Goal: Task Accomplishment & Management: Manage account settings

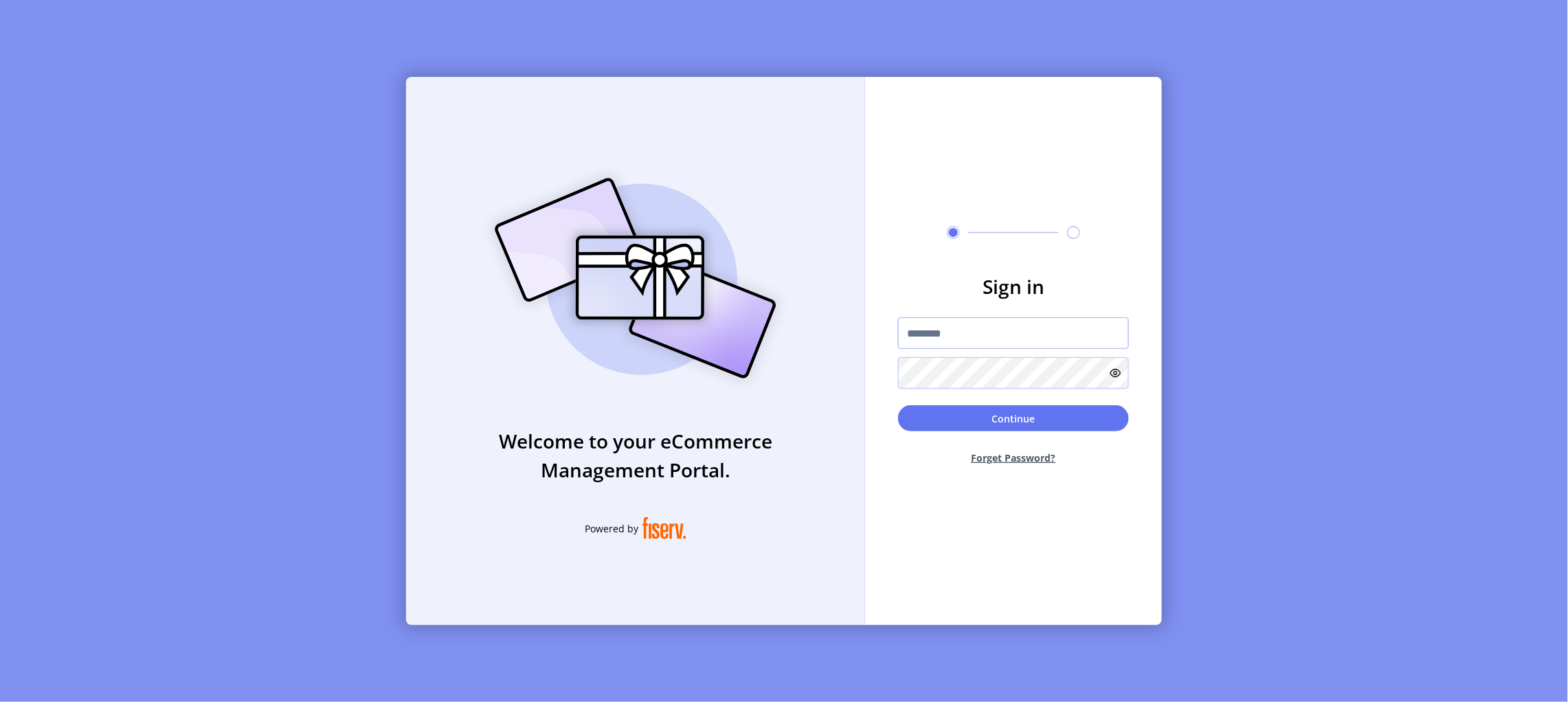
click at [966, 334] on input "text" at bounding box center [1013, 333] width 231 height 32
type input "**********"
click at [951, 413] on button "Continue" at bounding box center [1013, 418] width 231 height 26
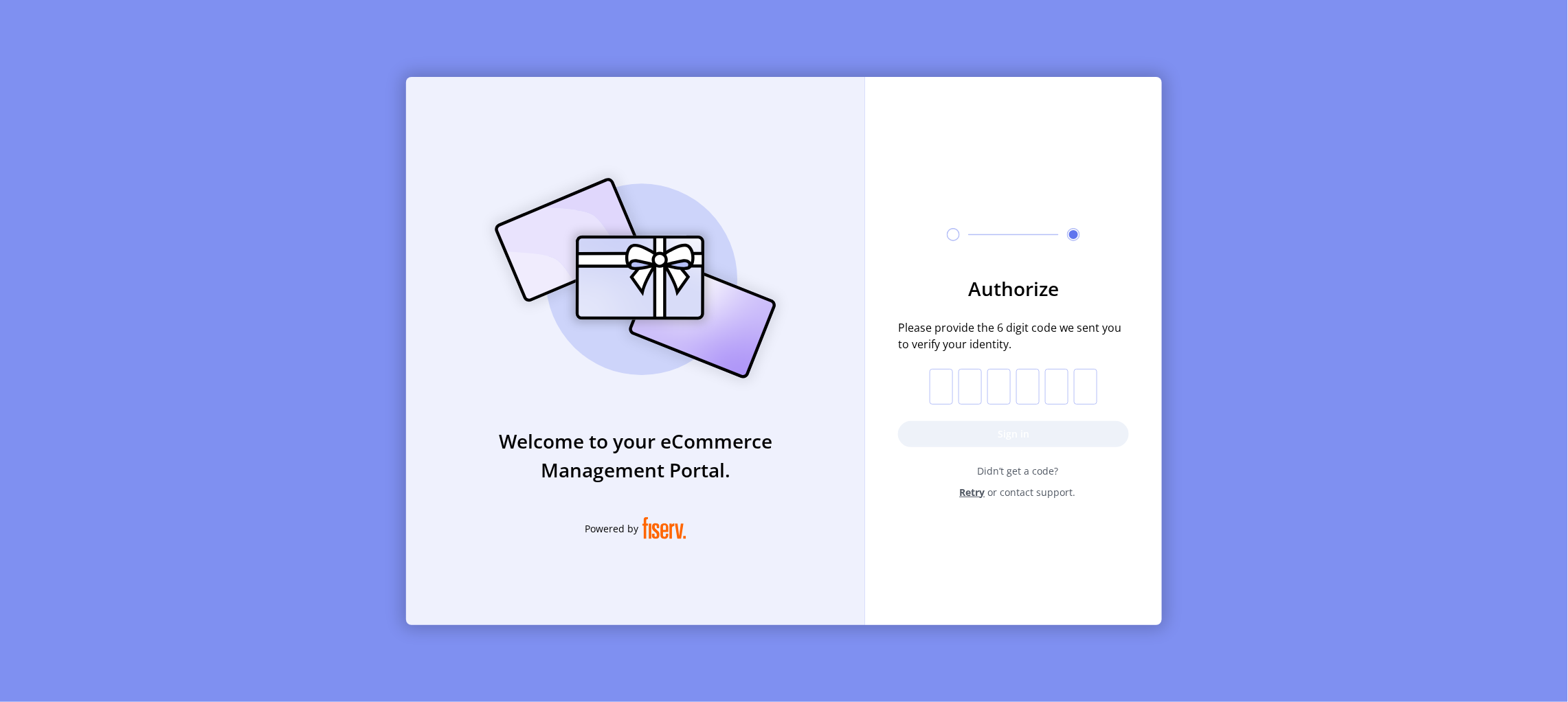
click at [951, 387] on input "text" at bounding box center [941, 387] width 24 height 36
paste input "*"
type input "*"
click at [1030, 433] on button "Sign in" at bounding box center [1013, 434] width 231 height 26
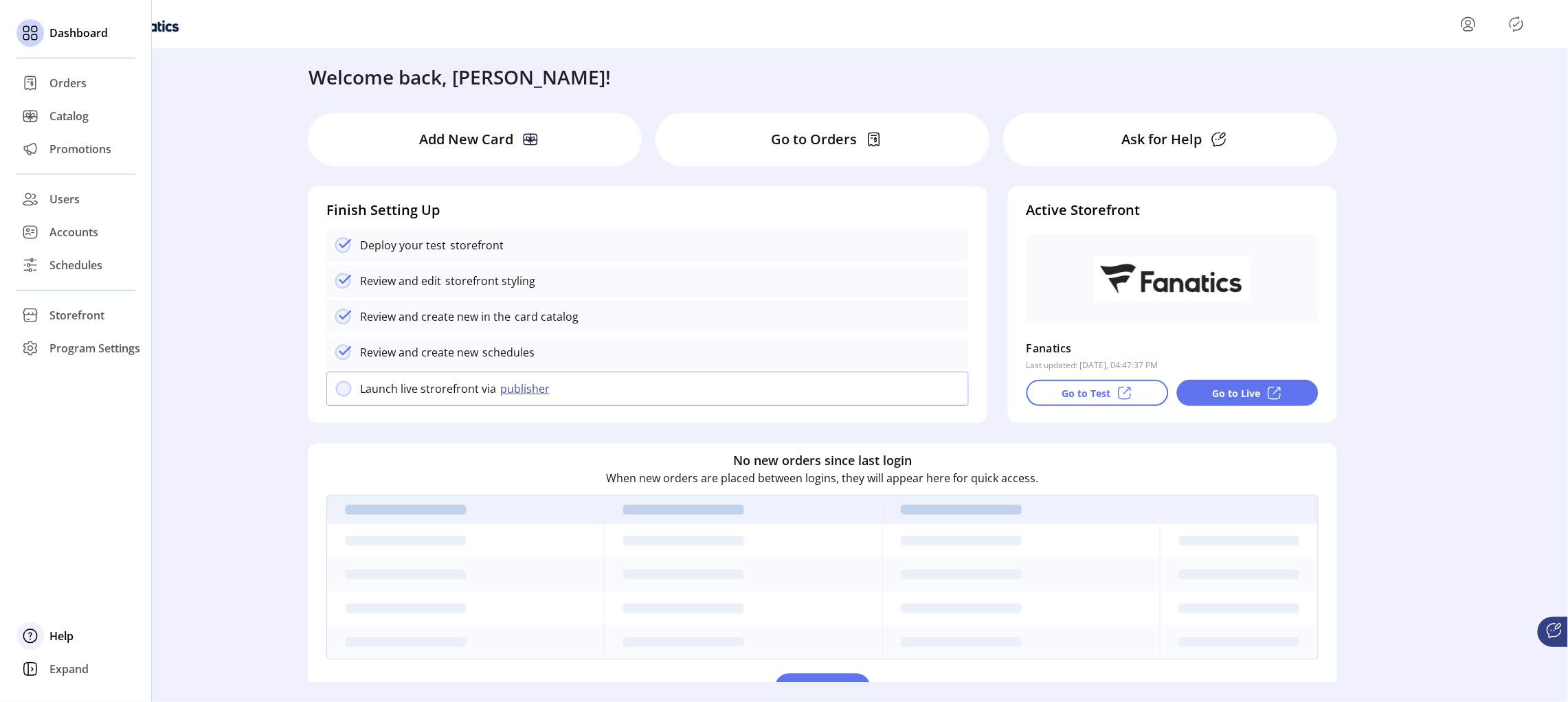
click at [66, 638] on span "Help" at bounding box center [61, 636] width 24 height 16
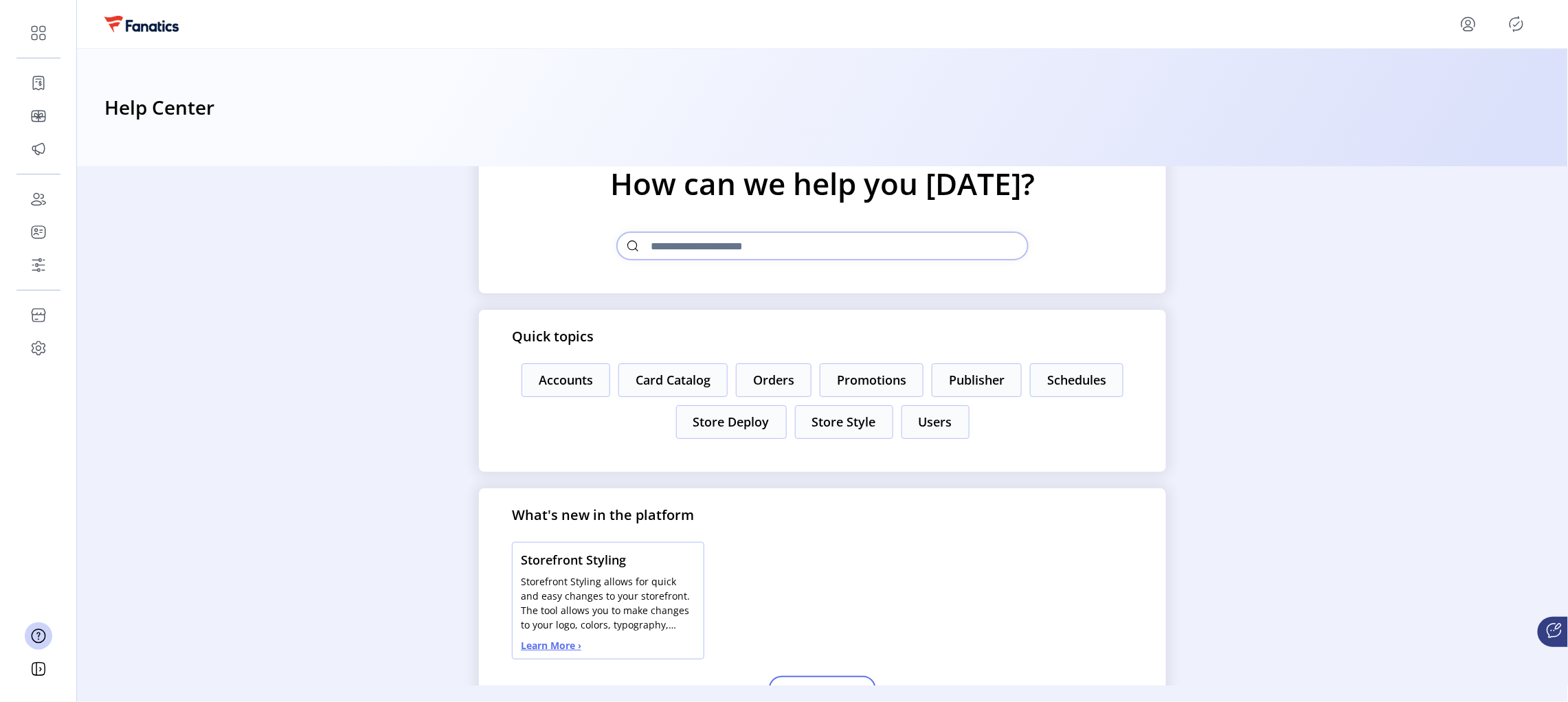
scroll to position [108, 0]
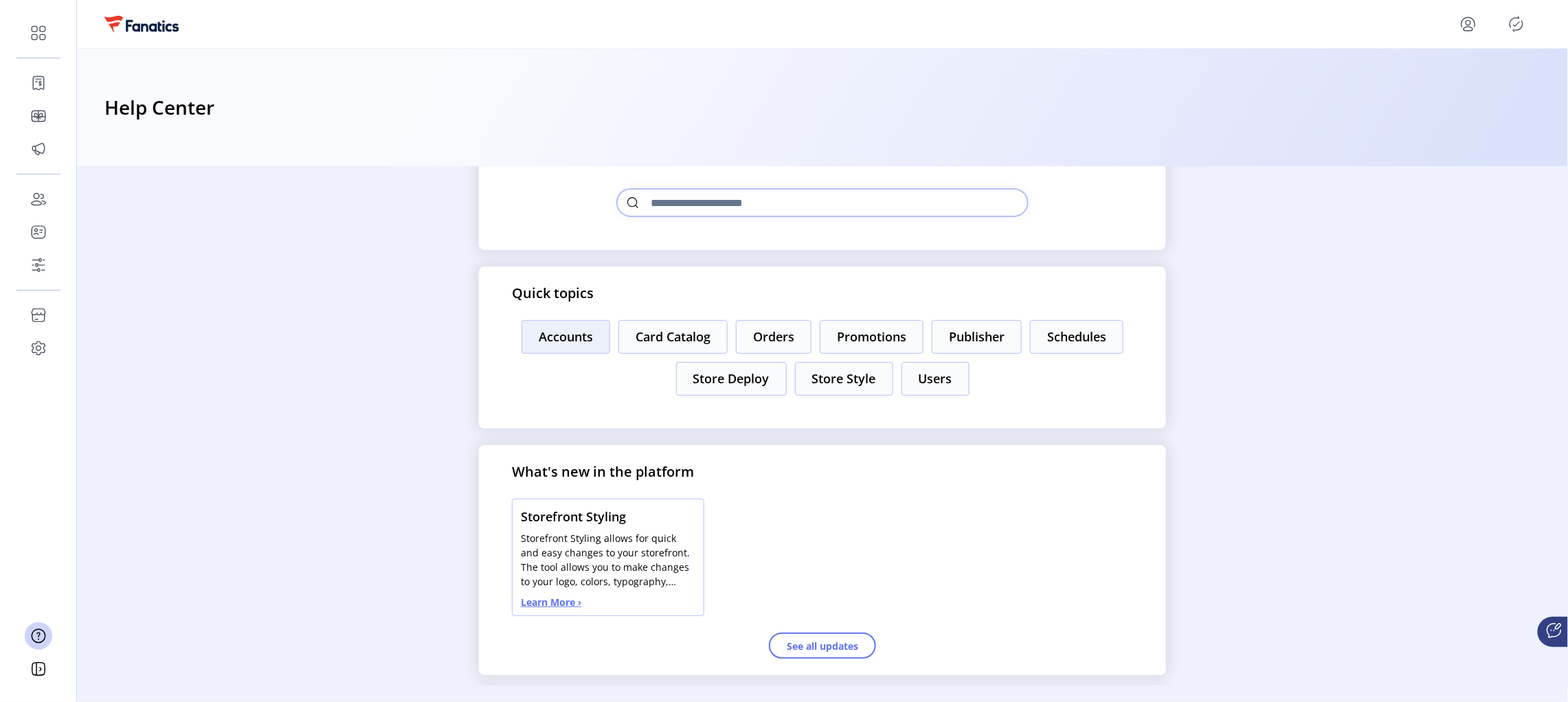
click at [533, 335] on button "Accounts" at bounding box center [566, 336] width 89 height 33
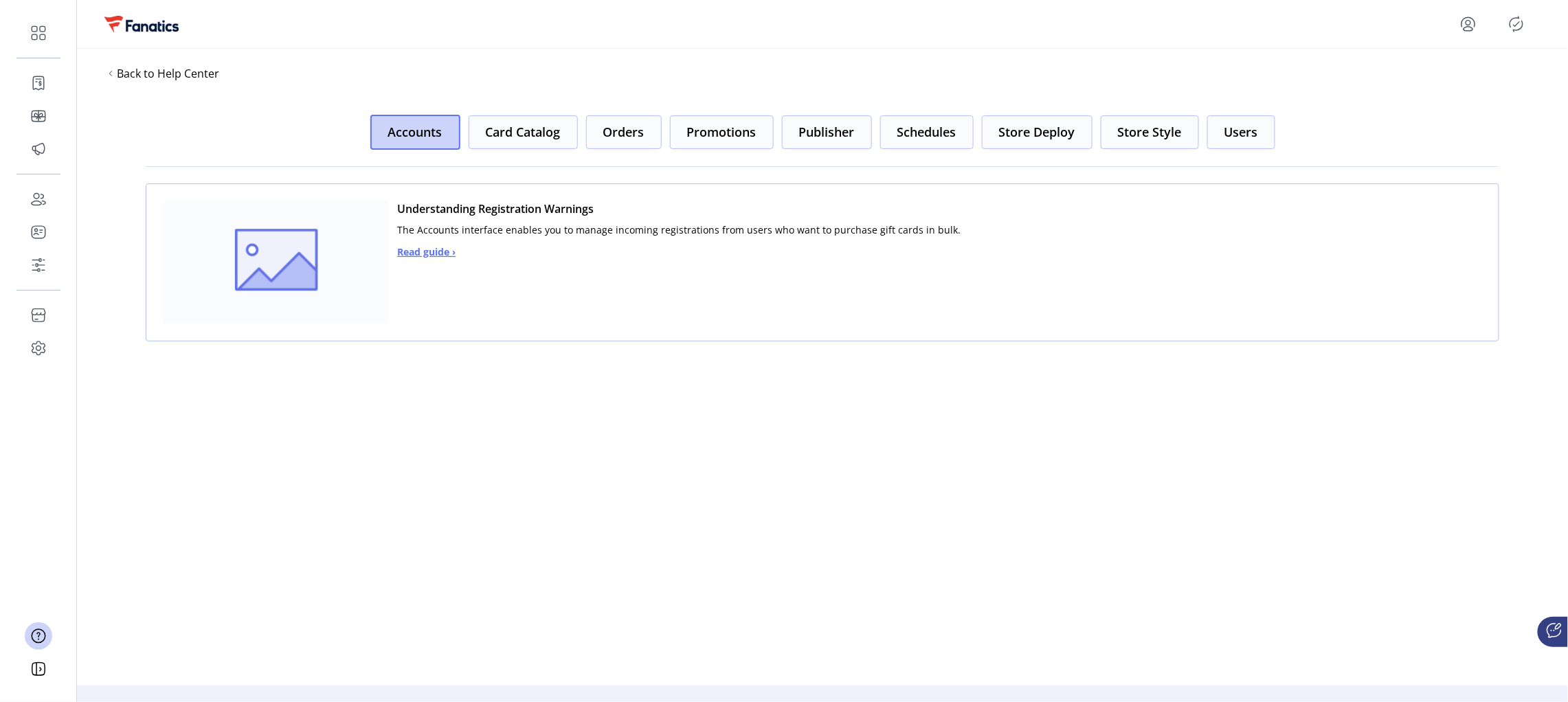
click at [430, 254] on span "Read guide ›" at bounding box center [426, 251] width 59 height 14
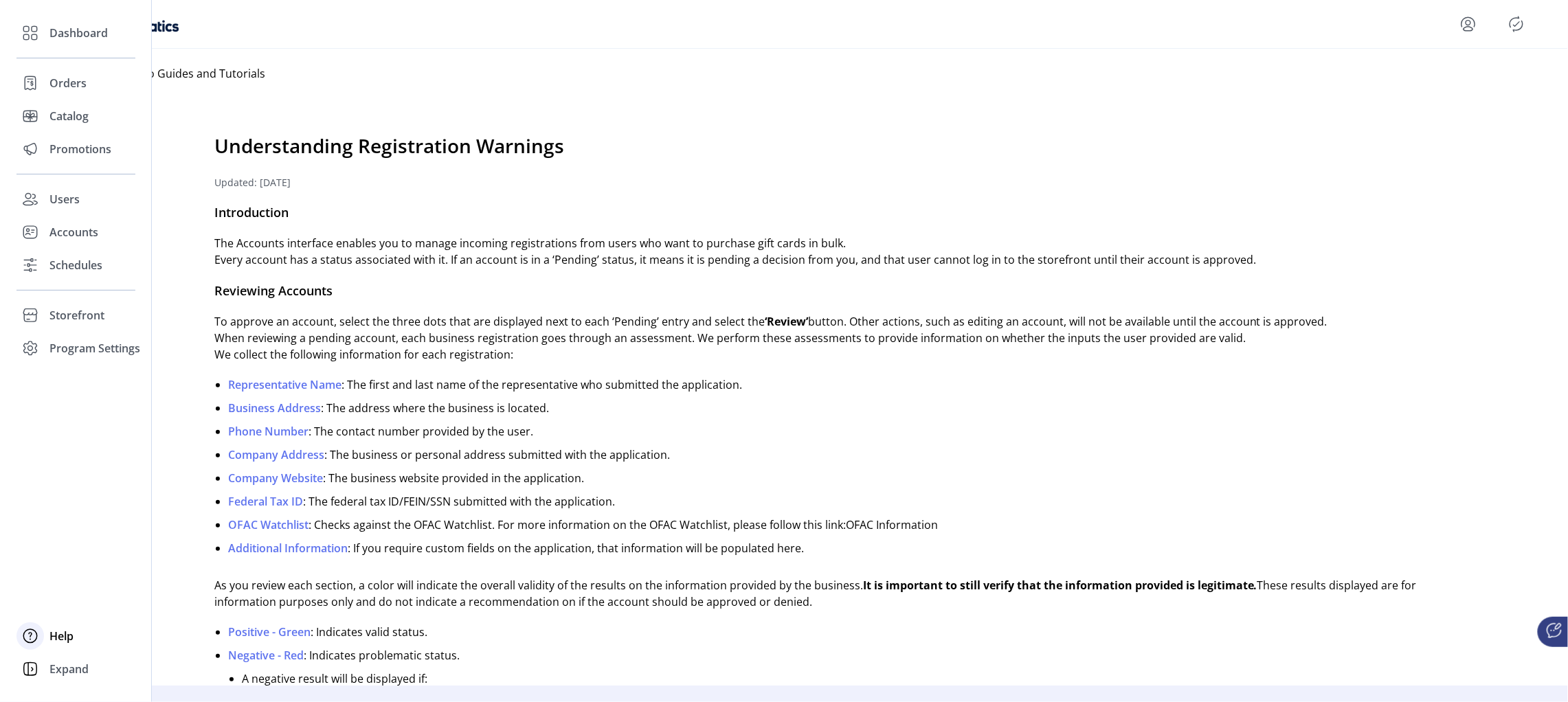
click at [54, 635] on span "Help" at bounding box center [61, 636] width 24 height 16
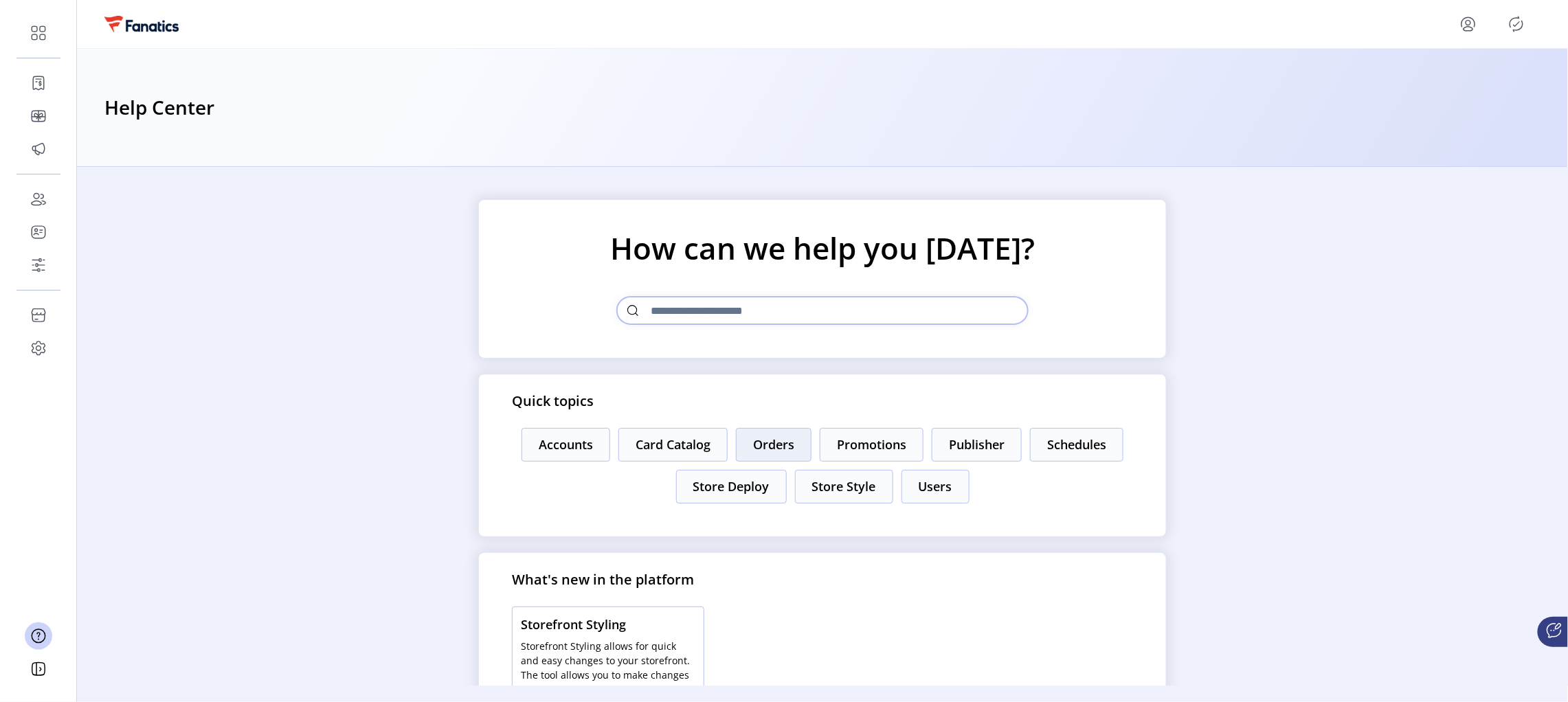
click at [778, 447] on button "Orders" at bounding box center [773, 444] width 76 height 33
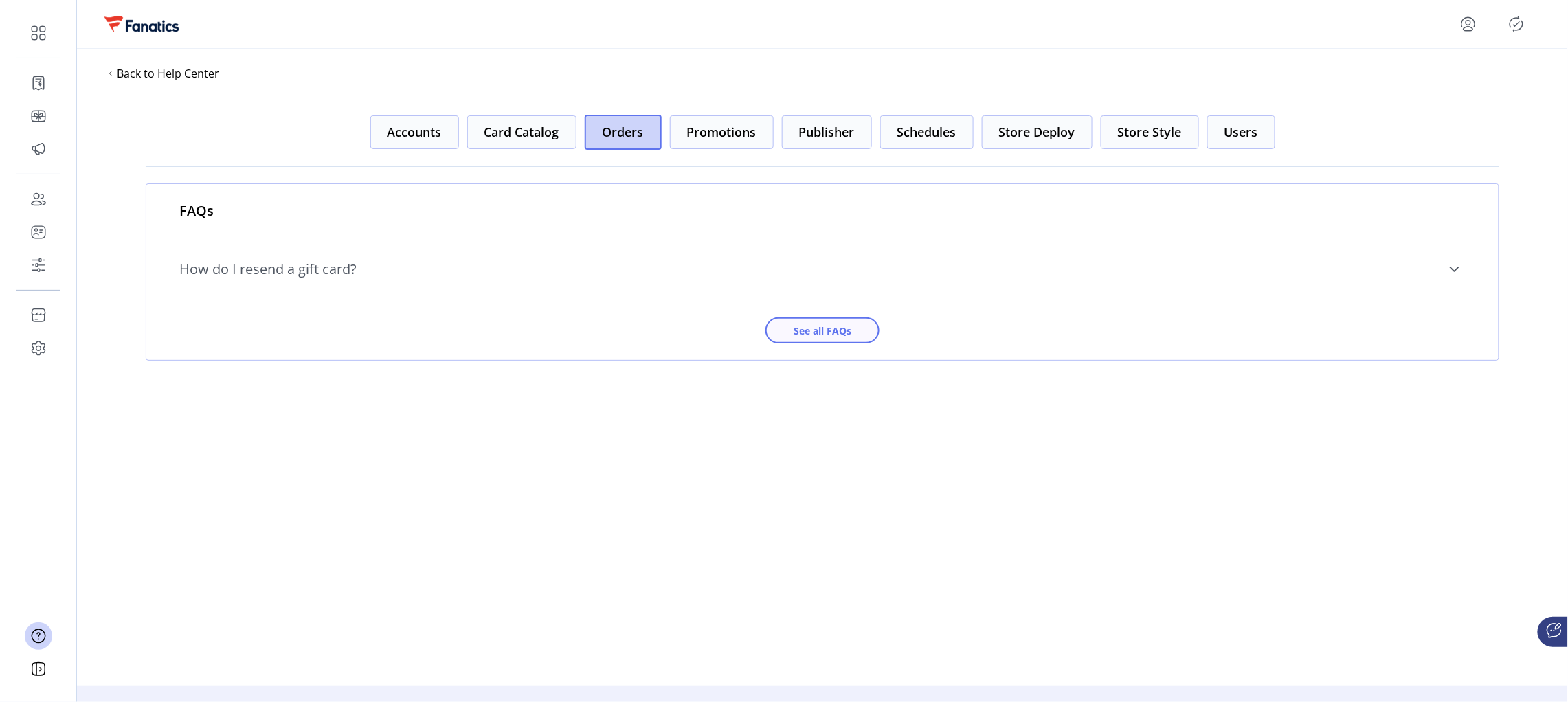
click at [807, 334] on span "See all FAQs" at bounding box center [822, 330] width 79 height 14
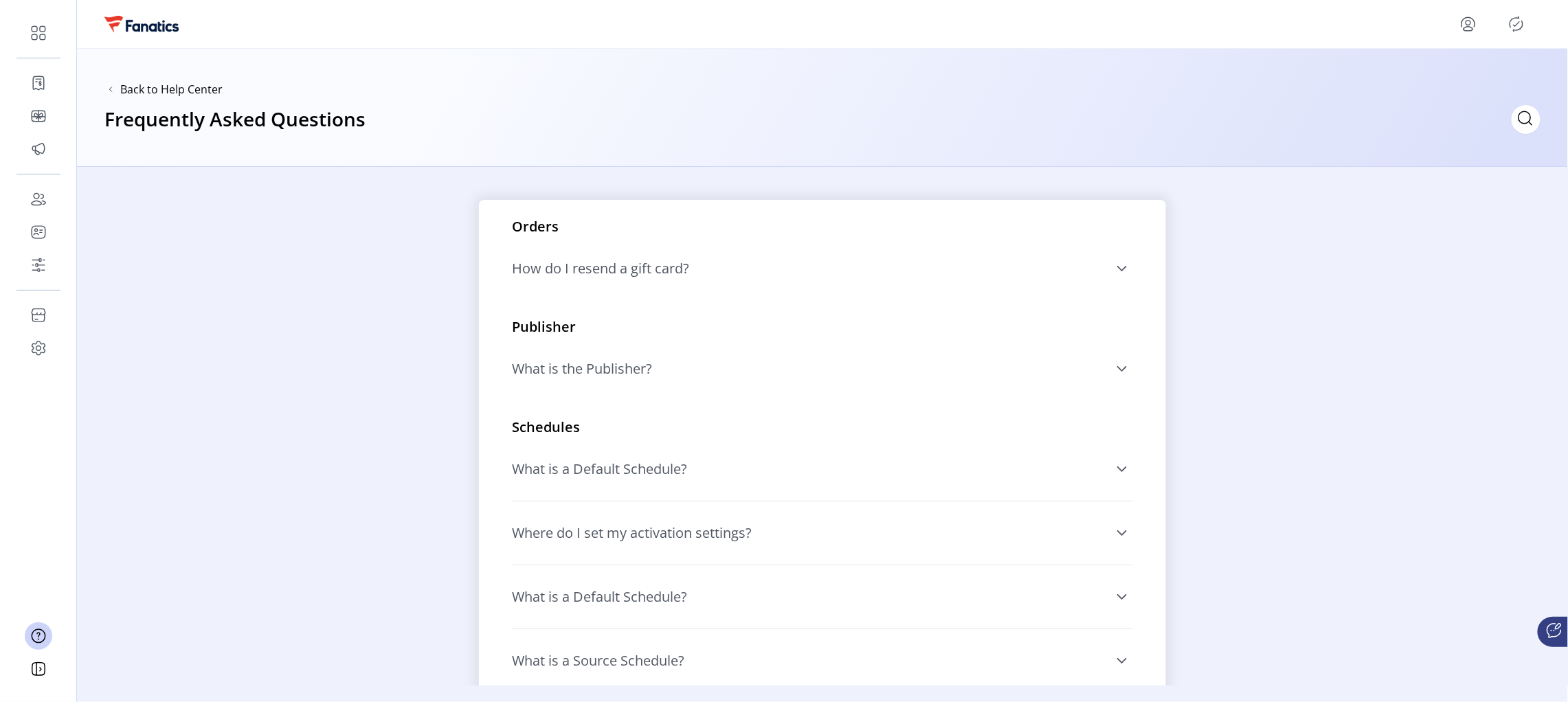
click at [564, 267] on span "How do I resend a gift card?" at bounding box center [600, 268] width 177 height 14
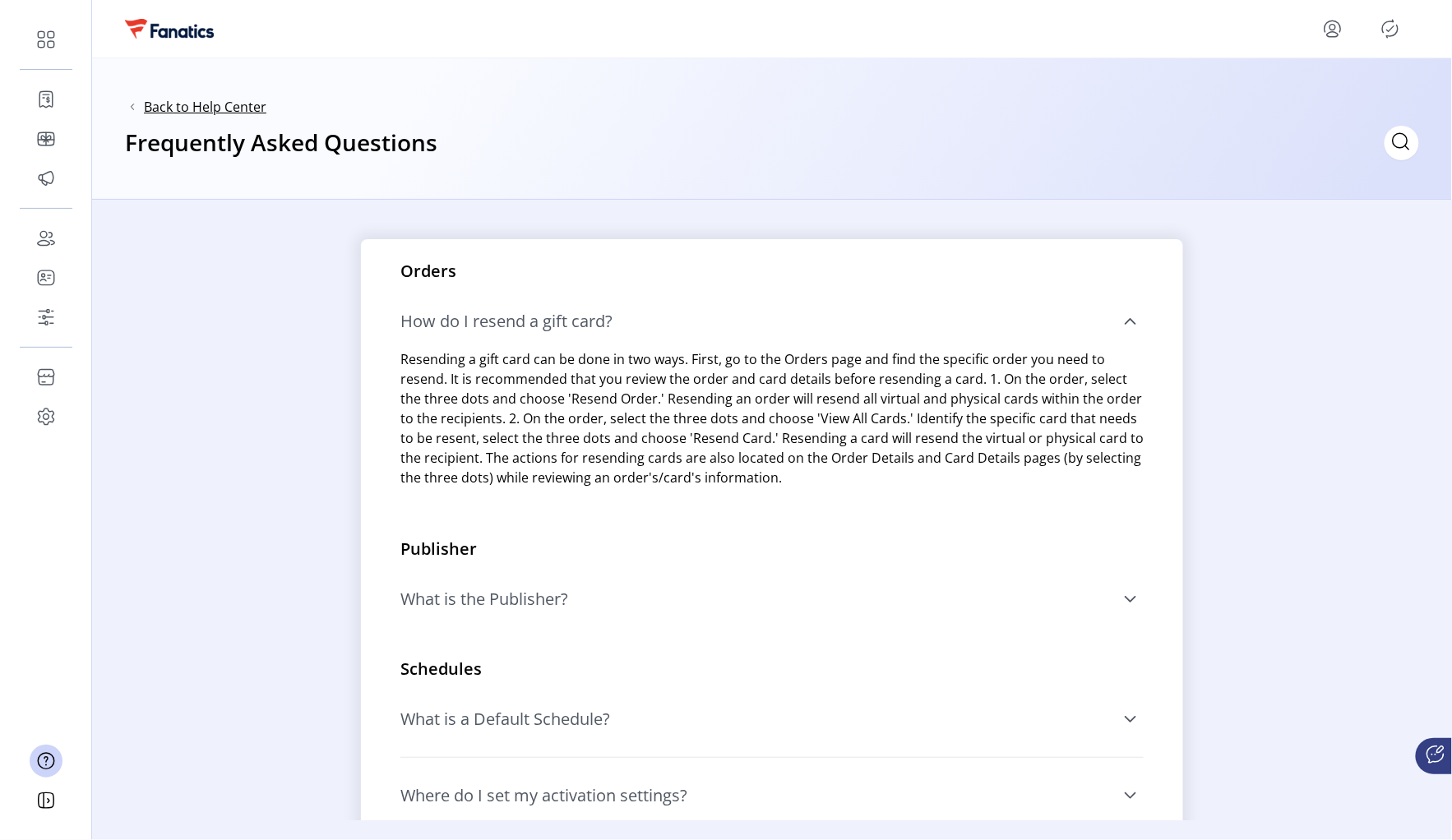
click at [172, 106] on span "Back to Help Center" at bounding box center [205, 106] width 122 height 19
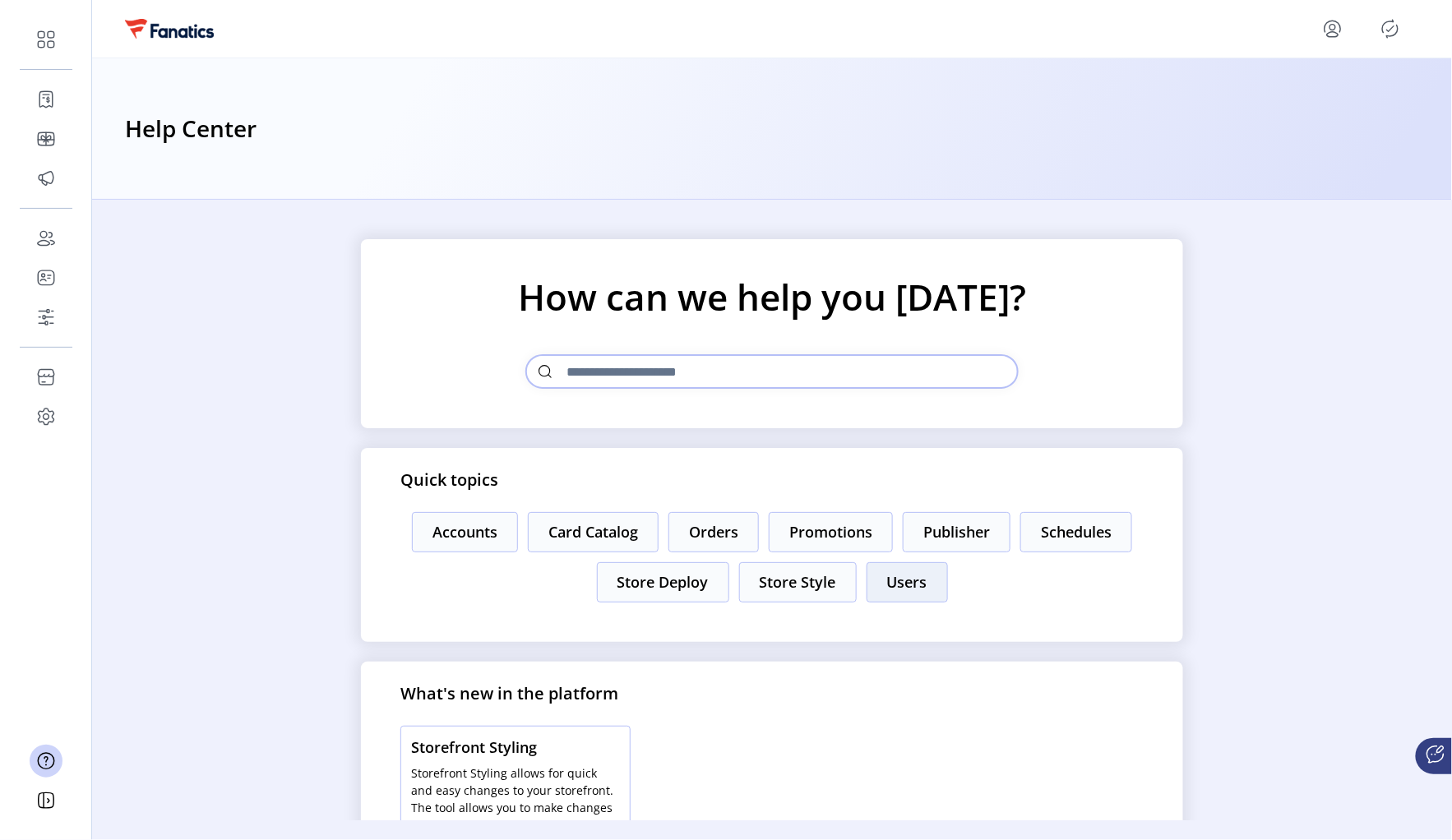
click at [919, 590] on button "Users" at bounding box center [908, 581] width 82 height 40
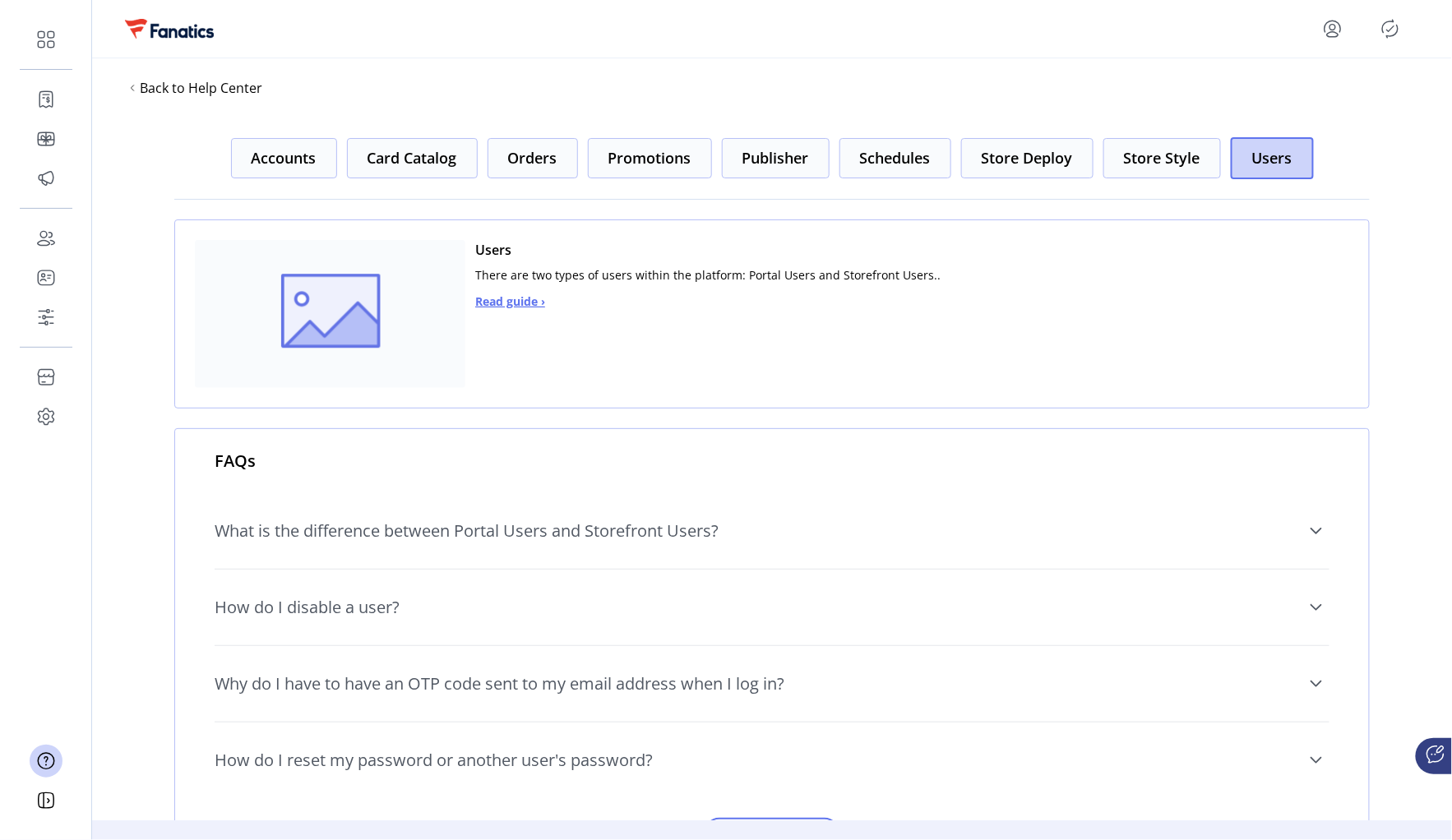
click at [520, 301] on span "Read guide ›" at bounding box center [510, 300] width 70 height 17
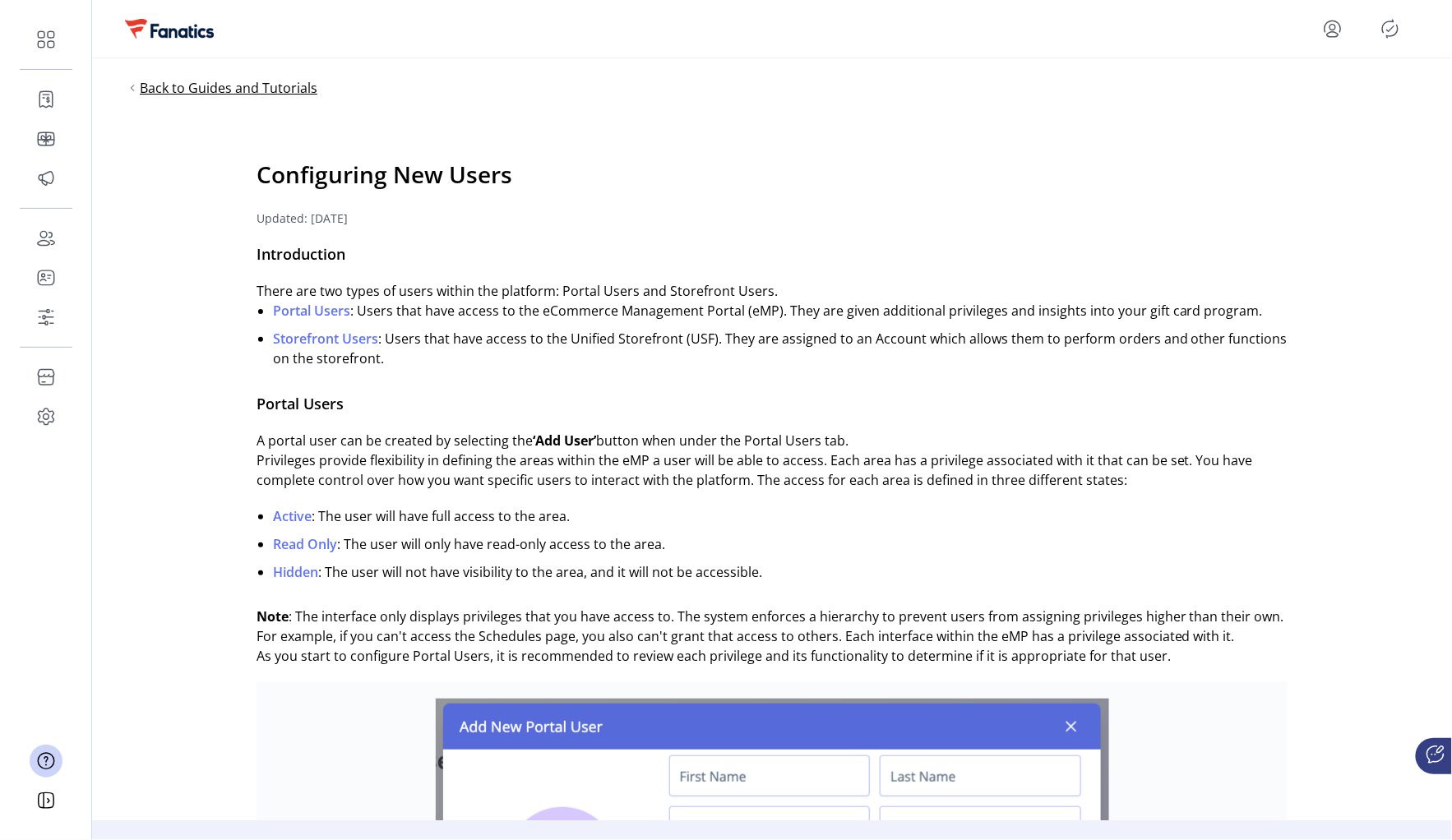
click at [168, 85] on span "Back to Guides and Tutorials" at bounding box center [229, 88] width 177 height 19
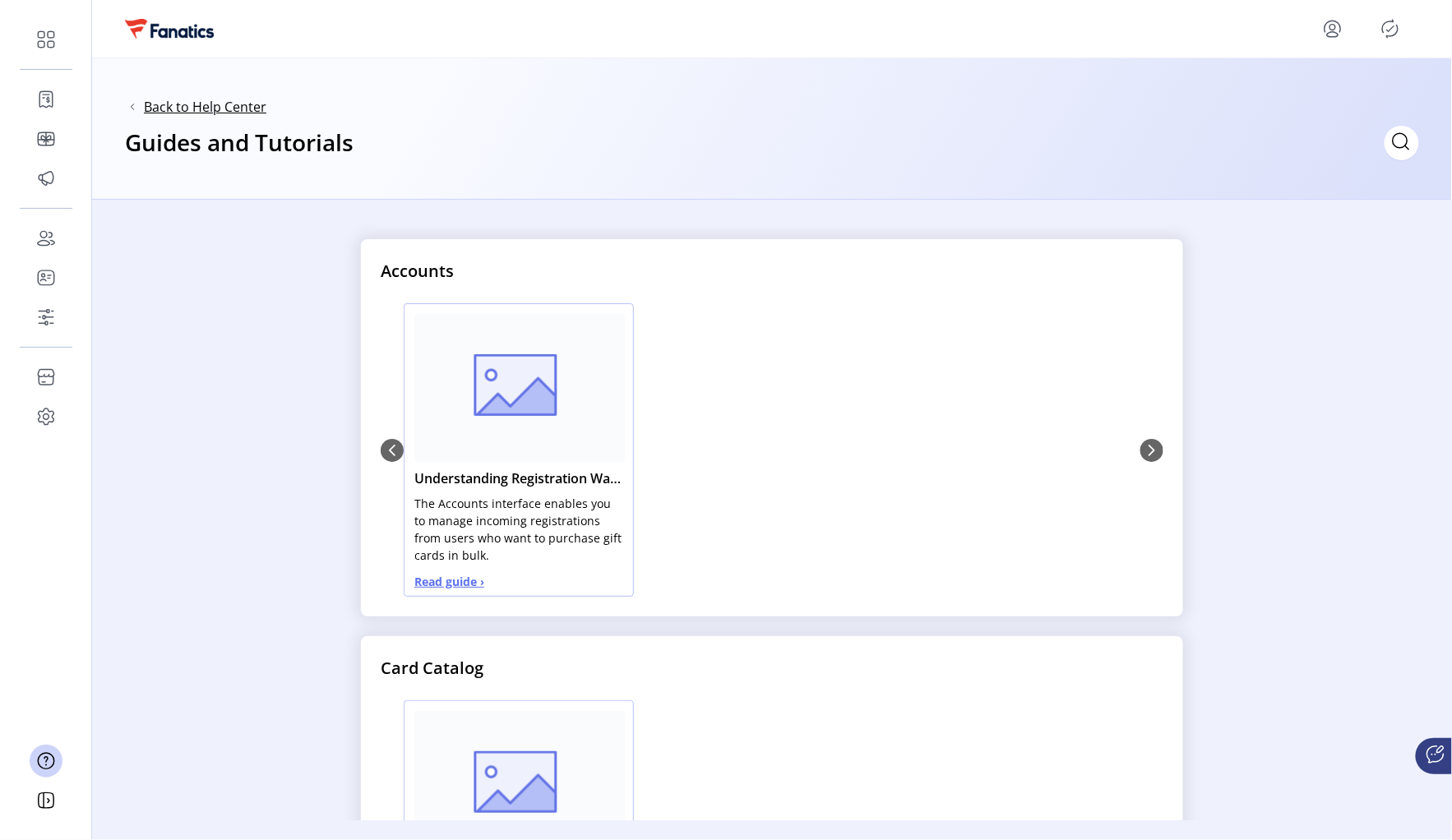
click at [164, 109] on span "Back to Help Center" at bounding box center [205, 106] width 122 height 19
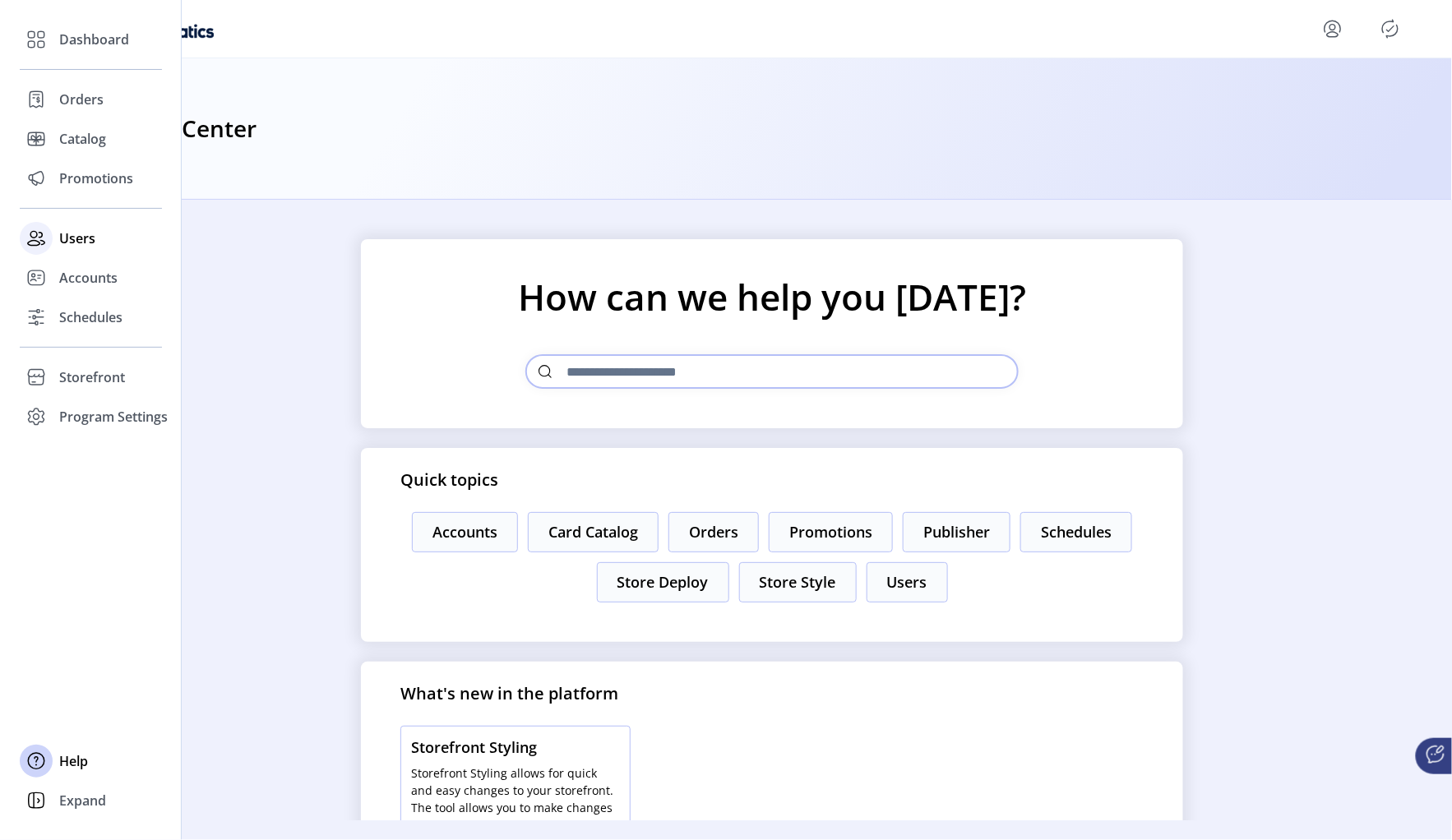
click at [85, 238] on span "Users" at bounding box center [77, 238] width 36 height 19
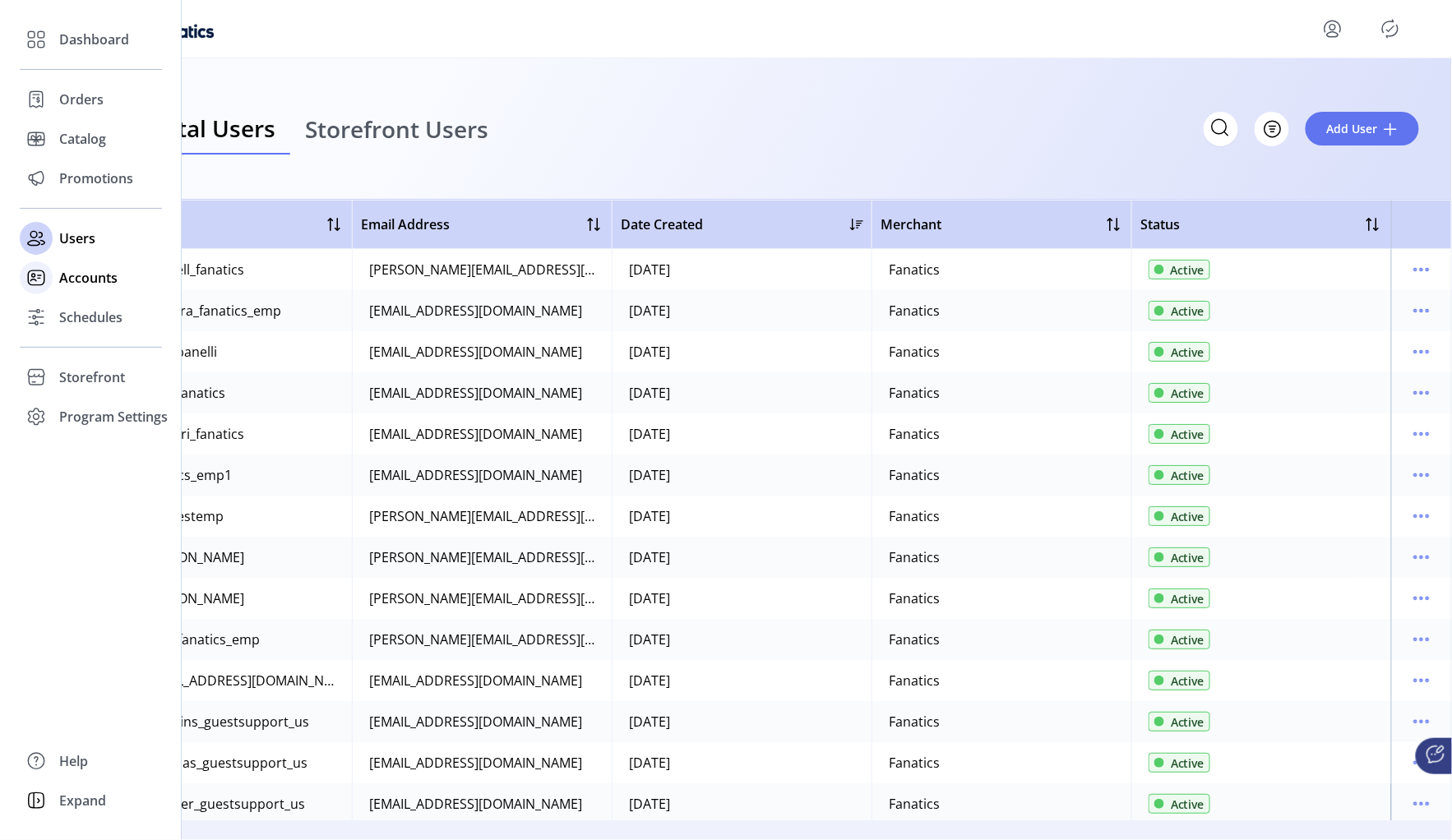
click at [83, 276] on span "Accounts" at bounding box center [89, 277] width 59 height 19
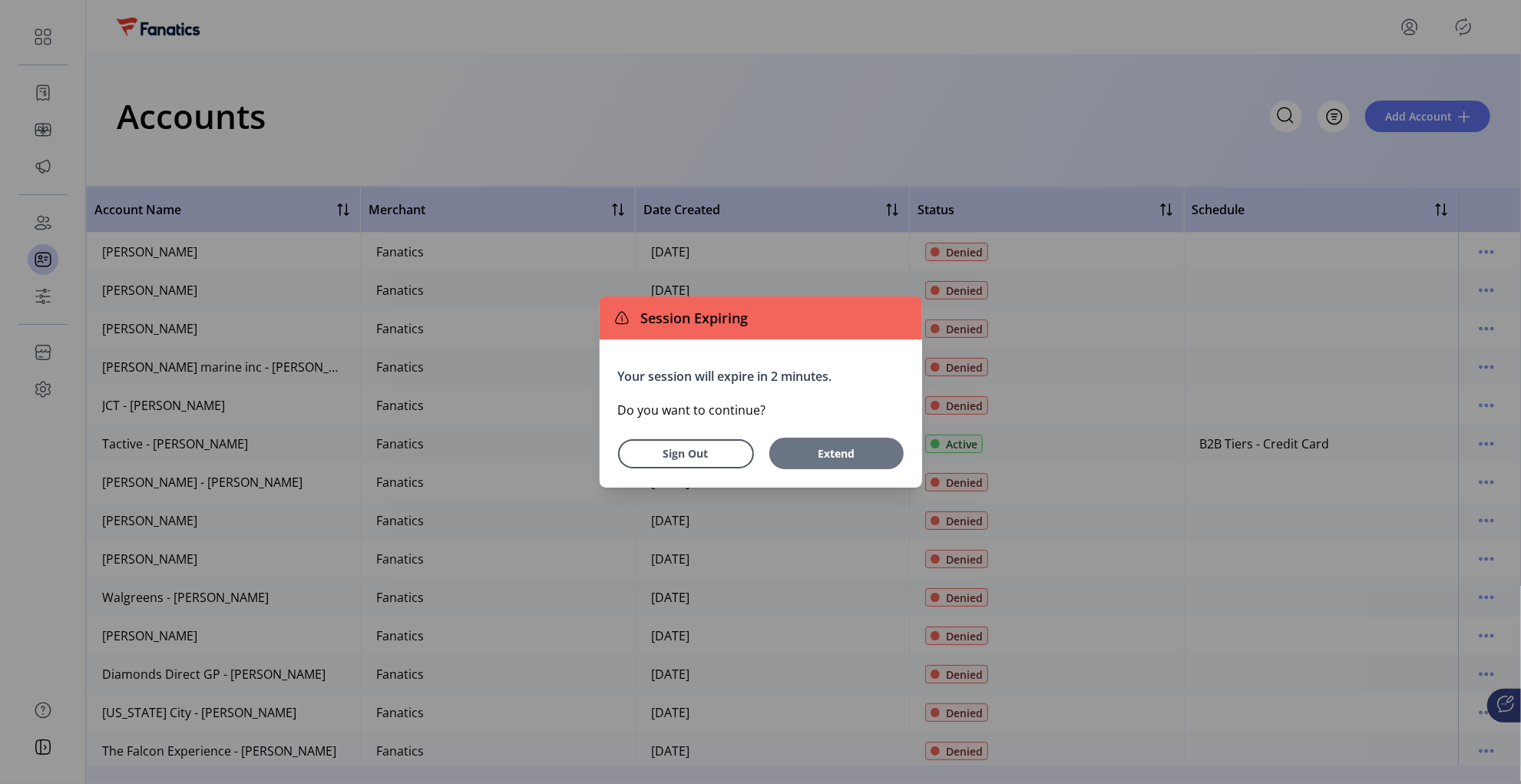
click at [843, 462] on button "Extend" at bounding box center [836, 454] width 134 height 31
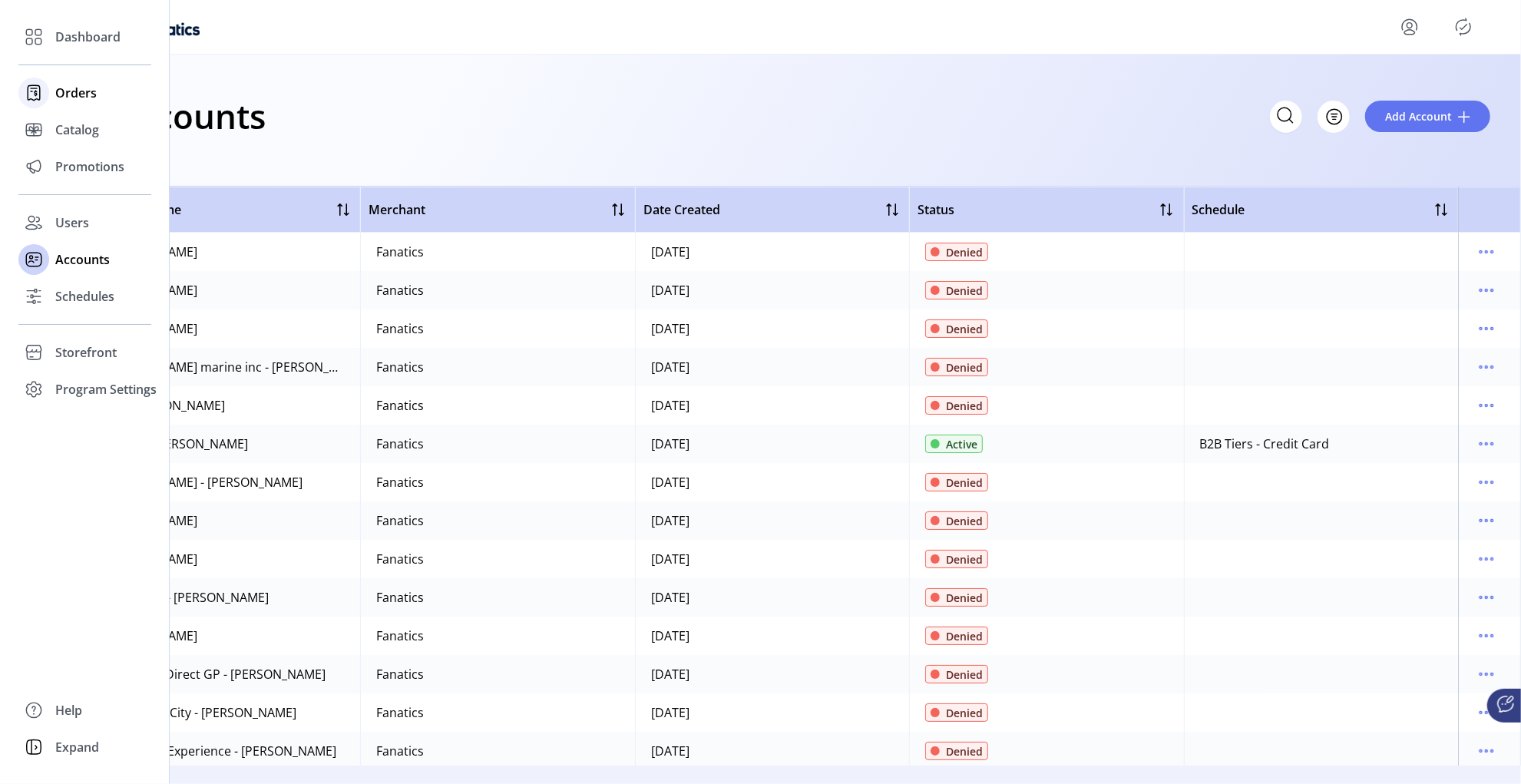
click at [75, 90] on span "Orders" at bounding box center [76, 93] width 41 height 18
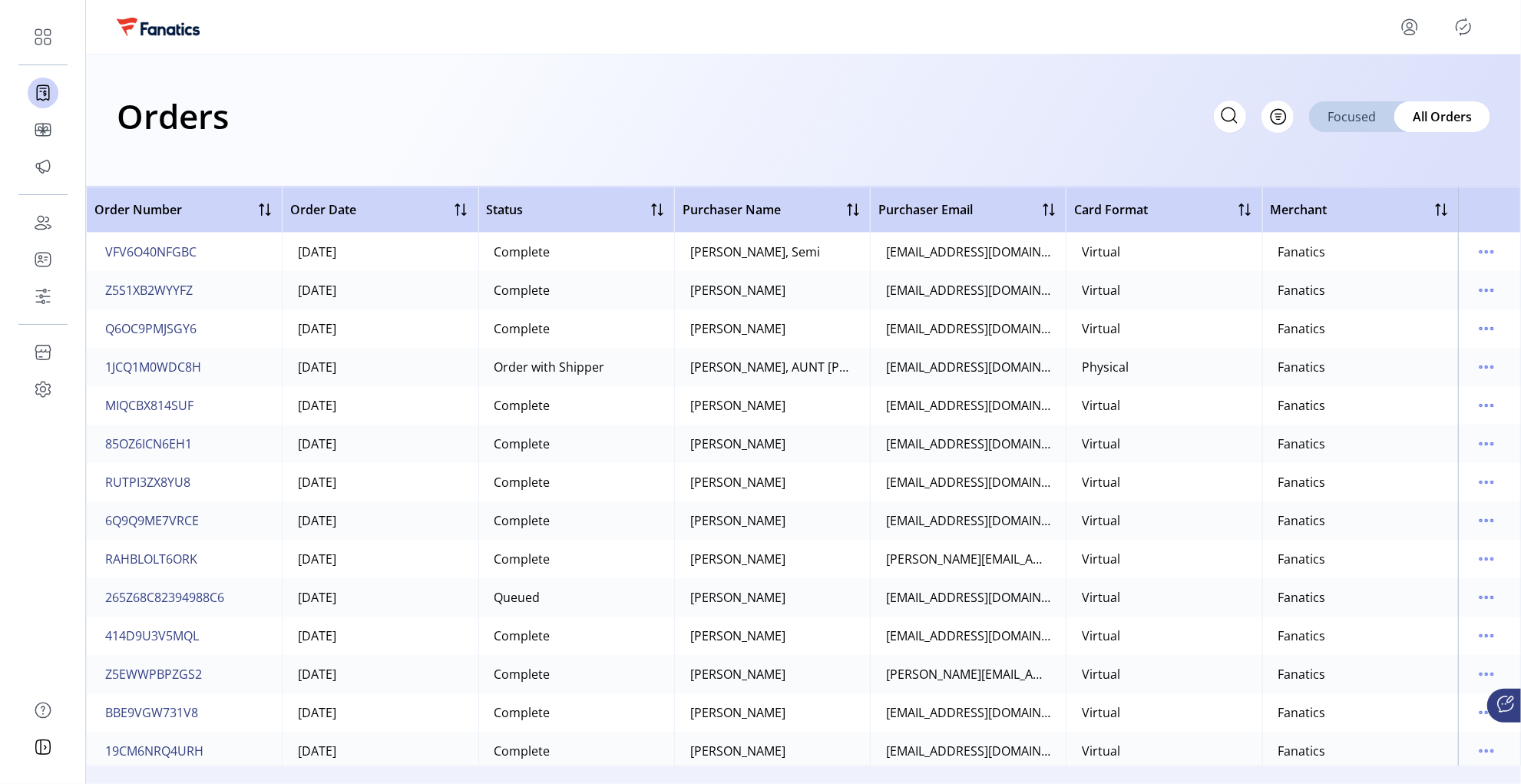
click at [1350, 111] on span "Focused" at bounding box center [1352, 117] width 48 height 18
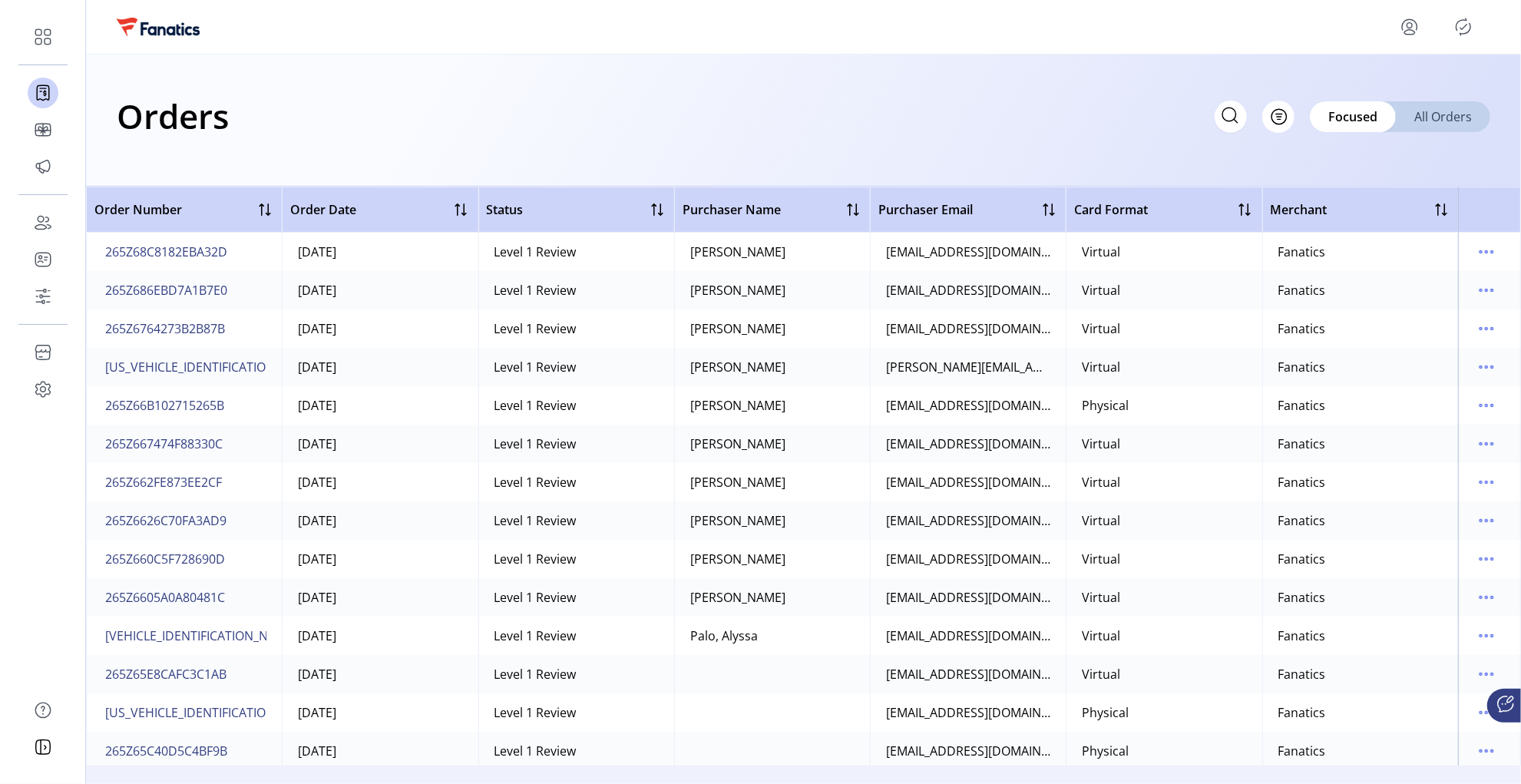
click at [1427, 120] on span "All Orders" at bounding box center [1443, 117] width 58 height 18
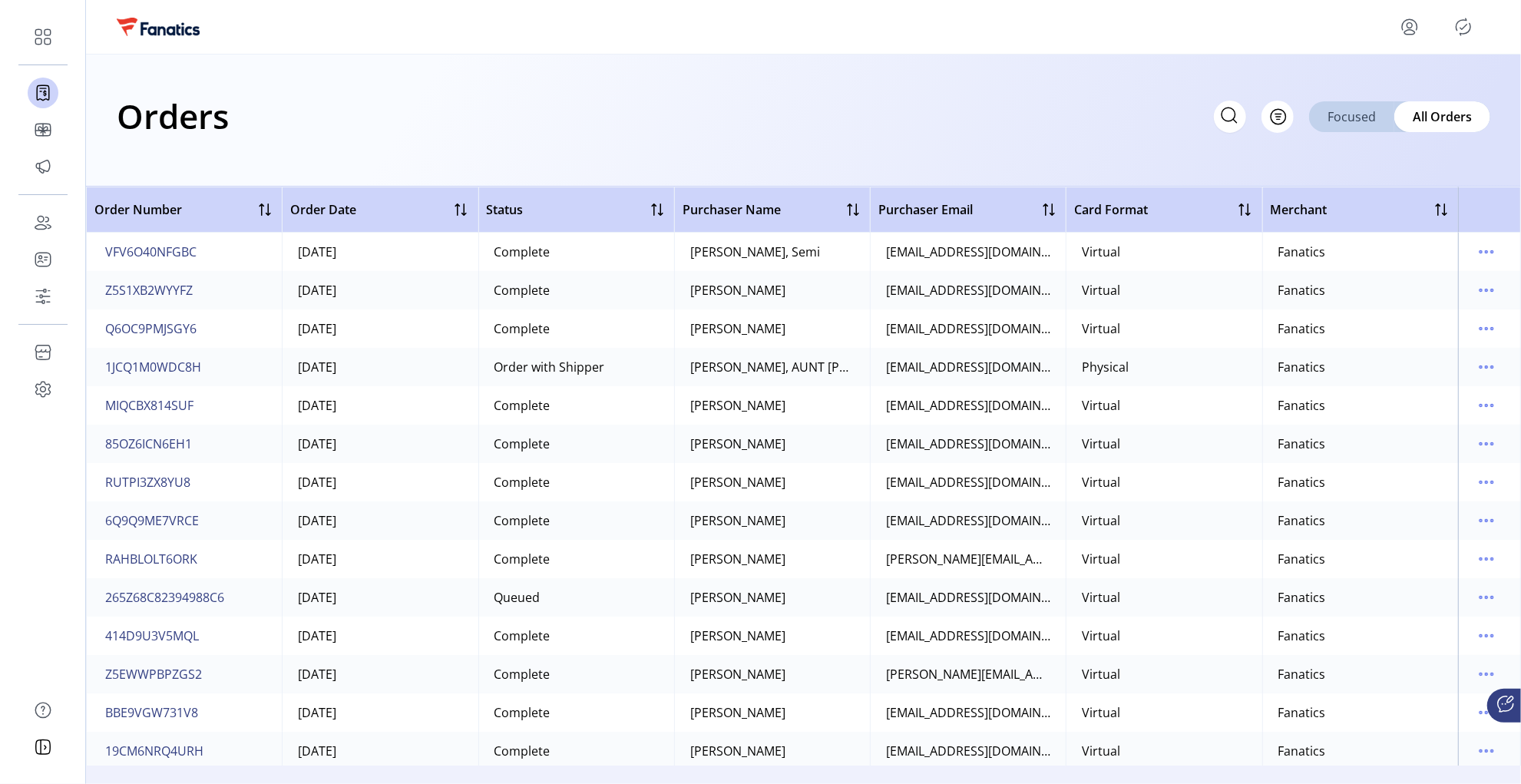
click at [1339, 113] on span "Focused" at bounding box center [1352, 117] width 48 height 18
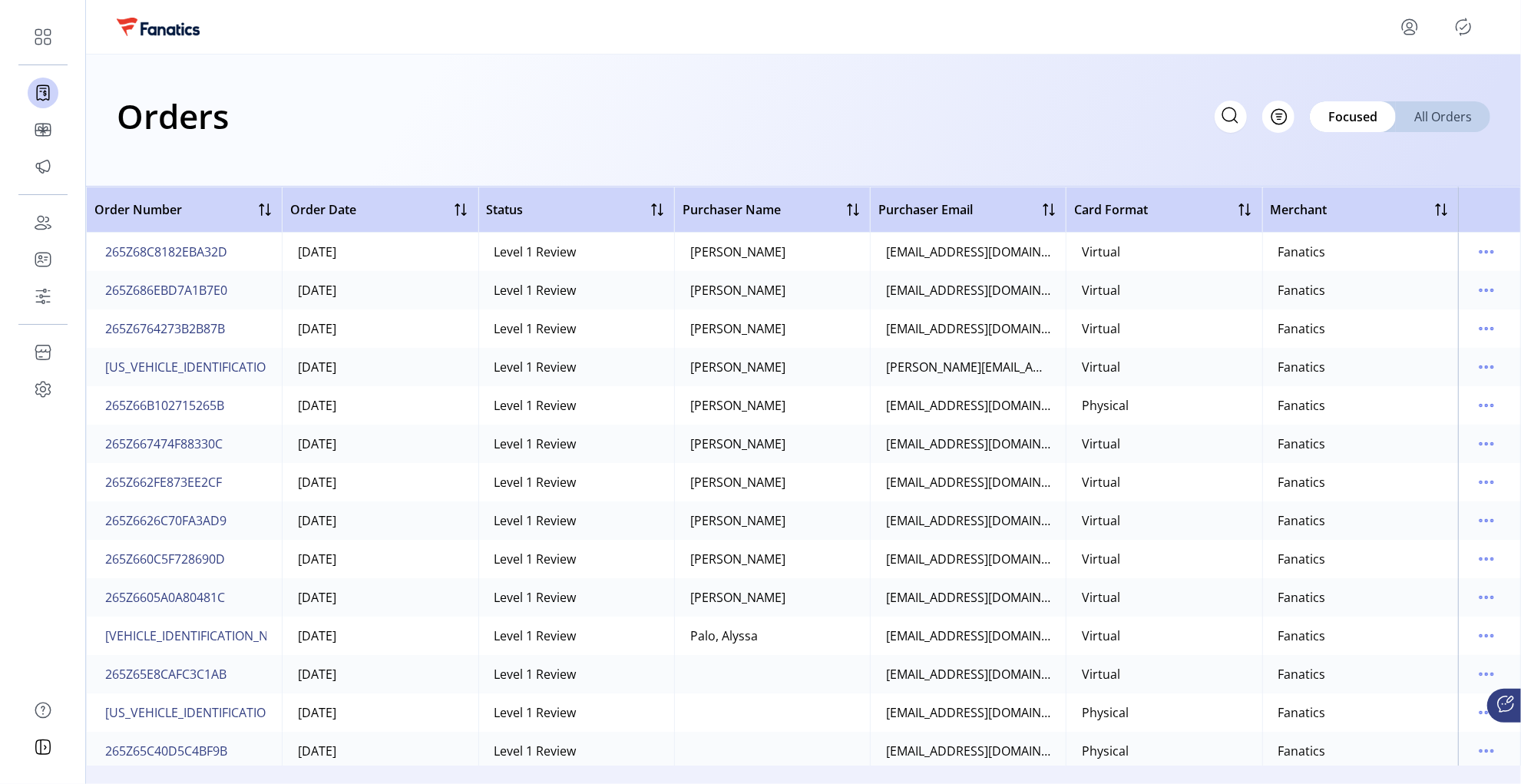
click at [1428, 114] on span "All Orders" at bounding box center [1443, 117] width 58 height 18
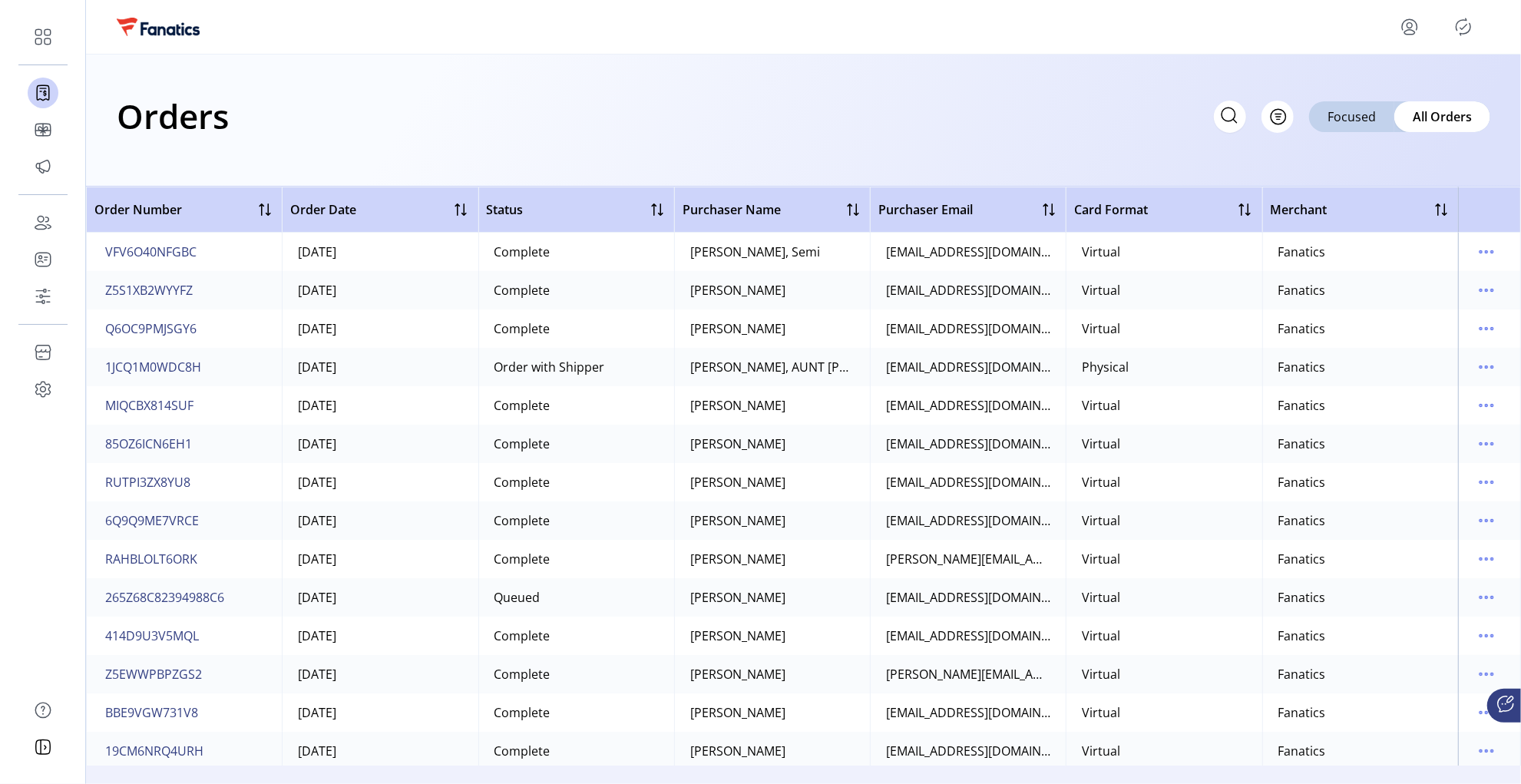
click at [441, 137] on div "Orders Filter Focused All Orders" at bounding box center [803, 116] width 1374 height 54
click at [701, 97] on div "Orders Filter Focused All Orders" at bounding box center [803, 116] width 1374 height 54
click at [590, 153] on div "Orders Filter Focused All Orders" at bounding box center [803, 121] width 1435 height 132
click at [507, 113] on div "Orders Filter Focused All Orders" at bounding box center [803, 116] width 1374 height 54
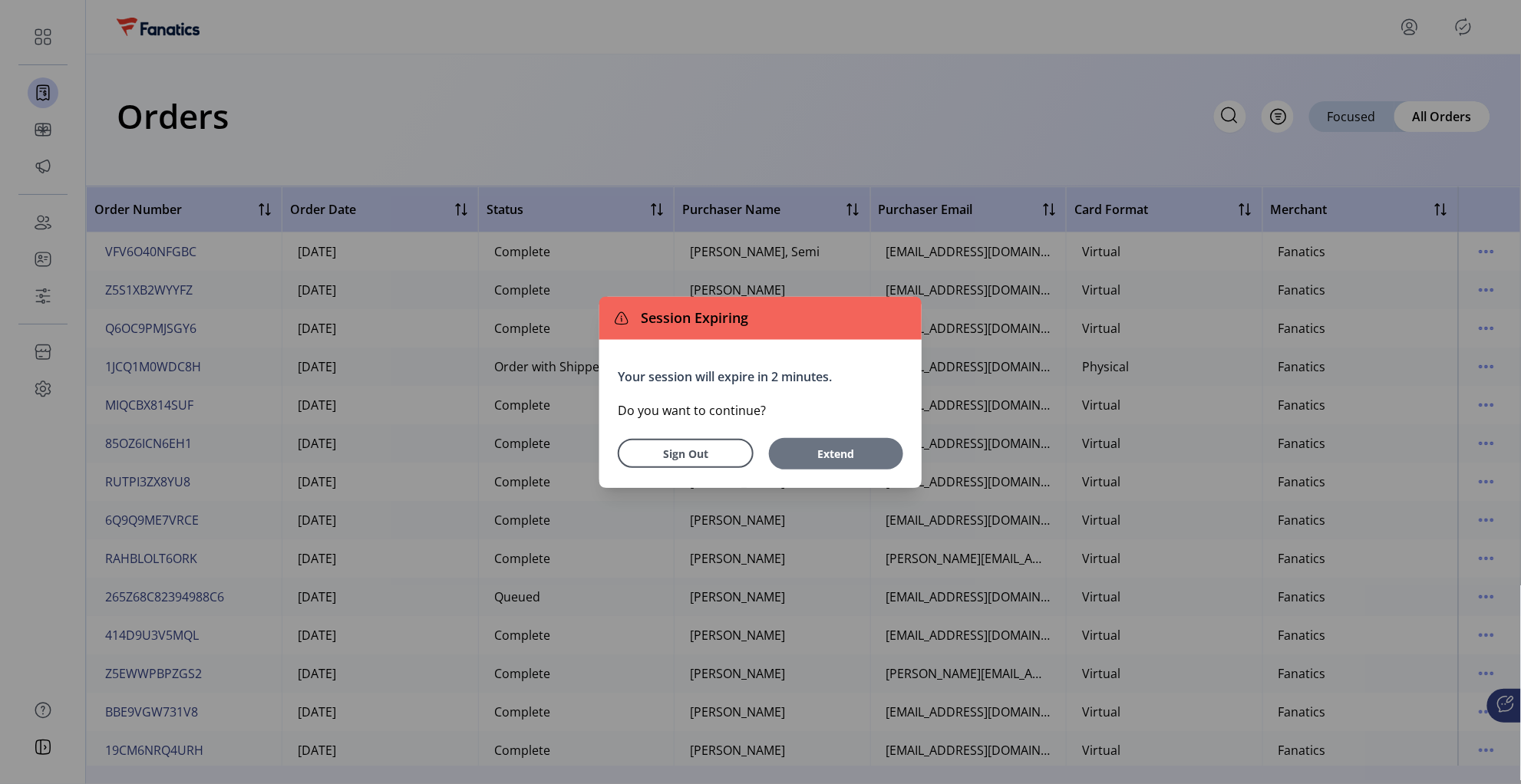
click at [831, 446] on span "Extend" at bounding box center [837, 453] width 119 height 16
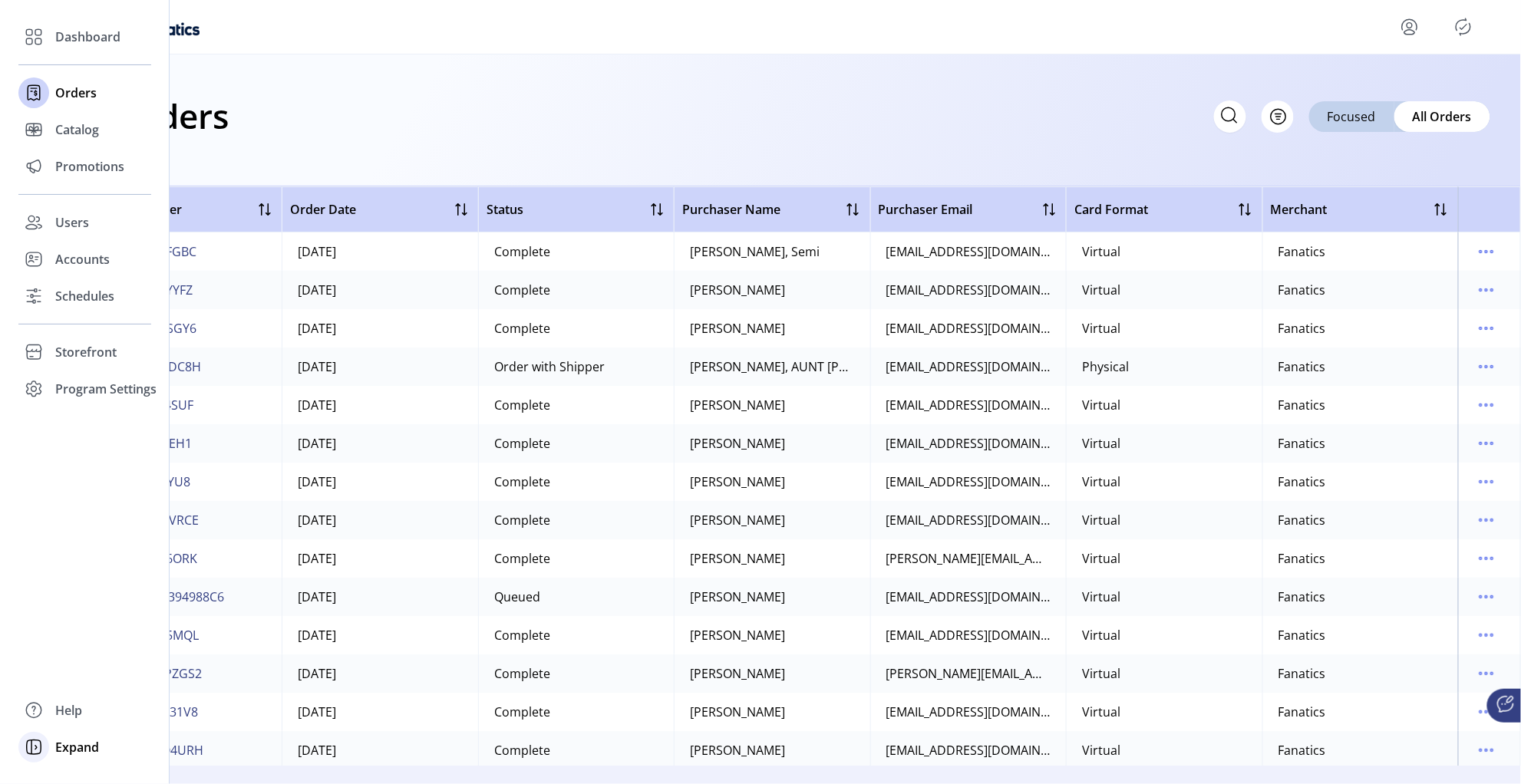
click at [71, 748] on span "Expand" at bounding box center [77, 747] width 44 height 18
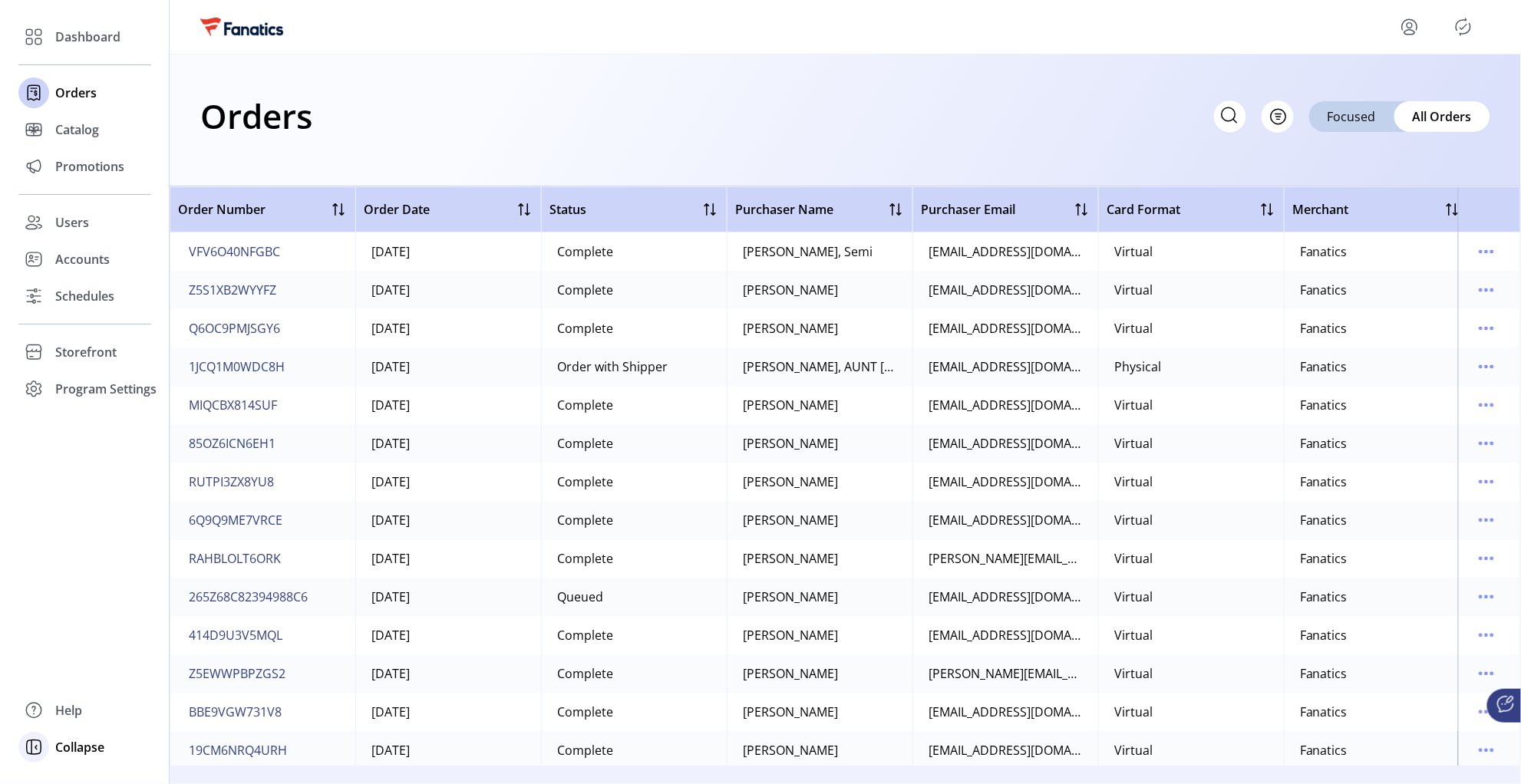
click at [90, 753] on span "Collapse" at bounding box center [79, 747] width 49 height 18
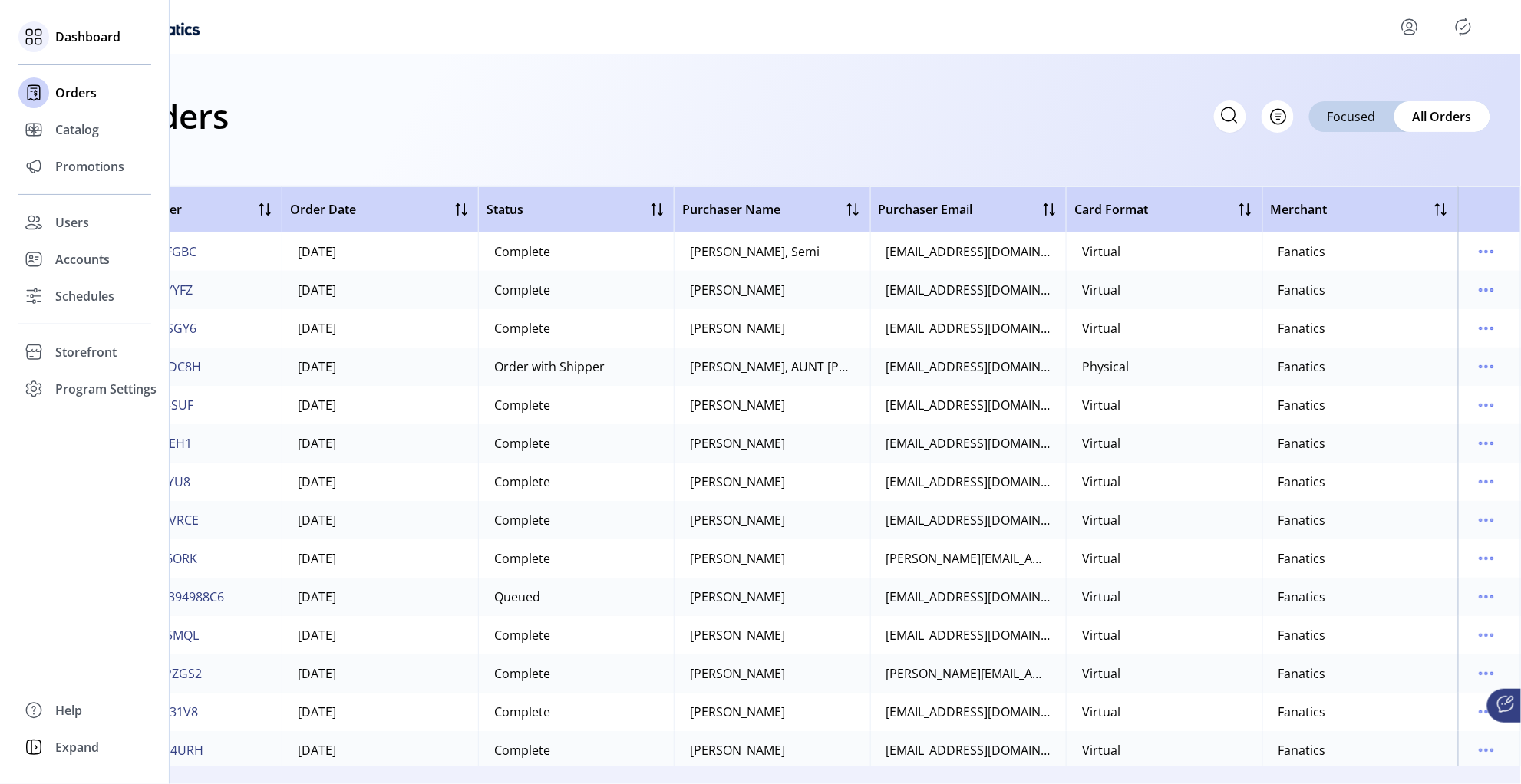
click at [49, 32] on div "Dashboard" at bounding box center [84, 36] width 132 height 37
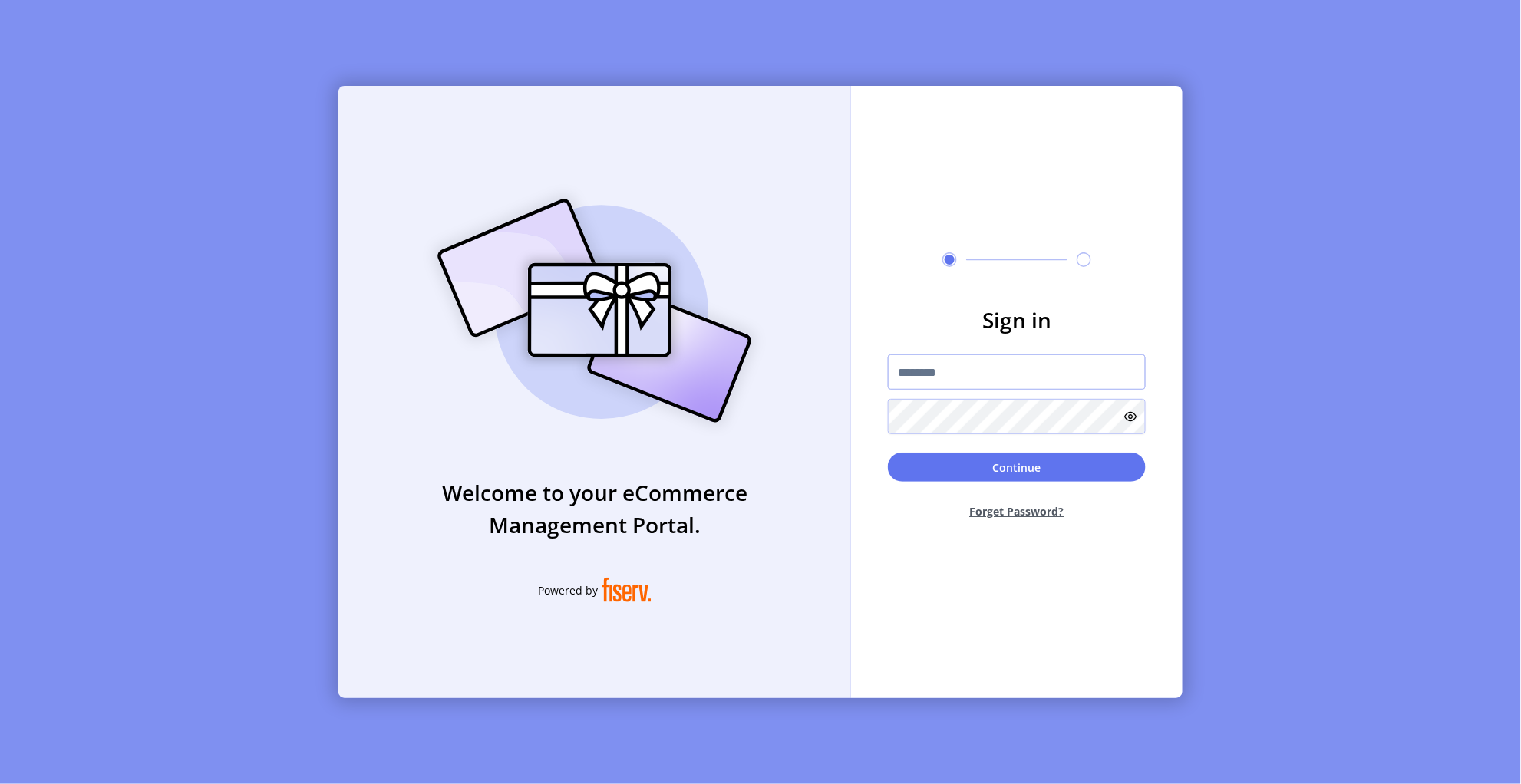
click at [938, 379] on input "text" at bounding box center [1017, 372] width 258 height 36
type input "**********"
click at [941, 470] on button "Continue" at bounding box center [1017, 466] width 258 height 29
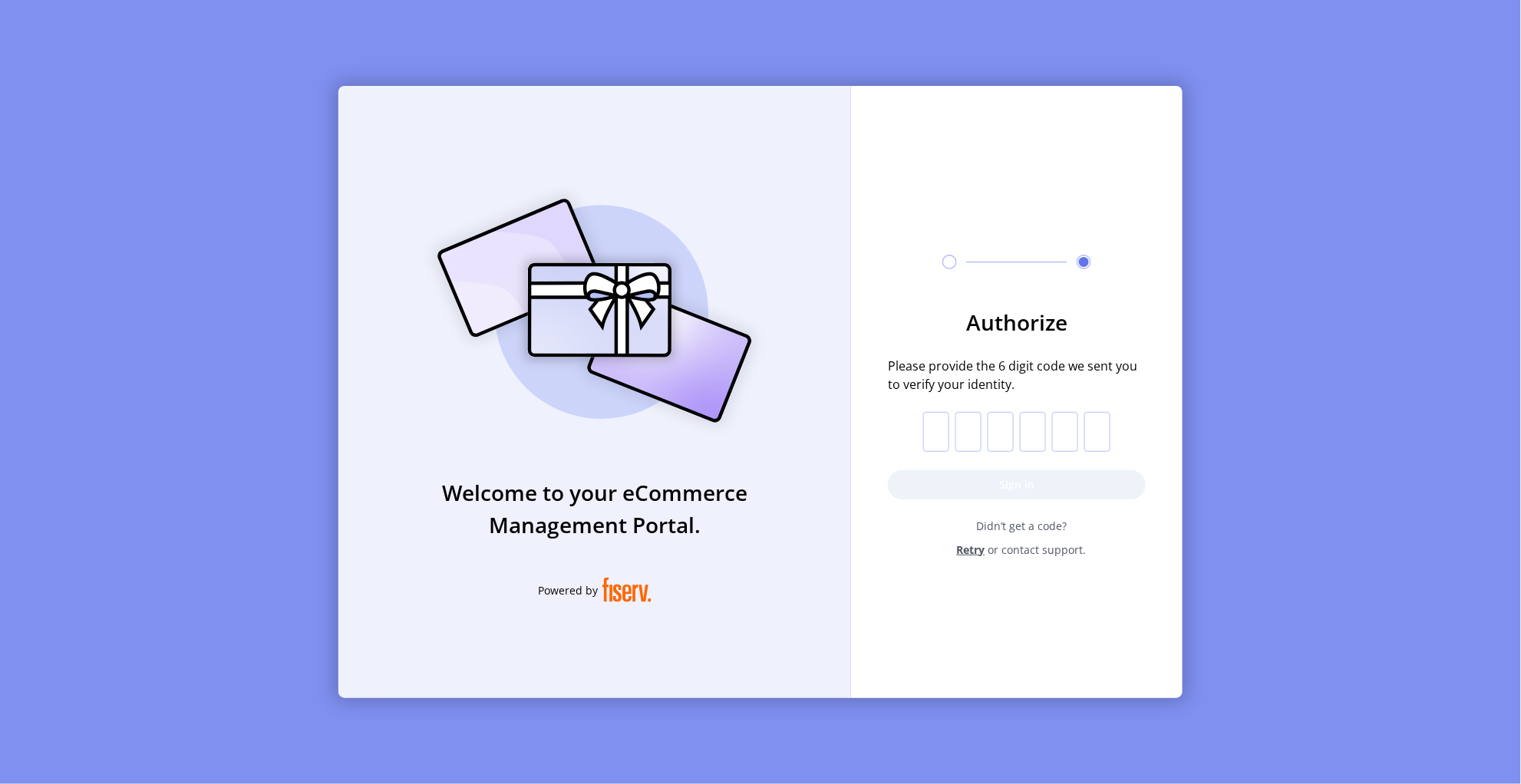
click at [948, 442] on input "text" at bounding box center [937, 432] width 26 height 40
paste input "*"
type input "*"
click at [937, 492] on button "Sign in" at bounding box center [1017, 485] width 258 height 29
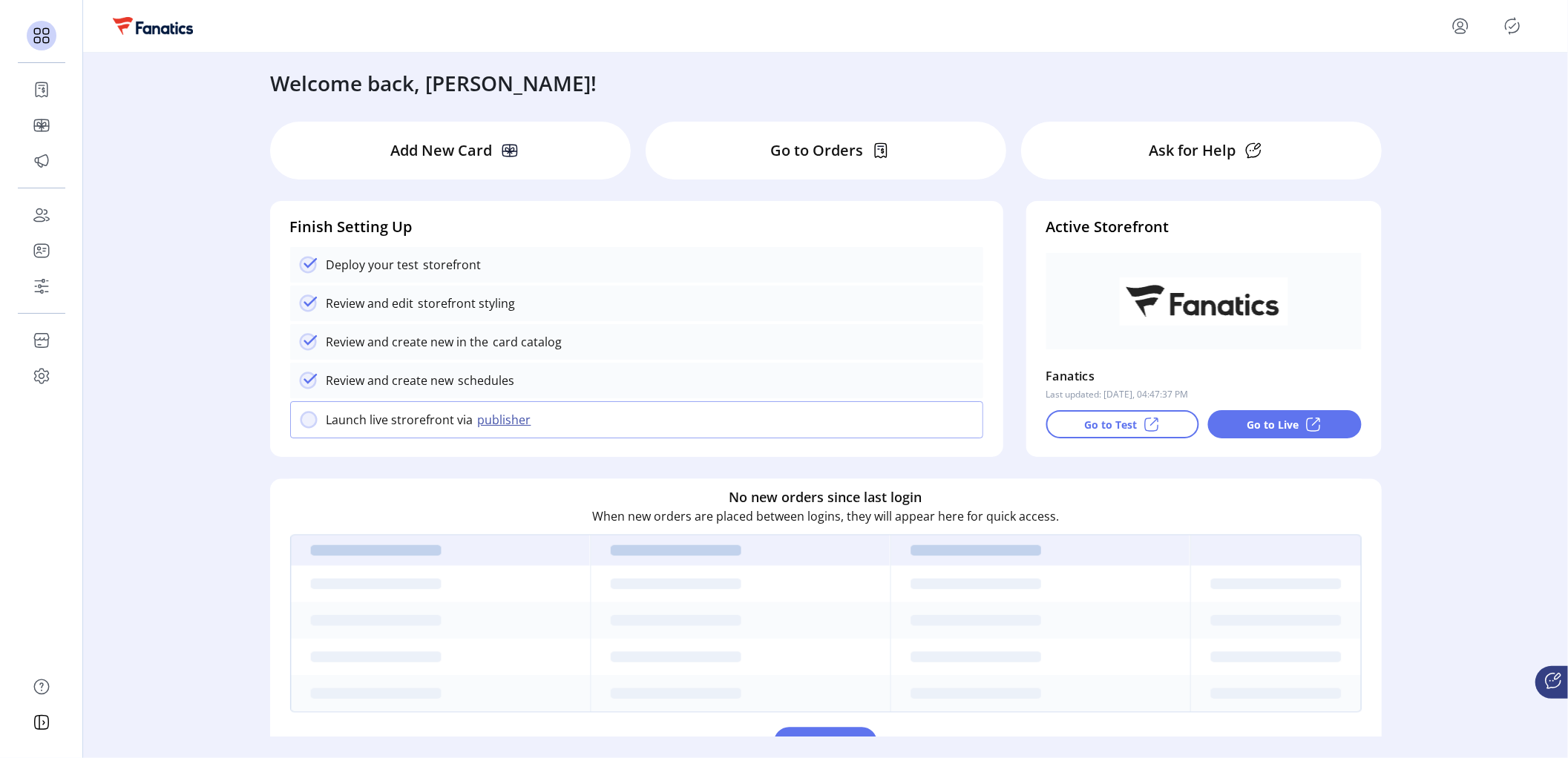
click at [1110, 421] on p "Go to Test" at bounding box center [1110, 424] width 53 height 15
click at [153, 205] on div "Welcome back, [PERSON_NAME]! Add New Card Go to Orders Ask for Help Finish Sett…" at bounding box center [826, 394] width 1485 height 684
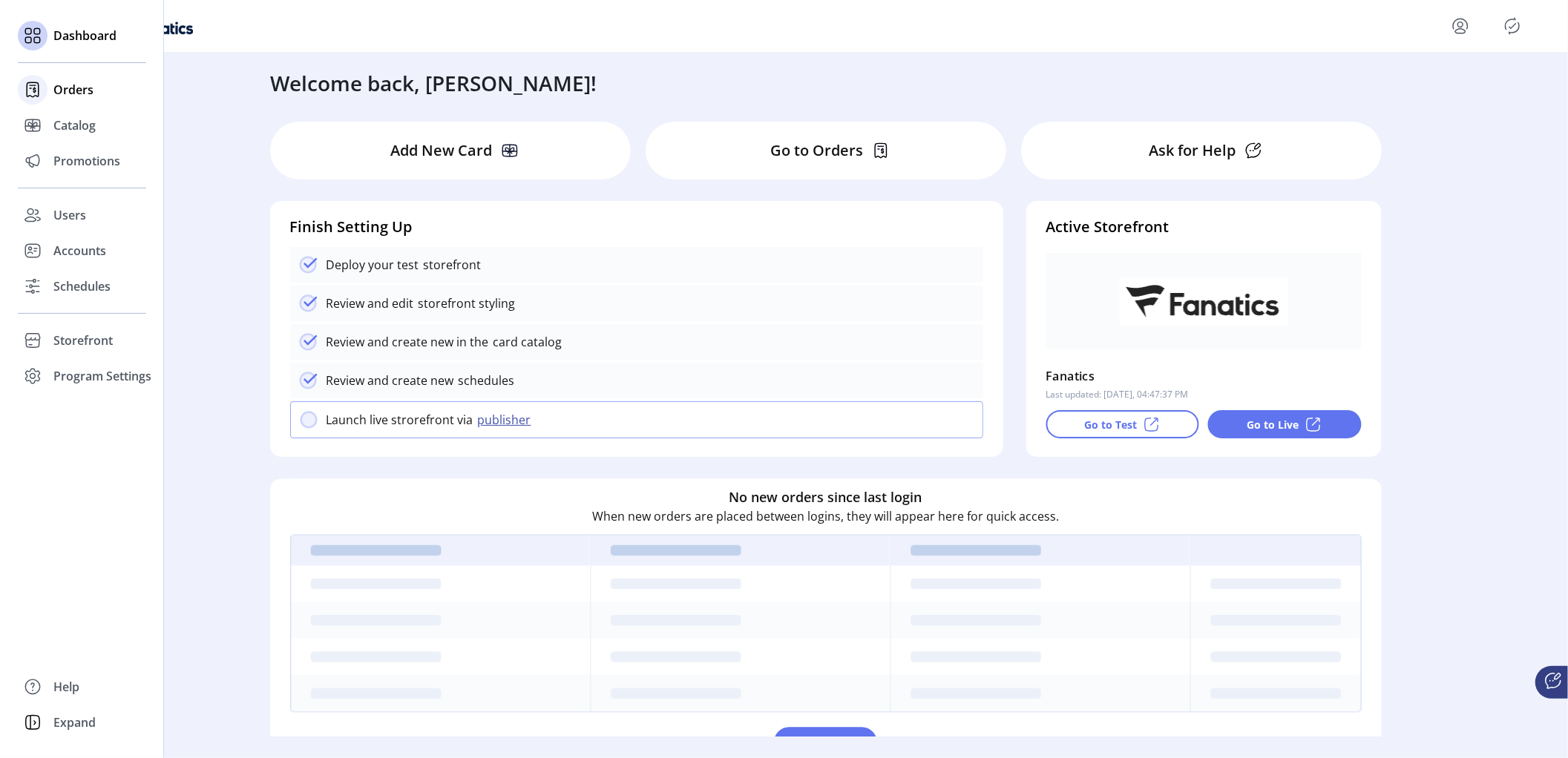
click at [68, 87] on span "Orders" at bounding box center [74, 90] width 40 height 18
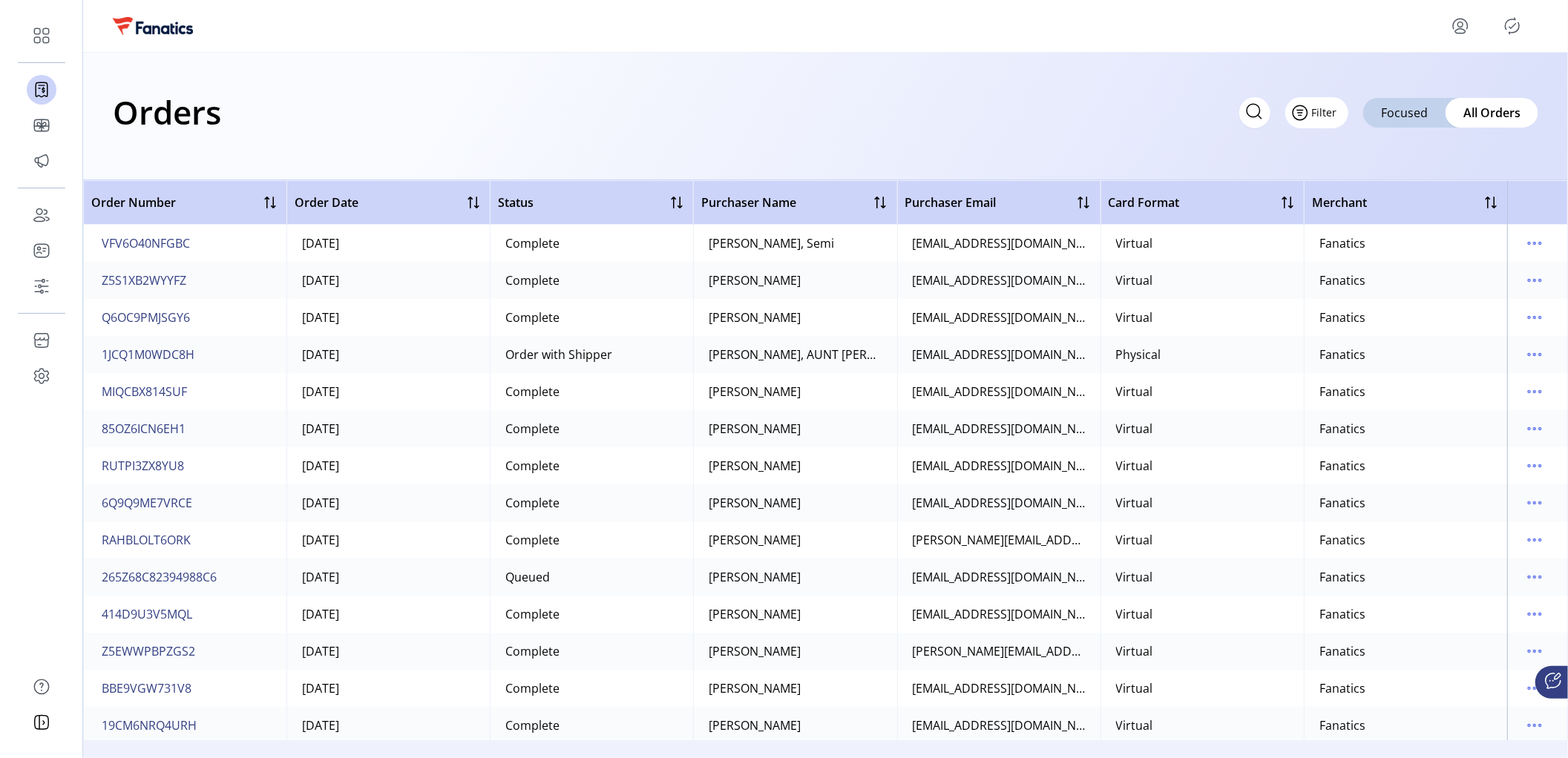
click at [1321, 116] on span "Filter" at bounding box center [1325, 112] width 26 height 15
click at [1358, 190] on span "Date" at bounding box center [1361, 193] width 123 height 12
click at [185, 149] on span "[DATE] - [DATE]" at bounding box center [160, 146] width 77 height 15
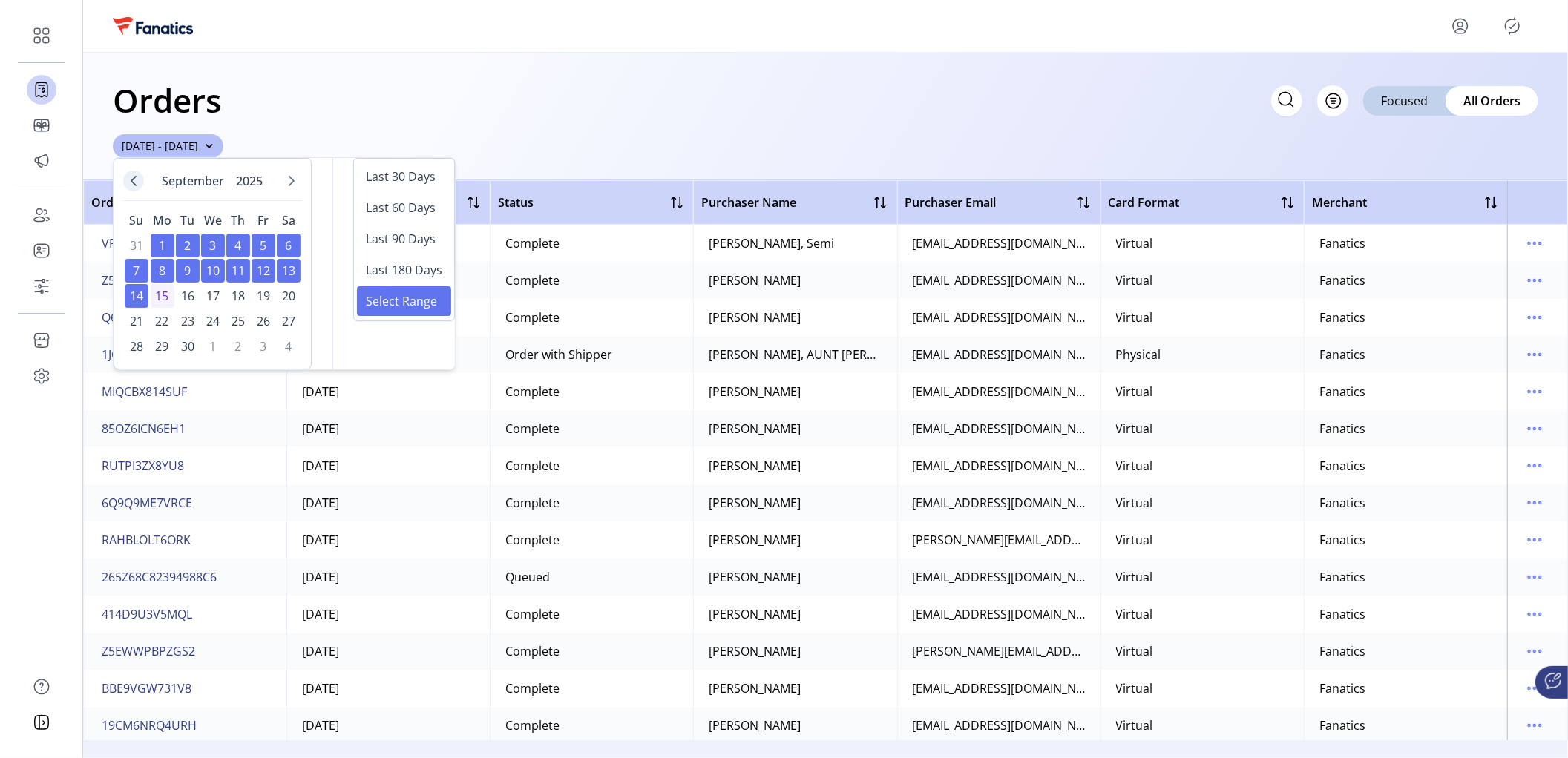
click at [134, 173] on button "Previous Month" at bounding box center [134, 181] width 21 height 21
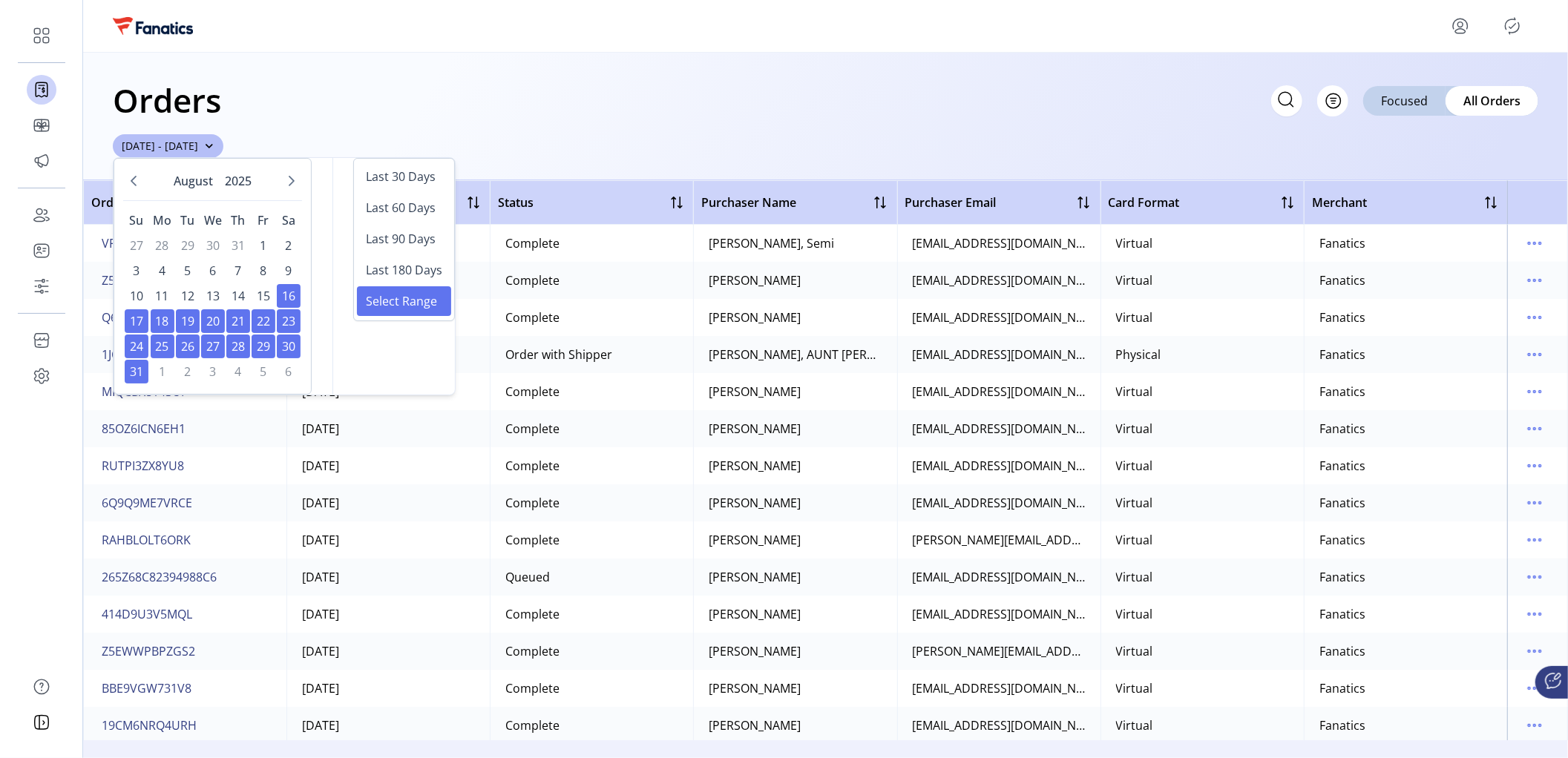
click at [133, 174] on button "Previous Month" at bounding box center [134, 181] width 21 height 21
click at [184, 247] on span "1" at bounding box center [188, 245] width 24 height 24
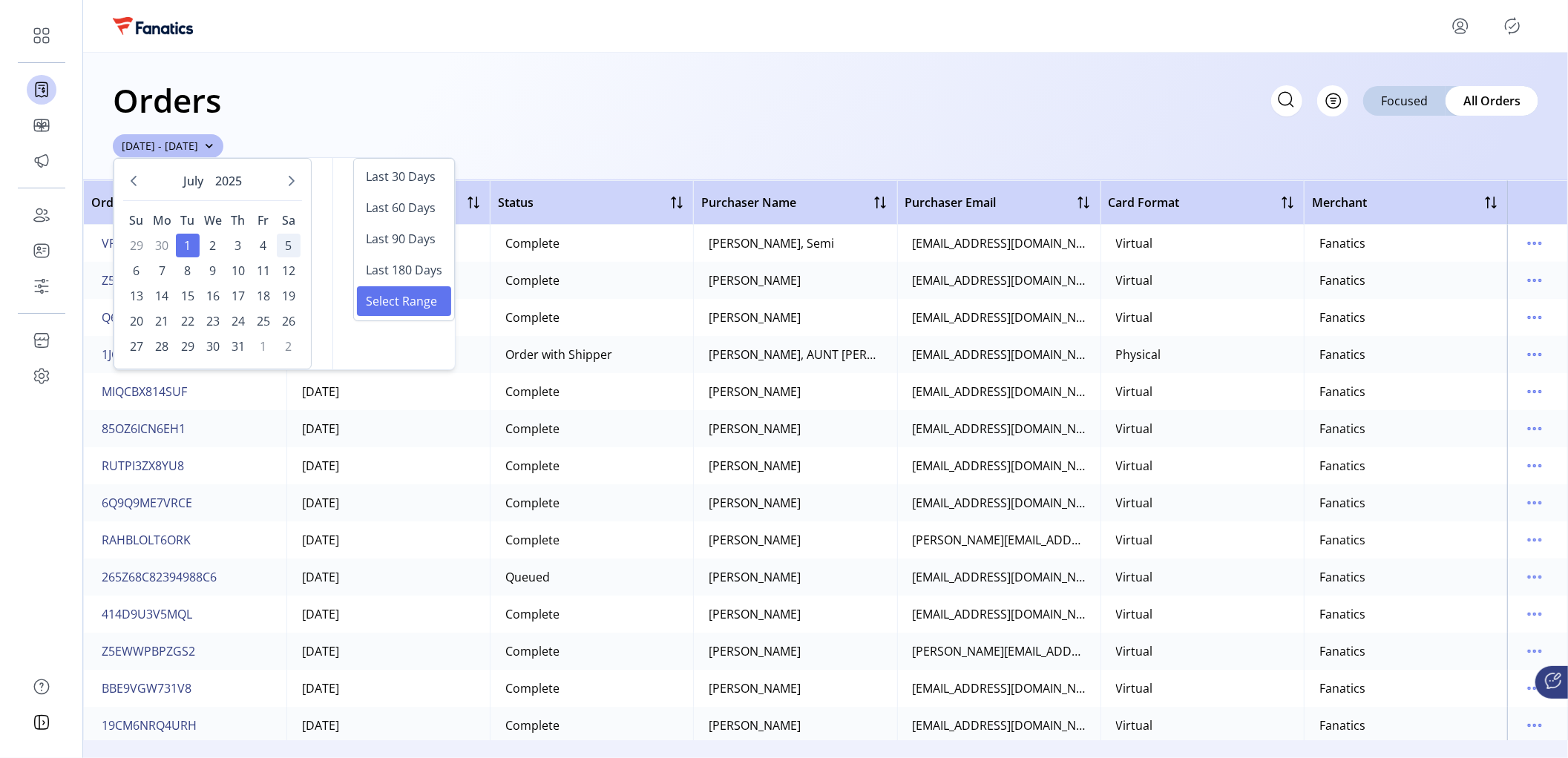
click at [284, 241] on span "5" at bounding box center [289, 245] width 24 height 24
click at [406, 69] on div "Orders Filter Focused All Orders [DATE] - [DATE]" at bounding box center [826, 117] width 1485 height 128
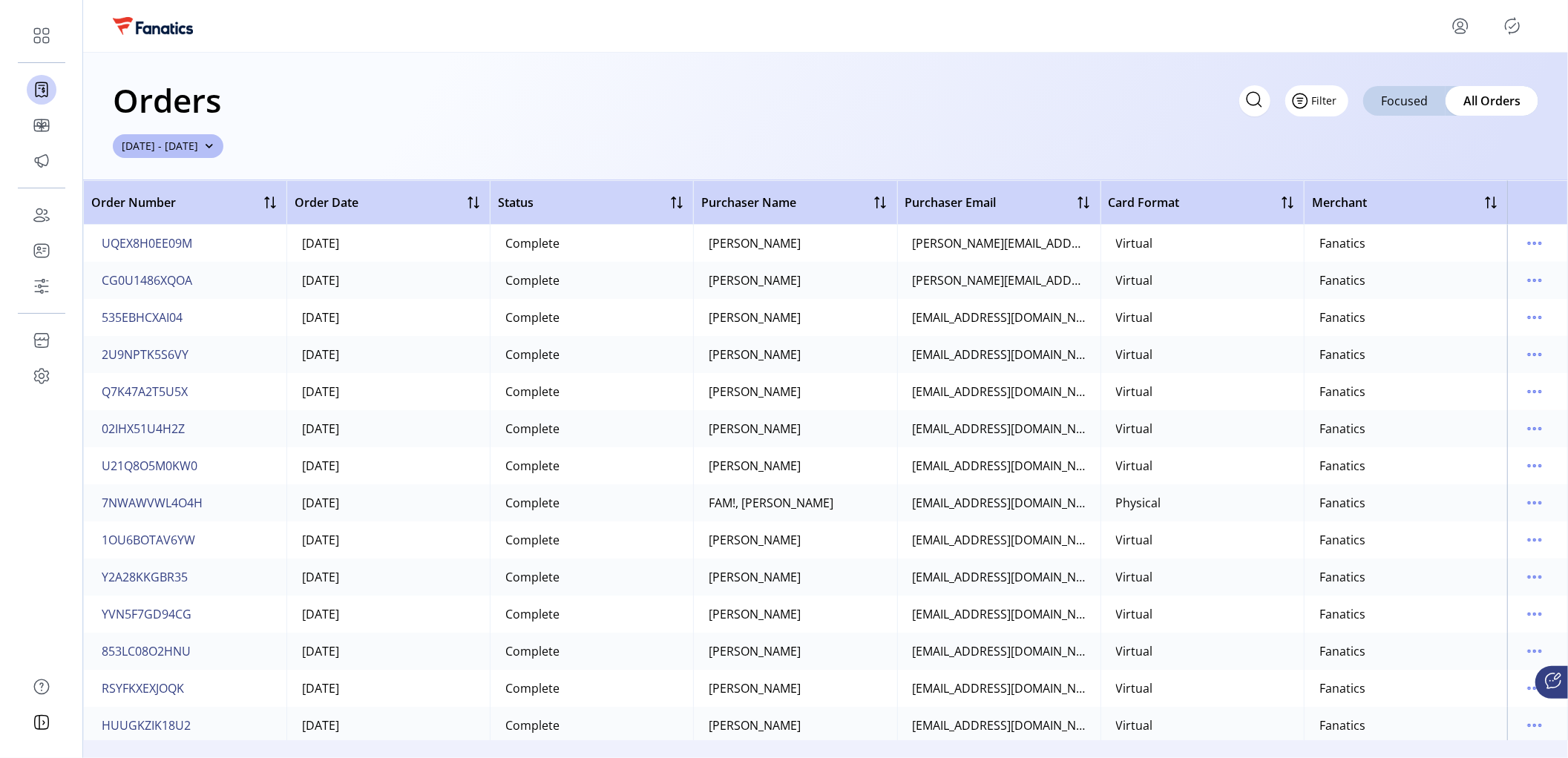
click at [1326, 99] on span "Filter" at bounding box center [1325, 100] width 26 height 15
click at [342, 167] on div "Orders Filter Focused All Orders [DATE] - [DATE]" at bounding box center [826, 117] width 1485 height 128
click at [1328, 100] on span "Filter" at bounding box center [1325, 100] width 26 height 15
click at [223, 156] on button "[DATE] - [DATE]" at bounding box center [168, 146] width 110 height 24
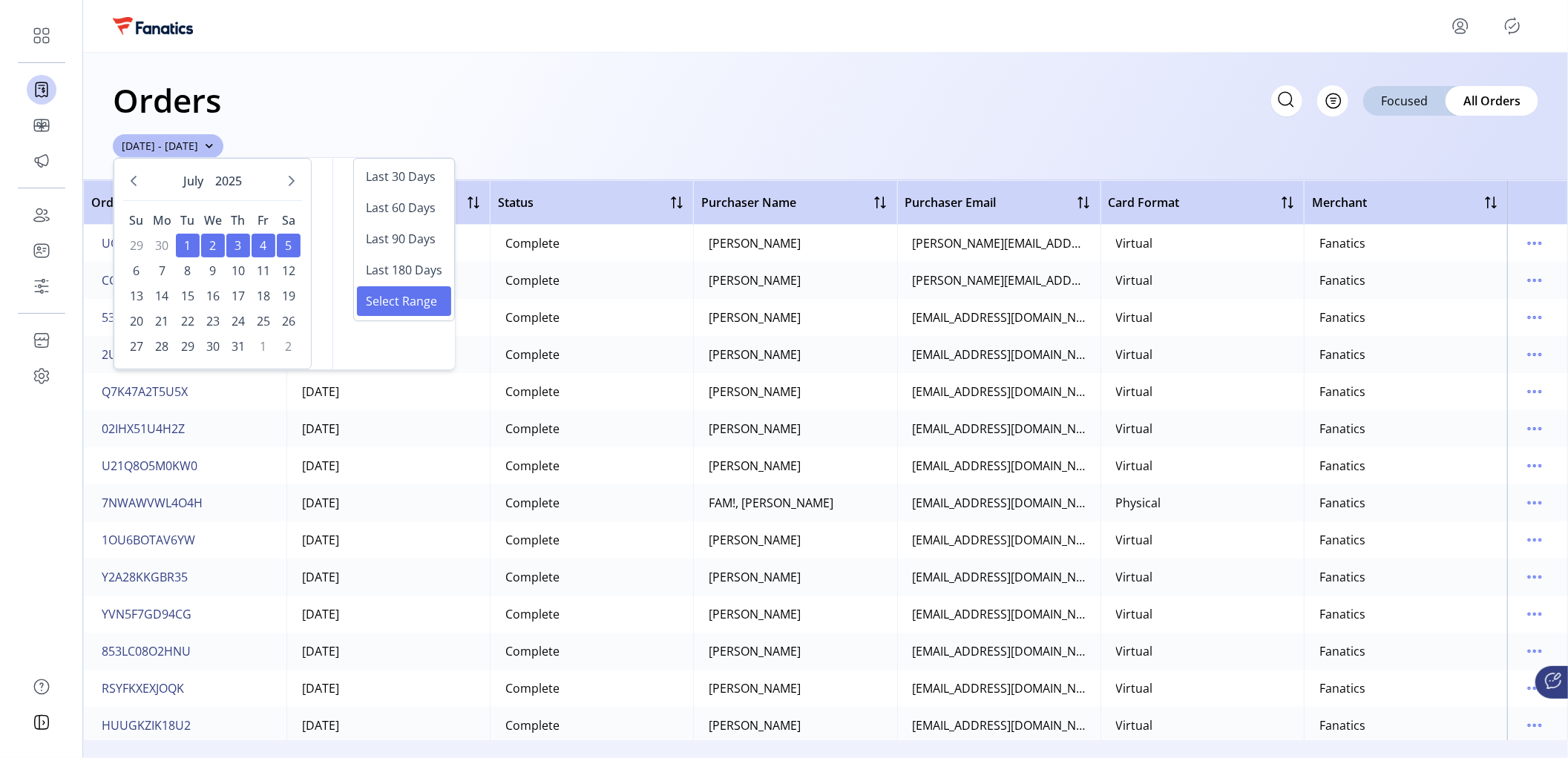
click at [405, 118] on div "Orders Filter Focused All Orders" at bounding box center [826, 100] width 1426 height 52
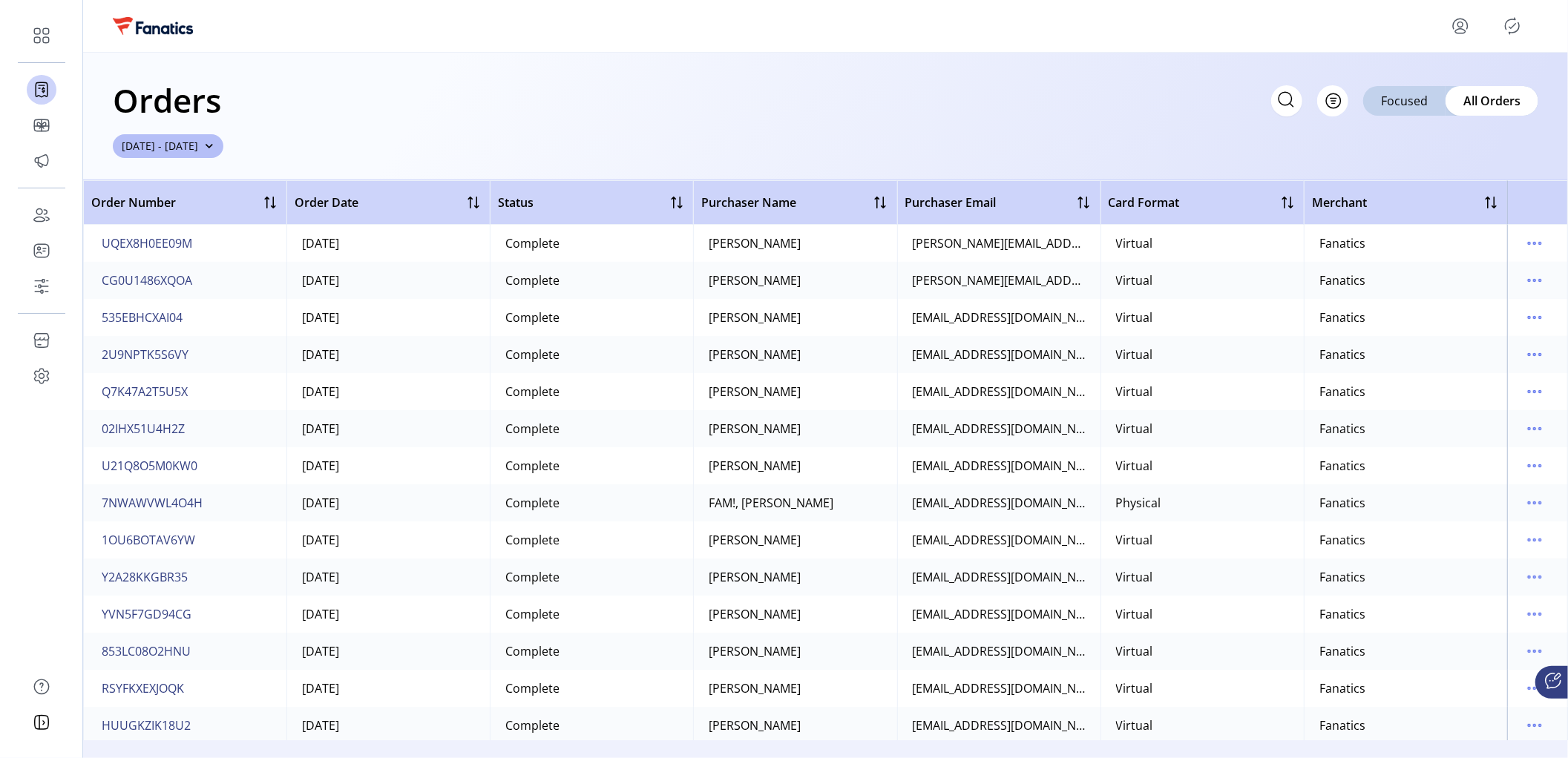
click at [275, 147] on div "Orders Filter Focused All Orders [DATE] - [DATE]" at bounding box center [826, 117] width 1485 height 128
click at [1330, 100] on span "Filter" at bounding box center [1325, 100] width 26 height 15
click at [1122, 138] on div "Orders Filter Focused All Orders [DATE] - [DATE]" at bounding box center [826, 117] width 1485 height 128
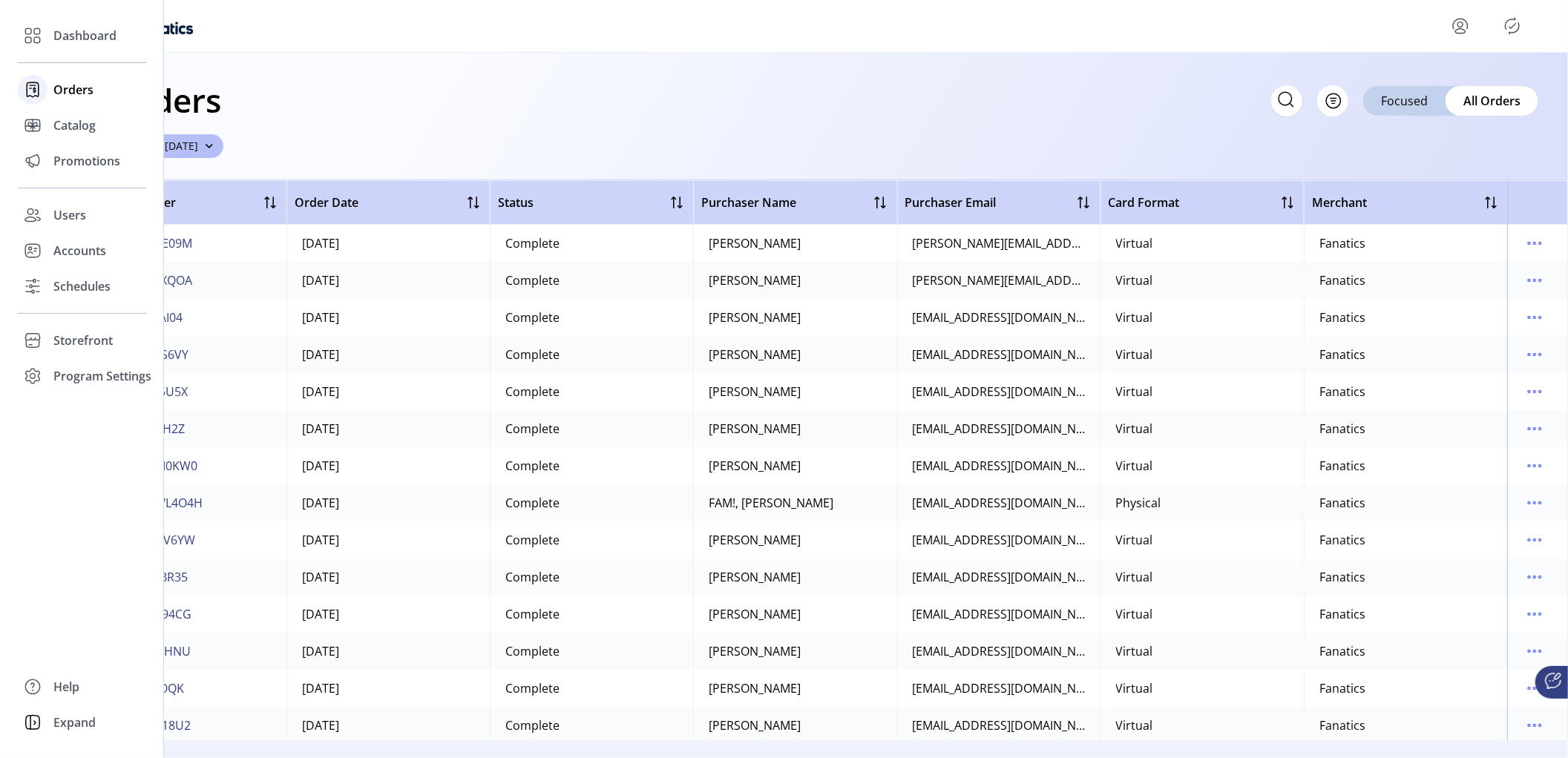
click at [84, 92] on span "Orders" at bounding box center [74, 90] width 40 height 18
click at [66, 86] on span "Orders" at bounding box center [74, 90] width 40 height 18
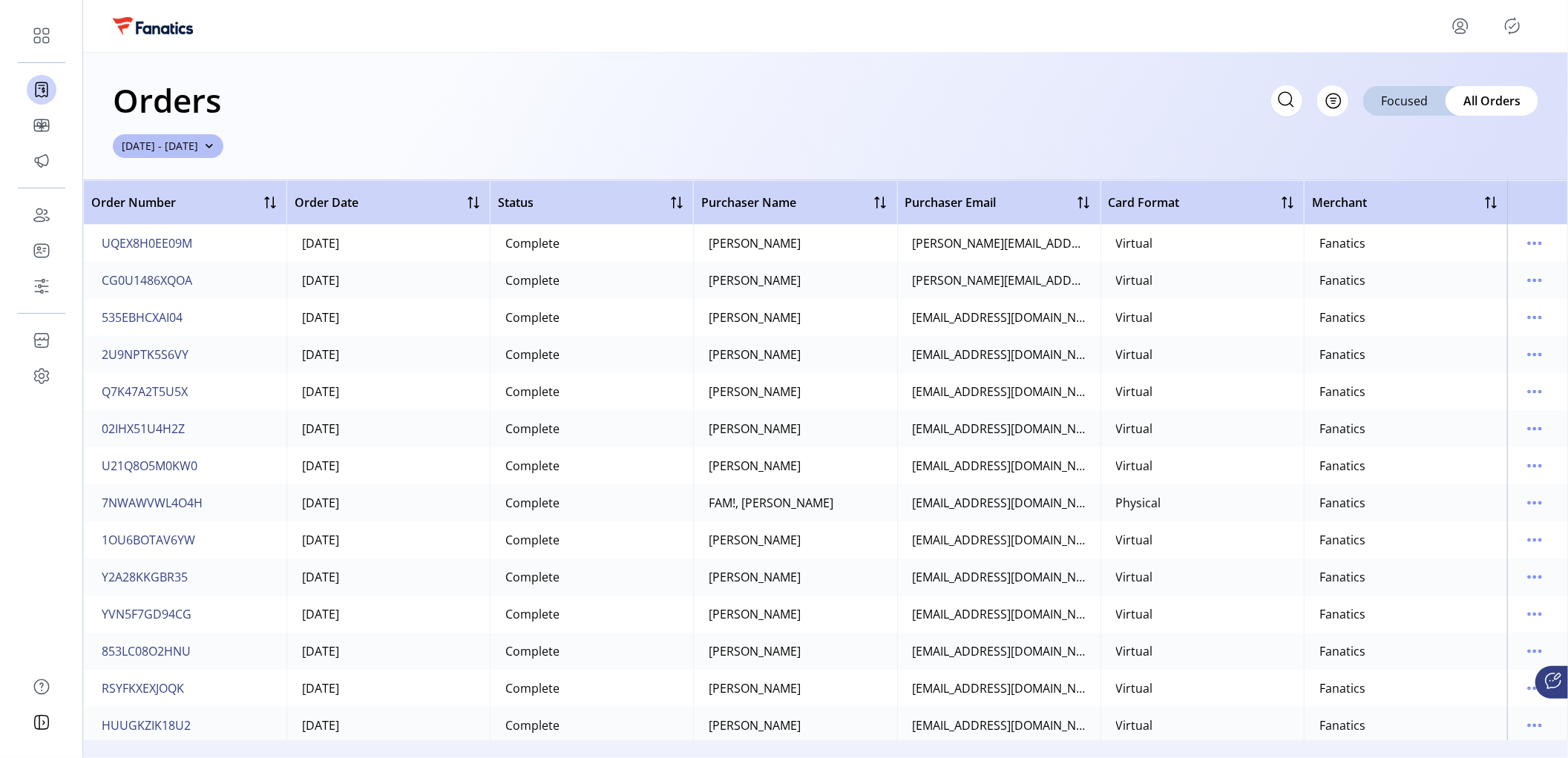
click at [1282, 98] on icon at bounding box center [1286, 99] width 24 height 24
type input "***"
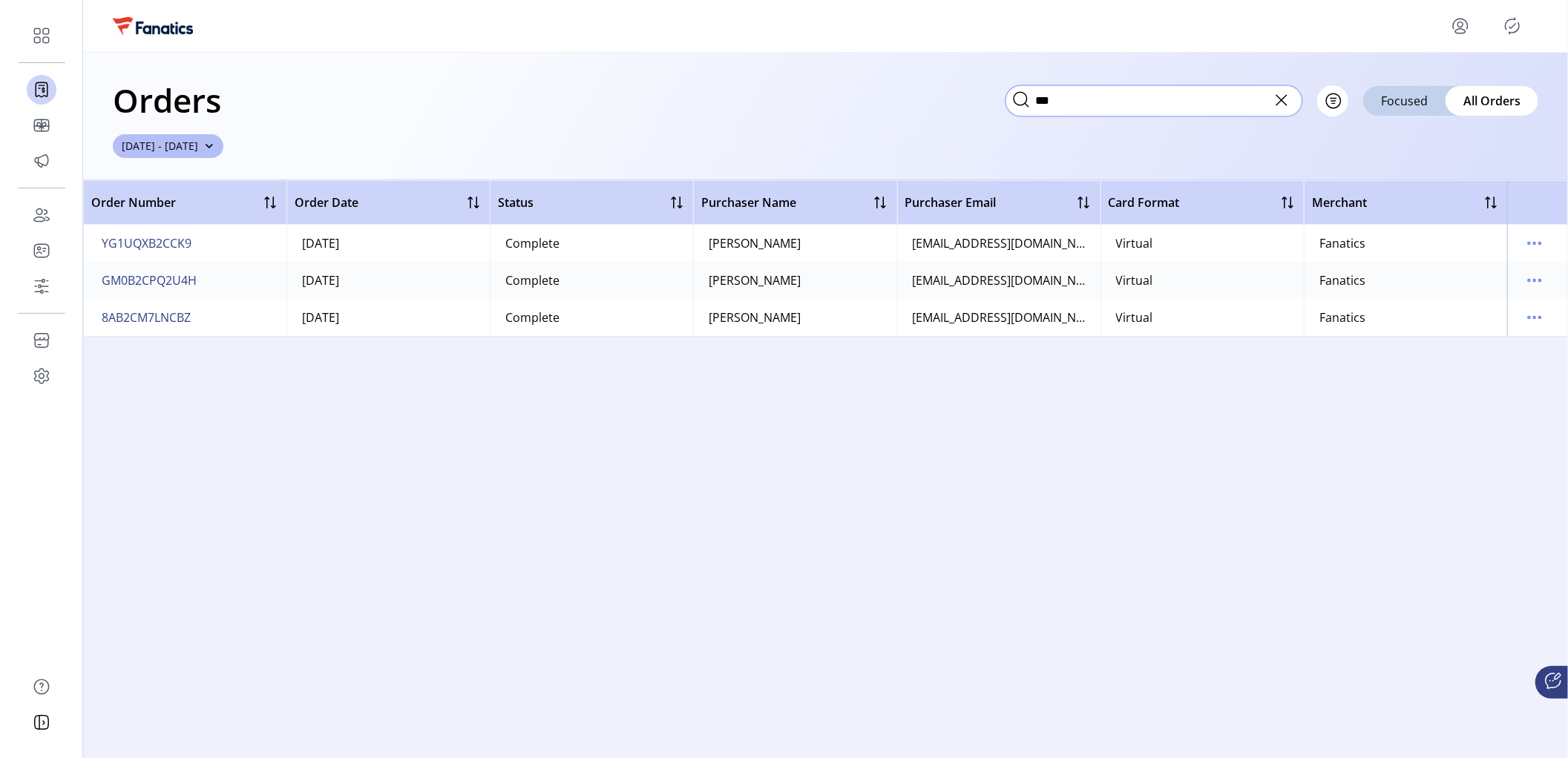
click at [1132, 102] on input "***" at bounding box center [1154, 101] width 297 height 31
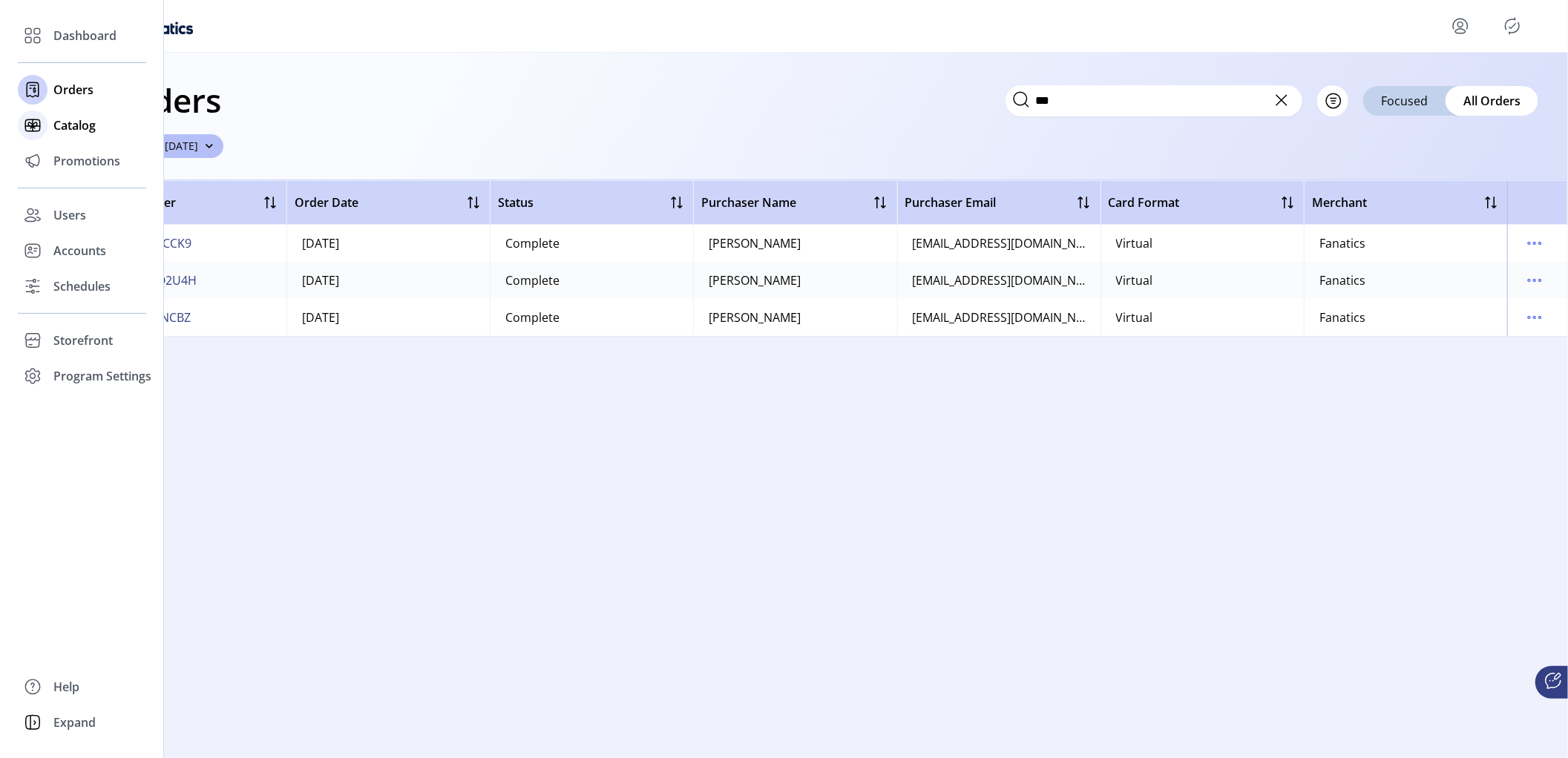
click at [62, 126] on span "Catalog" at bounding box center [74, 126] width 42 height 18
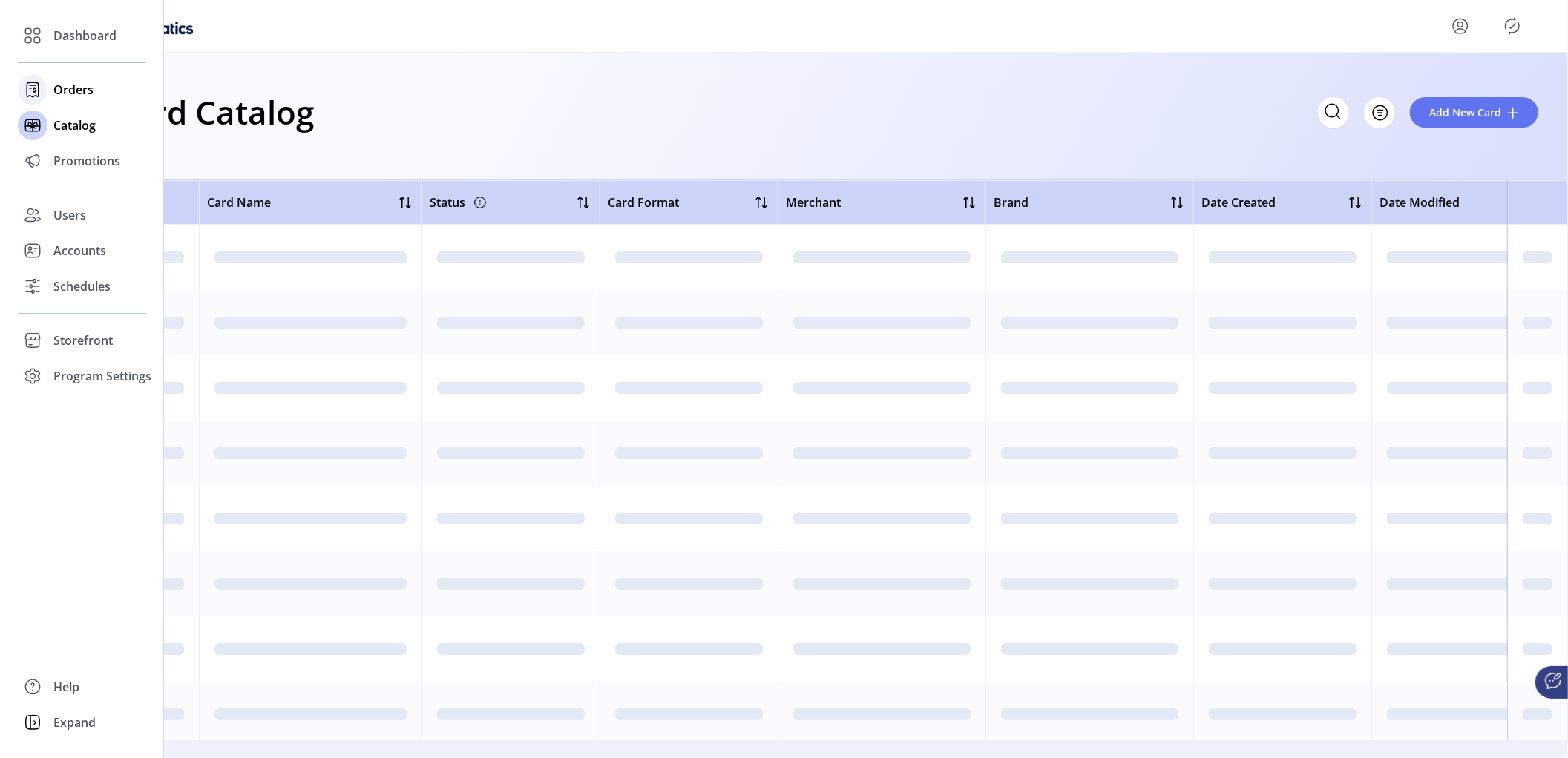
click at [74, 81] on span "Orders" at bounding box center [74, 90] width 40 height 18
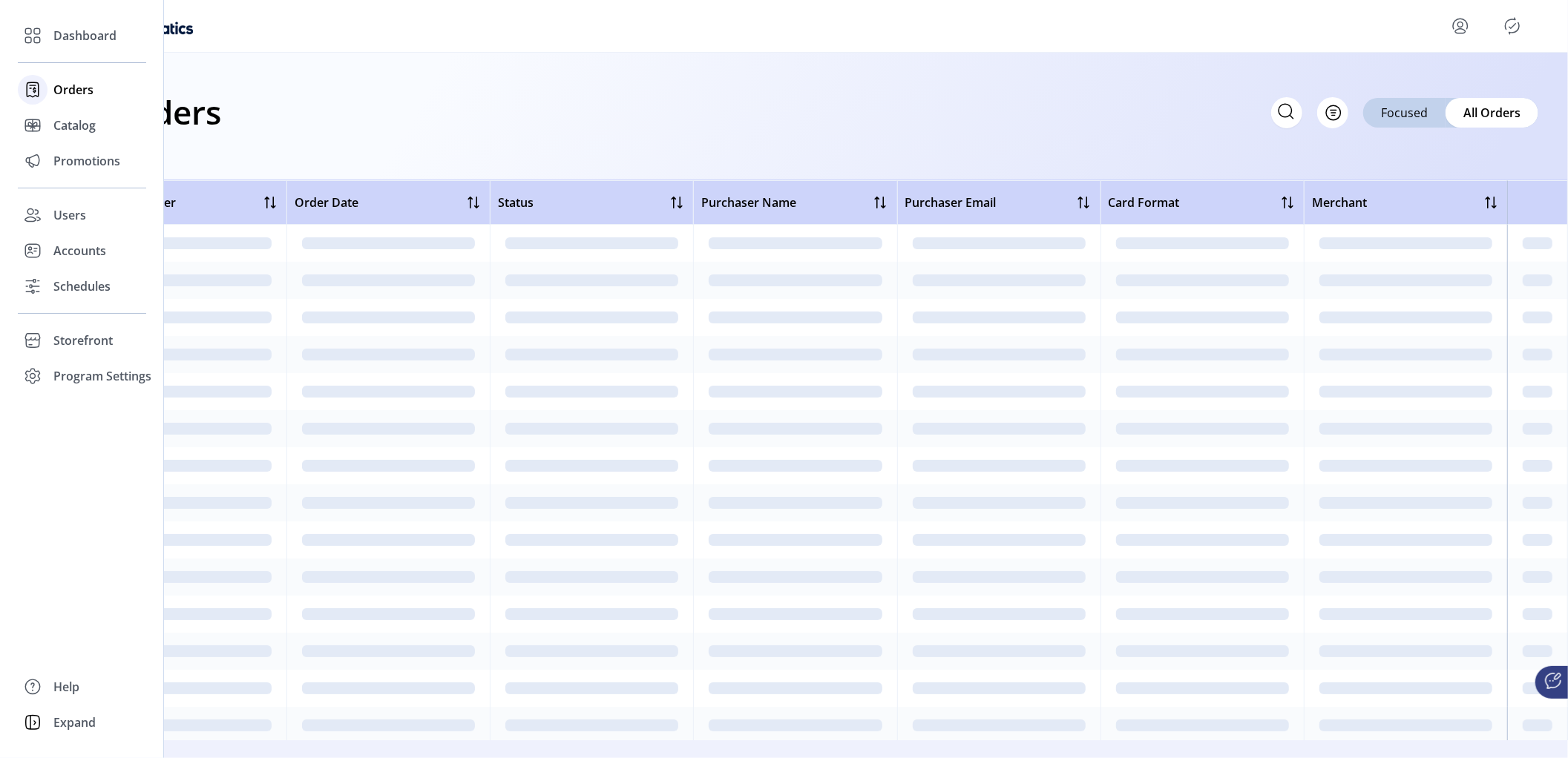
click at [70, 93] on span "Orders" at bounding box center [74, 90] width 40 height 18
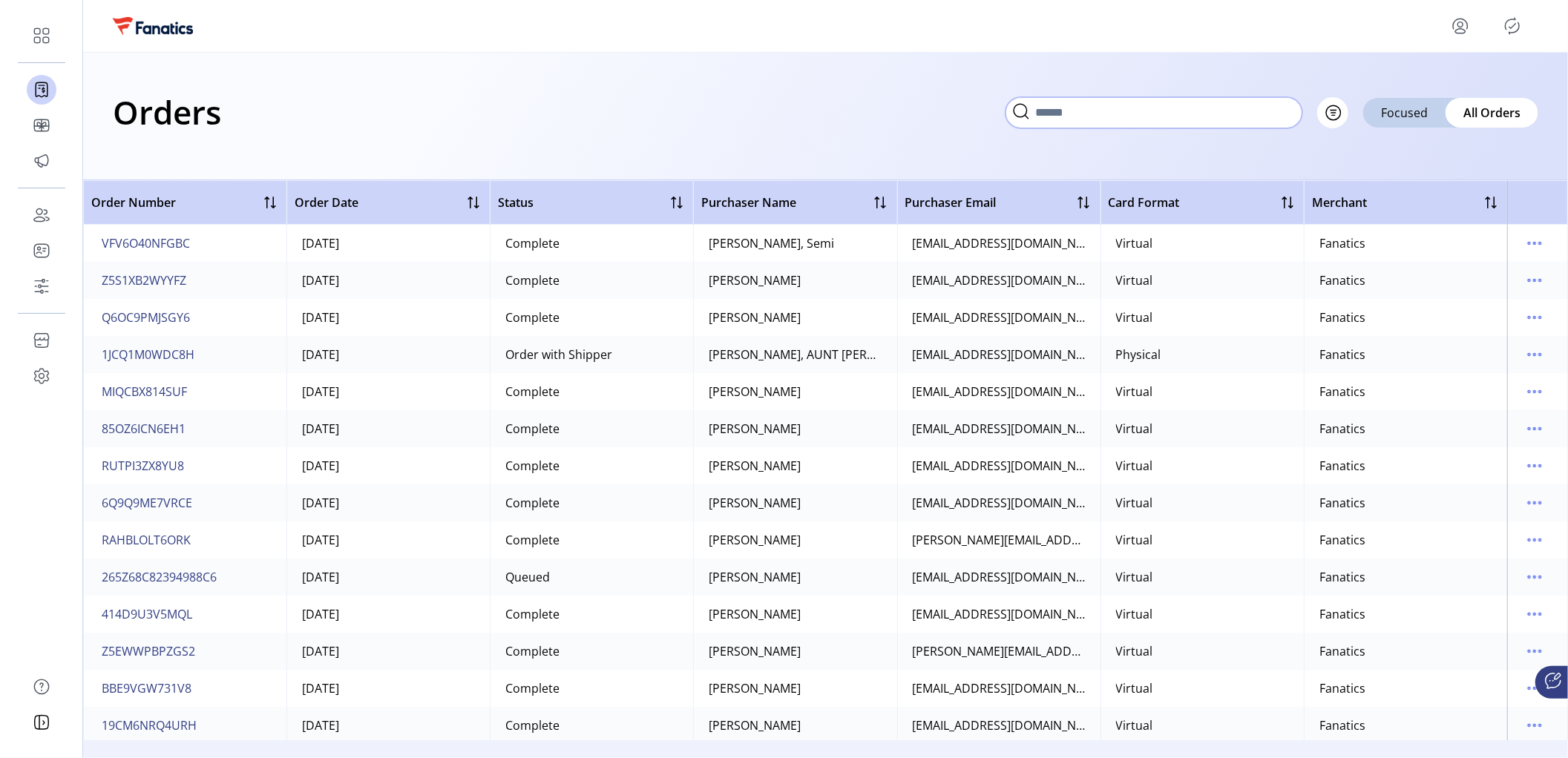
click at [1282, 110] on input "text" at bounding box center [1154, 113] width 297 height 31
paste input "**********"
type input "**********"
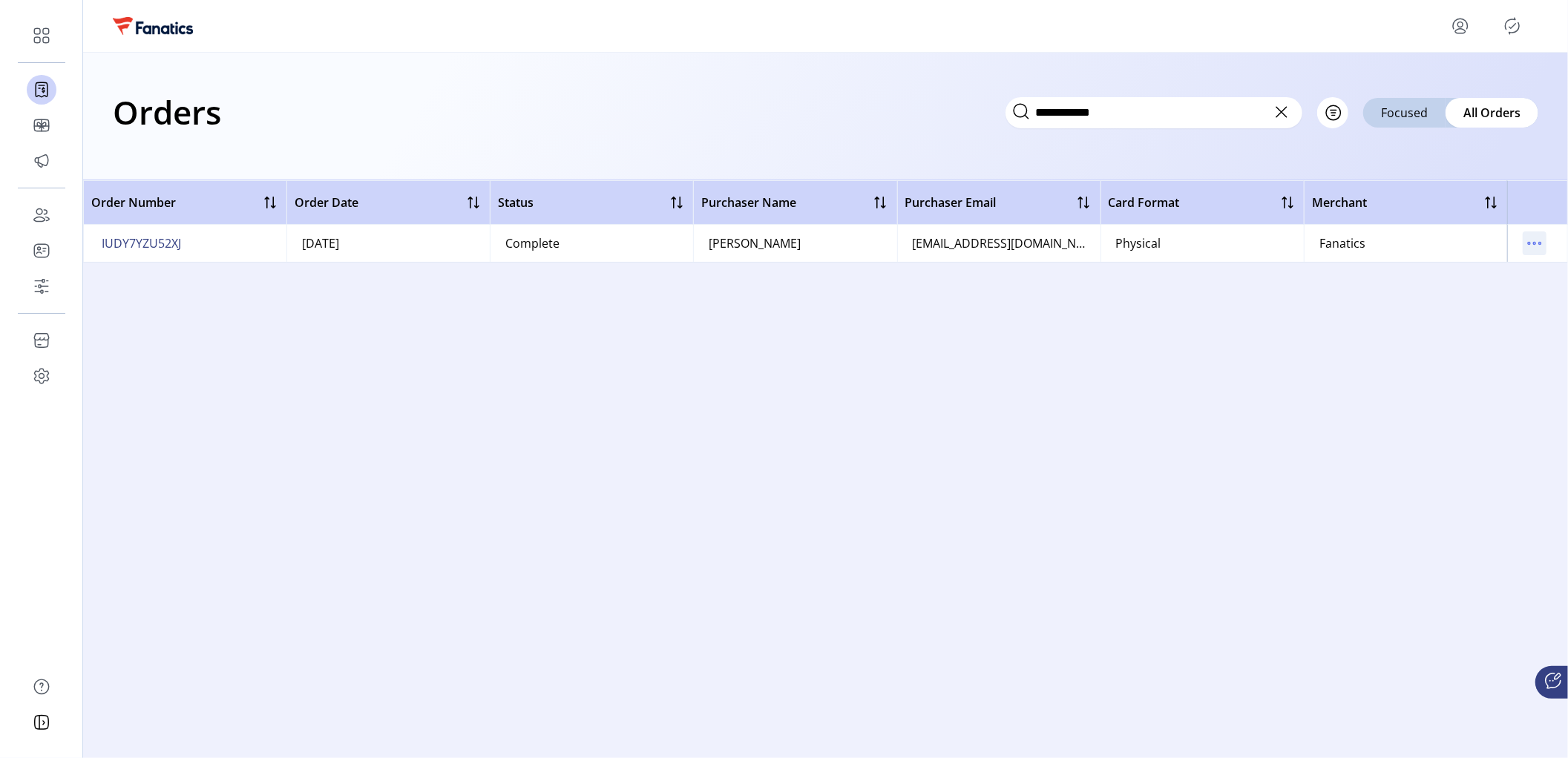
click at [1538, 243] on icon "menu" at bounding box center [1534, 243] width 24 height 24
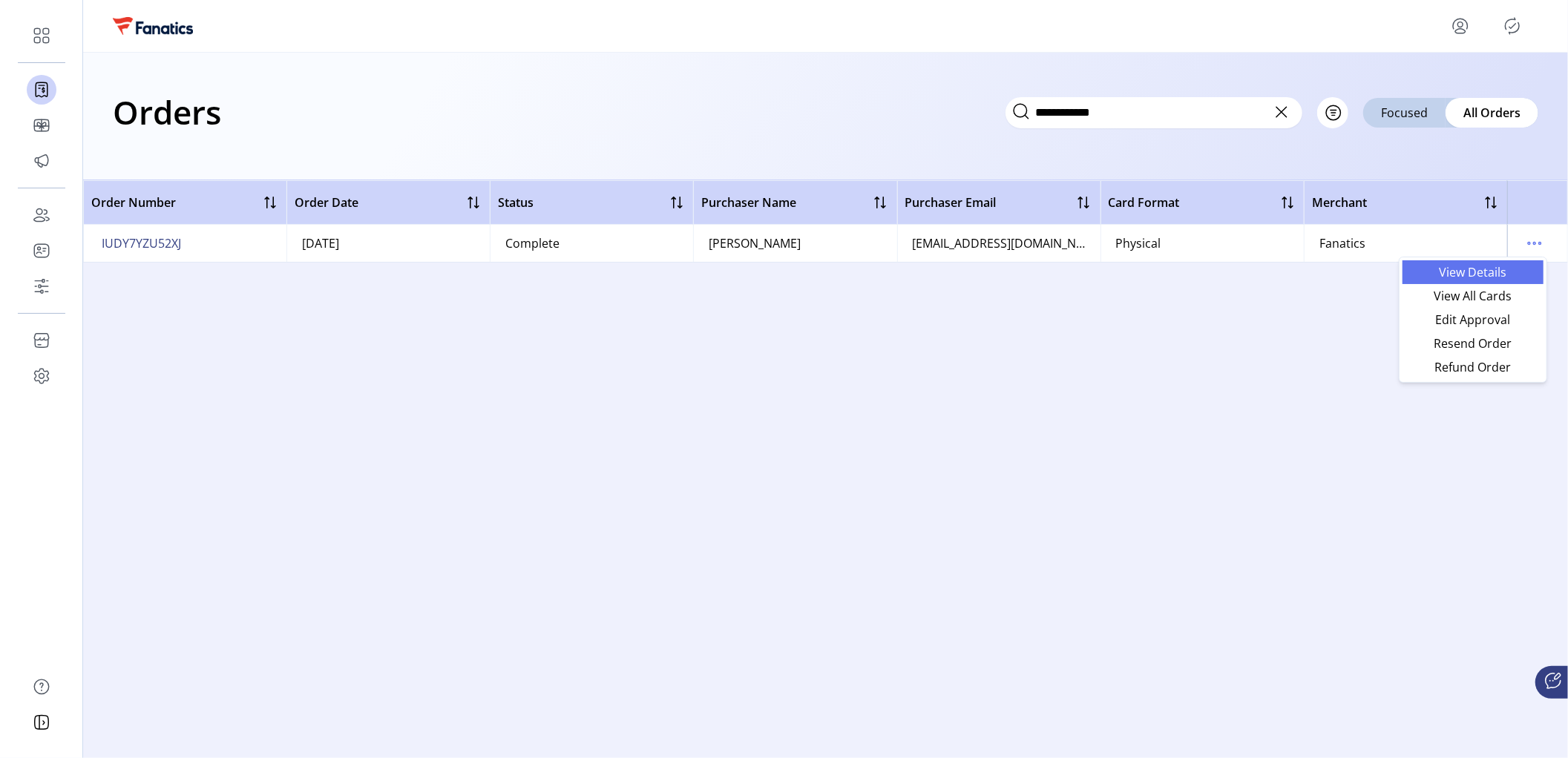
click at [1481, 276] on span "View Details" at bounding box center [1473, 272] width 123 height 12
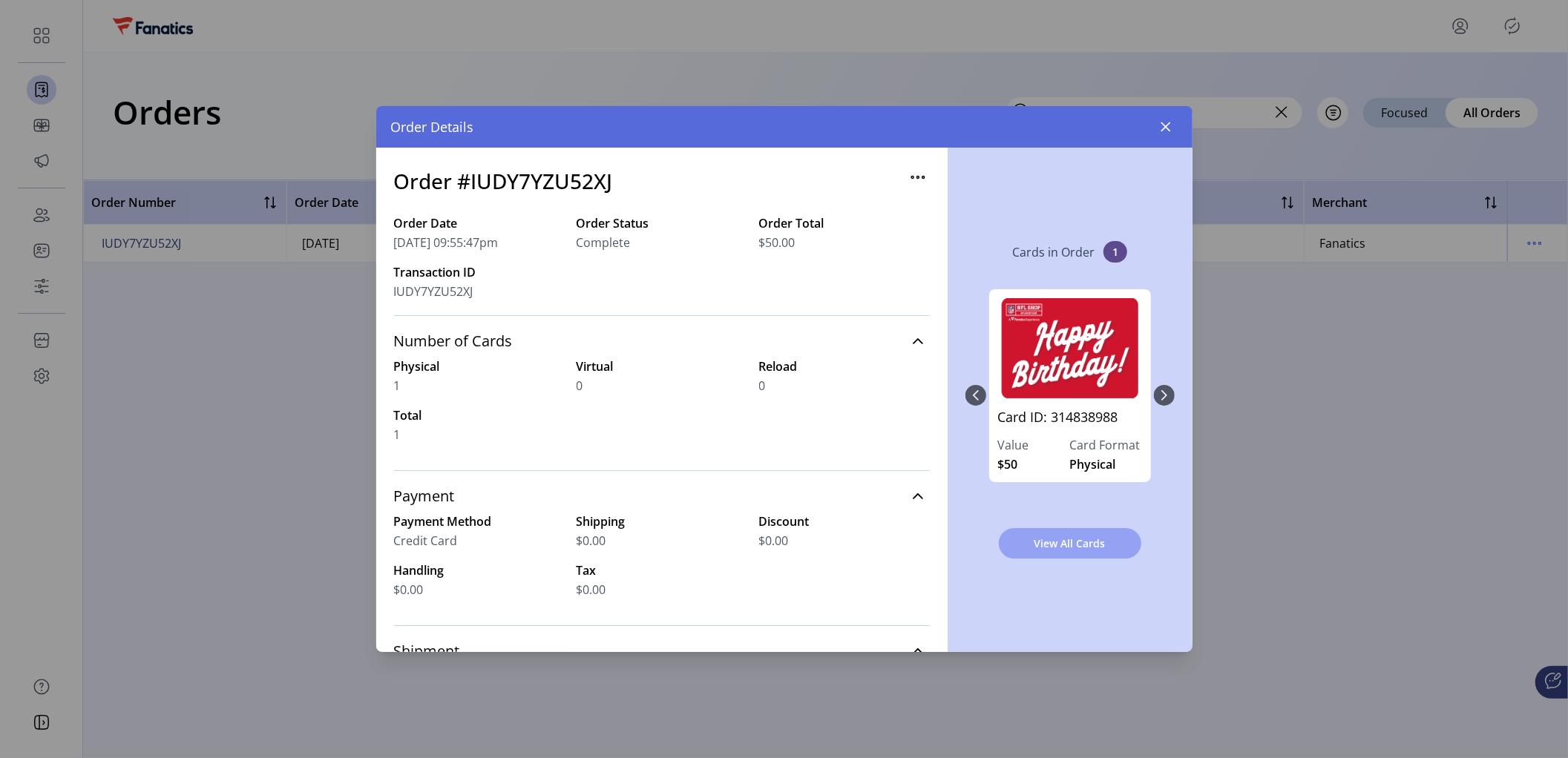
click at [1052, 544] on span "View All Cards" at bounding box center [1070, 543] width 104 height 15
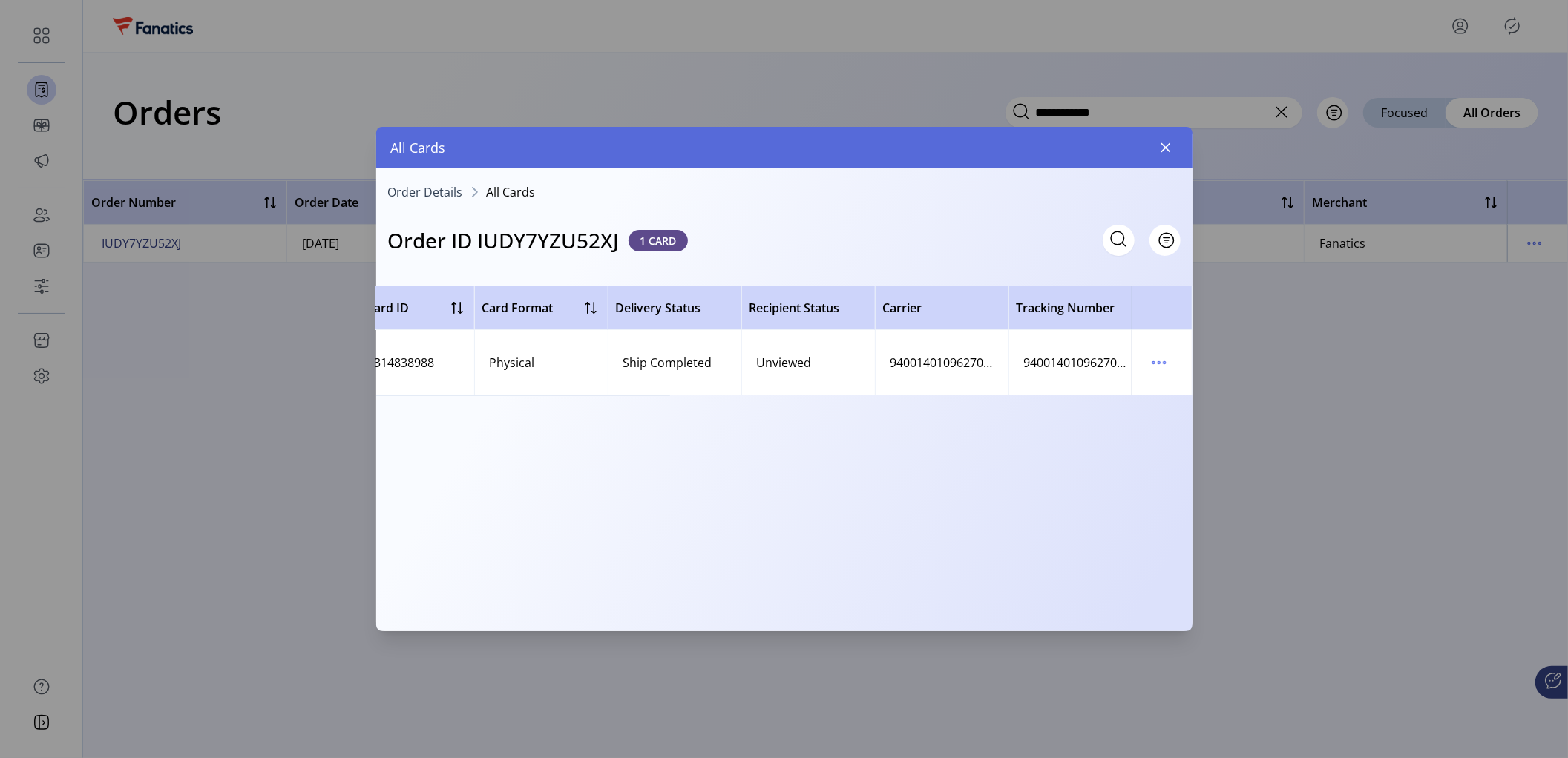
scroll to position [0, 533]
click at [1158, 361] on icon "menu" at bounding box center [1159, 363] width 24 height 24
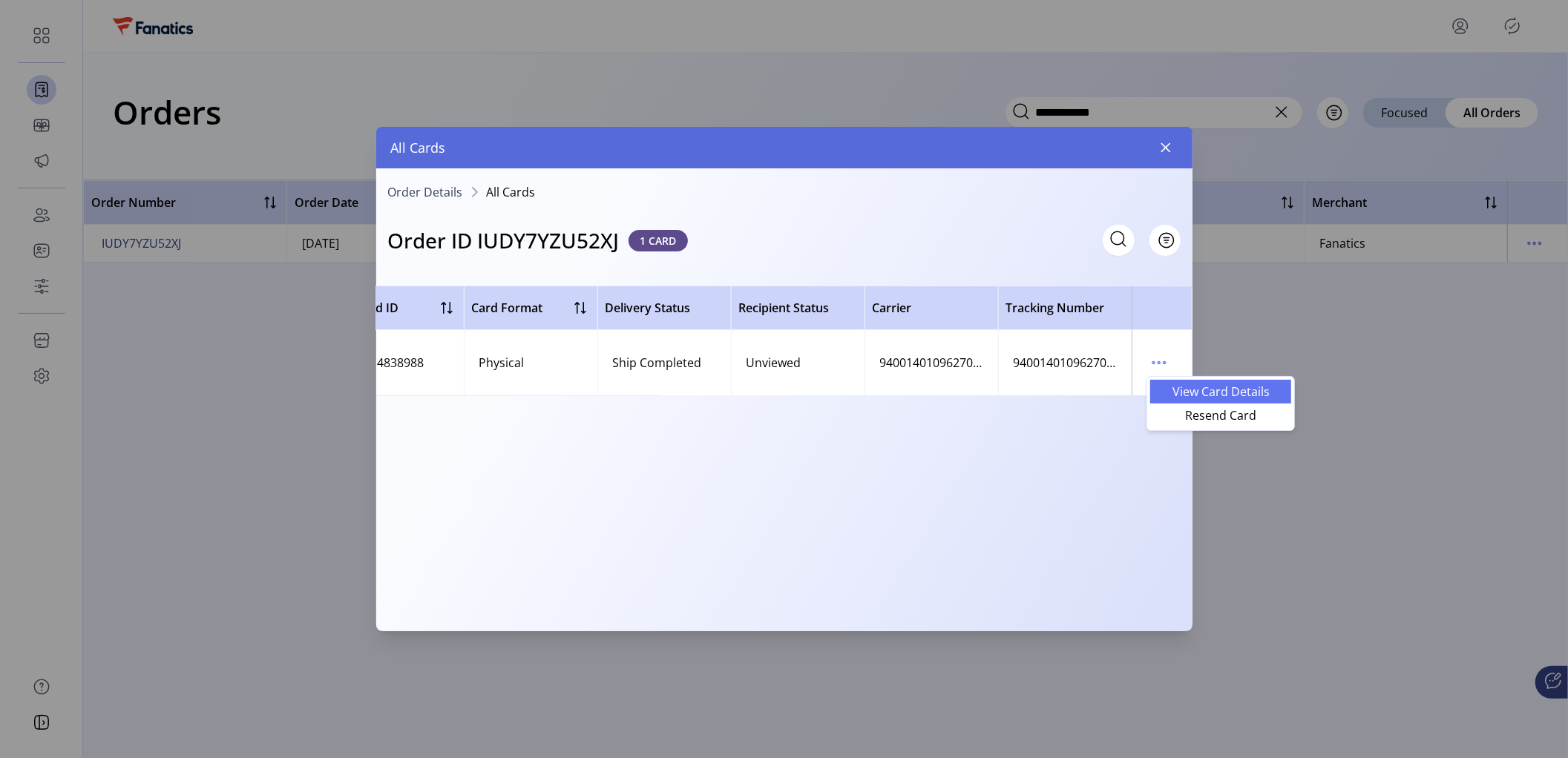
click at [1182, 393] on span "View Card Details" at bounding box center [1221, 391] width 123 height 12
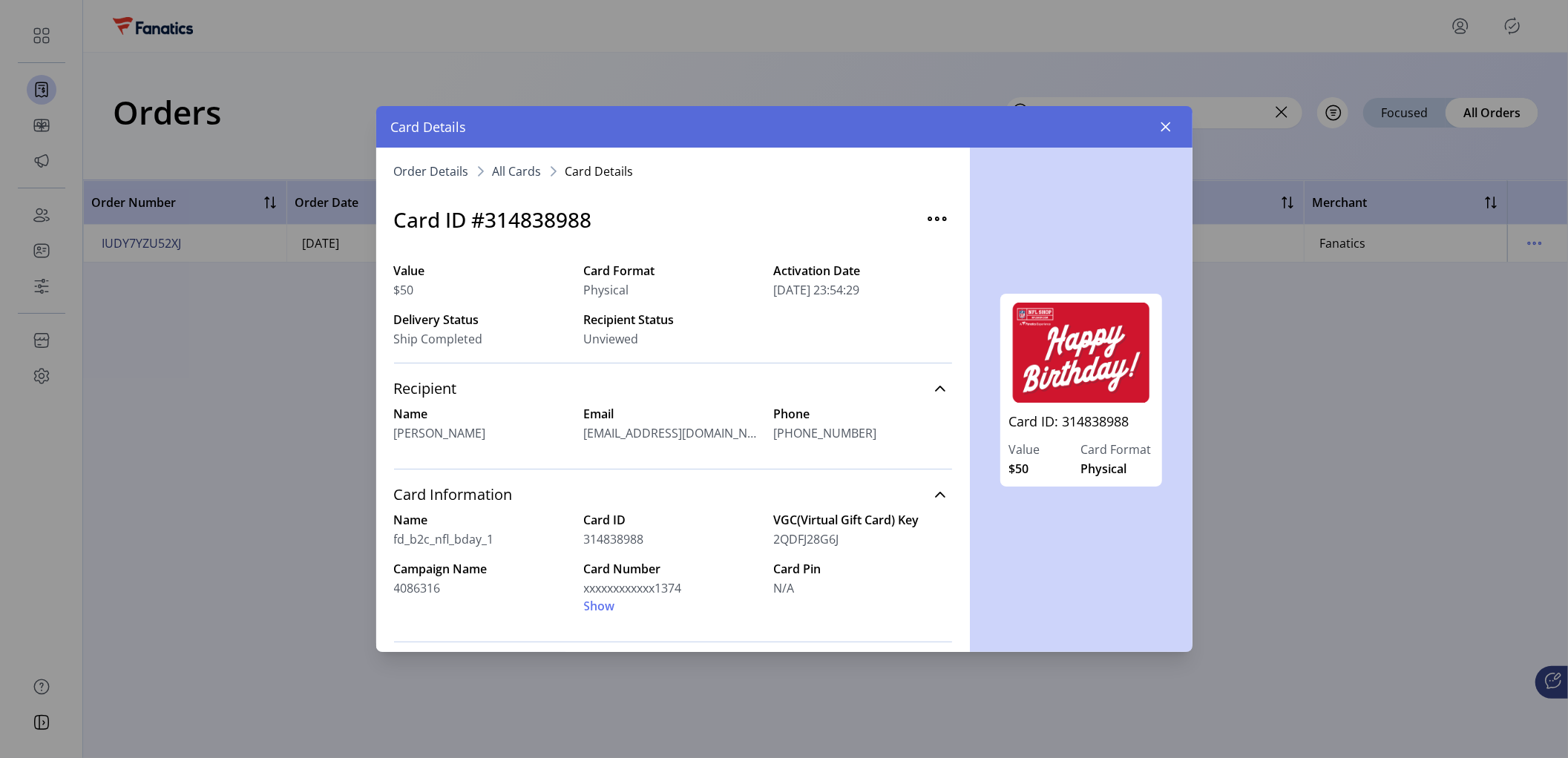
drag, startPoint x: 391, startPoint y: 535, endPoint x: 512, endPoint y: 541, distance: 121.1
click at [512, 541] on div "Order Details All Cards Card Details Card ID #314838988 Value $50 Card Format P…" at bounding box center [673, 400] width 594 height 505
drag, startPoint x: 458, startPoint y: 594, endPoint x: 374, endPoint y: 588, distance: 84.2
click at [374, 588] on div "Card Details Order Details All Cards Card Details Card ID #314838988 Value $50 …" at bounding box center [784, 379] width 1568 height 758
click at [501, 548] on div "fd_b2c_nfl_bday_1" at bounding box center [483, 539] width 178 height 18
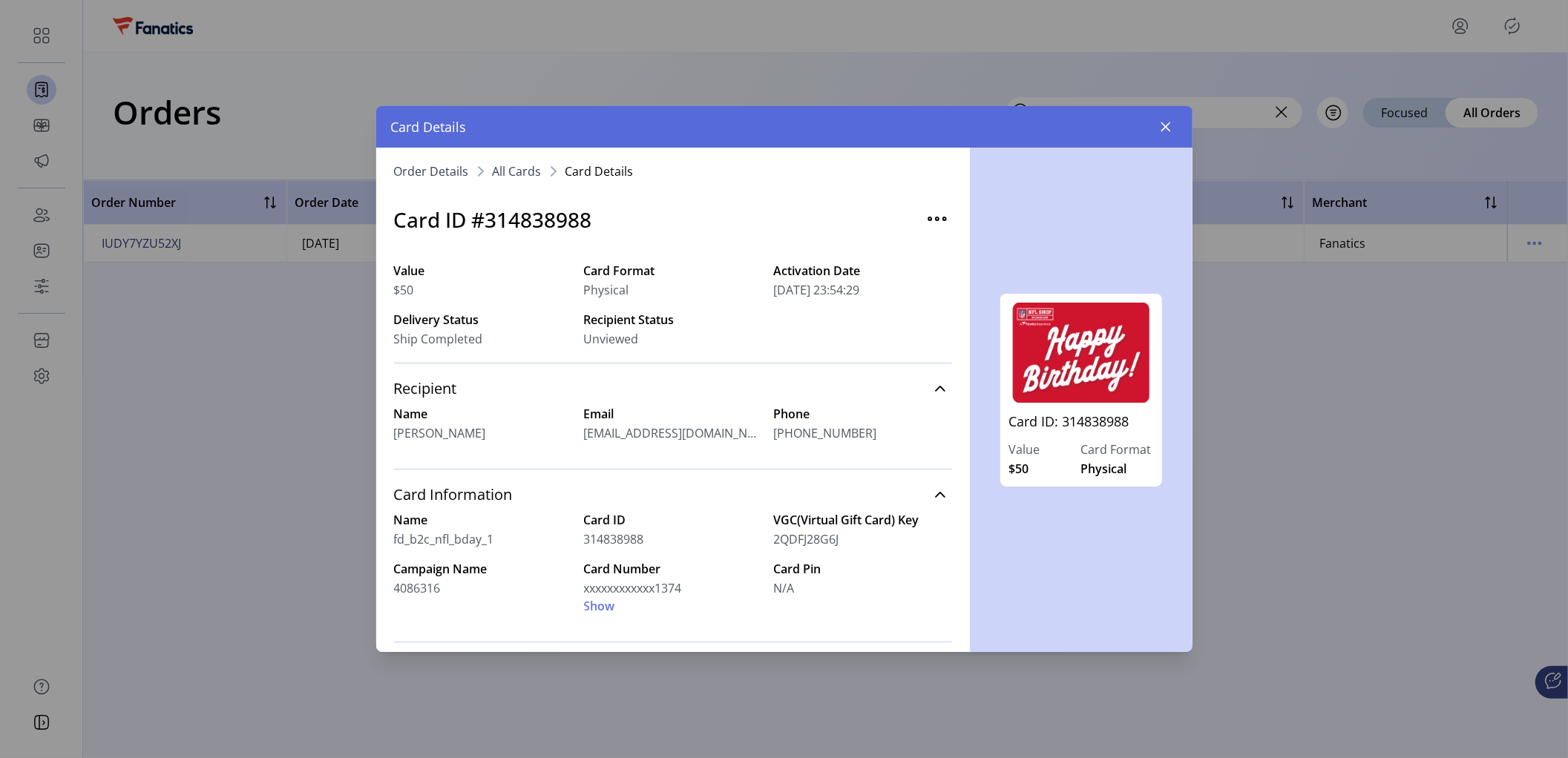
drag, startPoint x: 499, startPoint y: 537, endPoint x: 432, endPoint y: 538, distance: 67.0
click at [390, 540] on div "Order Details All Cards Card Details Card ID #314838988 Value $50 Card Format P…" at bounding box center [673, 400] width 594 height 505
click at [530, 560] on label "Campaign Name" at bounding box center [483, 568] width 178 height 18
drag, startPoint x: 507, startPoint y: 536, endPoint x: 394, endPoint y: 540, distance: 113.1
click at [392, 540] on div "Order Details All Cards Card Details Card ID #314838988 Value $50 Card Format P…" at bounding box center [673, 400] width 594 height 505
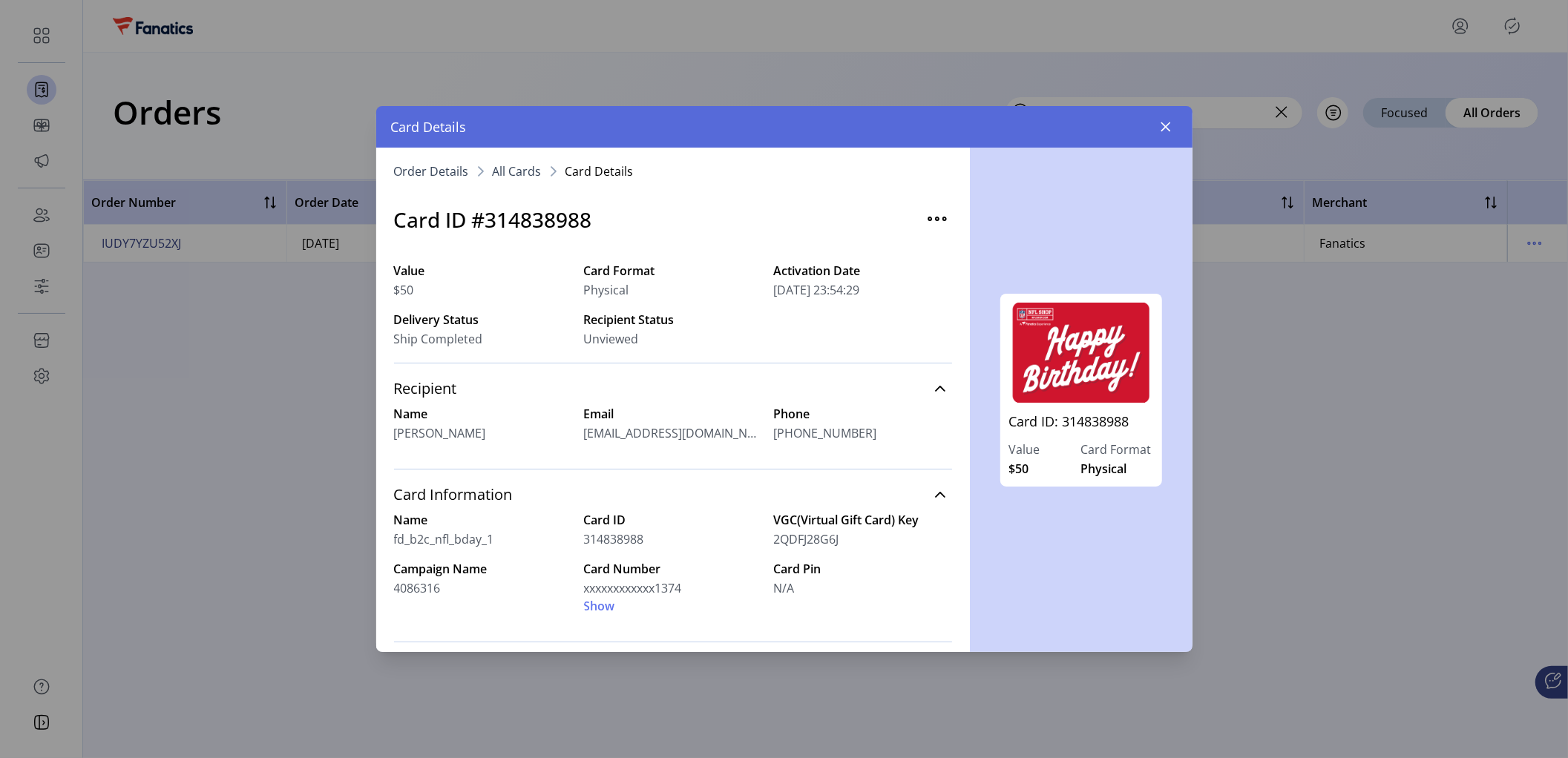
click at [509, 546] on div "fd_b2c_nfl_bday_1" at bounding box center [483, 539] width 178 height 18
drag, startPoint x: 509, startPoint y: 534, endPoint x: 388, endPoint y: 541, distance: 121.2
click at [388, 541] on div "Order Details All Cards Card Details Card ID #314838988 Value $50 Card Format P…" at bounding box center [673, 400] width 594 height 505
click at [511, 542] on div "fd_b2c_nfl_bday_1" at bounding box center [483, 539] width 178 height 18
drag, startPoint x: 456, startPoint y: 588, endPoint x: 388, endPoint y: 587, distance: 68.0
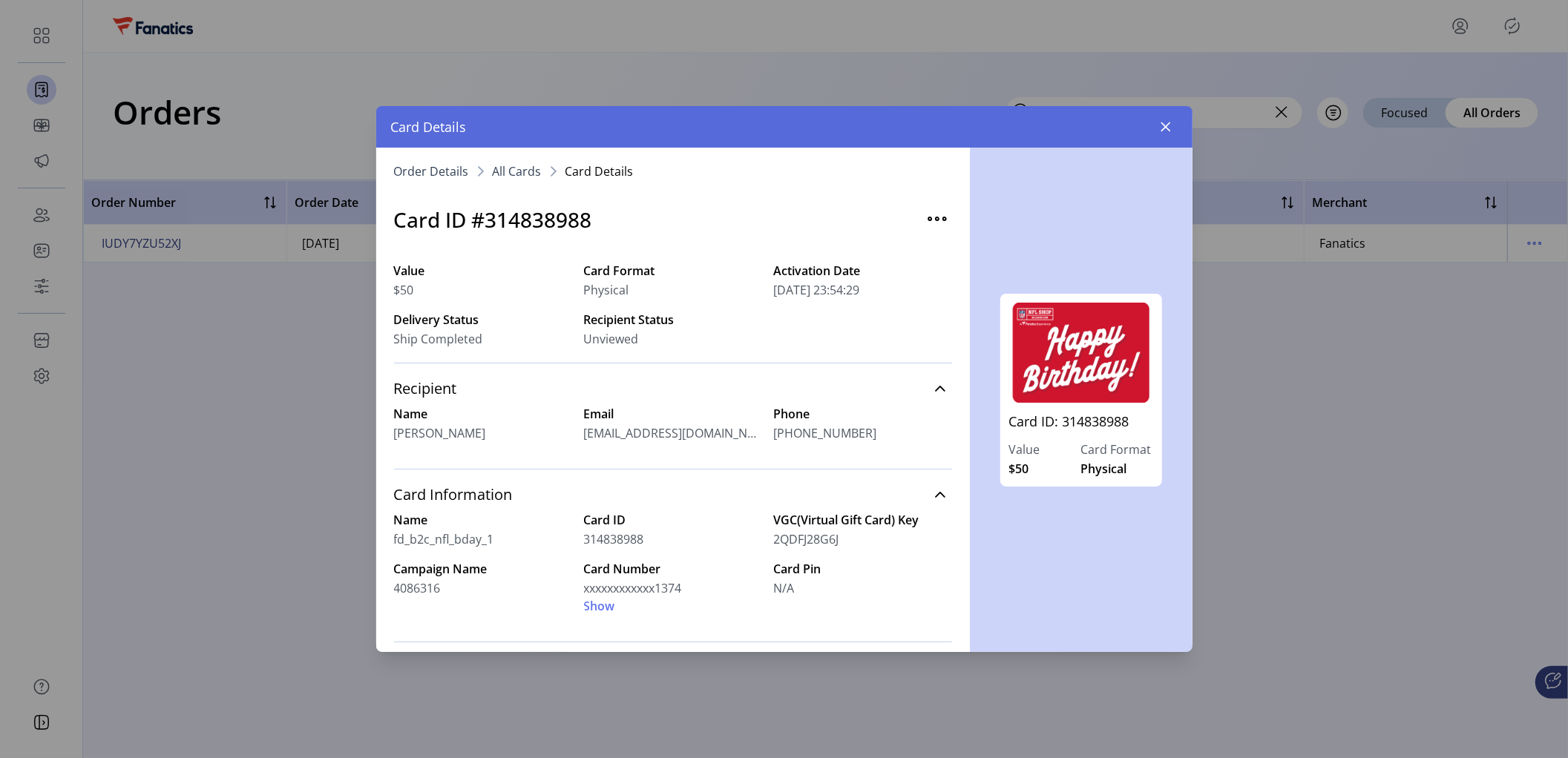
click at [379, 589] on div "Order Details All Cards Card Details Card ID #314838988 Value $50 Card Format P…" at bounding box center [673, 400] width 594 height 505
click at [497, 541] on div "fd_b2c_nfl_bday_1" at bounding box center [483, 539] width 178 height 18
drag, startPoint x: 502, startPoint y: 537, endPoint x: 394, endPoint y: 547, distance: 108.5
click at [394, 547] on div "fd_b2c_nfl_bday_1" at bounding box center [483, 539] width 178 height 18
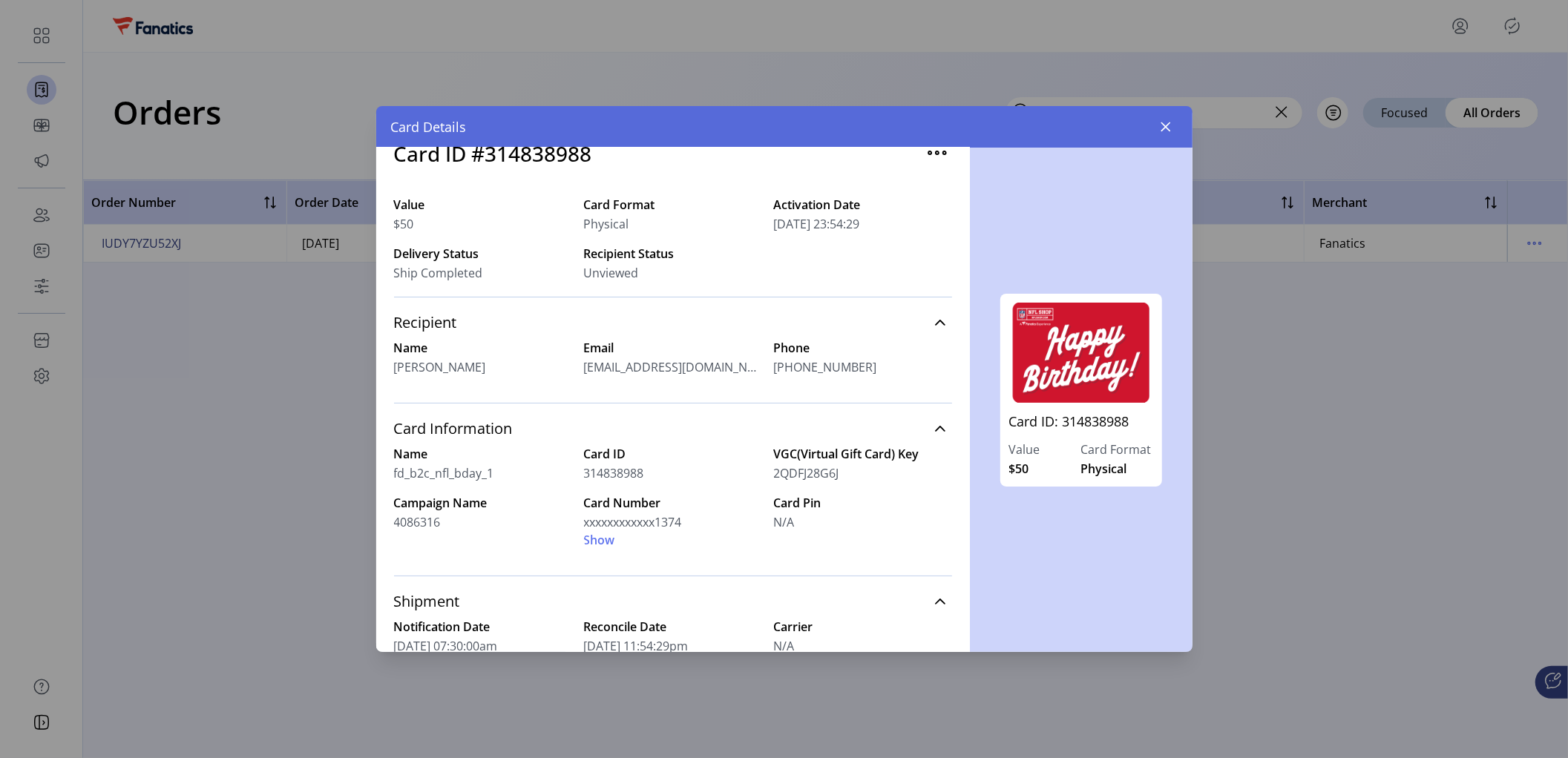
scroll to position [66, 0]
click at [1162, 128] on icon "button" at bounding box center [1166, 127] width 10 height 10
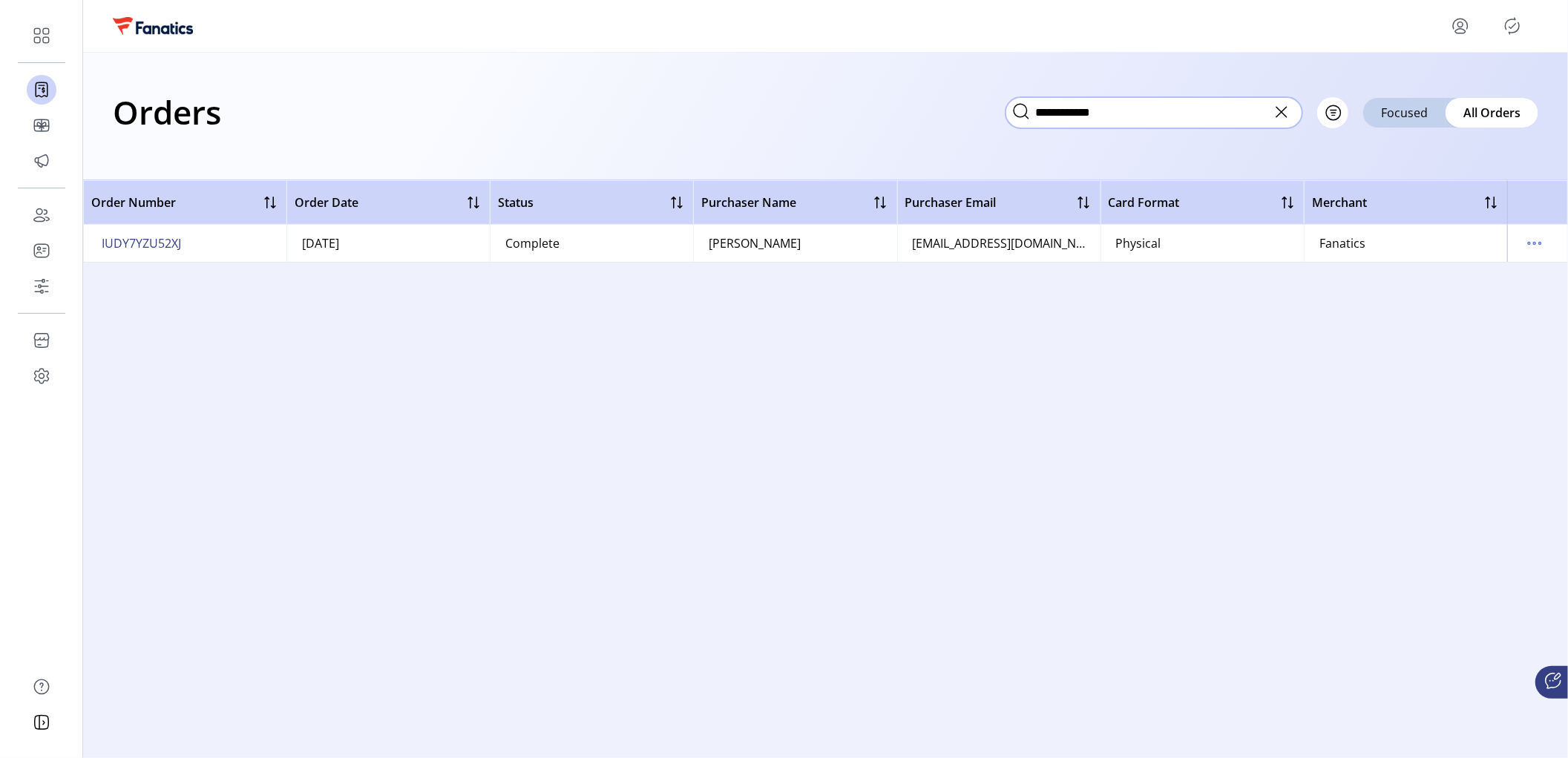
drag, startPoint x: 1147, startPoint y: 114, endPoint x: 1020, endPoint y: 102, distance: 127.6
click at [1020, 103] on span "**********" at bounding box center [1154, 111] width 297 height 16
click at [1533, 239] on icon "menu" at bounding box center [1534, 243] width 24 height 24
click at [1274, 343] on div "Order Number Order Date Status Purchaser Name Purchaser Email Card Format Merch…" at bounding box center [826, 460] width 1485 height 560
drag, startPoint x: 1134, startPoint y: 110, endPoint x: 1022, endPoint y: 109, distance: 112.0
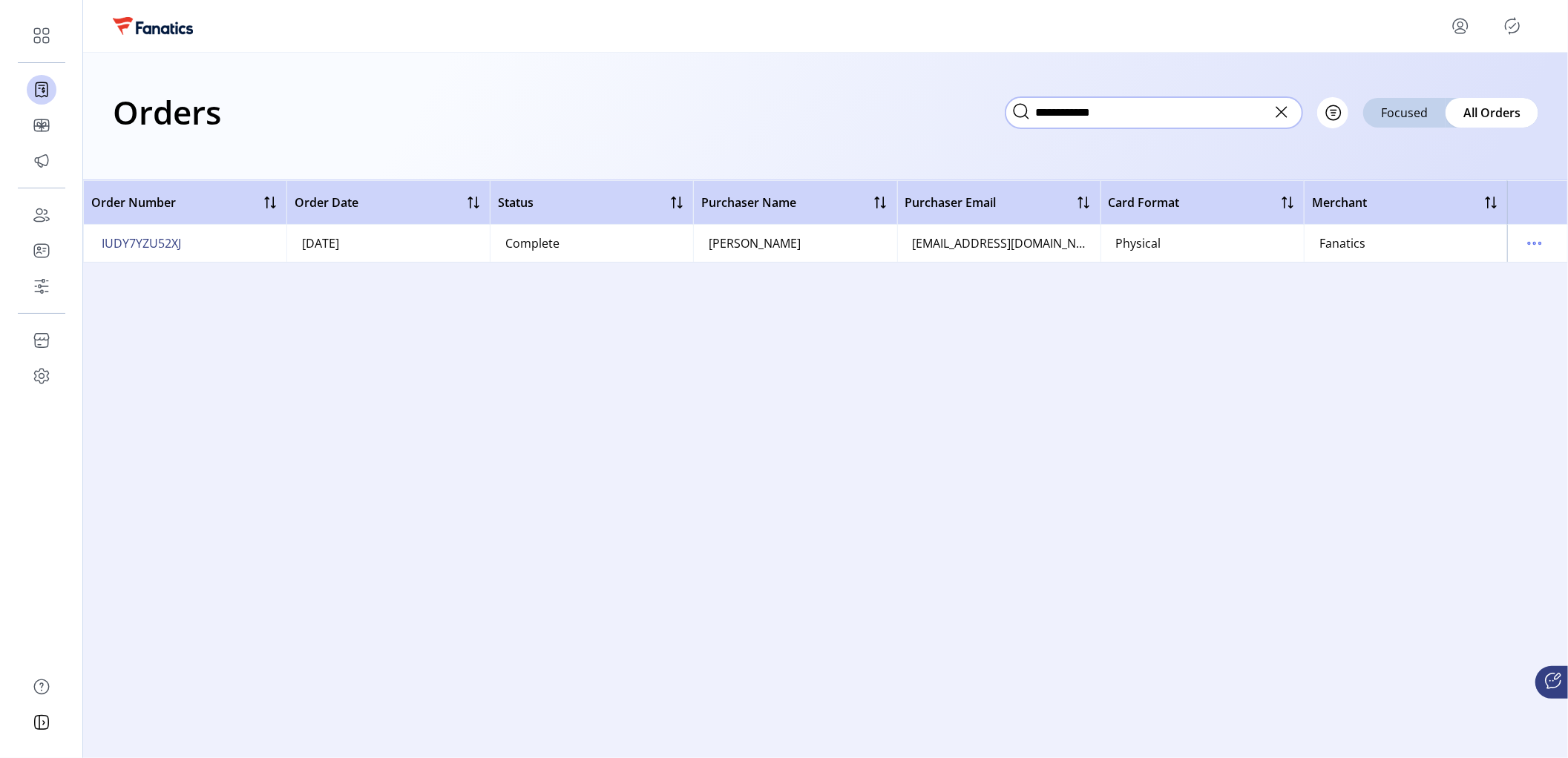
click at [1022, 109] on span "**********" at bounding box center [1154, 111] width 297 height 16
click at [1285, 110] on icon at bounding box center [1282, 112] width 24 height 24
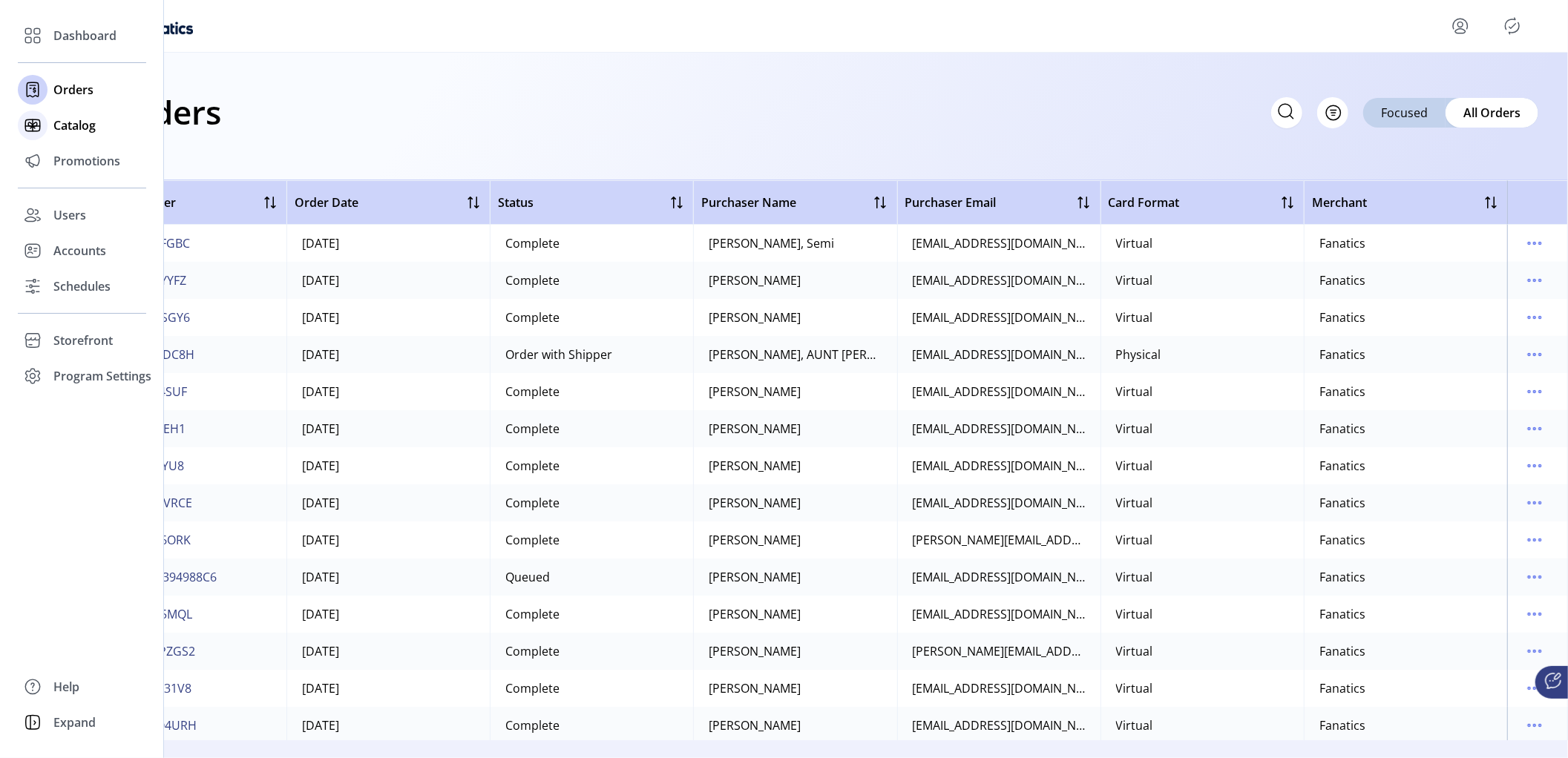
click at [73, 126] on span "Catalog" at bounding box center [74, 126] width 42 height 18
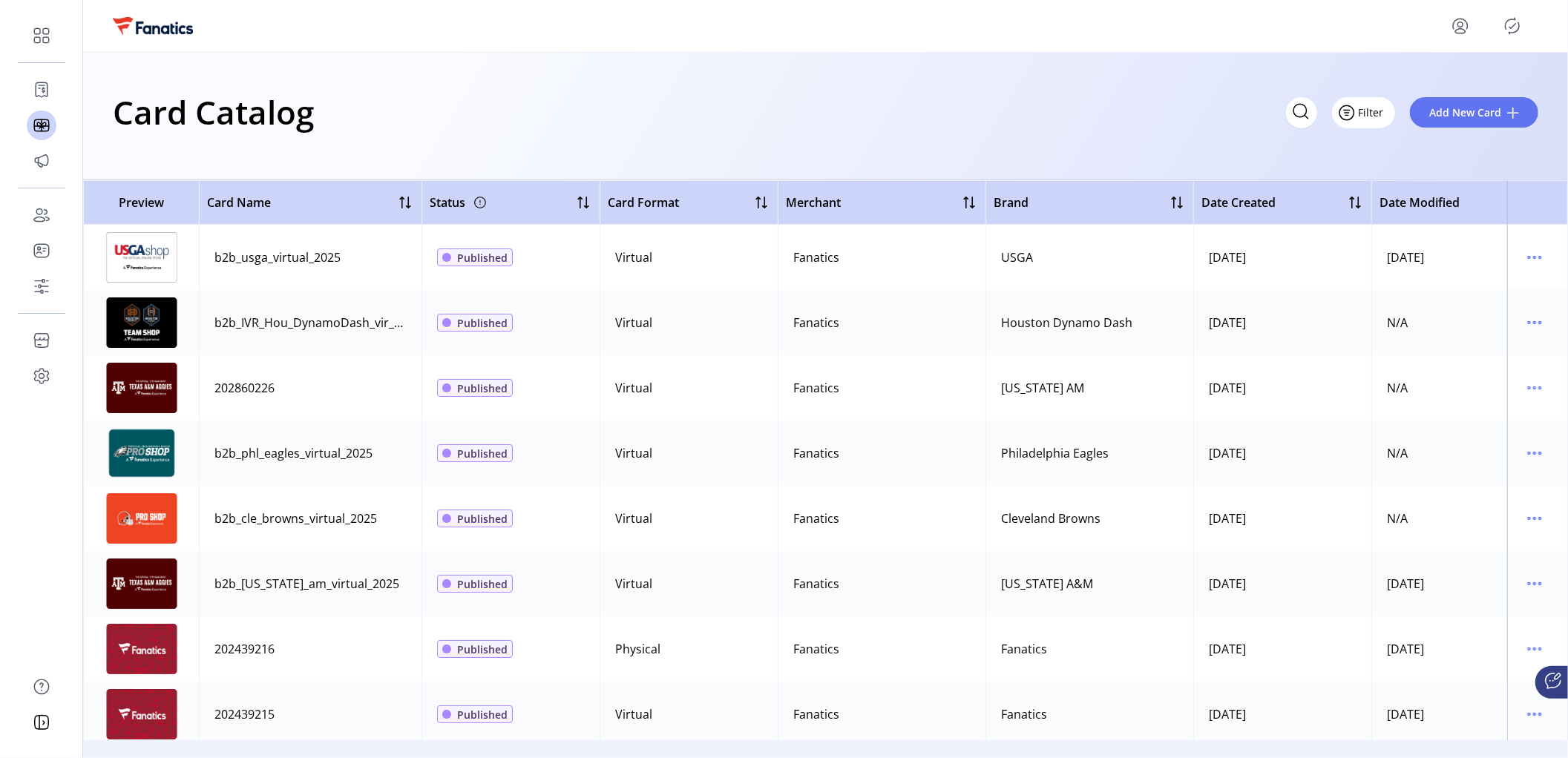
click at [1378, 113] on span "Filter" at bounding box center [1371, 112] width 26 height 15
click at [1409, 216] on span "Brand" at bounding box center [1408, 216] width 123 height 12
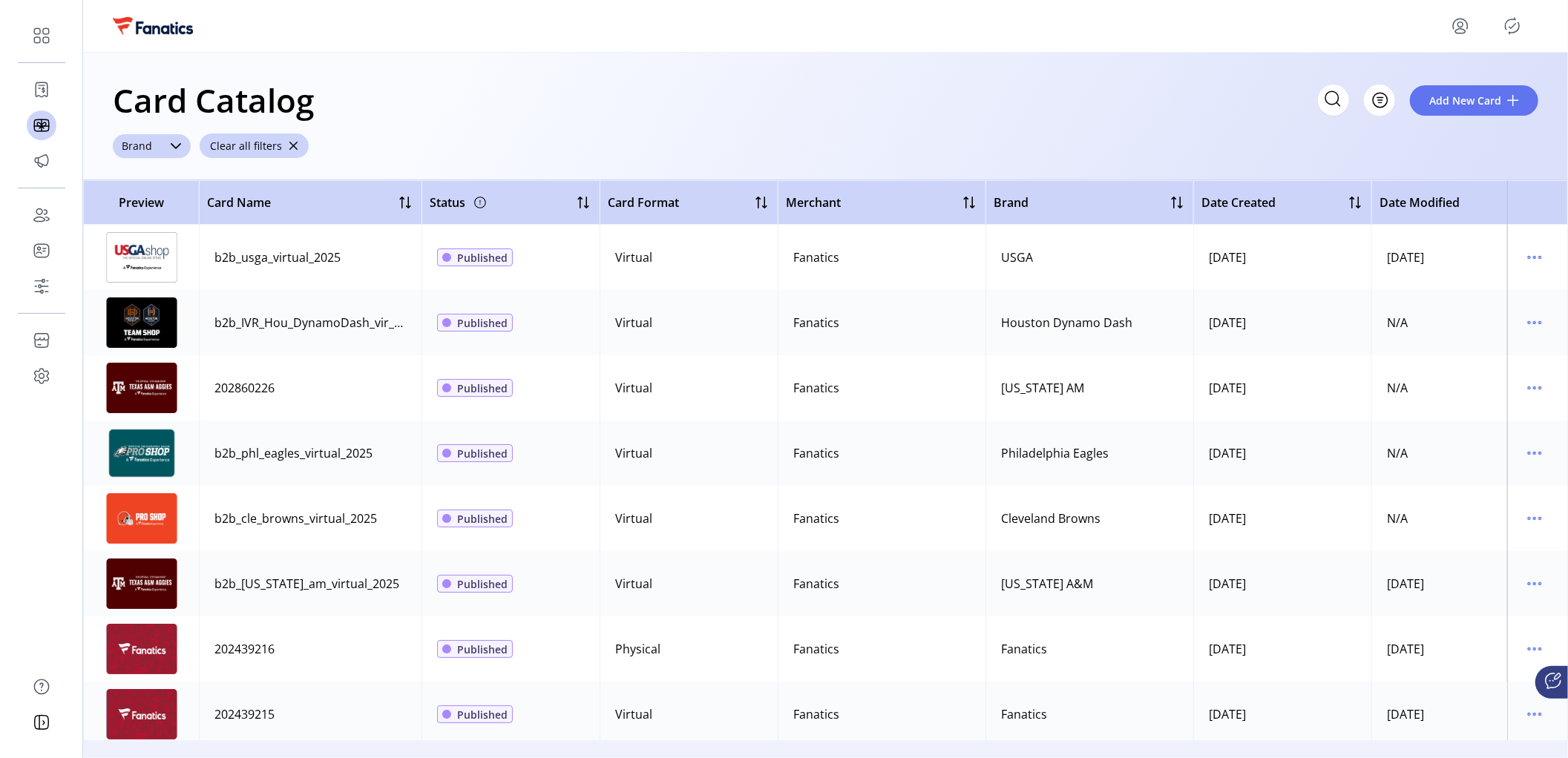
click at [162, 146] on div "dropdown trigger" at bounding box center [175, 146] width 30 height 24
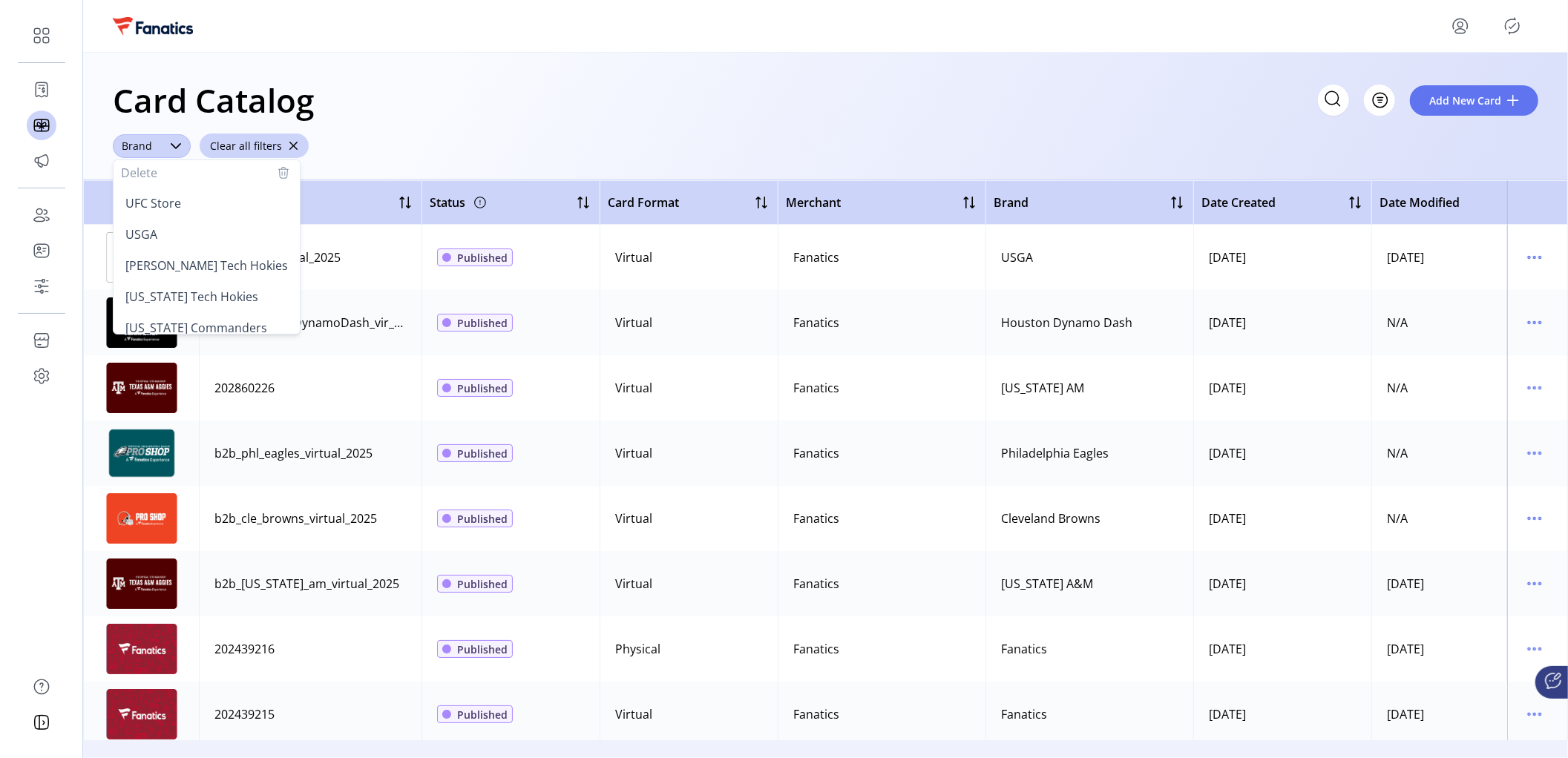
scroll to position [2715, 0]
click at [218, 321] on span "[US_STATE] Commanders" at bounding box center [196, 323] width 142 height 16
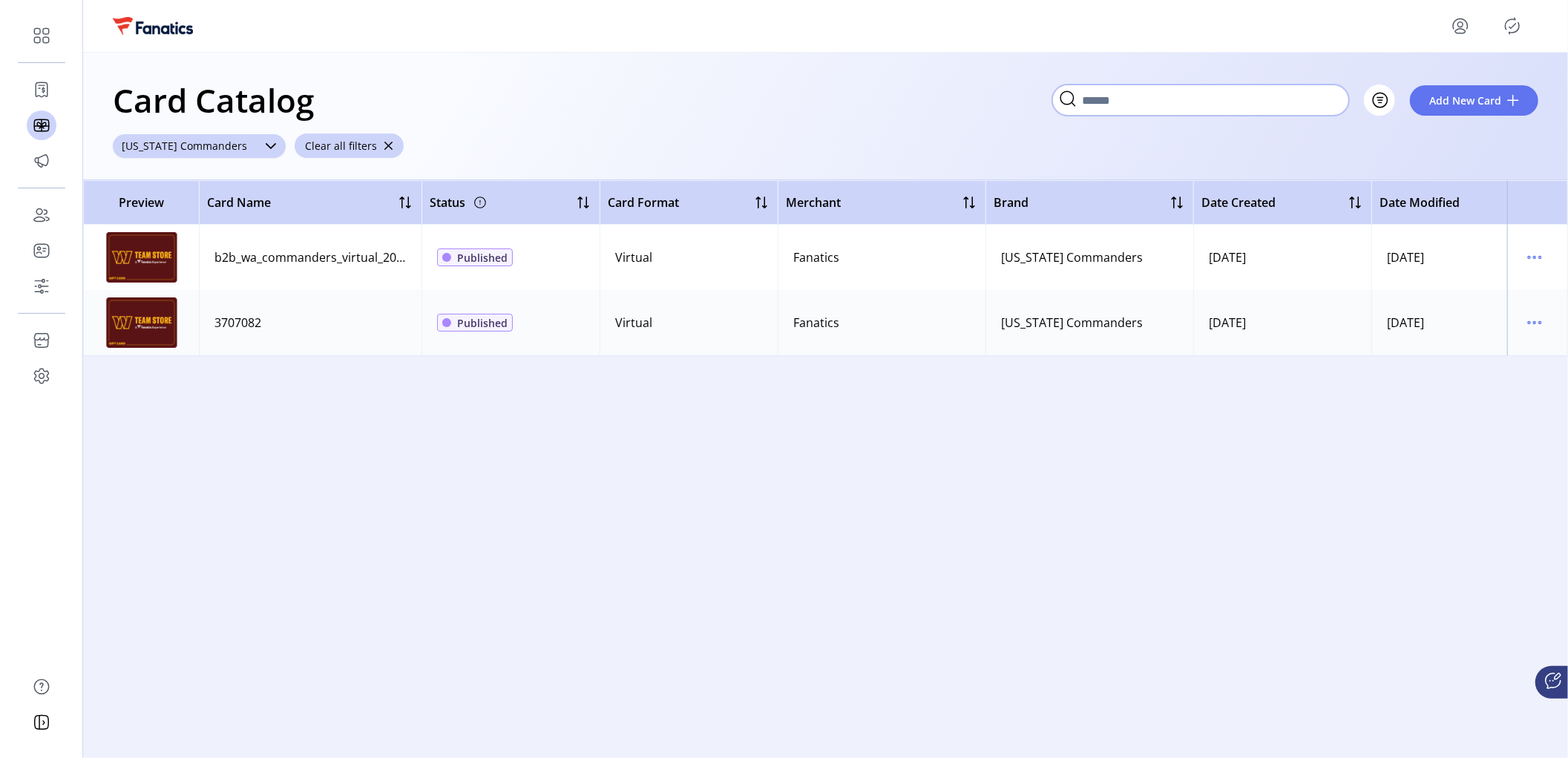
click at [1263, 104] on input "Search" at bounding box center [1200, 100] width 297 height 31
type input "***"
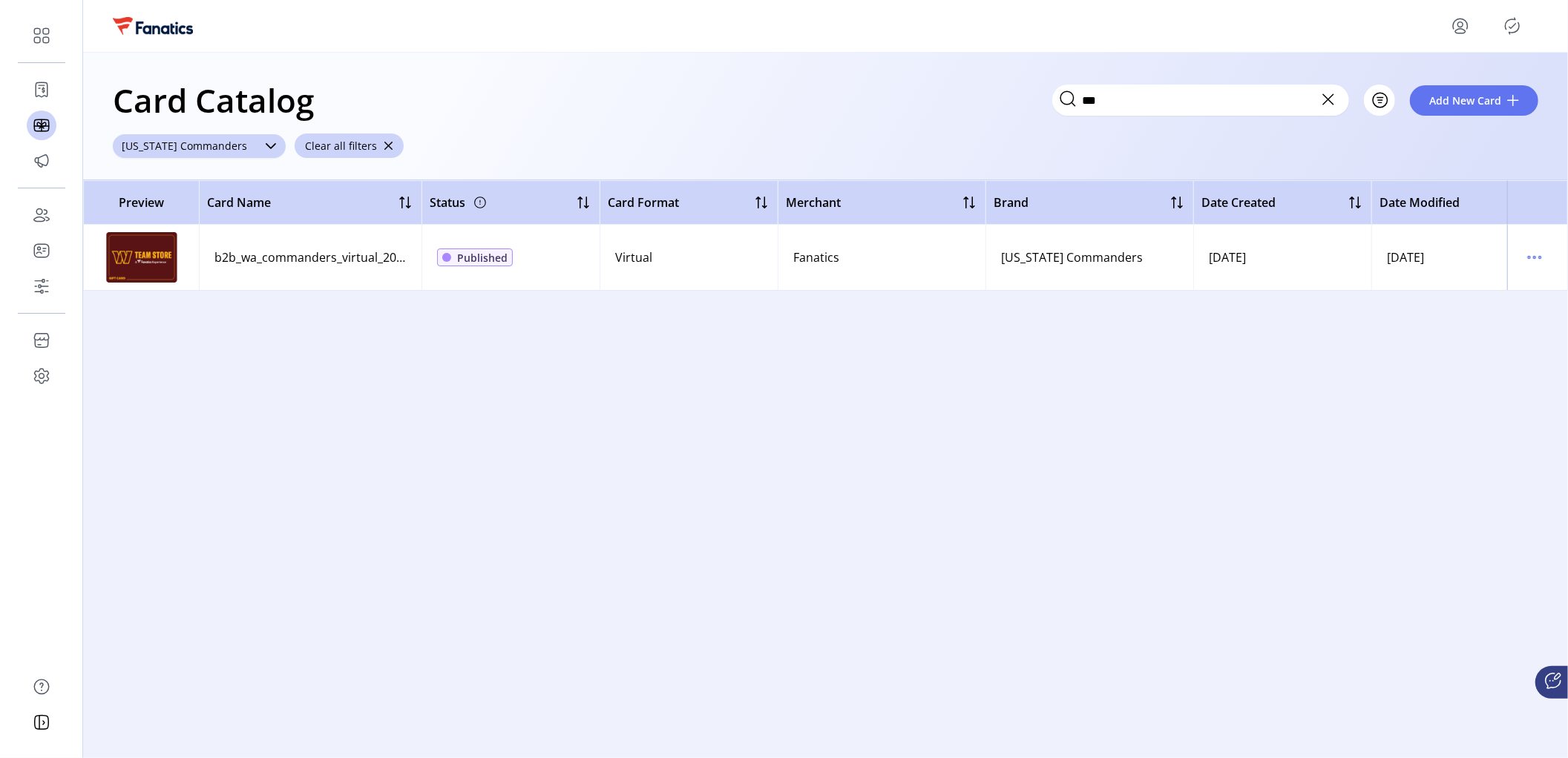
click at [1331, 100] on icon at bounding box center [1328, 99] width 24 height 24
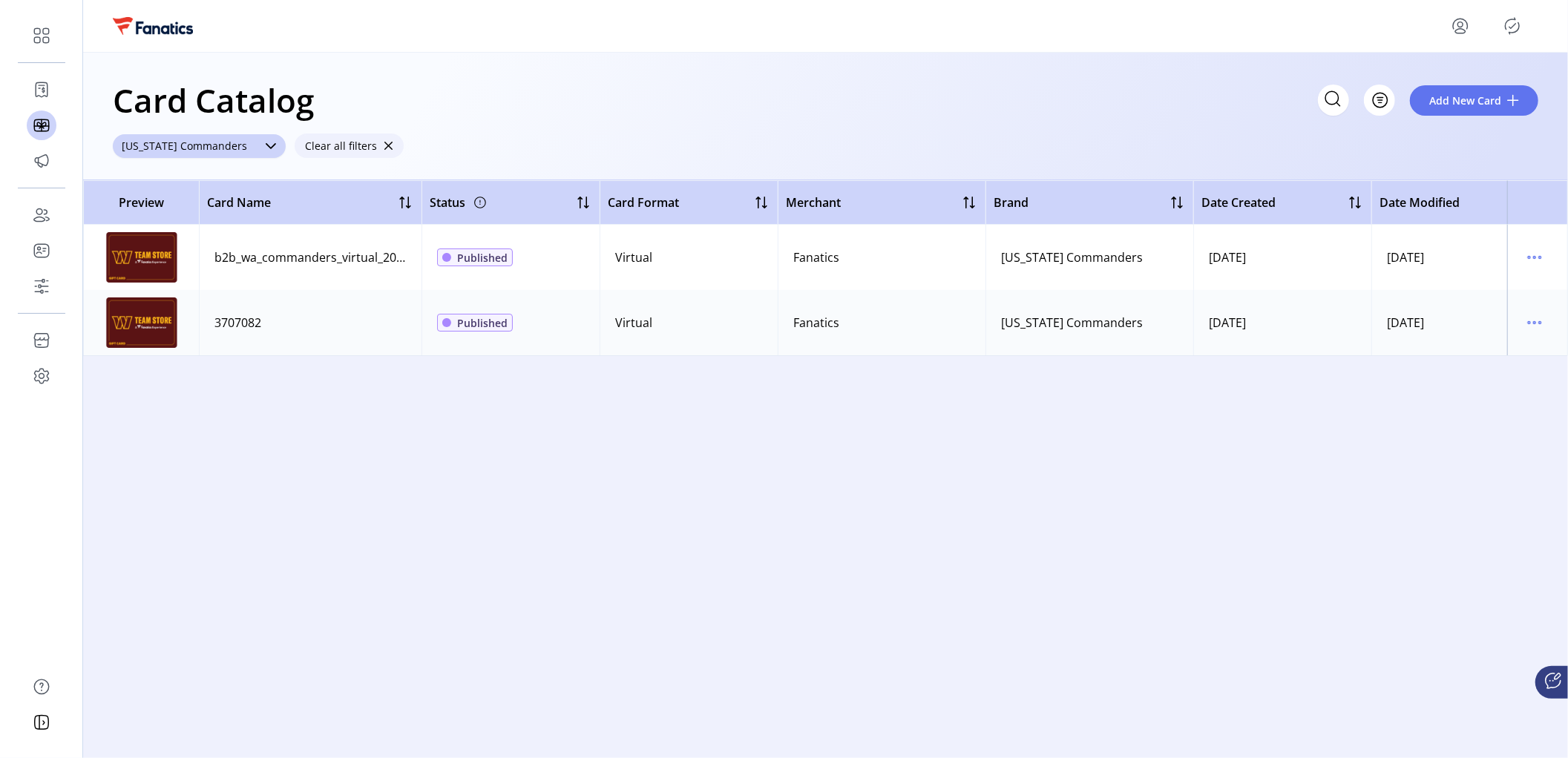
click at [354, 149] on span "Clear all filters" at bounding box center [341, 146] width 72 height 15
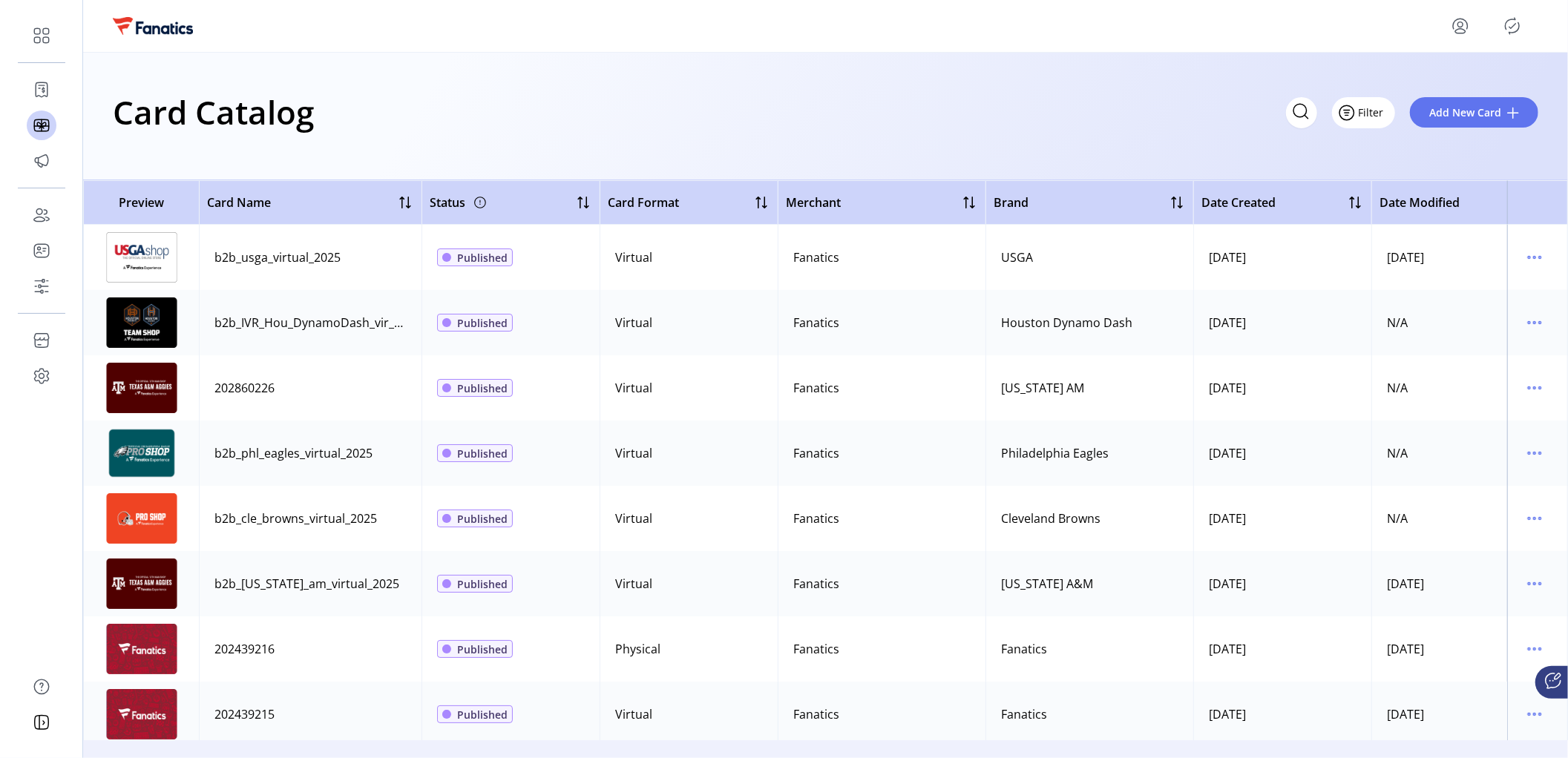
click at [1375, 110] on span "Filter" at bounding box center [1371, 112] width 26 height 15
click at [1406, 214] on span "Brand" at bounding box center [1408, 216] width 123 height 12
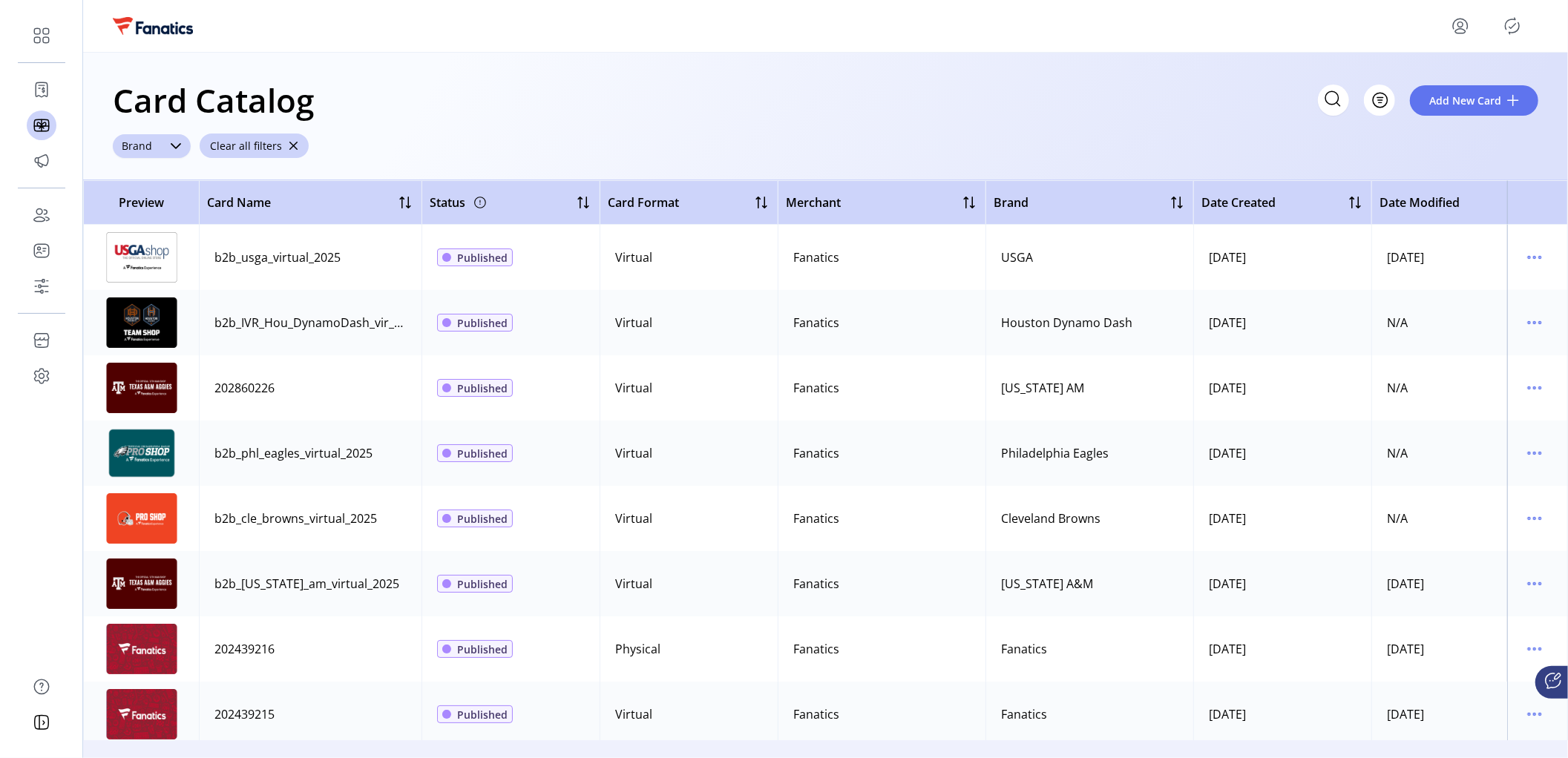
click at [138, 146] on span "Brand" at bounding box center [137, 146] width 48 height 24
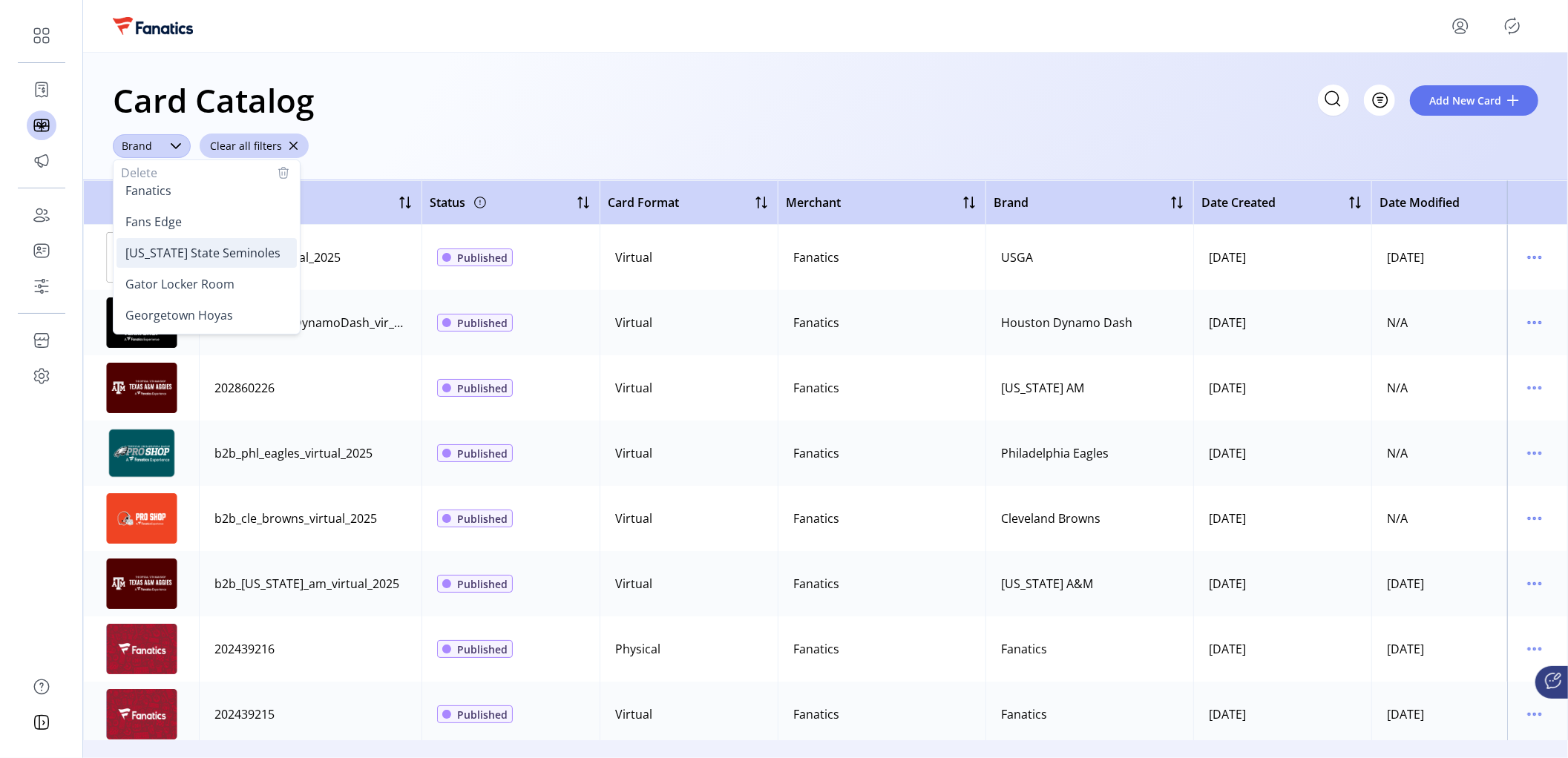
scroll to position [733, 0]
click at [166, 220] on span "Fanatics" at bounding box center [149, 217] width 46 height 16
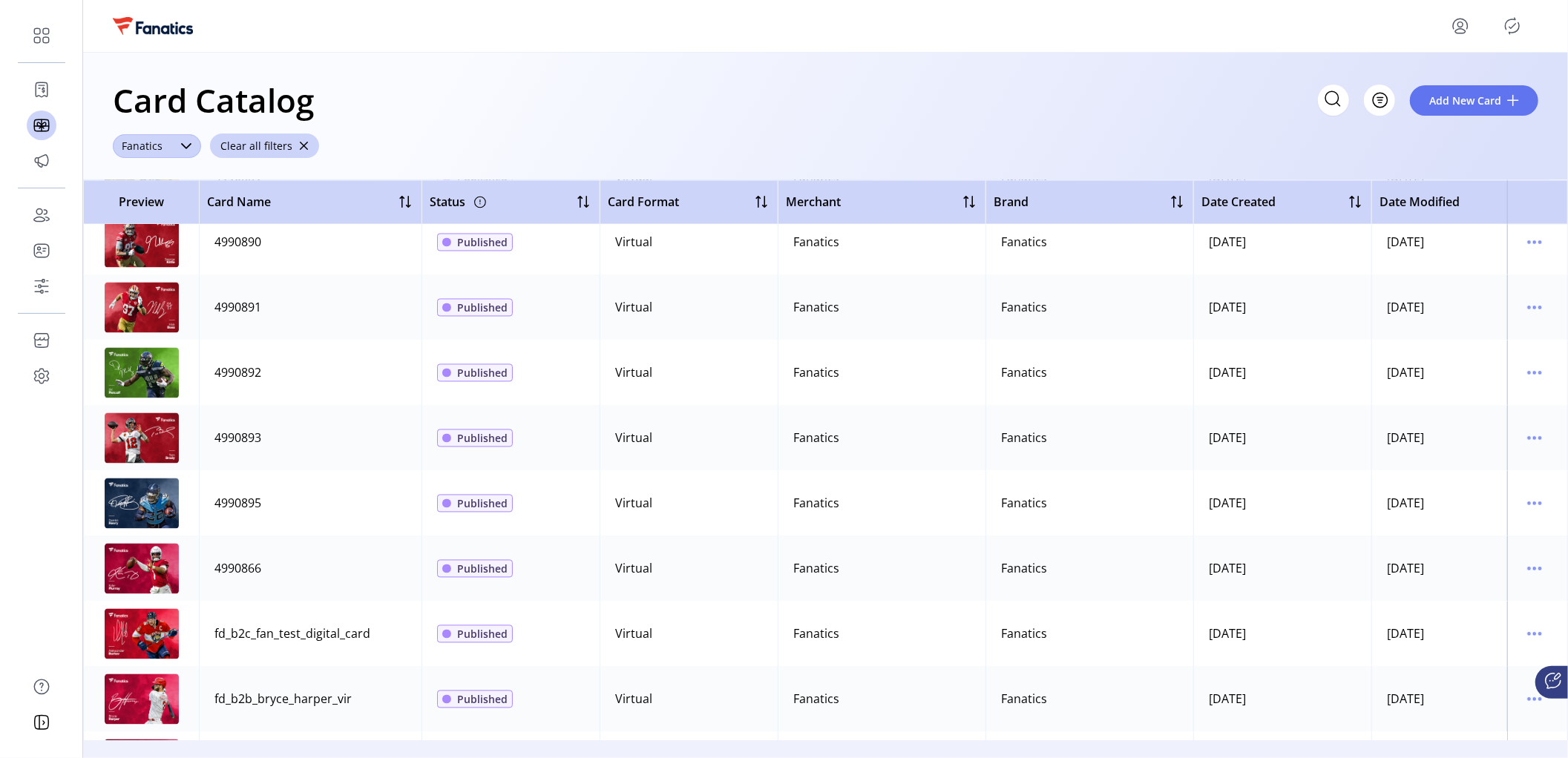
scroll to position [2365, 0]
click at [1525, 634] on icon "menu" at bounding box center [1534, 633] width 24 height 24
click at [1478, 624] on td "[DATE]" at bounding box center [1460, 633] width 178 height 66
click at [1534, 632] on icon "menu" at bounding box center [1534, 633] width 2 height 2
click at [1467, 687] on span "Edit Details" at bounding box center [1466, 686] width 123 height 12
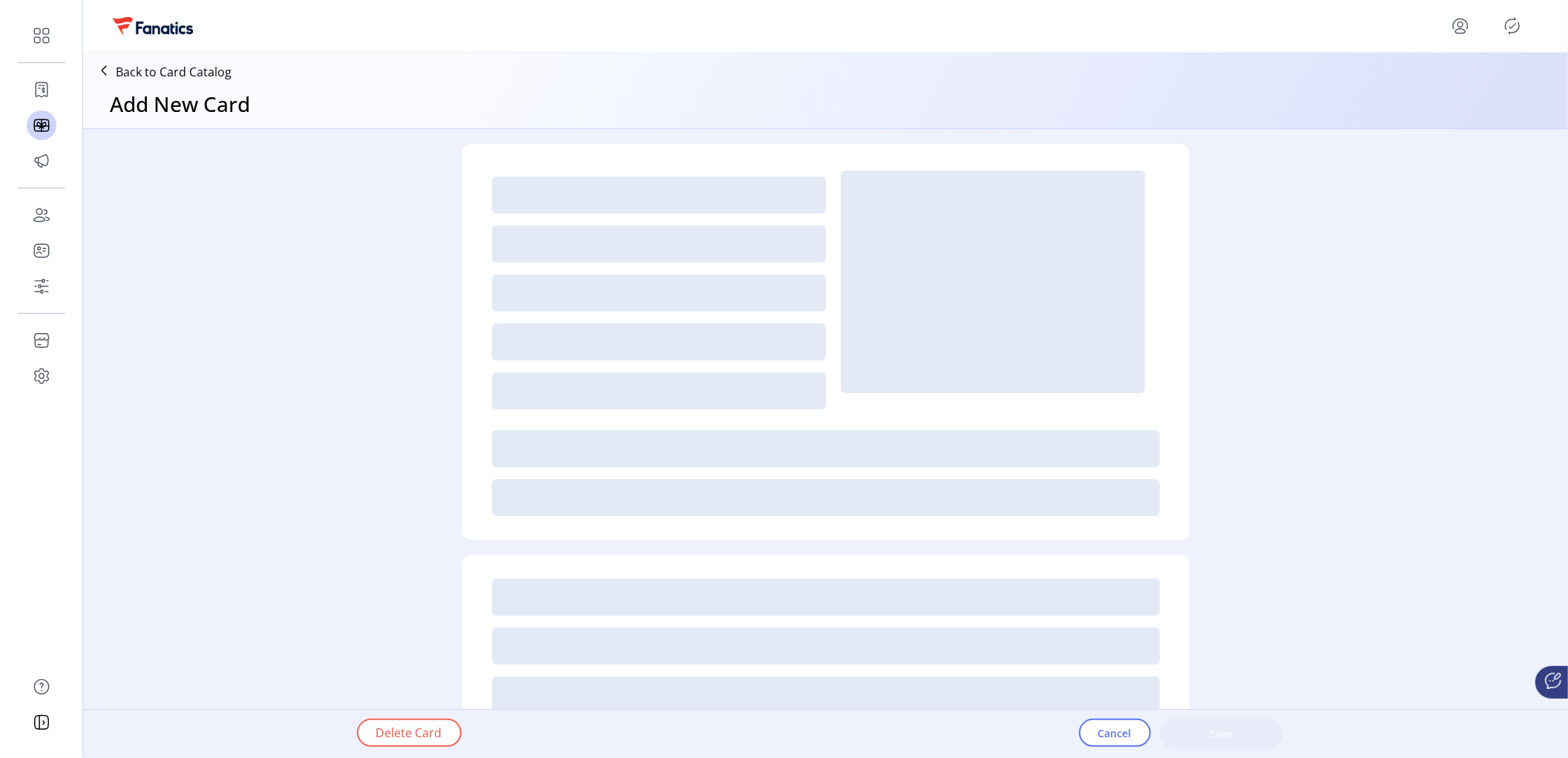
type input "*"
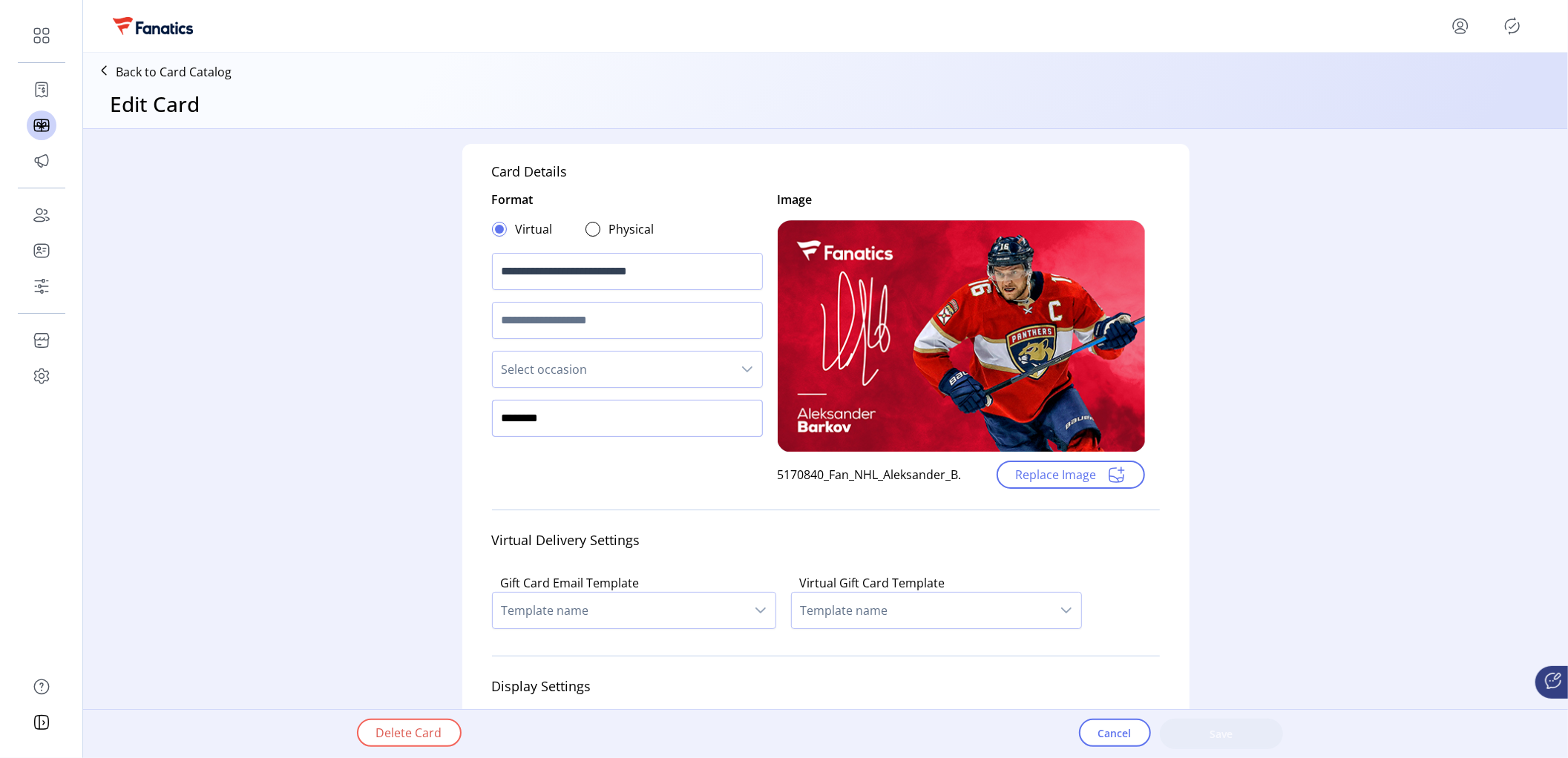
click at [583, 420] on input "********" at bounding box center [627, 418] width 271 height 37
click at [582, 420] on input "********" at bounding box center [627, 418] width 271 height 37
click at [518, 466] on div "**********" at bounding box center [627, 339] width 271 height 298
click at [515, 425] on input "text" at bounding box center [627, 418] width 271 height 37
paste input "********"
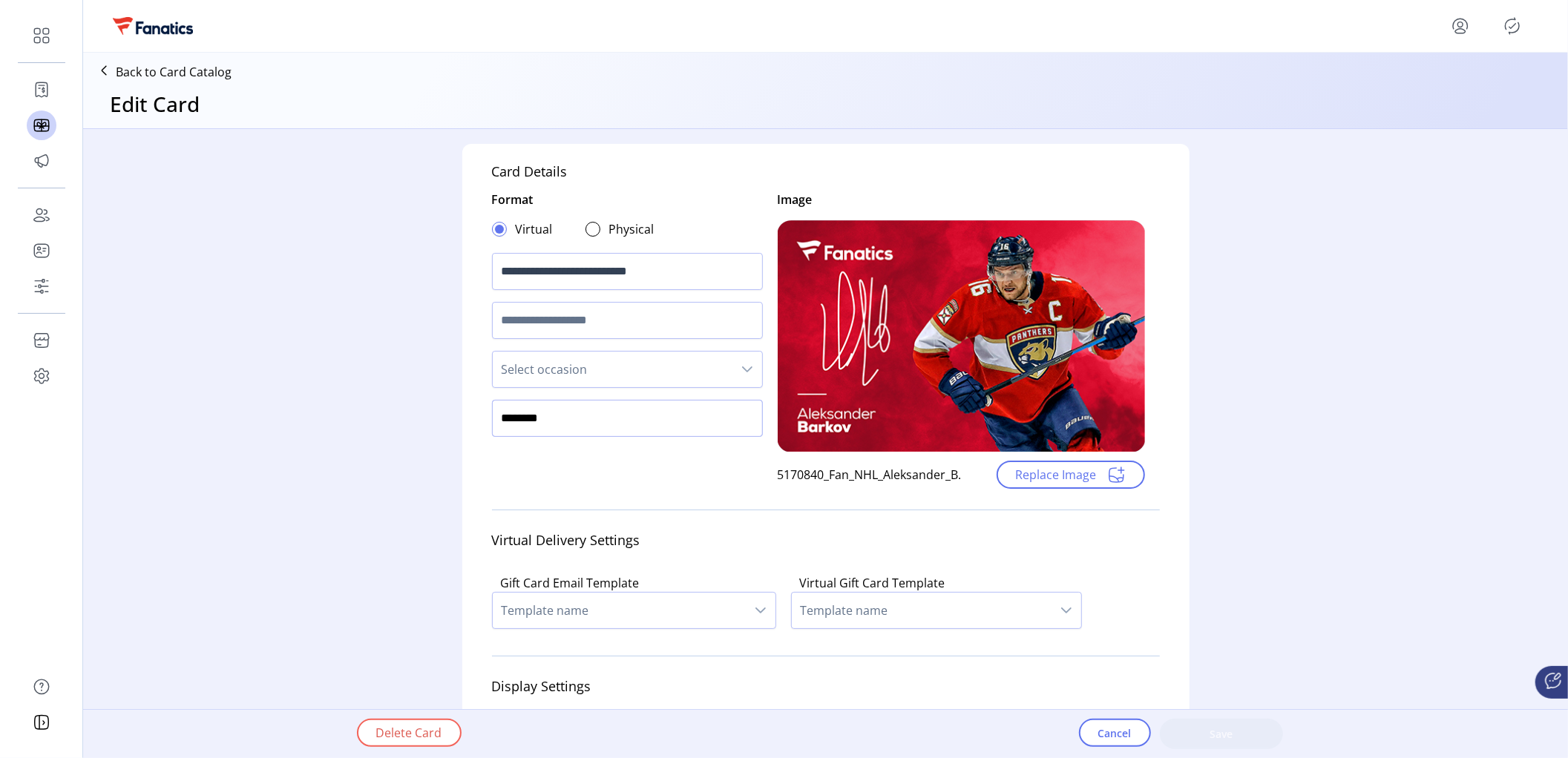
type input "********"
click at [1166, 629] on div "**********" at bounding box center [826, 453] width 727 height 619
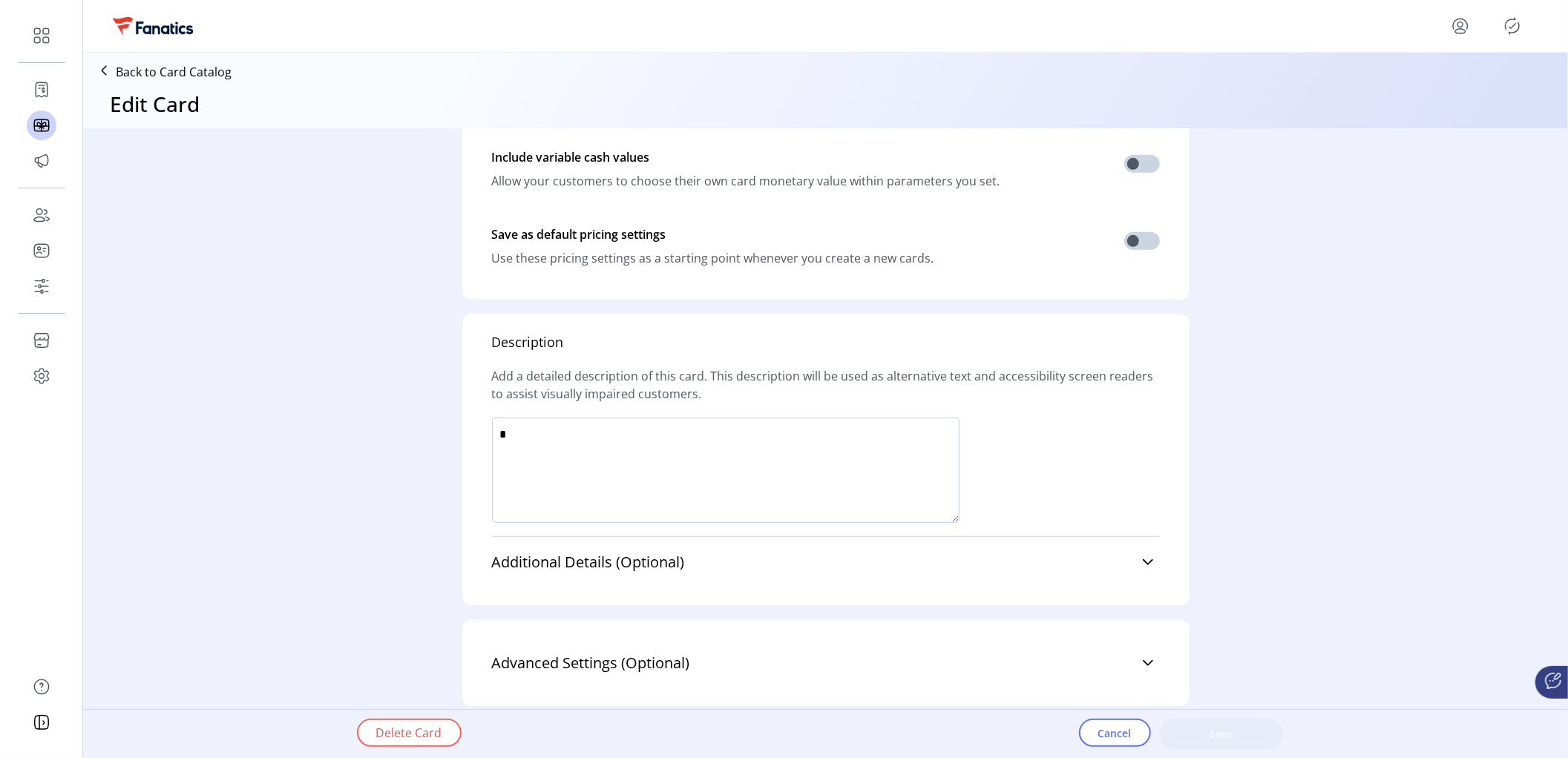
scroll to position [796, 0]
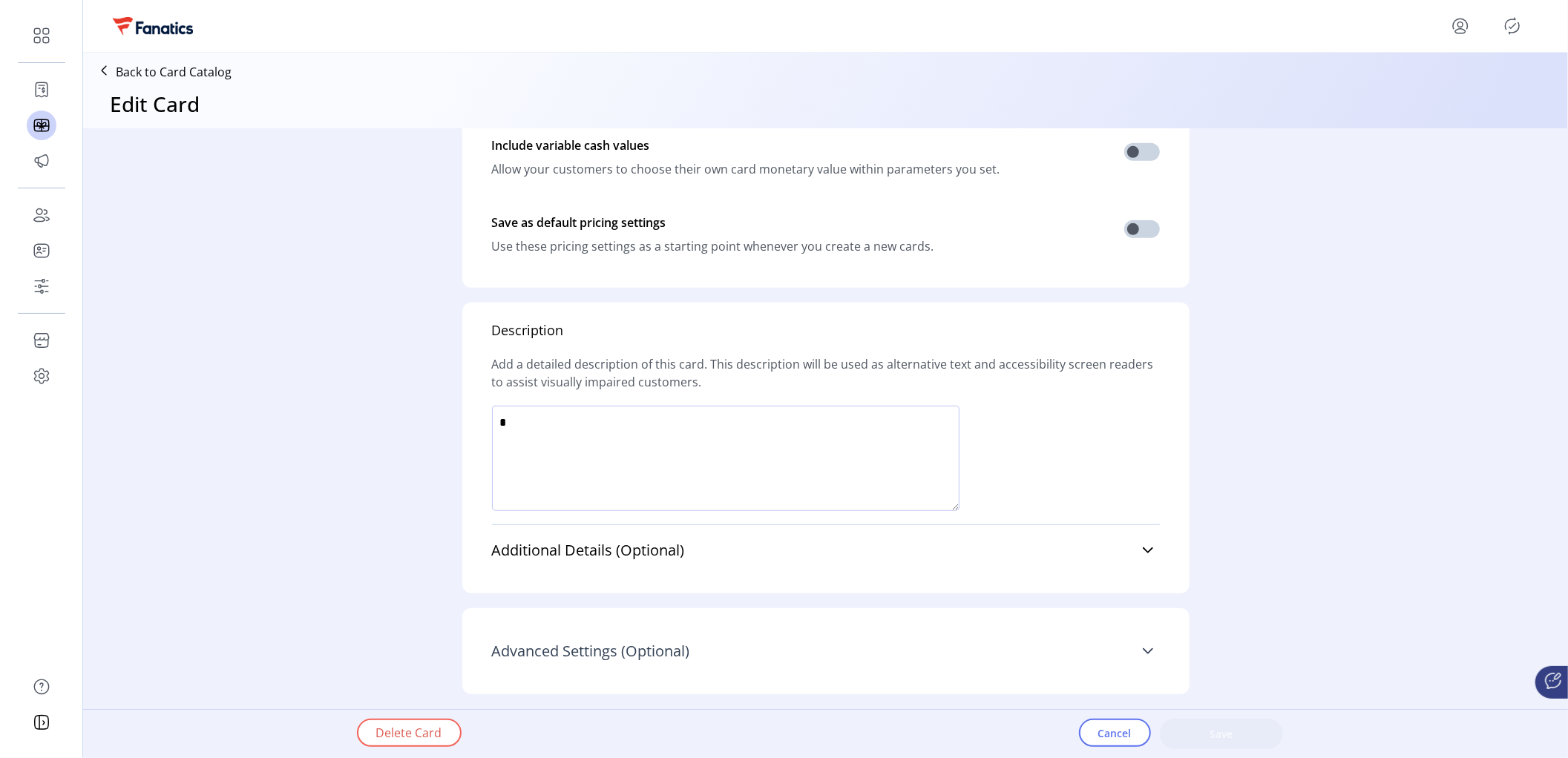
click at [646, 651] on span "Advanced Settings (Optional)" at bounding box center [591, 651] width 198 height 15
click at [583, 552] on span "Additional Details (Optional)" at bounding box center [588, 549] width 193 height 15
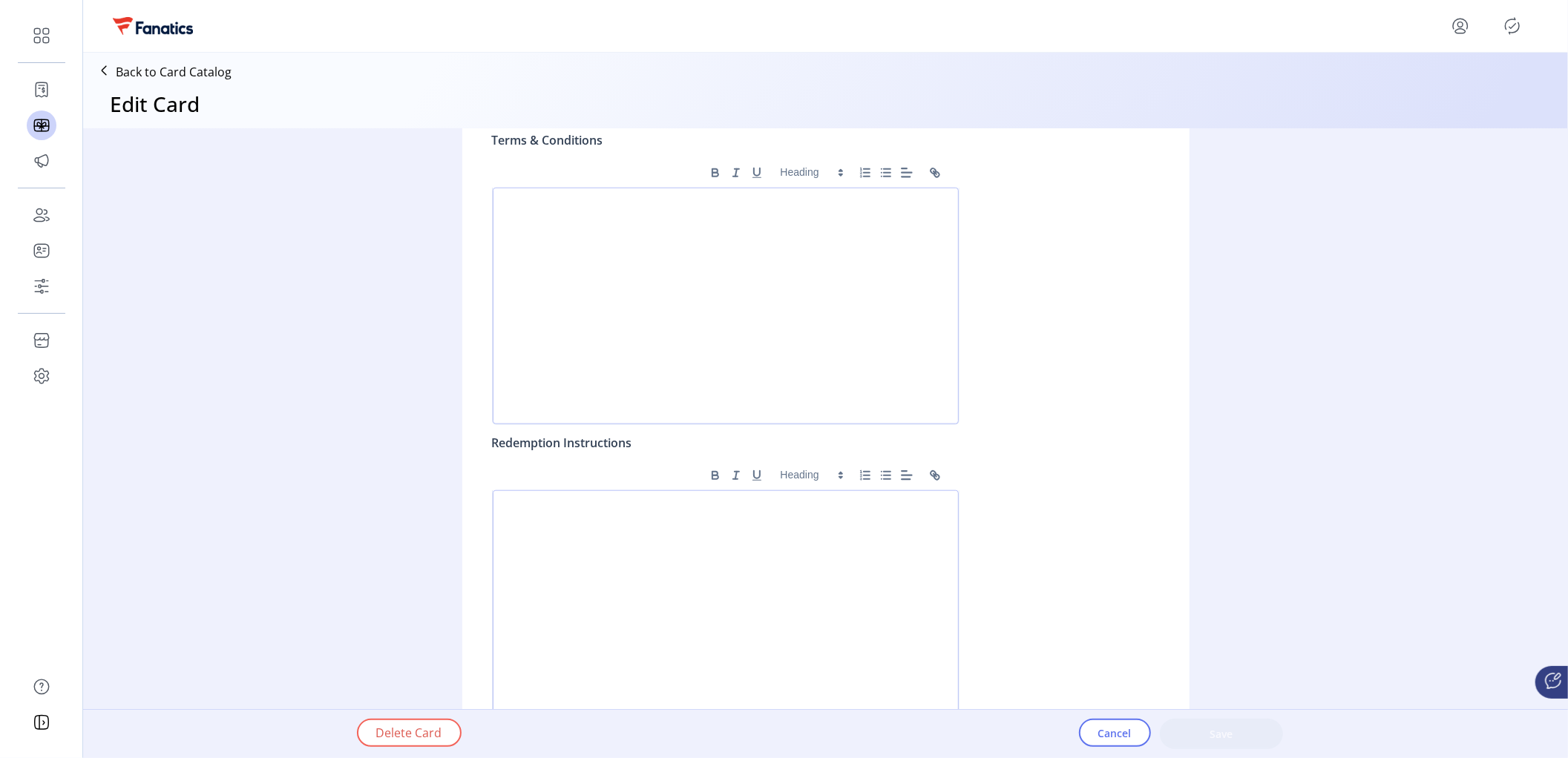
scroll to position [1214, 0]
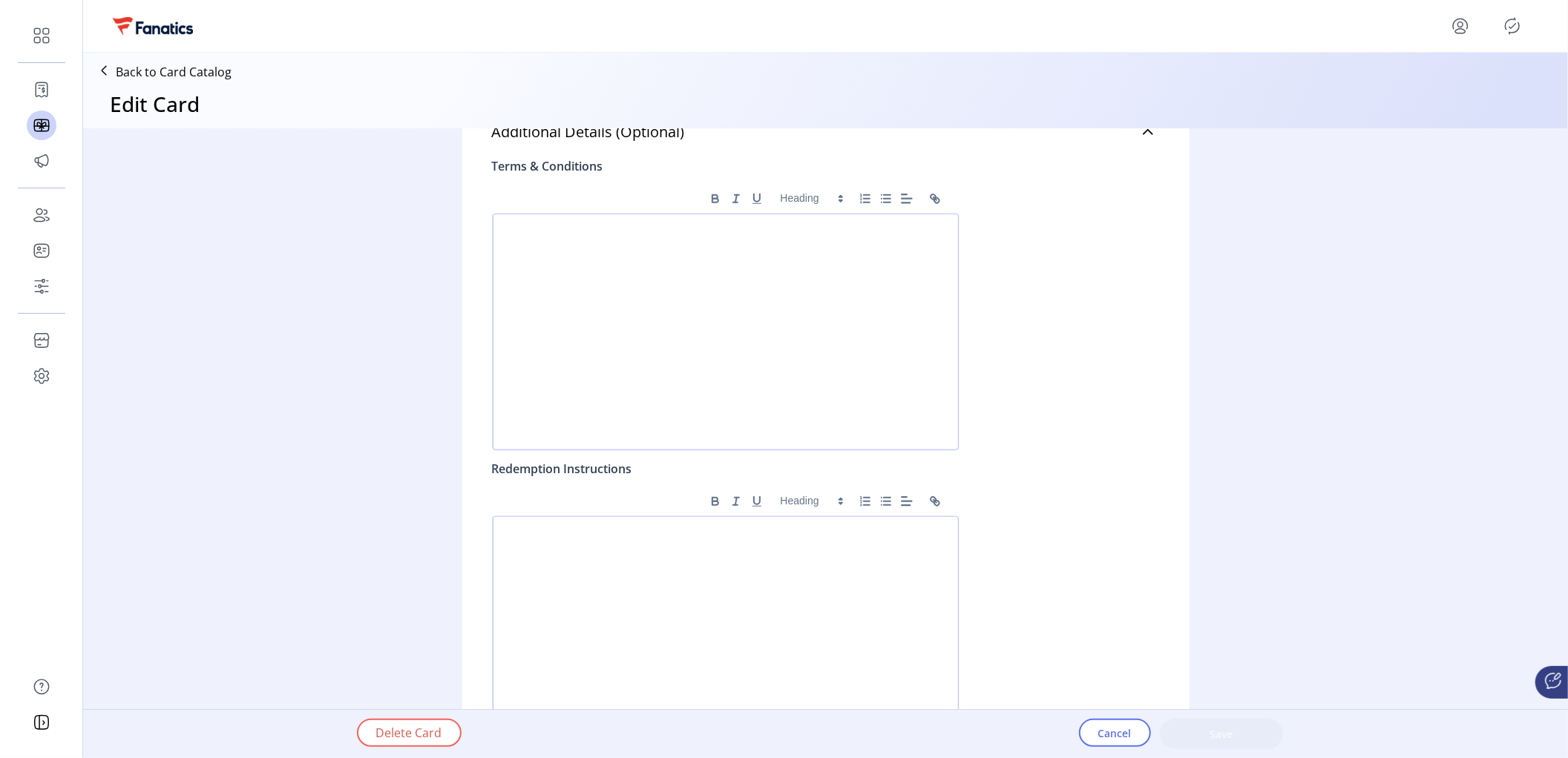
click at [1122, 608] on div "Terms & Conditions ******* ******* ******* ******* ****** Redemption Instructio…" at bounding box center [826, 459] width 668 height 623
click at [1102, 733] on span "Cancel" at bounding box center [1115, 732] width 34 height 15
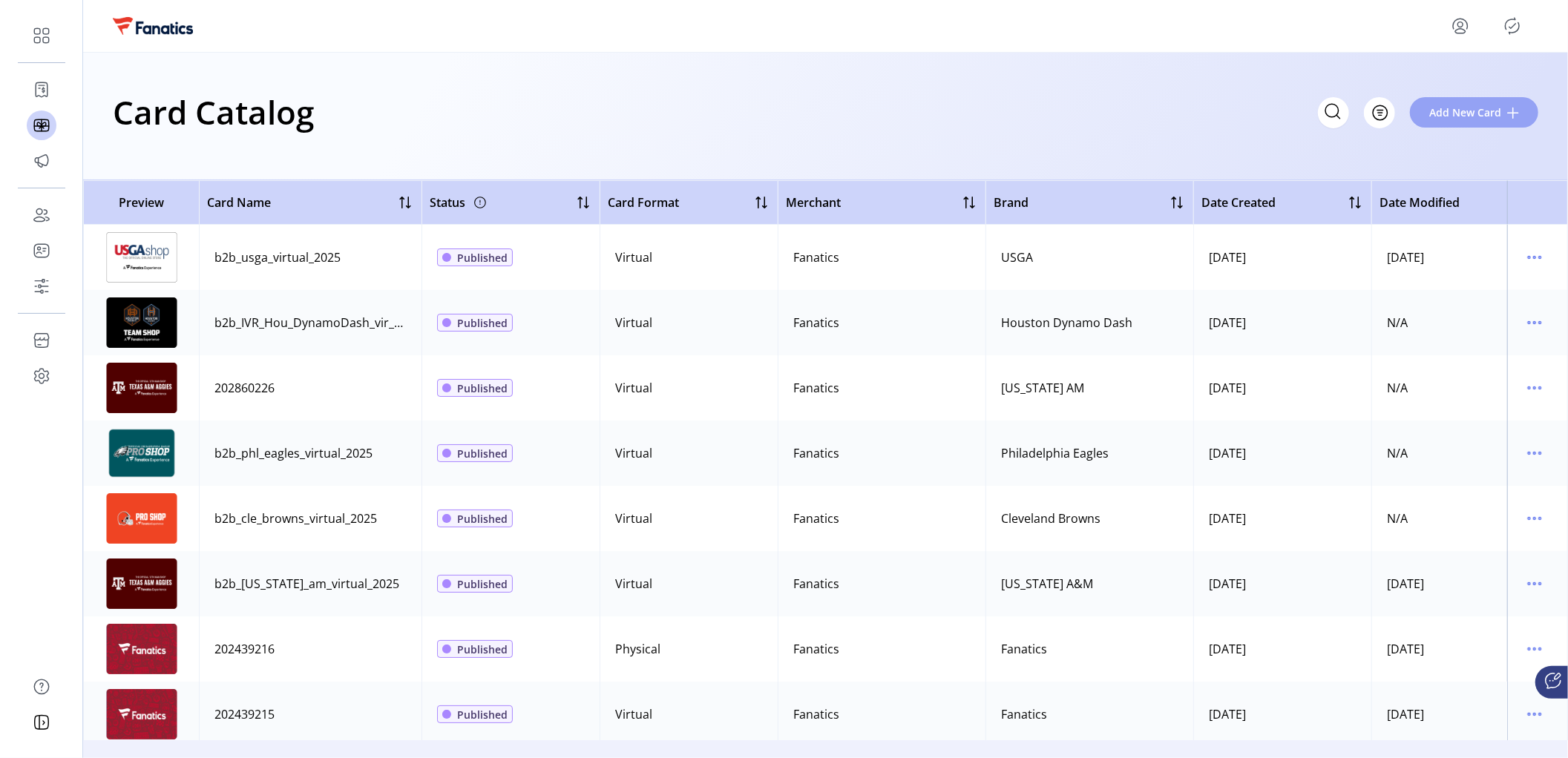
click at [1453, 117] on span "Add New Card" at bounding box center [1465, 112] width 72 height 15
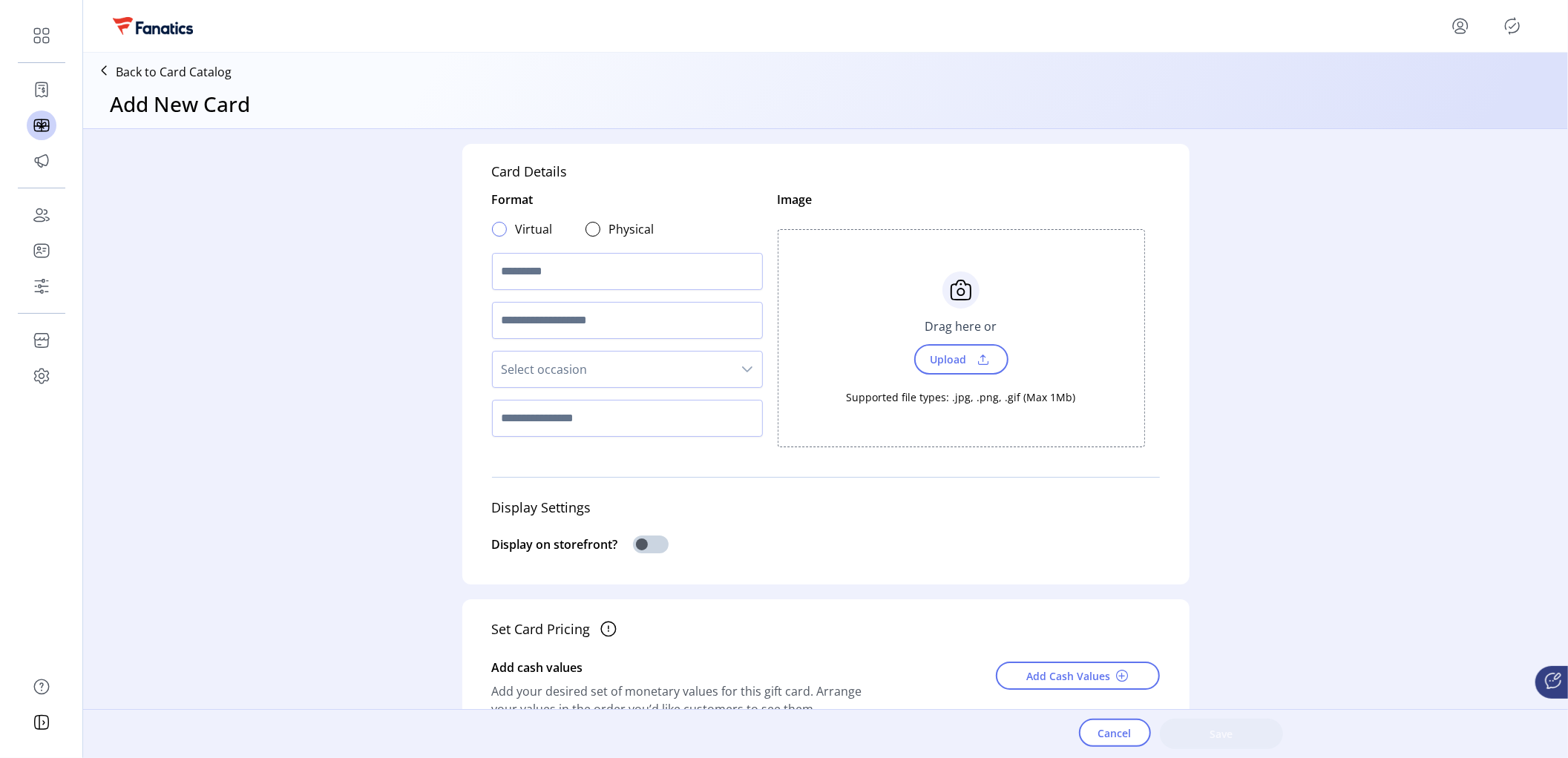
click at [494, 230] on div at bounding box center [499, 229] width 15 height 15
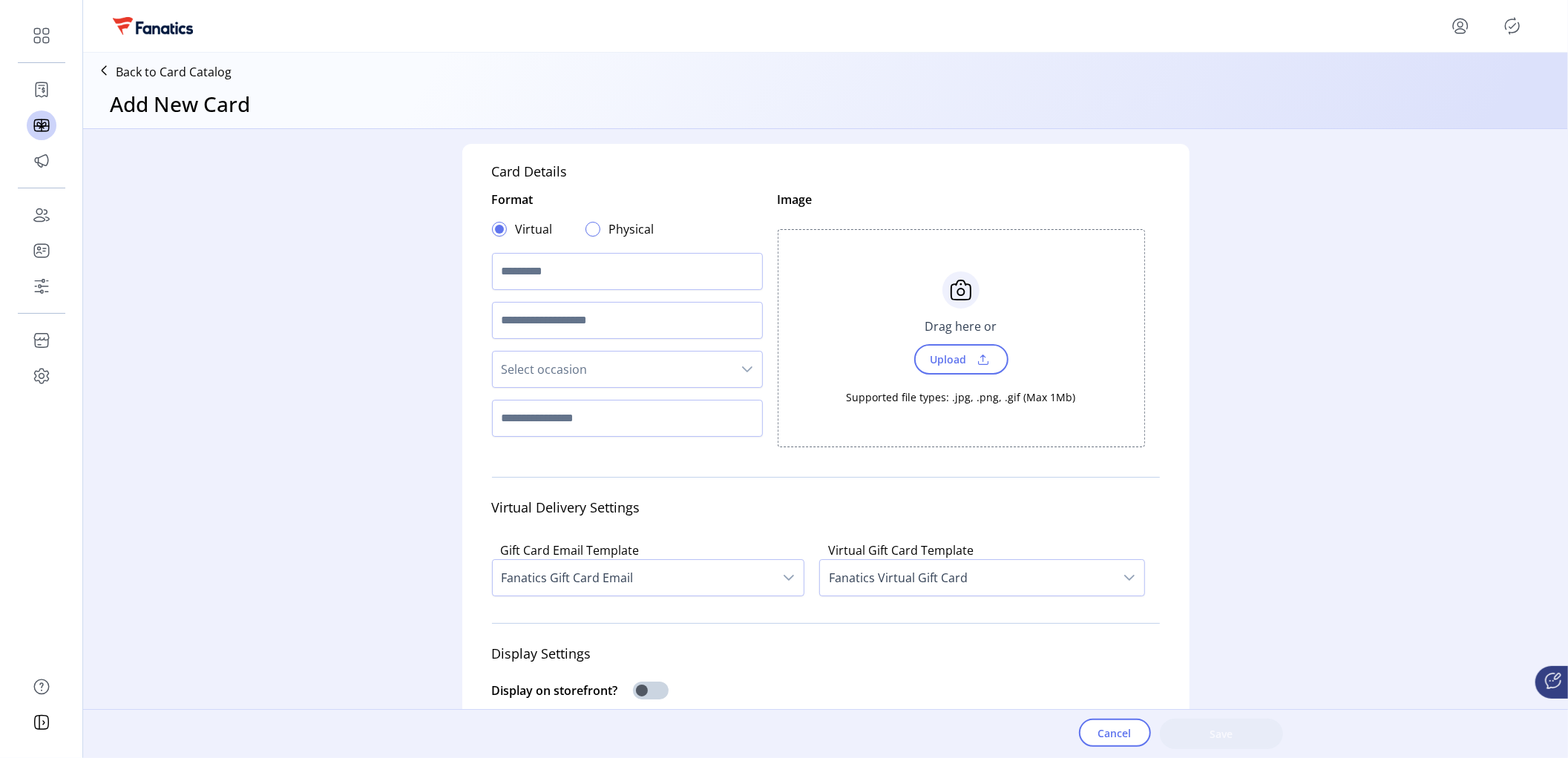
click at [586, 229] on div at bounding box center [593, 229] width 15 height 15
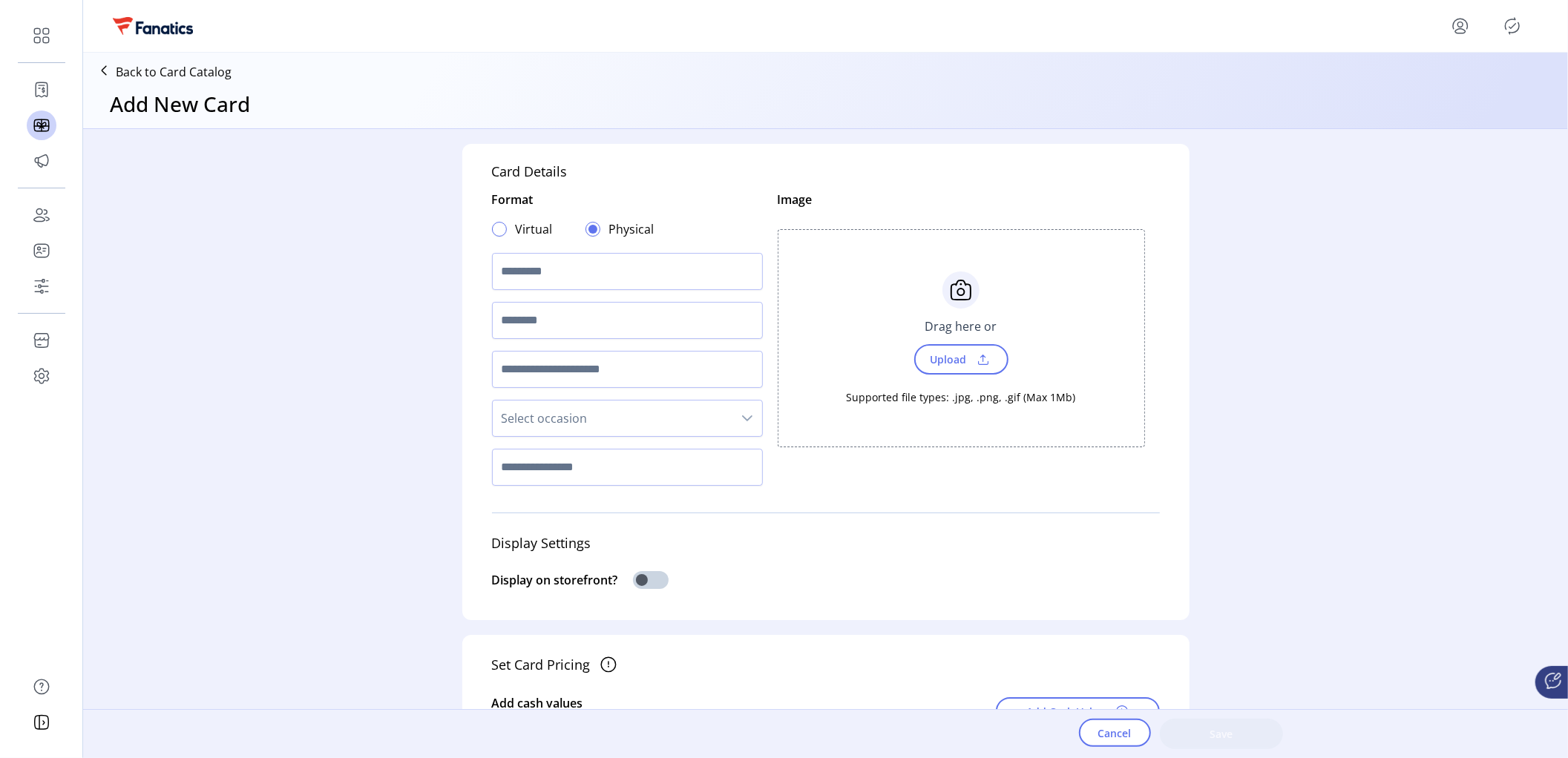
click at [495, 231] on div at bounding box center [499, 229] width 15 height 15
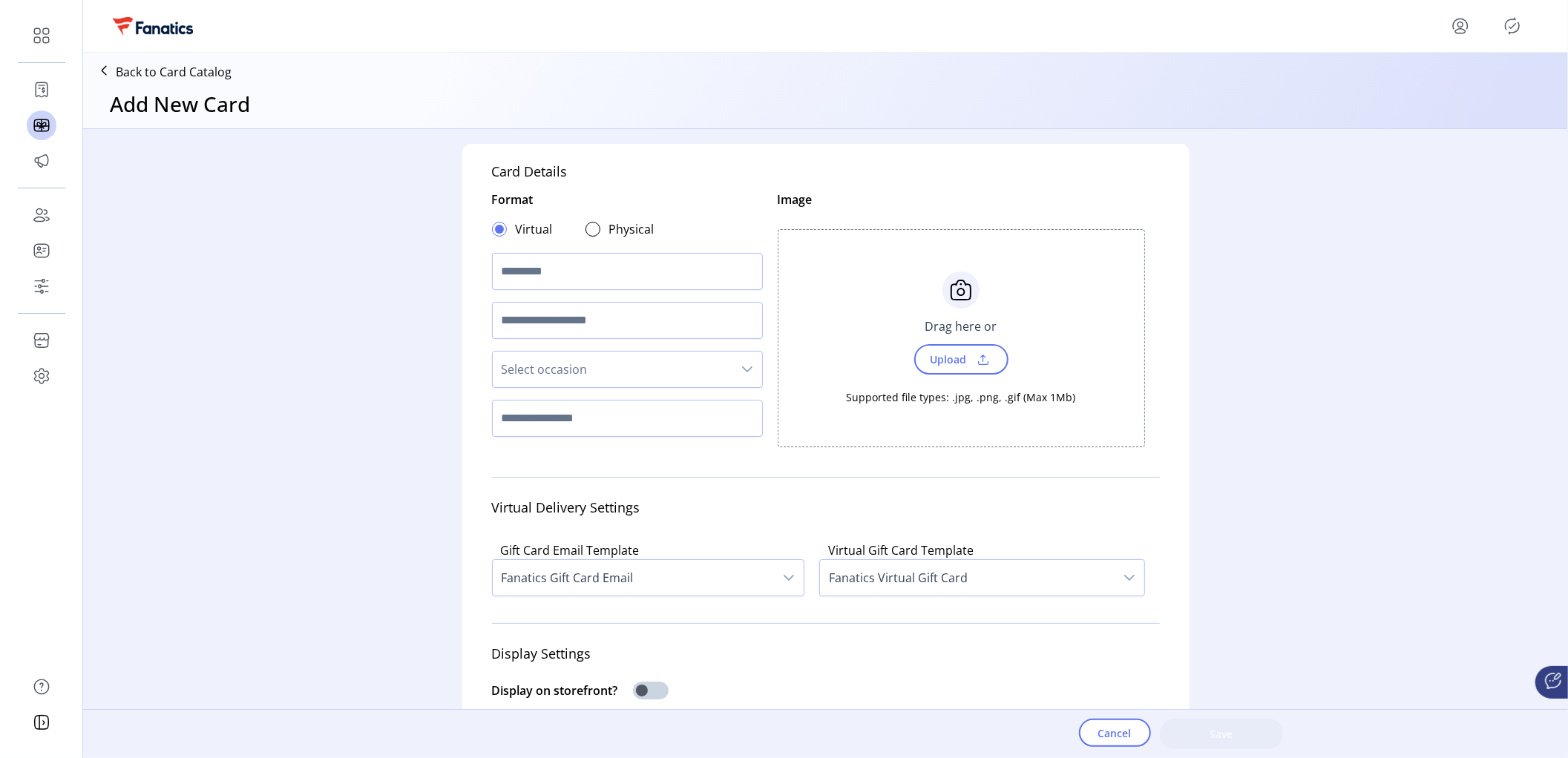
click at [417, 392] on div "Card Details Format Virtual Physical Select occasion Image Choose Upload Cancel…" at bounding box center [826, 418] width 1485 height 580
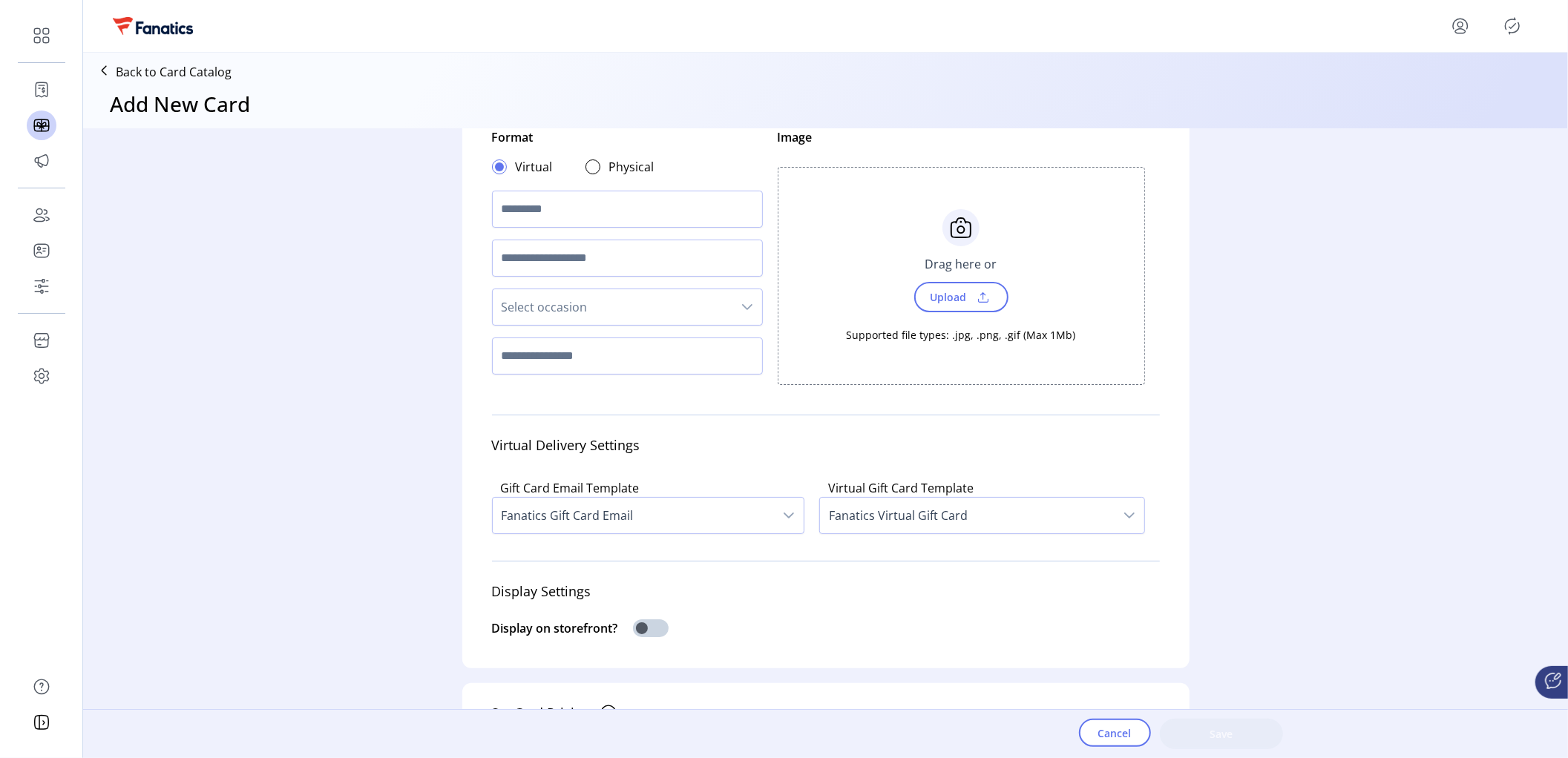
scroll to position [66, 0]
click at [1086, 519] on span "Fanatics Virtual Gift Card" at bounding box center [967, 512] width 294 height 36
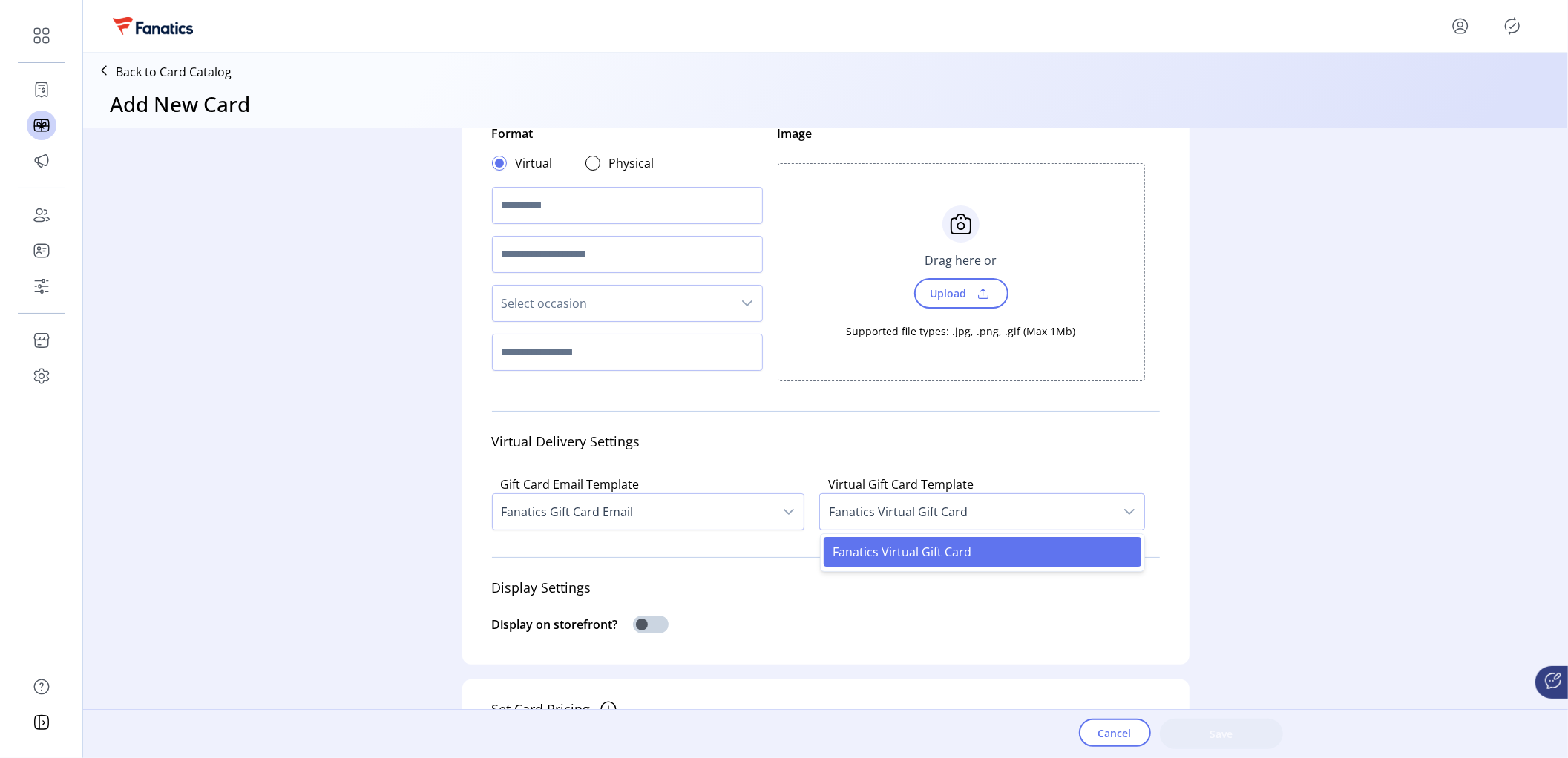
click at [1083, 518] on span "Fanatics Virtual Gift Card" at bounding box center [967, 512] width 294 height 36
click at [364, 461] on div "Card Details Format Virtual Physical Select occasion Image Choose Upload Cancel…" at bounding box center [826, 418] width 1485 height 580
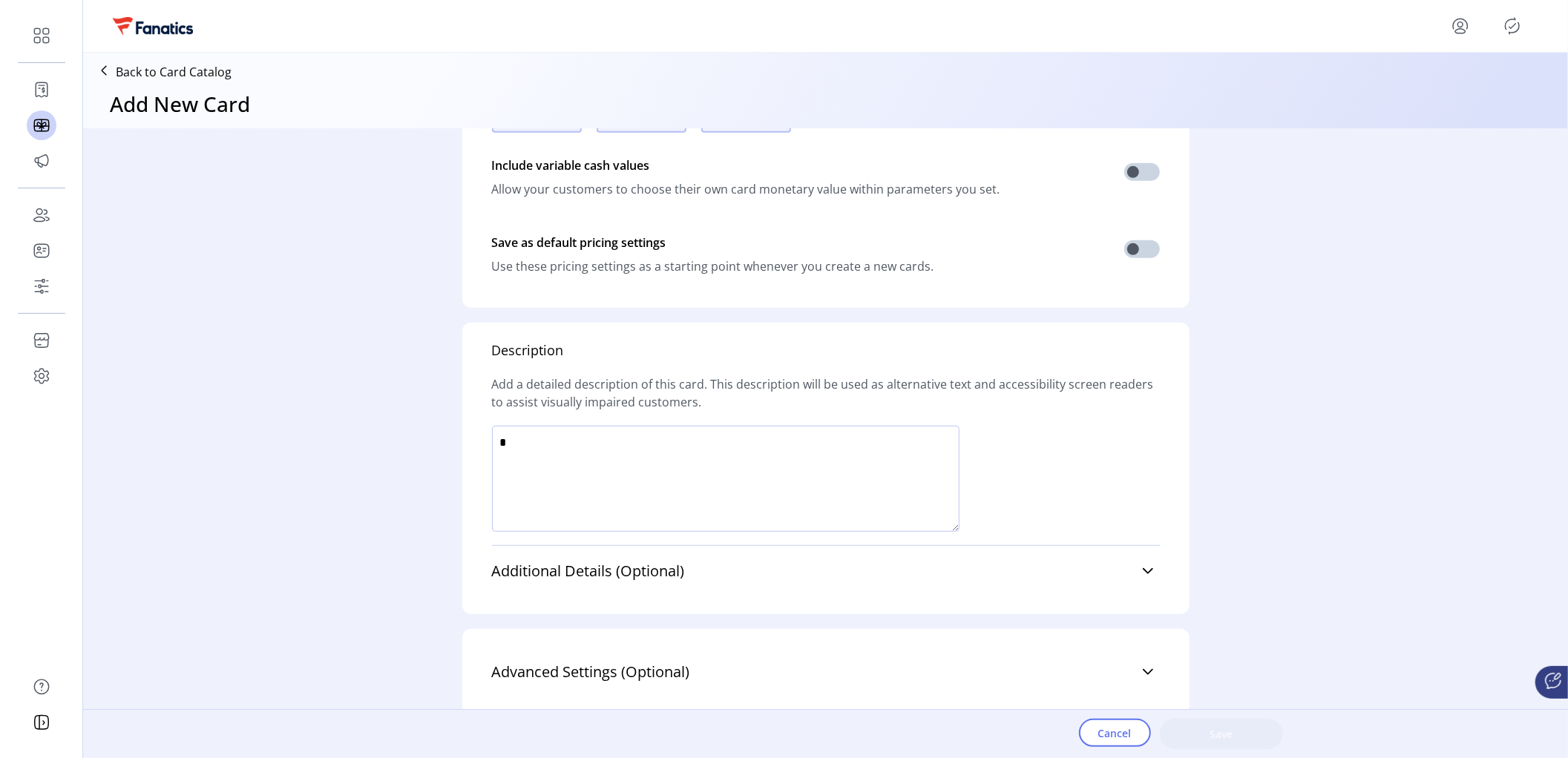
scroll to position [801, 0]
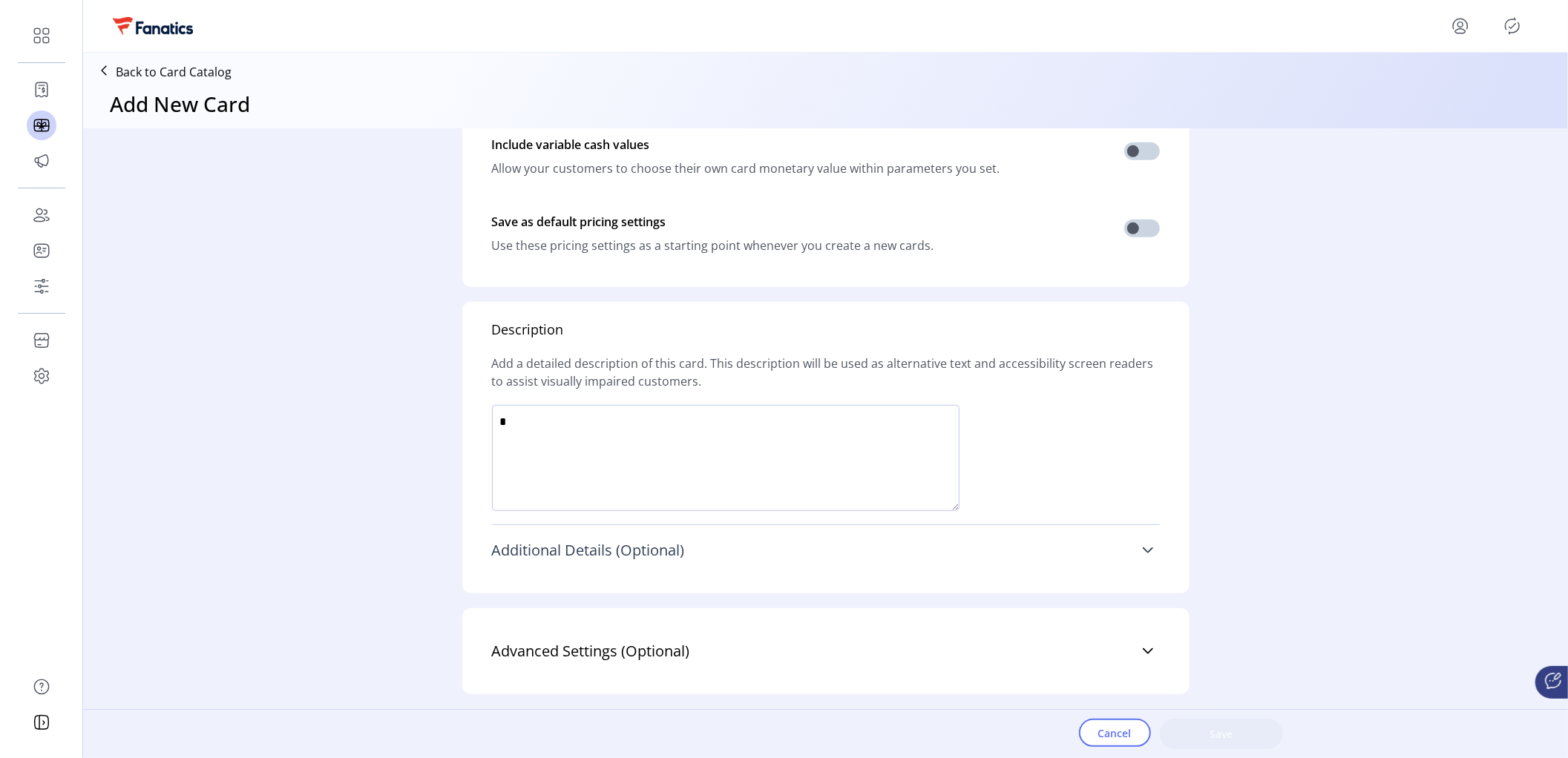
click at [515, 554] on span "Additional Details (Optional)" at bounding box center [588, 550] width 193 height 15
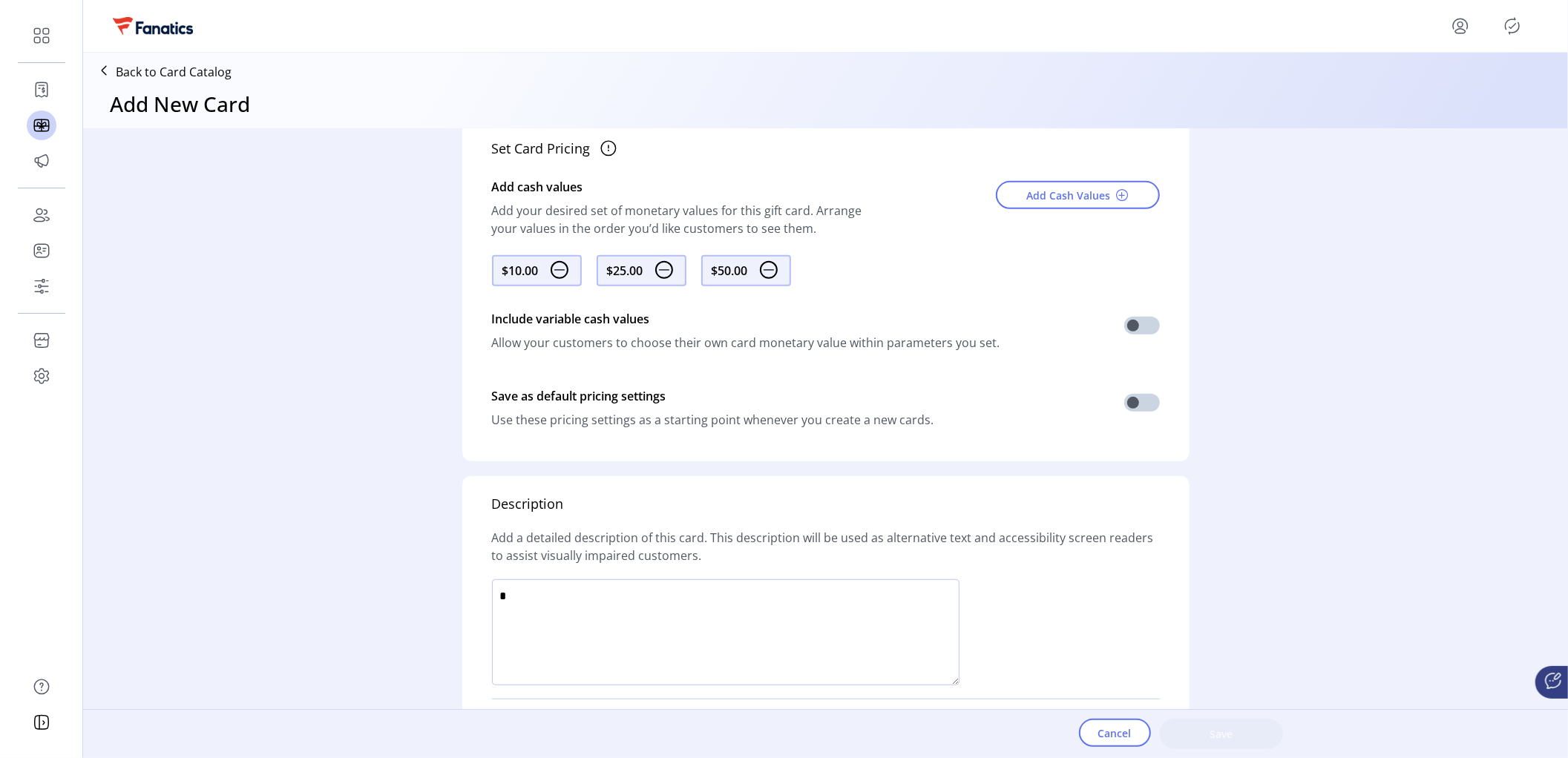
scroll to position [0, 0]
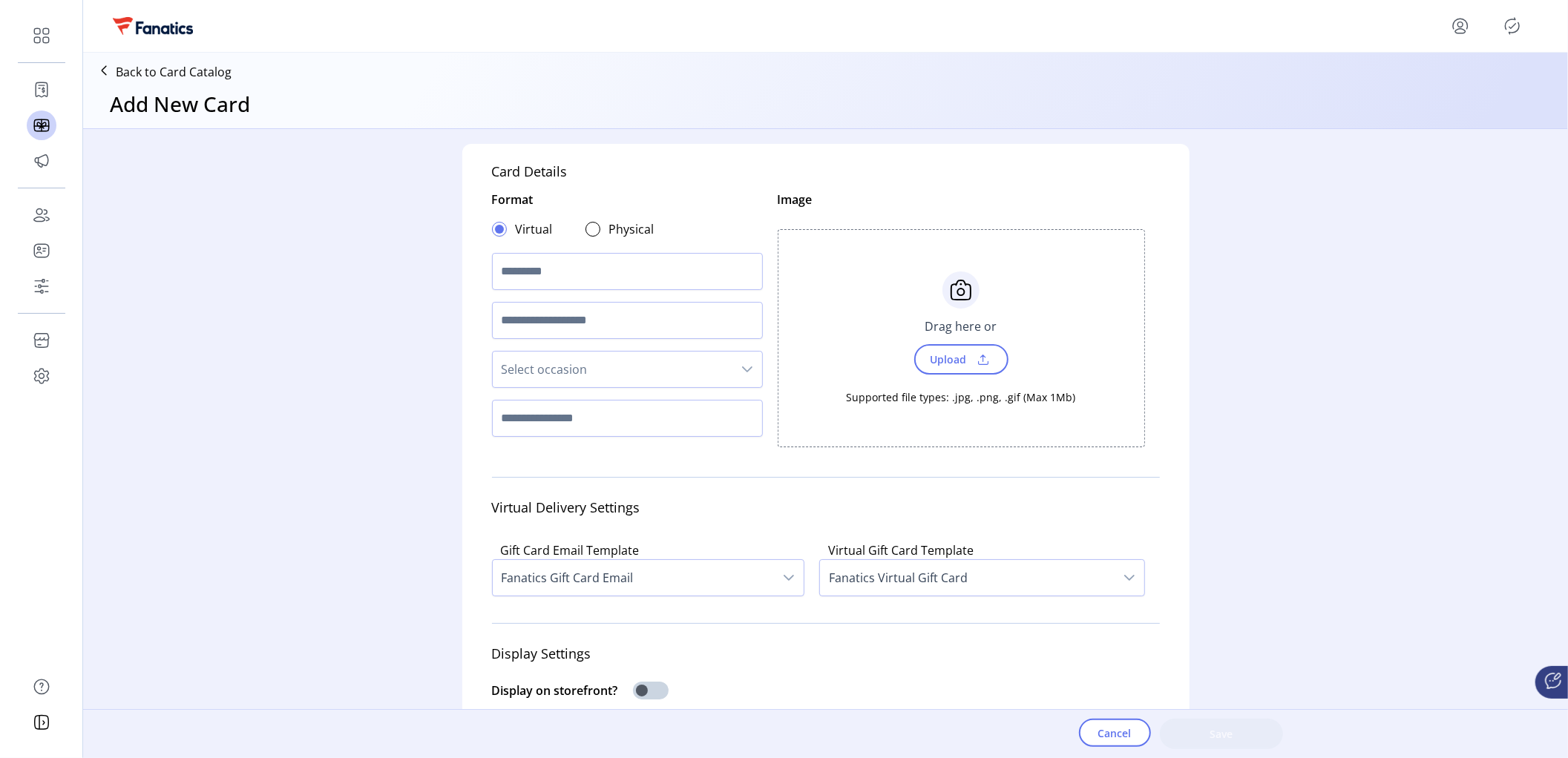
click at [162, 74] on p "Back to Card Catalog" at bounding box center [174, 72] width 116 height 18
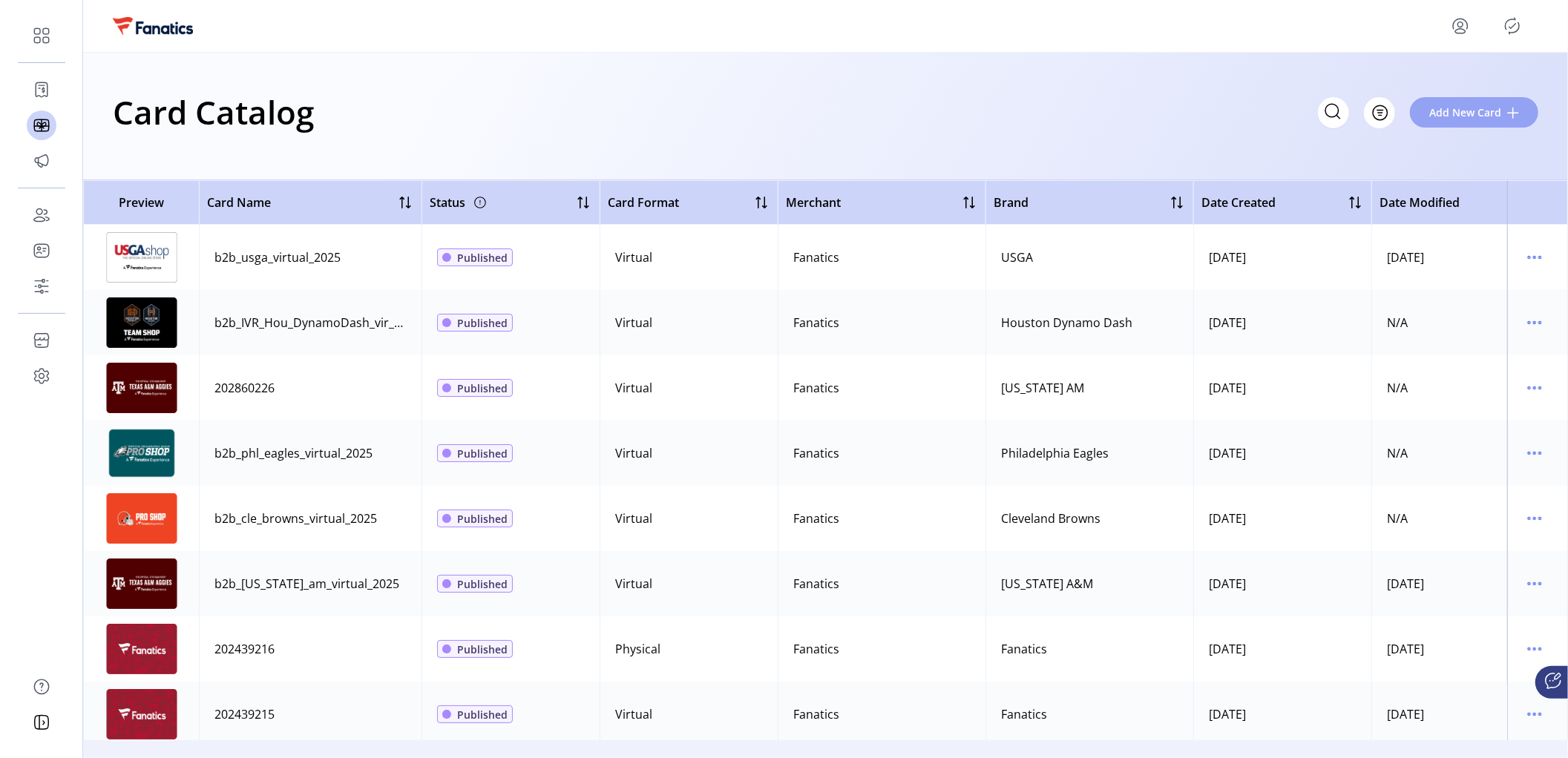
click at [1458, 118] on span "Add New Card" at bounding box center [1465, 112] width 72 height 15
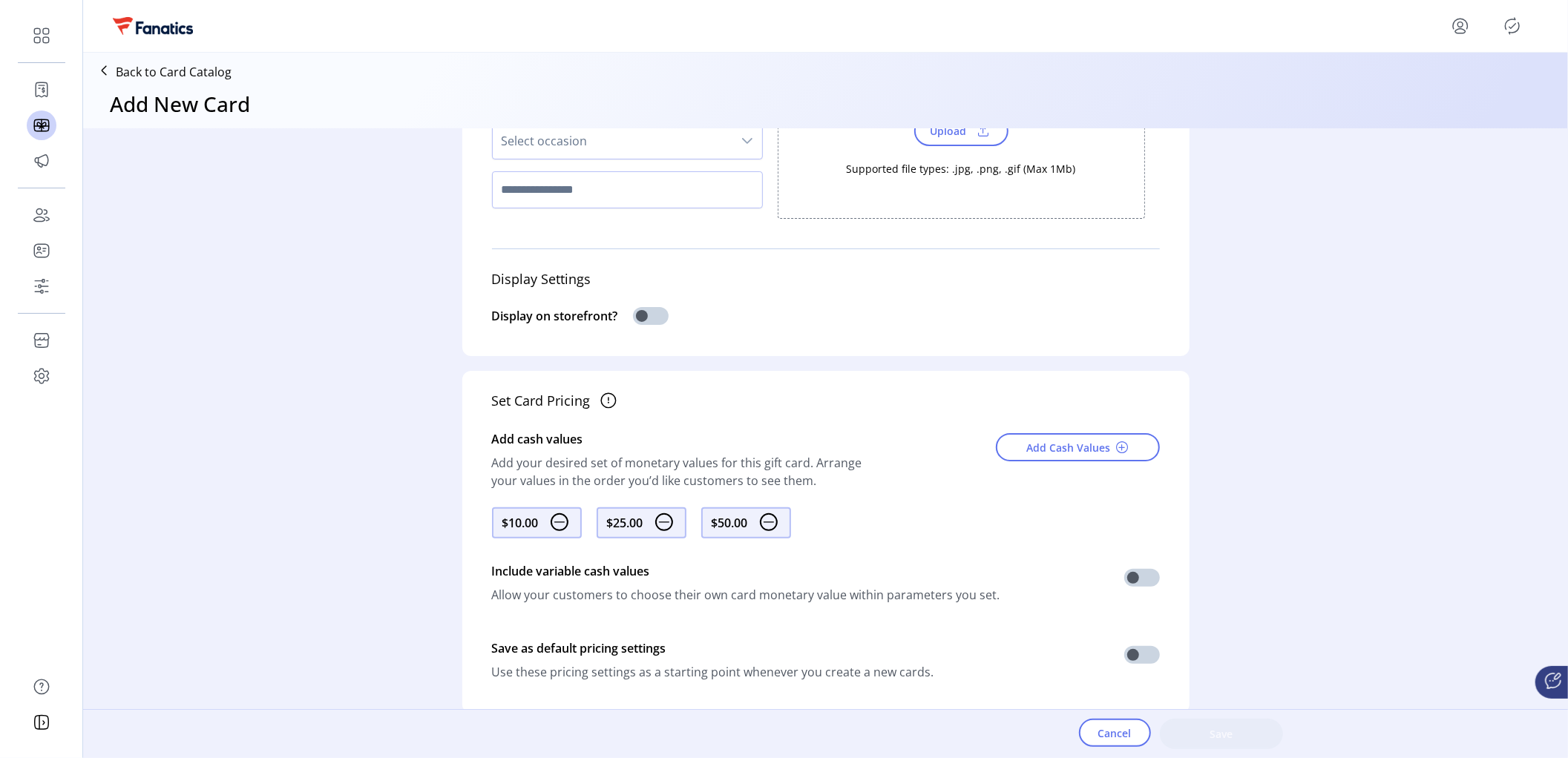
scroll to position [654, 0]
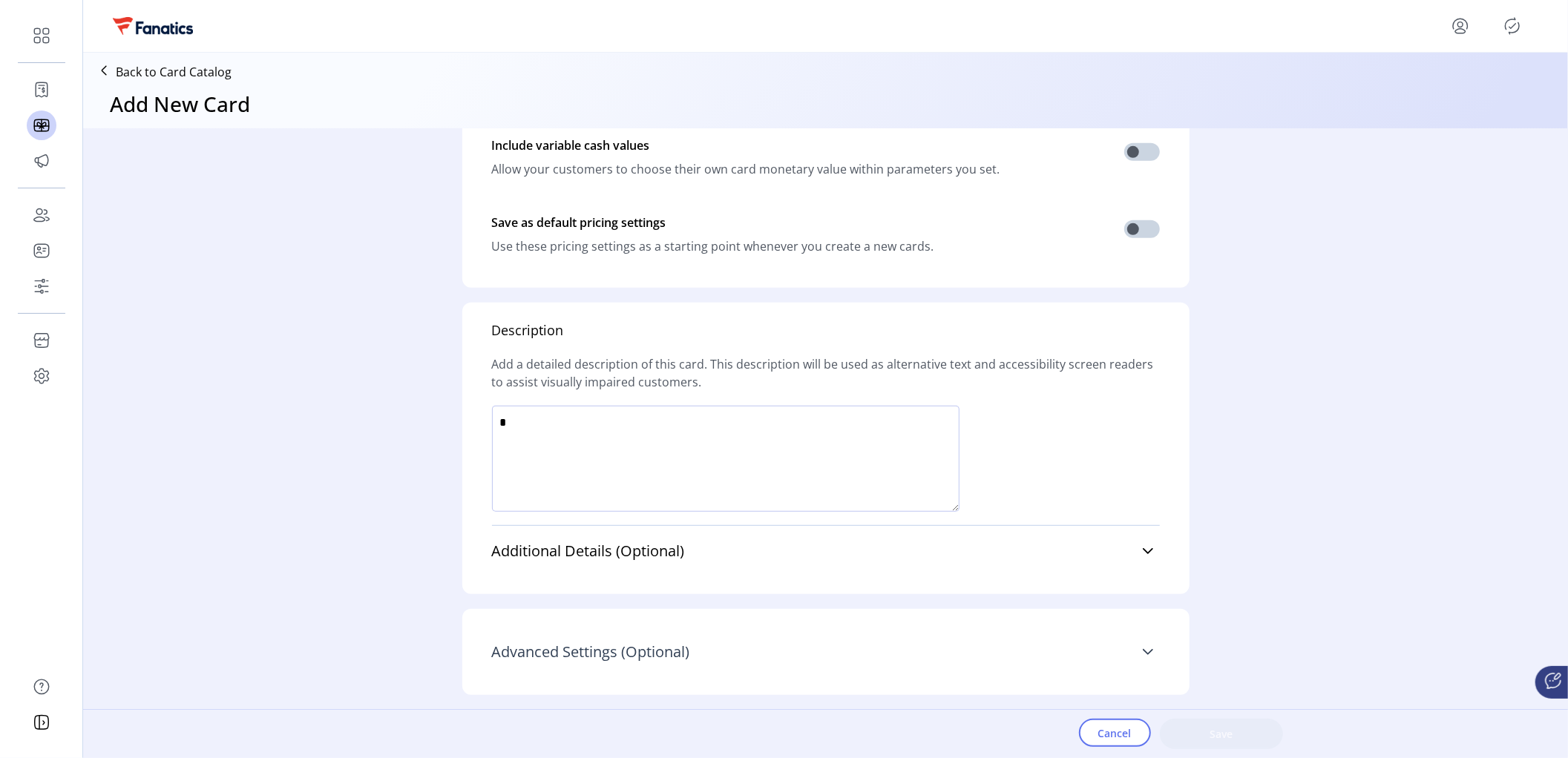
click at [621, 653] on span "Advanced Settings (Optional)" at bounding box center [591, 652] width 198 height 15
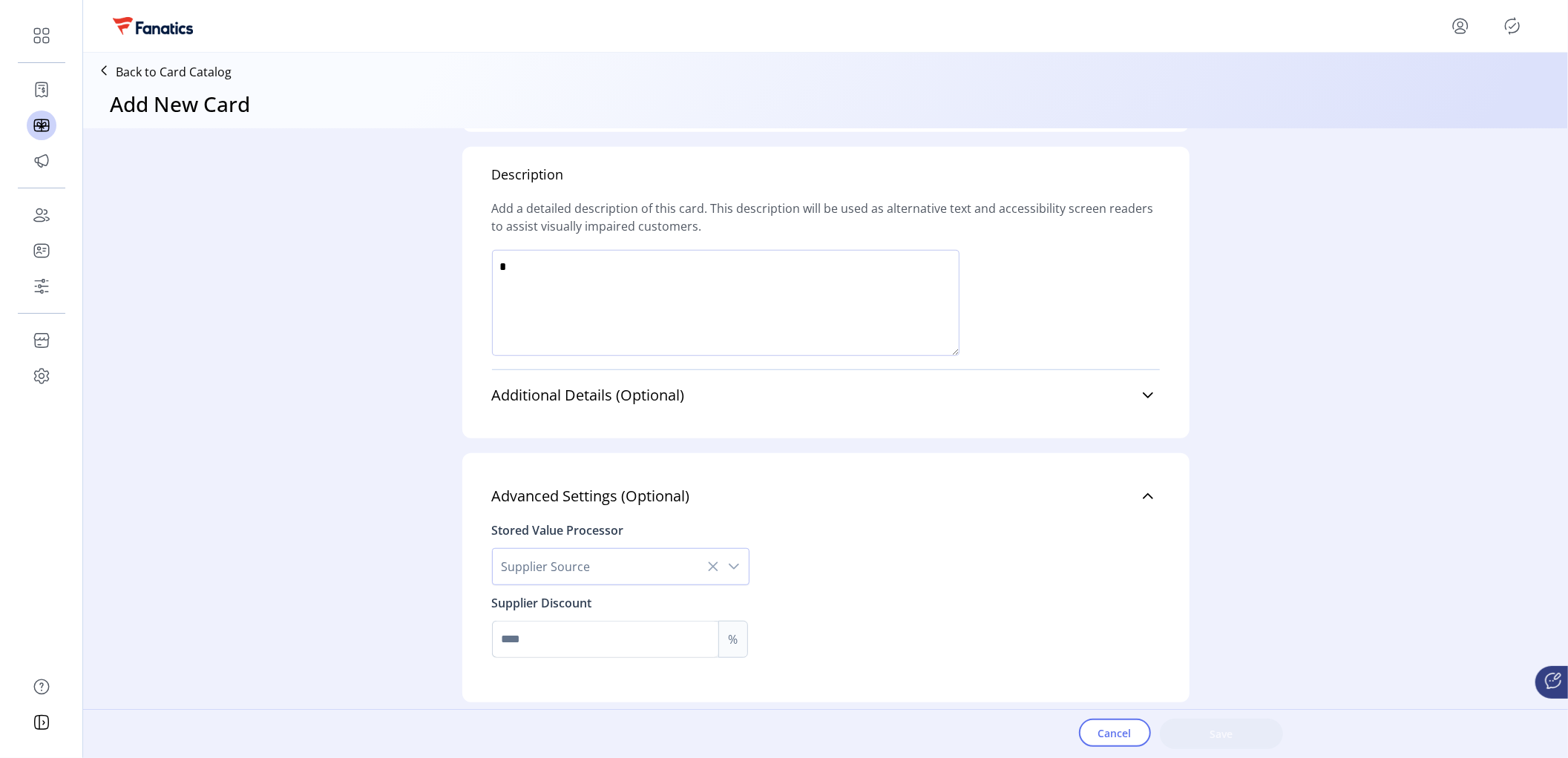
scroll to position [819, 0]
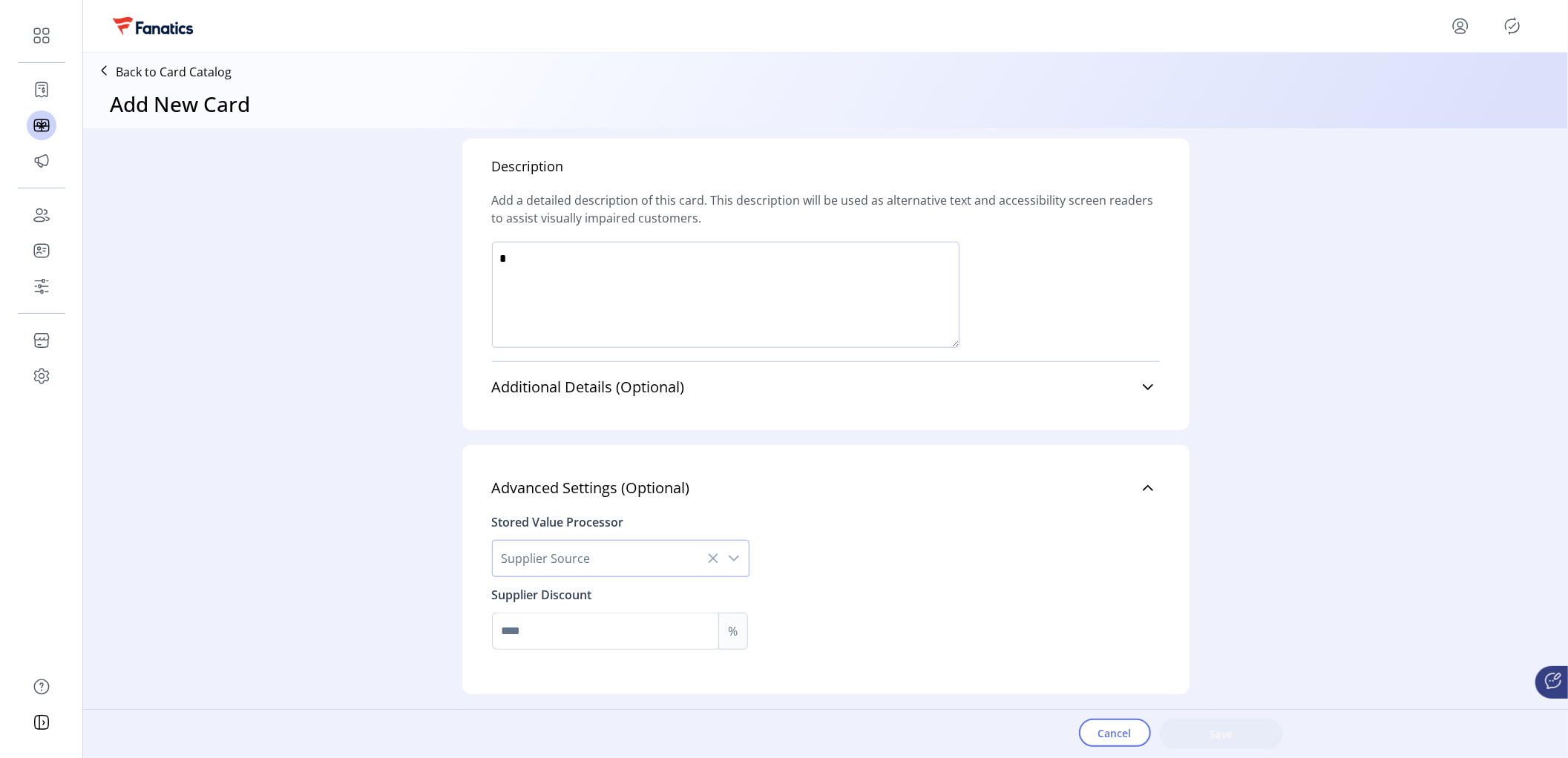
click at [603, 561] on span "Supplier Source" at bounding box center [606, 558] width 226 height 36
click at [871, 514] on div "Stored Value Processor Supplier Source Valuelink Blackhawk Incomm Supplier Disc…" at bounding box center [826, 577] width 668 height 146
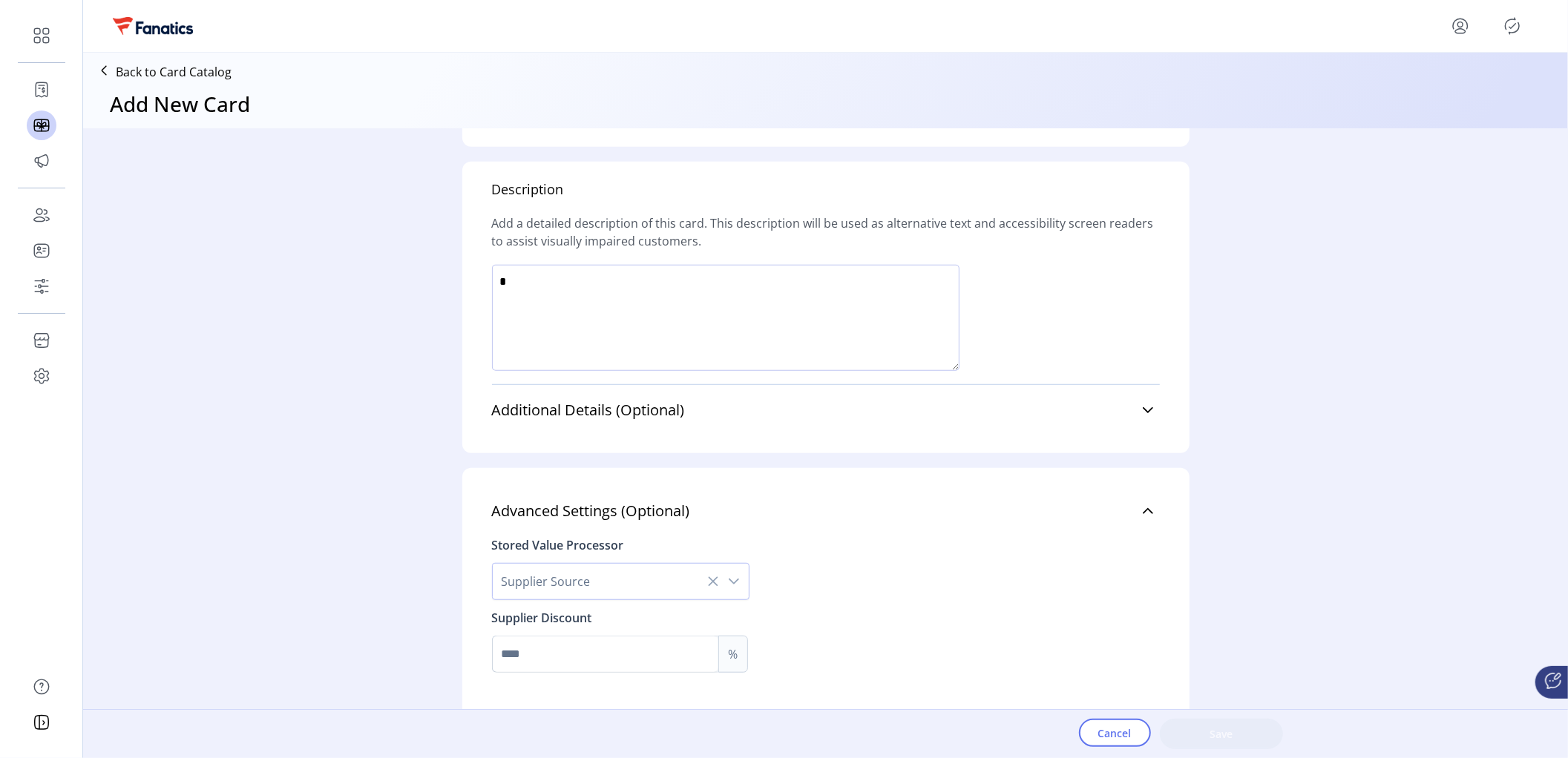
scroll to position [778, 0]
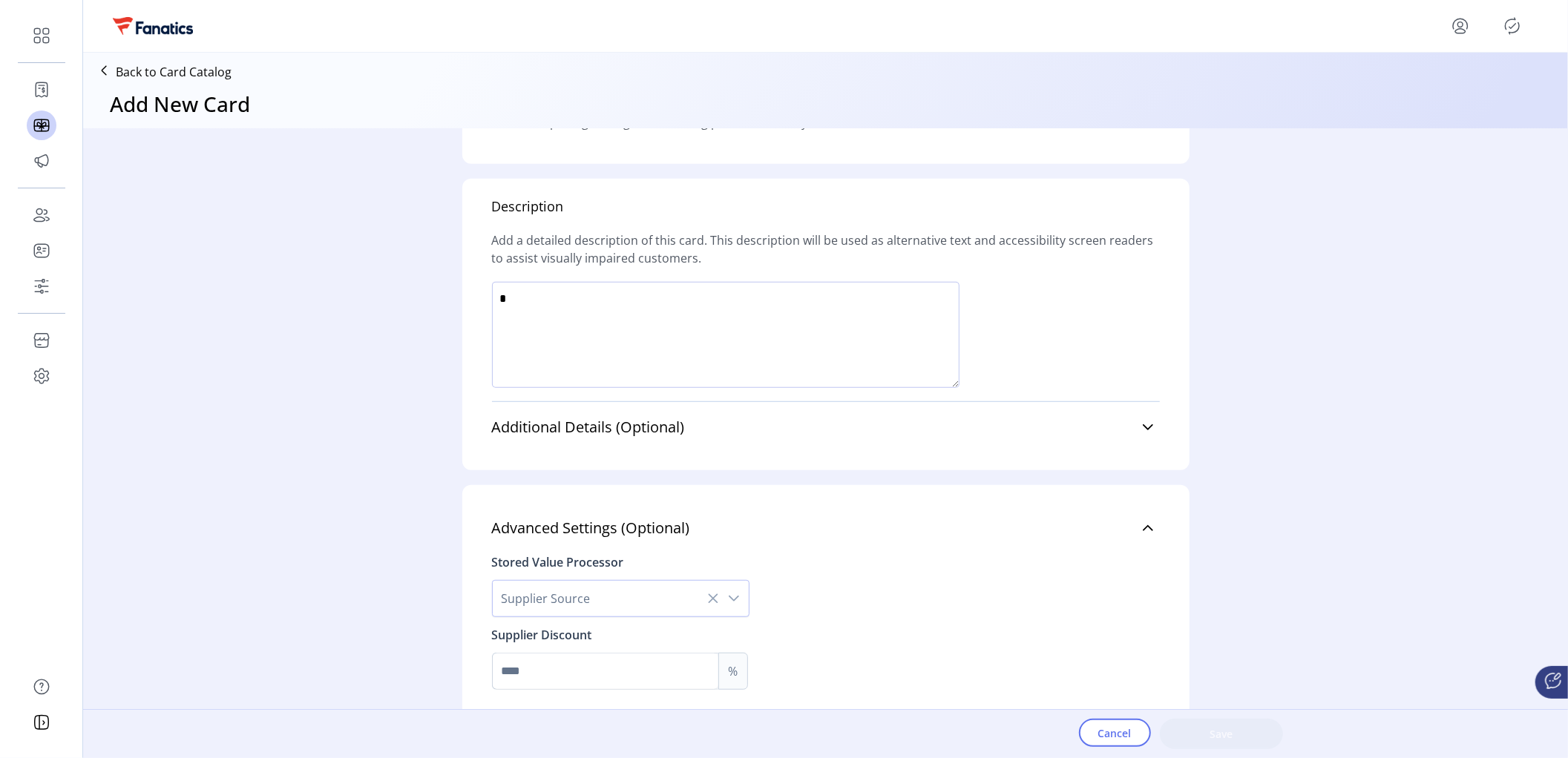
click at [155, 70] on p "Back to Card Catalog" at bounding box center [174, 72] width 116 height 18
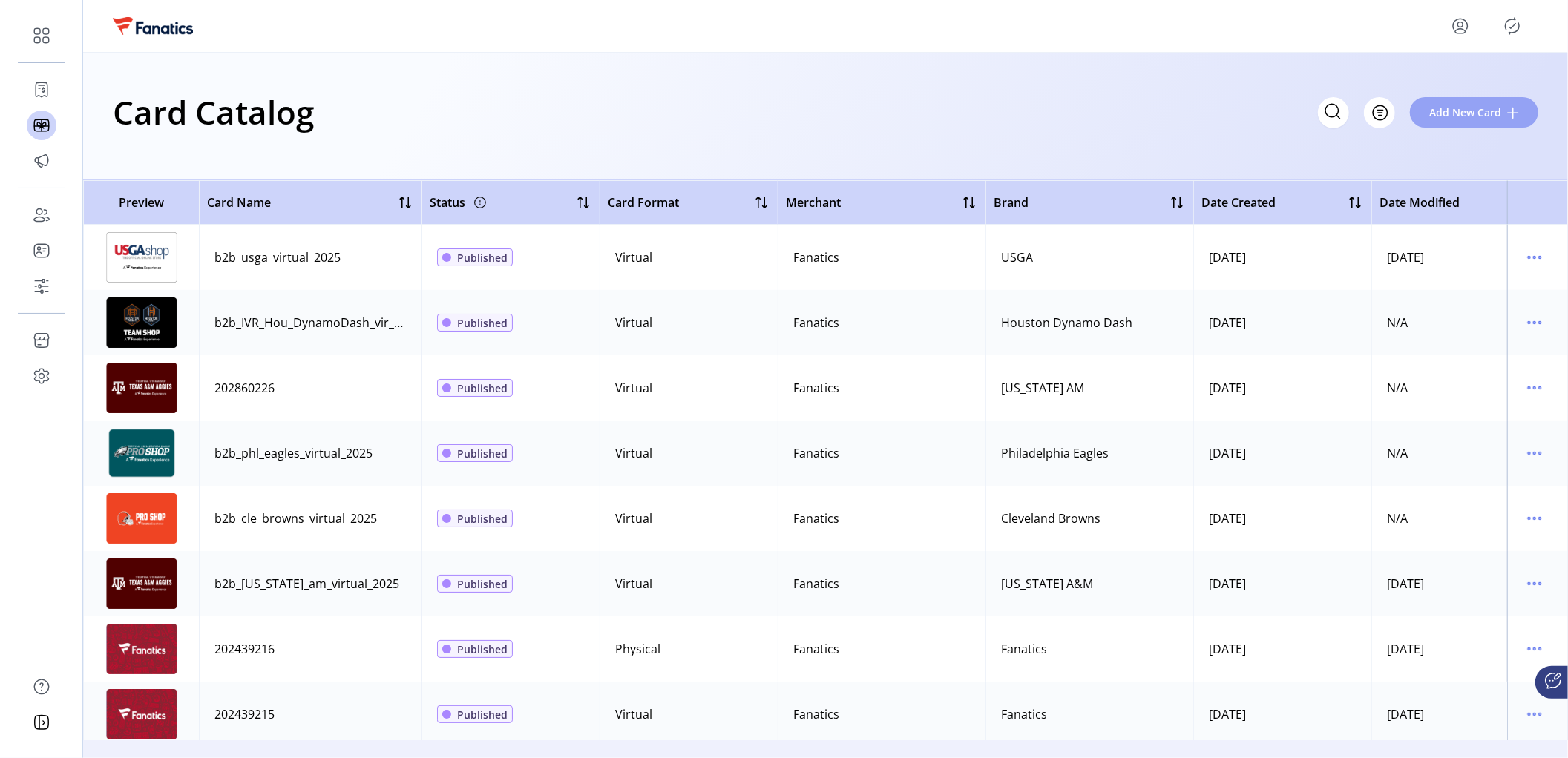
click at [1469, 114] on span "Add New Card" at bounding box center [1465, 112] width 72 height 15
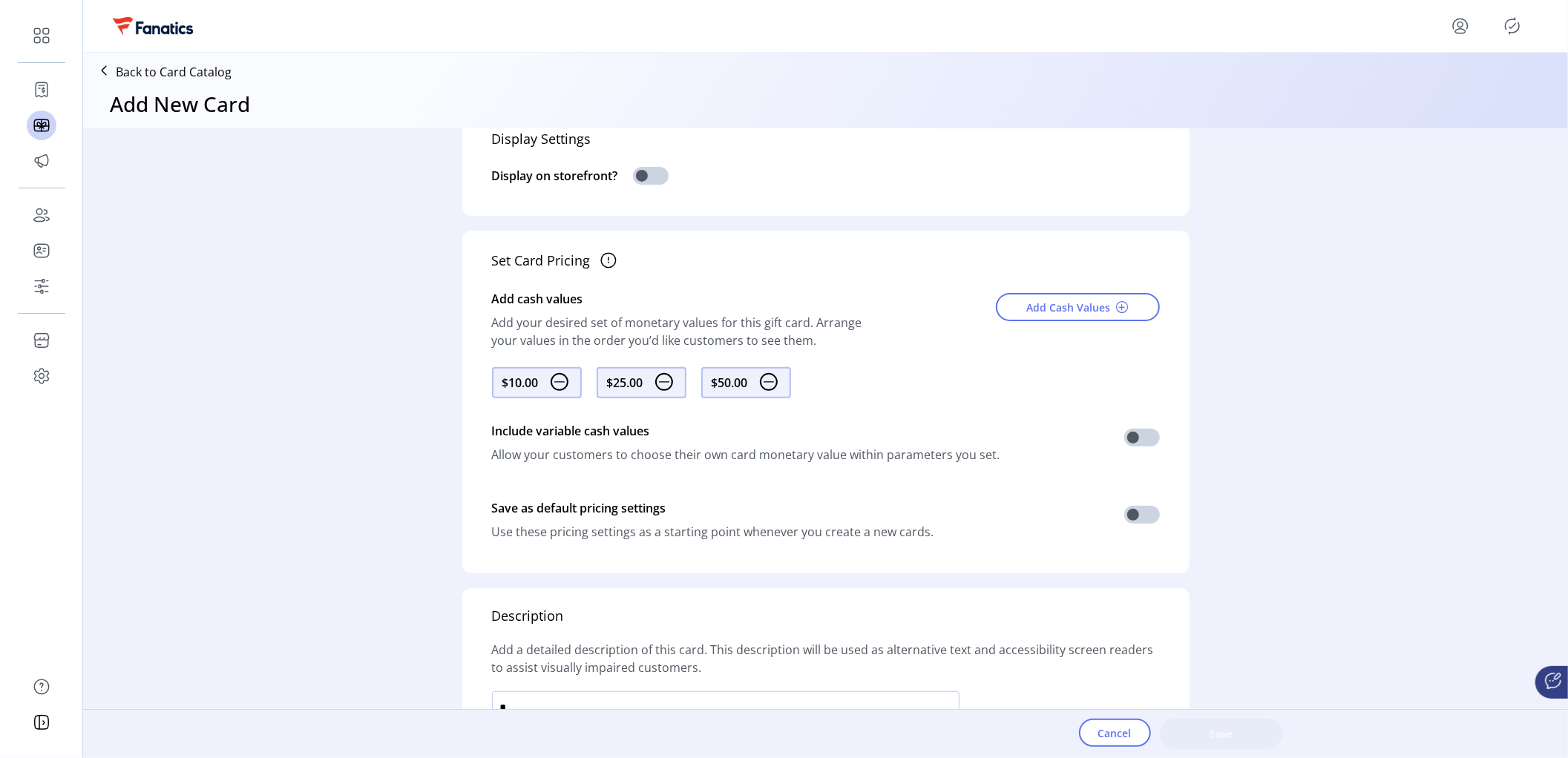
scroll to position [654, 0]
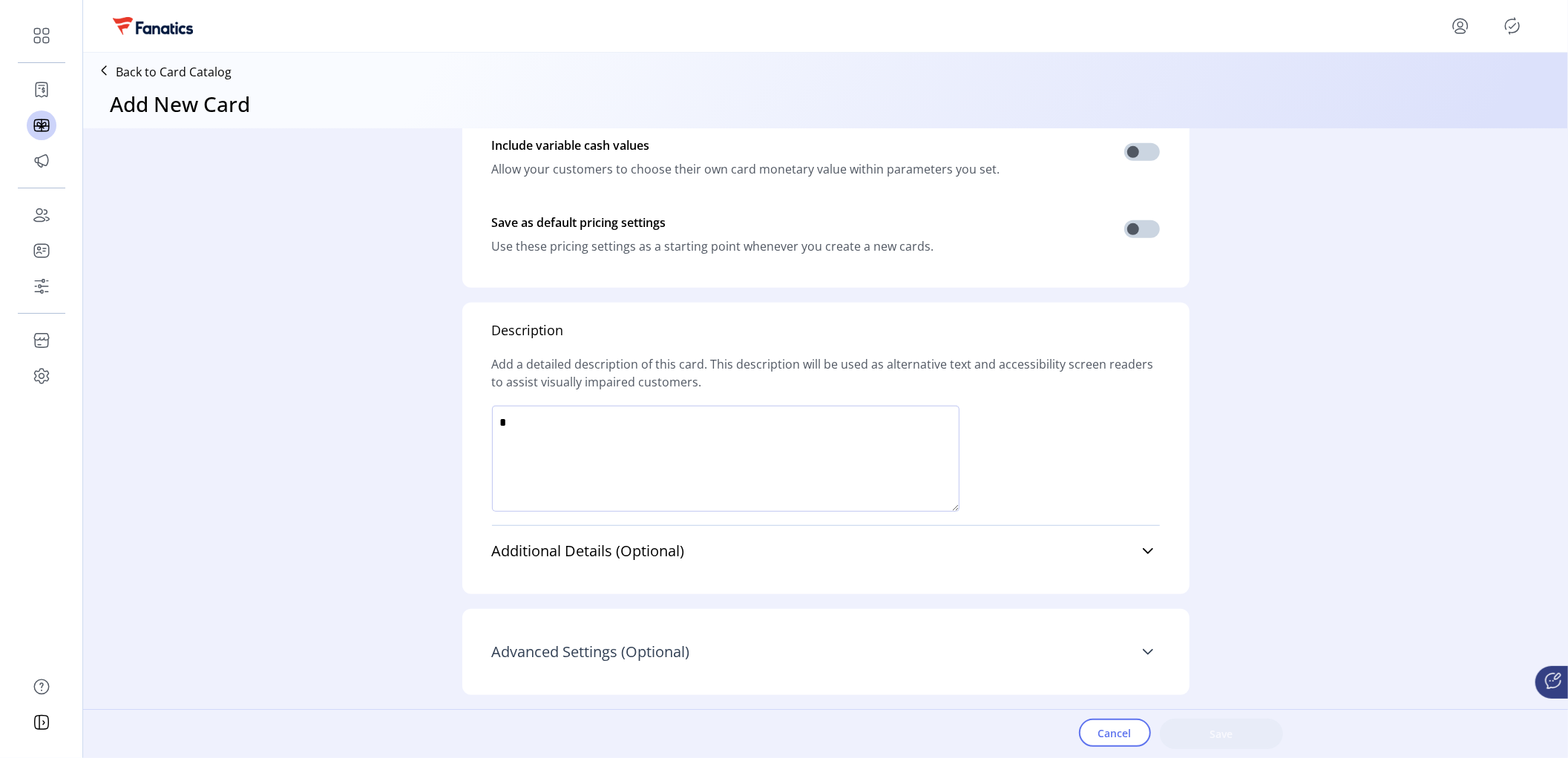
click at [641, 655] on span "Advanced Settings (Optional)" at bounding box center [591, 652] width 198 height 15
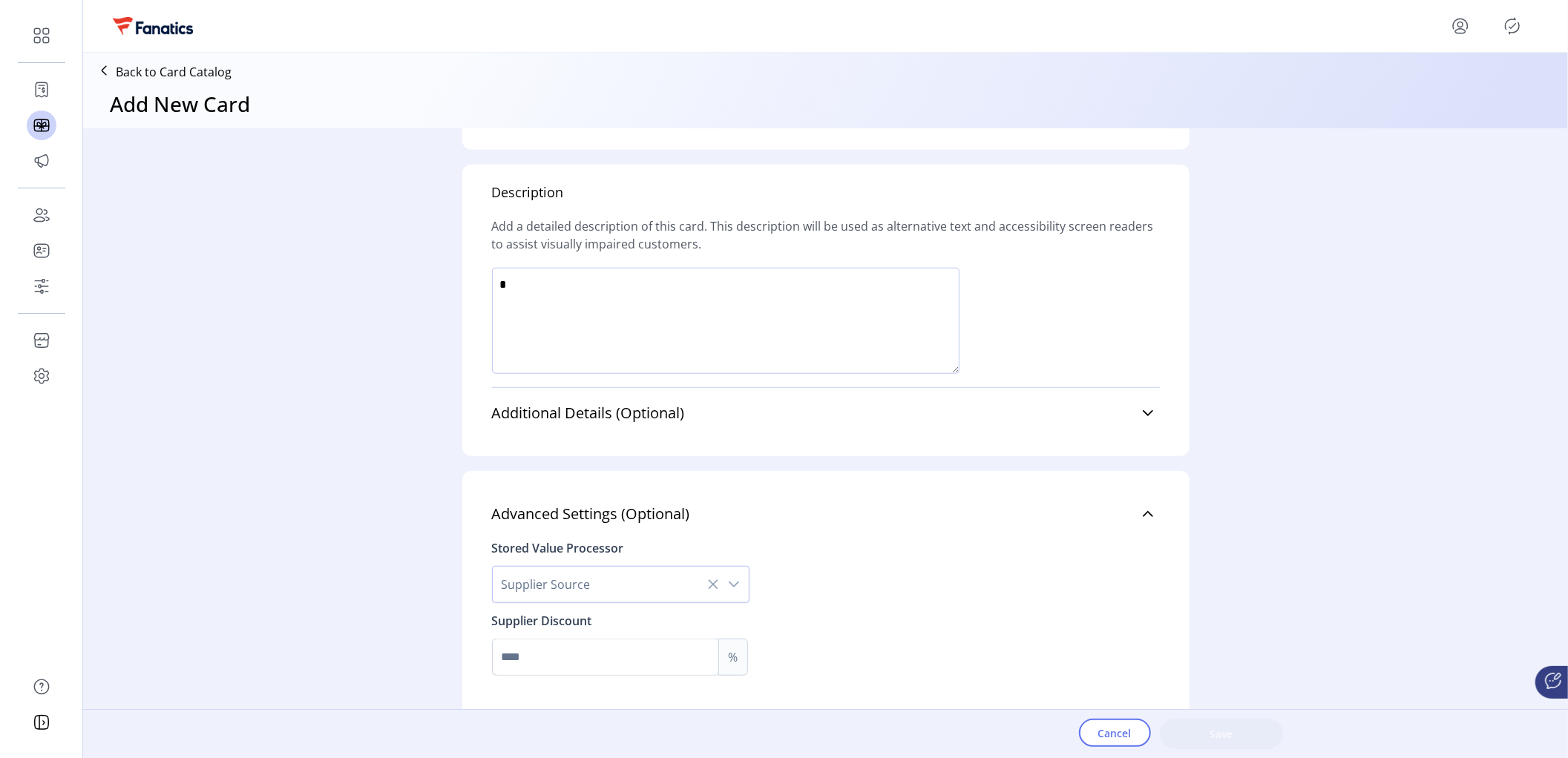
scroll to position [819, 0]
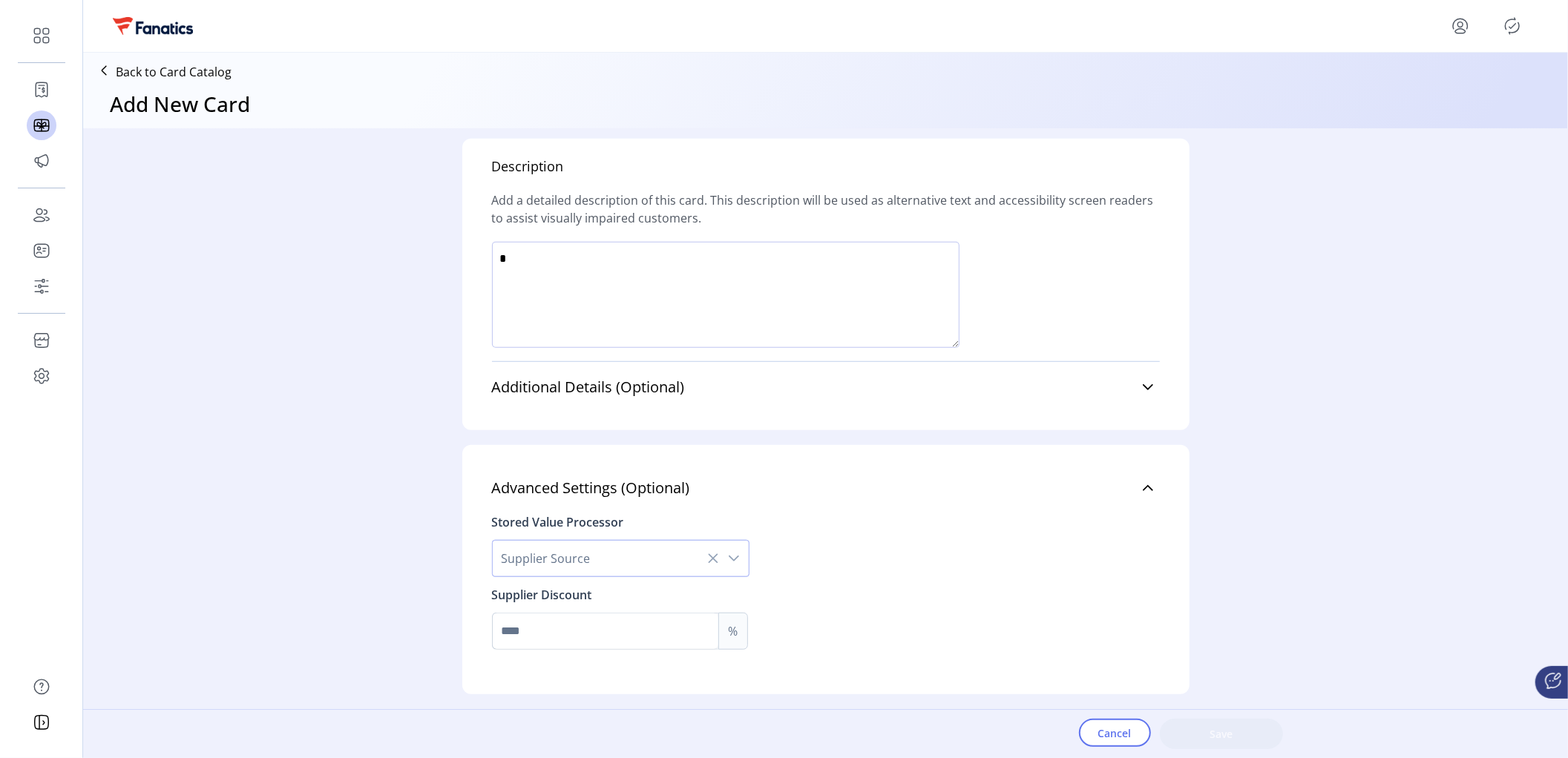
click at [644, 561] on span "Supplier Source" at bounding box center [606, 558] width 226 height 36
click at [568, 598] on li "Valuelink" at bounding box center [621, 598] width 250 height 30
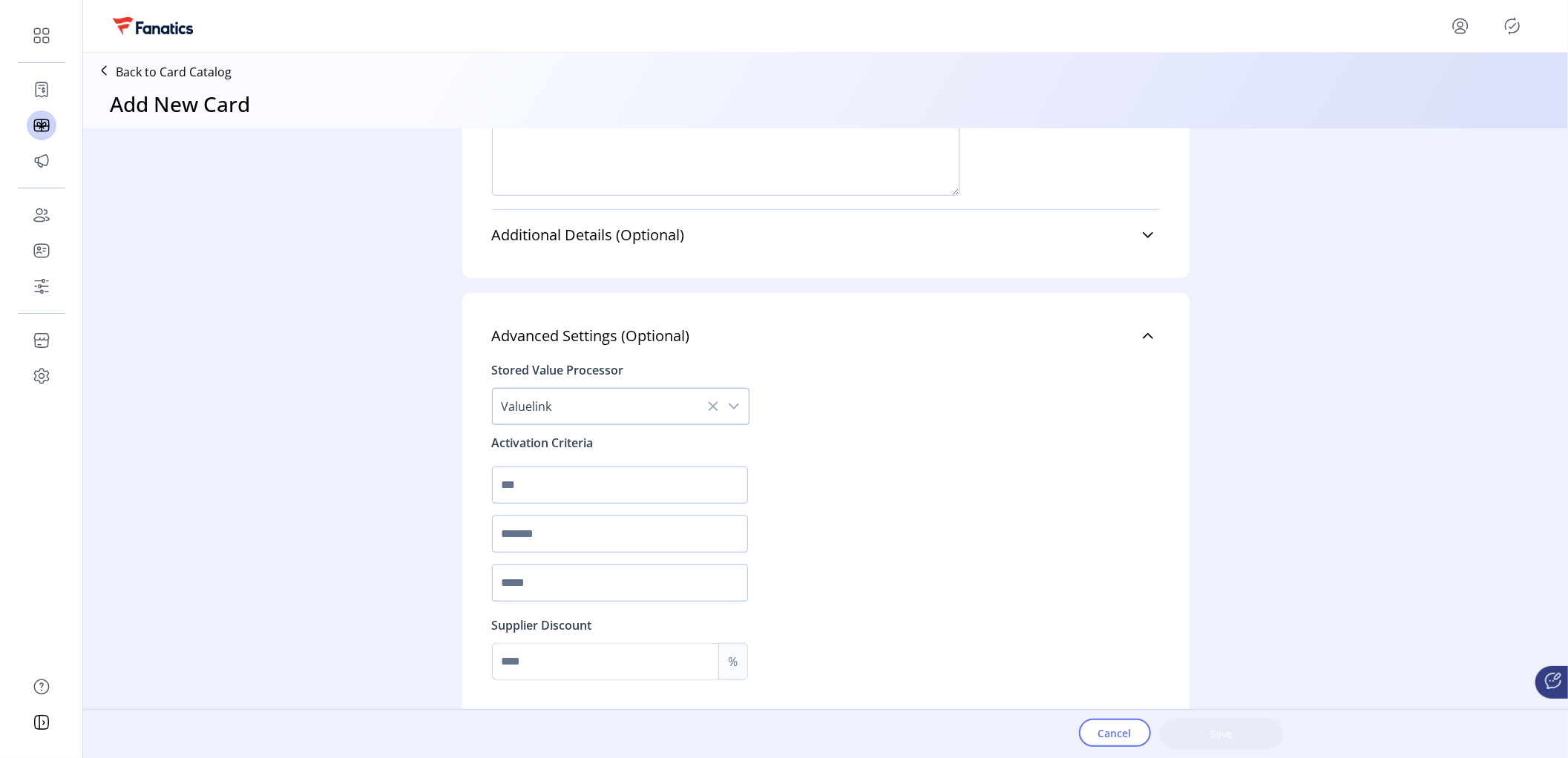
scroll to position [991, 0]
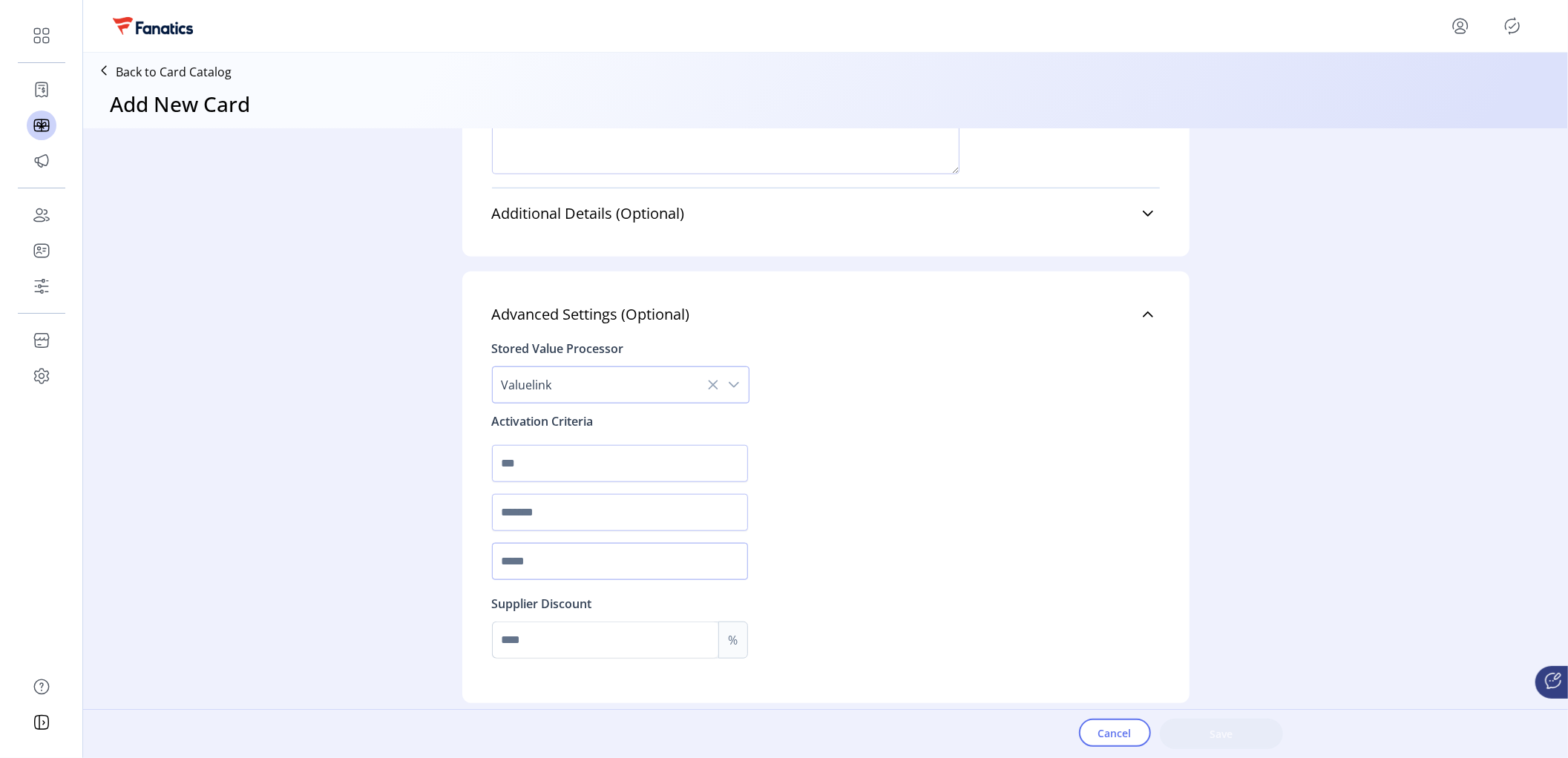
click at [551, 569] on input "text" at bounding box center [620, 561] width 256 height 37
click at [154, 73] on p "Back to Card Catalog" at bounding box center [174, 72] width 116 height 18
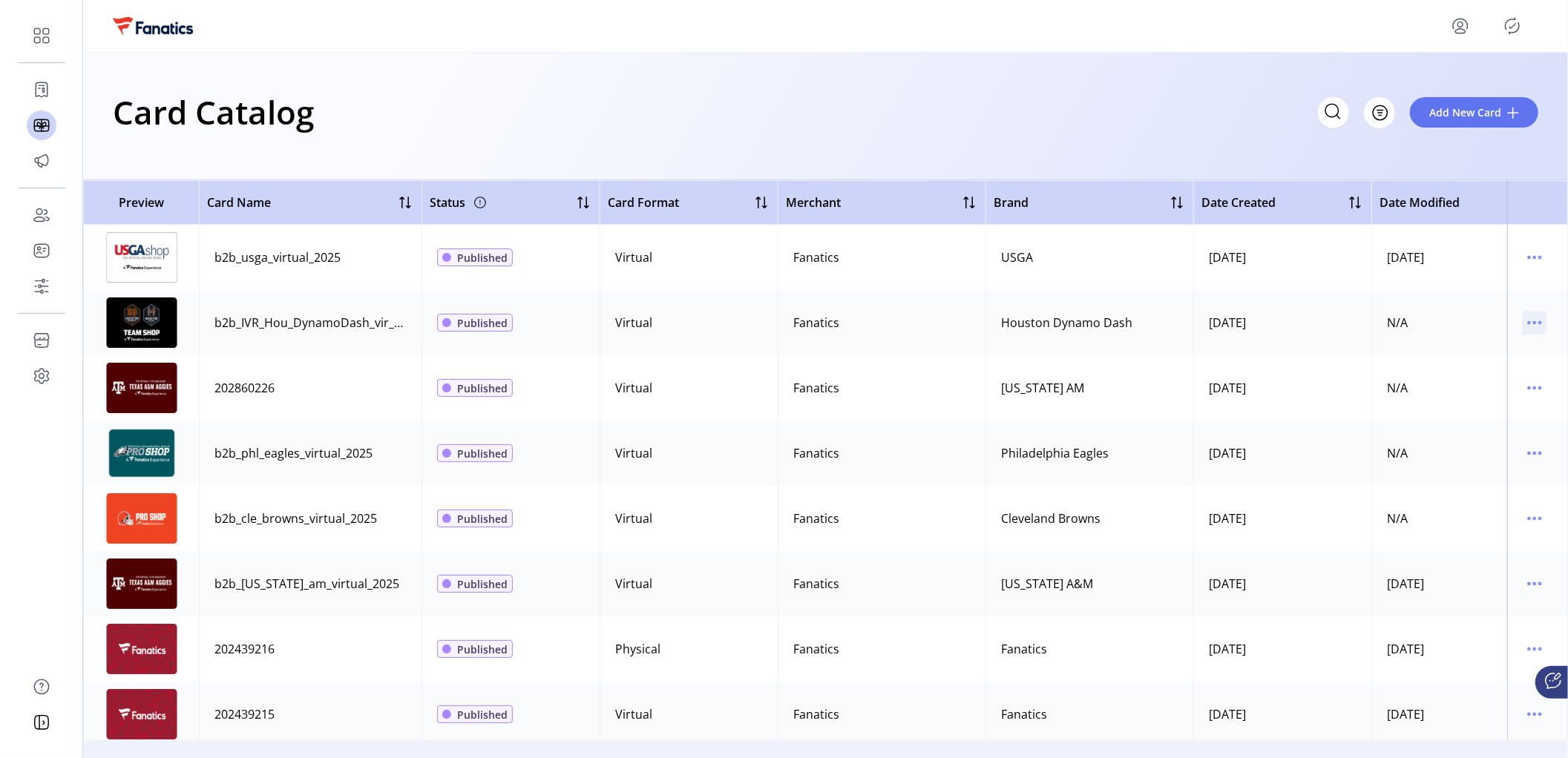
click at [1530, 323] on icon "menu" at bounding box center [1534, 323] width 24 height 24
click at [1461, 373] on span "Edit Details" at bounding box center [1466, 375] width 123 height 12
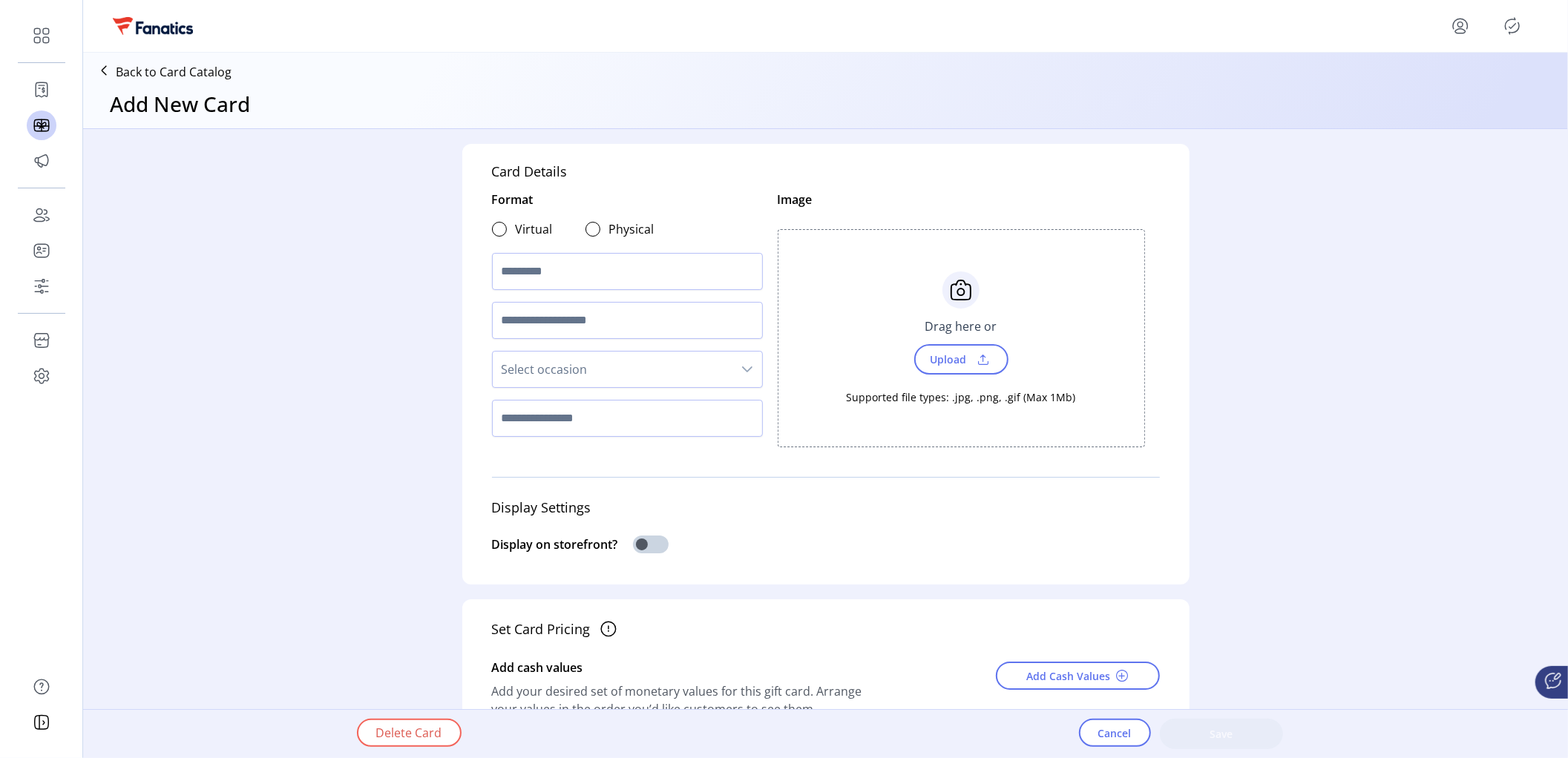
type textarea "**********"
type input "*"
type input "**********"
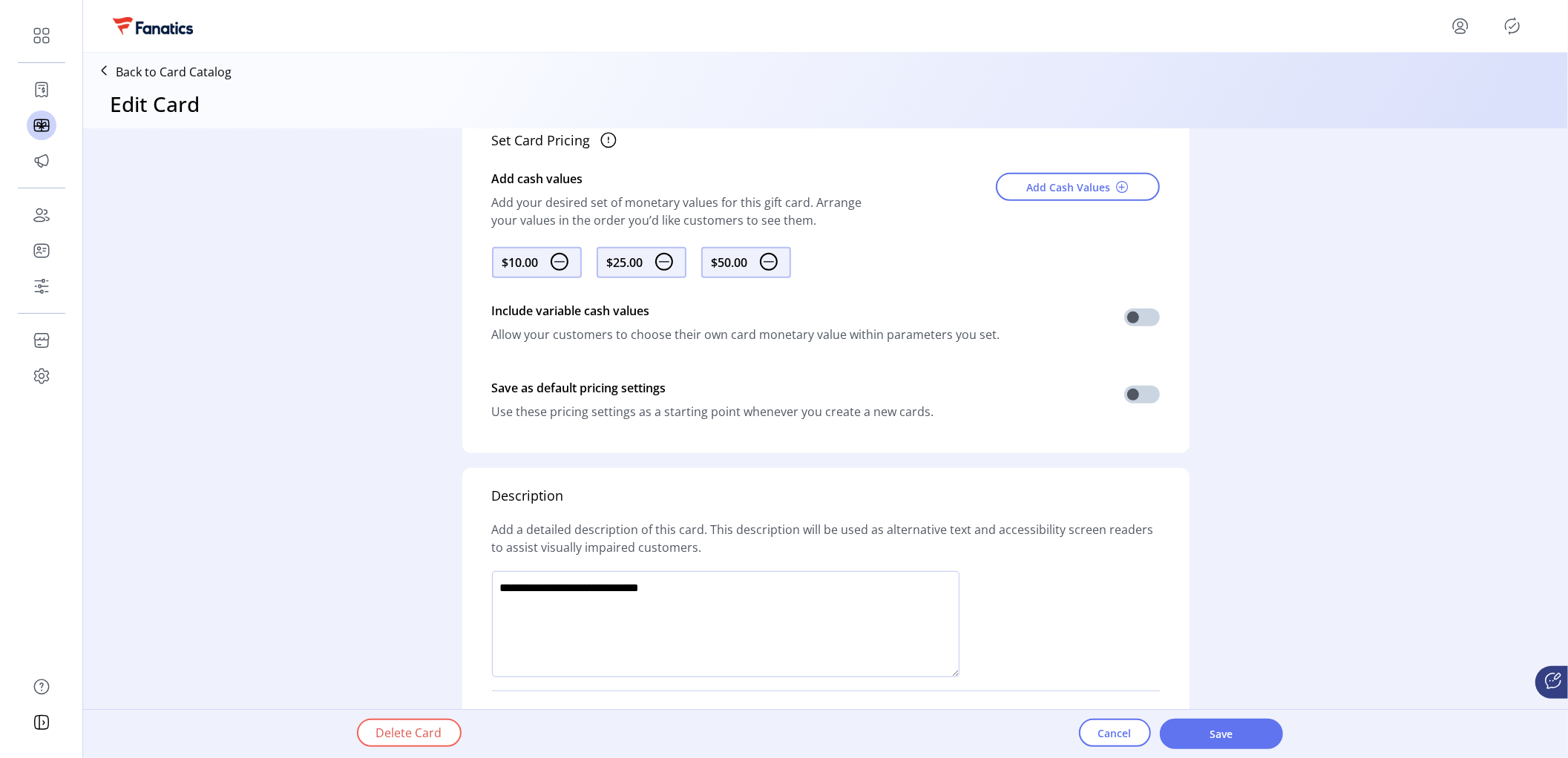
scroll to position [823, 0]
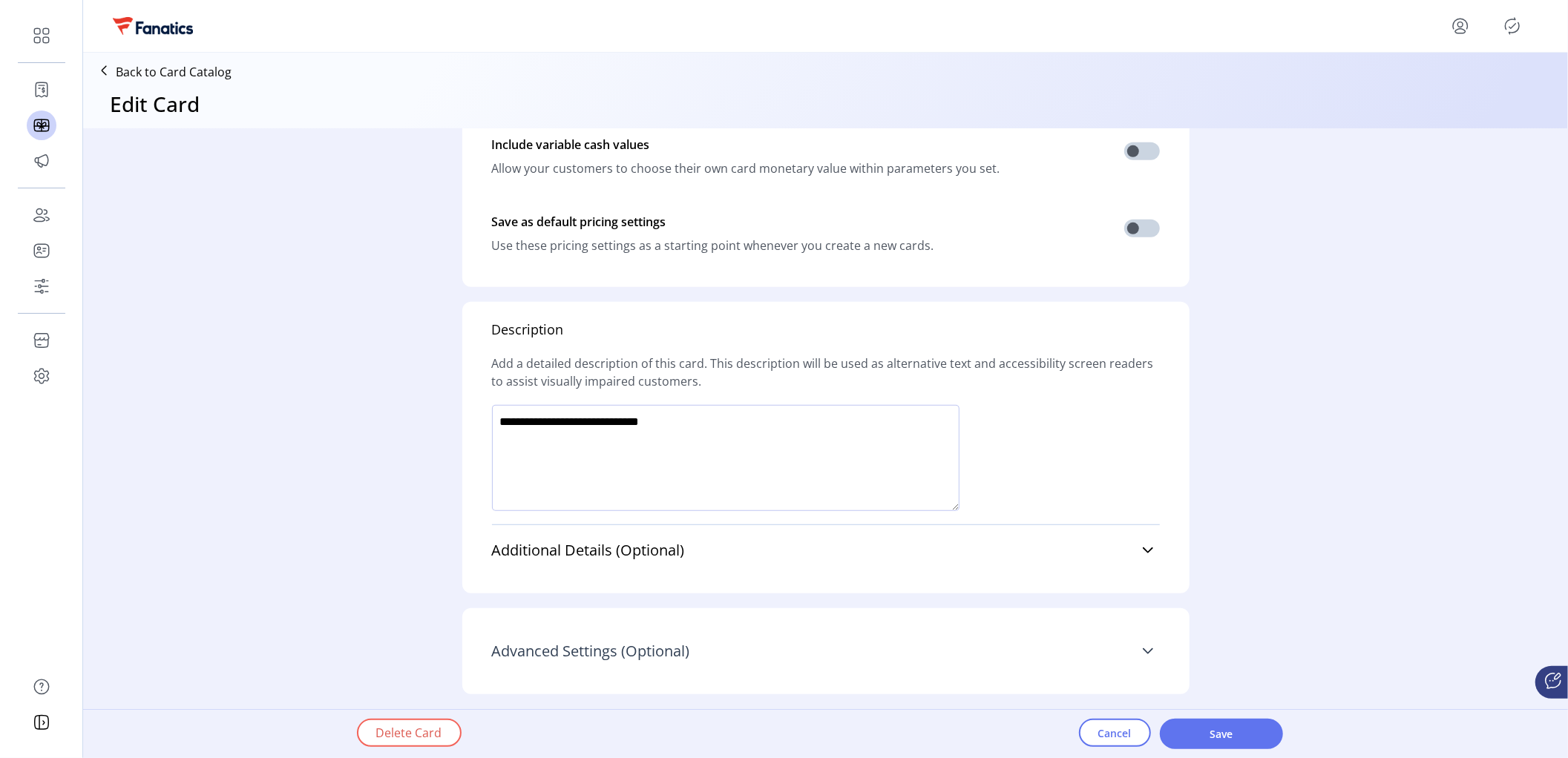
click at [556, 649] on span "Advanced Settings (Optional)" at bounding box center [591, 651] width 198 height 15
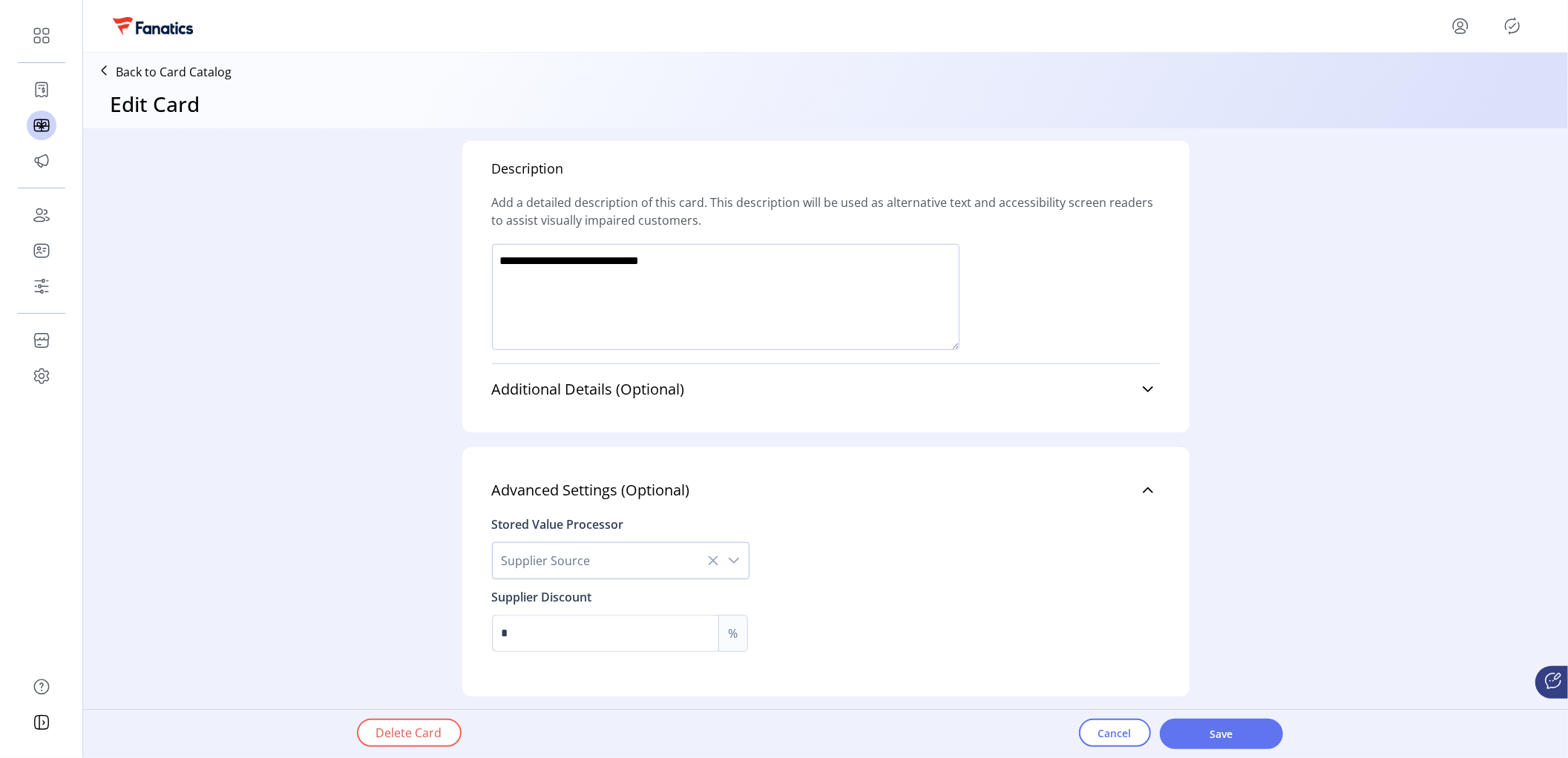
scroll to position [987, 0]
click at [552, 567] on span "Supplier Source" at bounding box center [606, 558] width 226 height 36
click at [541, 598] on span "Valuelink" at bounding box center [530, 598] width 50 height 16
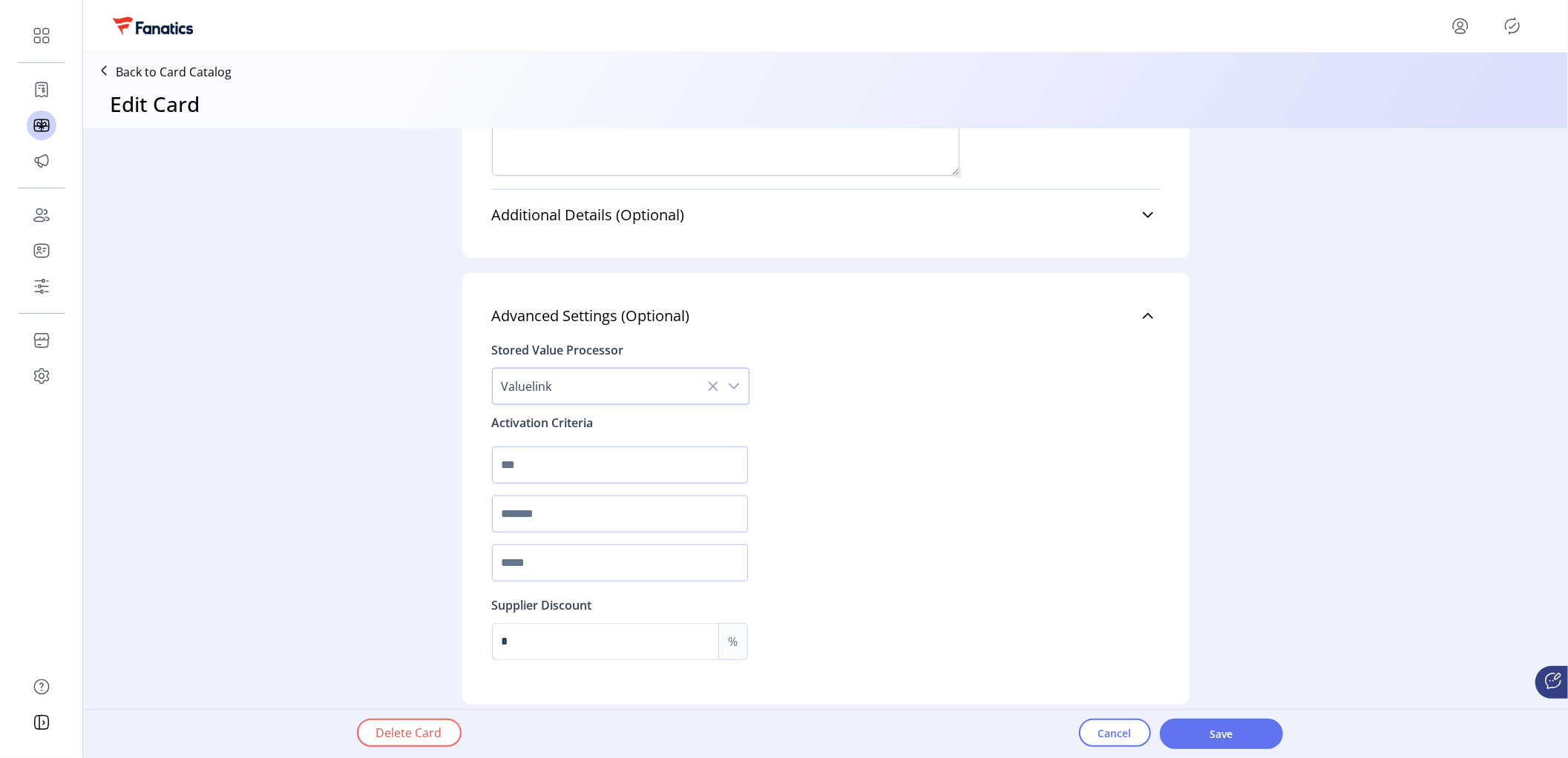
scroll to position [1171, 0]
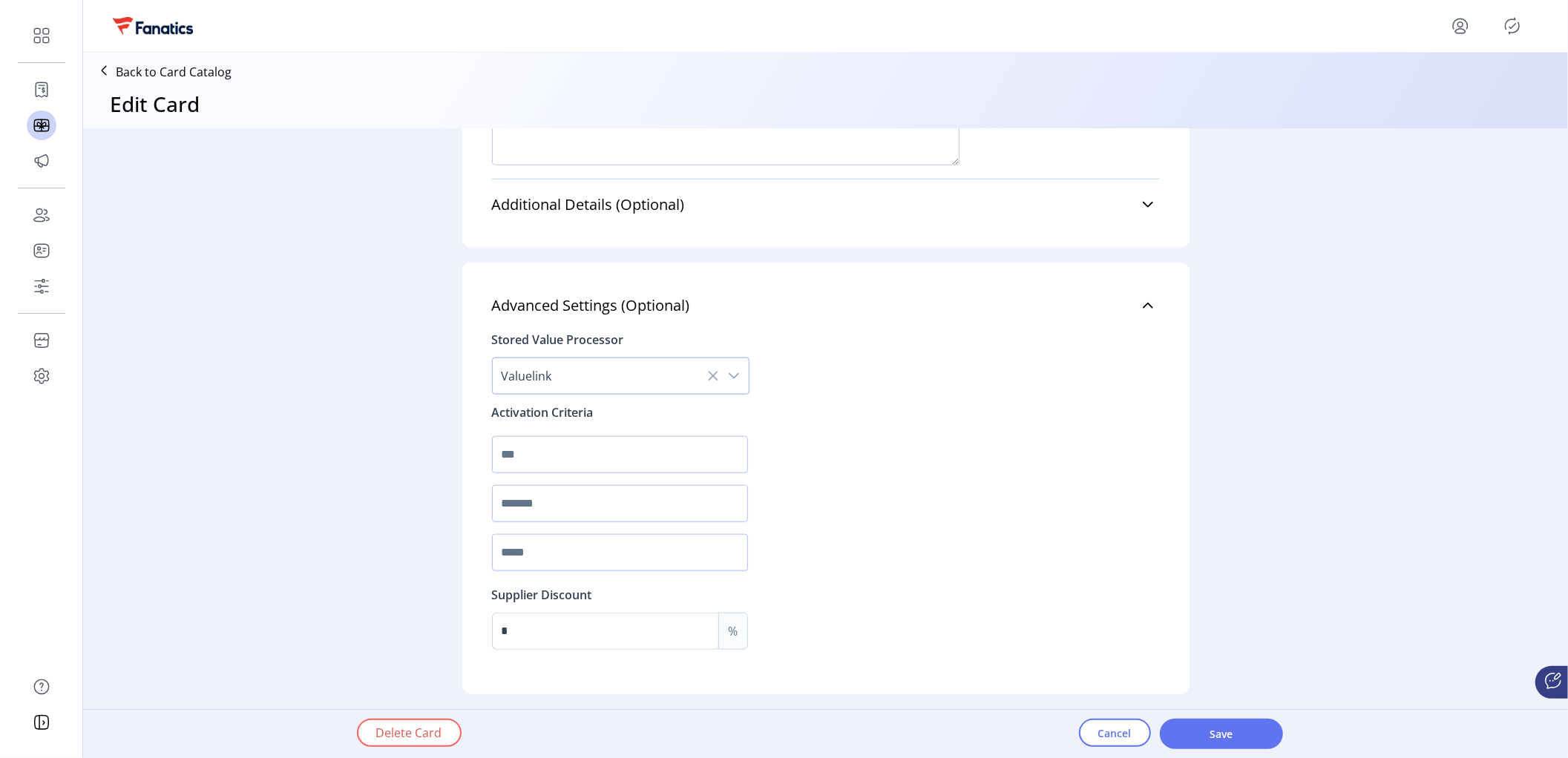
click at [200, 69] on p "Back to Card Catalog" at bounding box center [174, 72] width 116 height 18
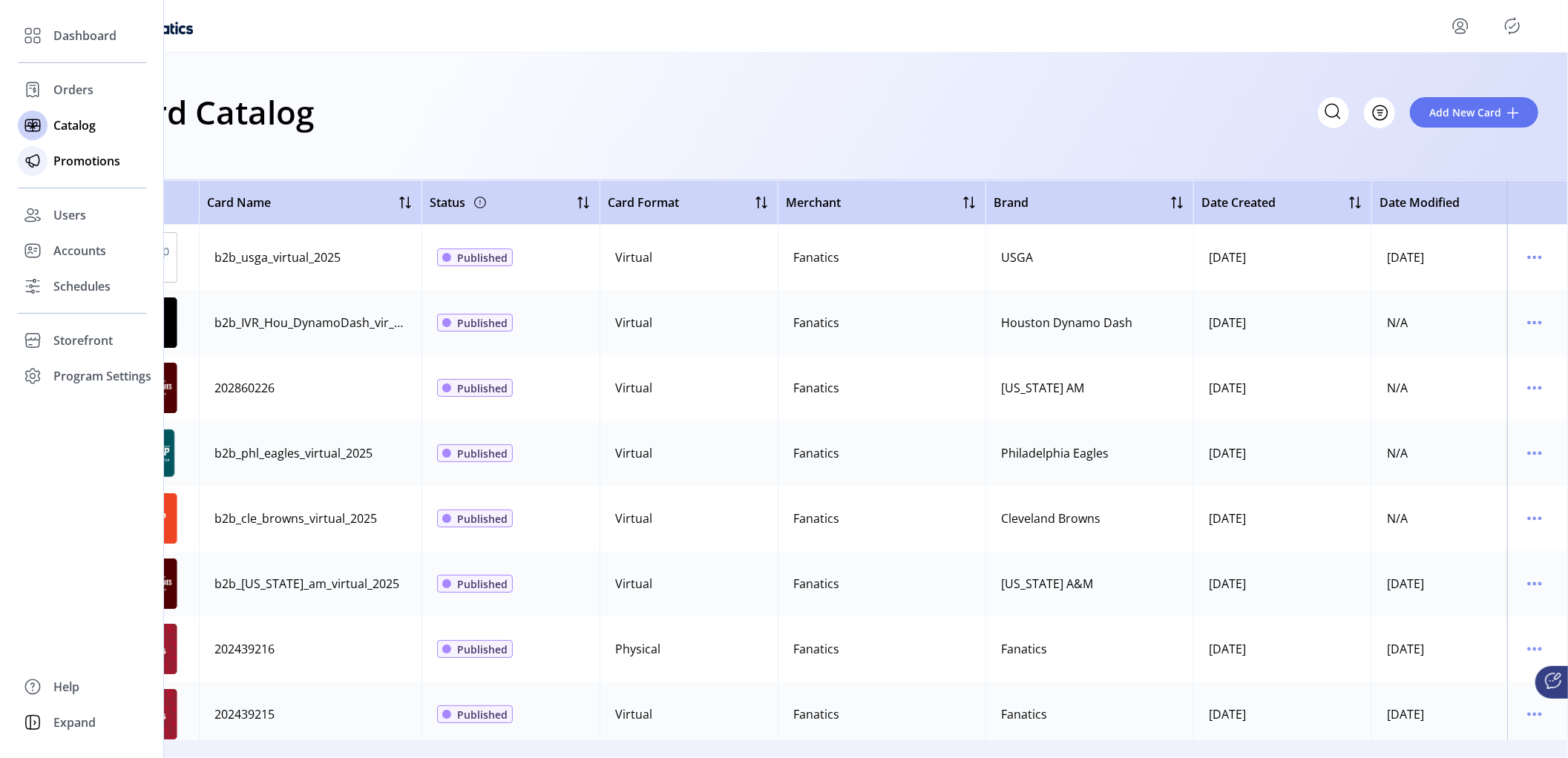
click at [69, 162] on span "Promotions" at bounding box center [86, 161] width 66 height 18
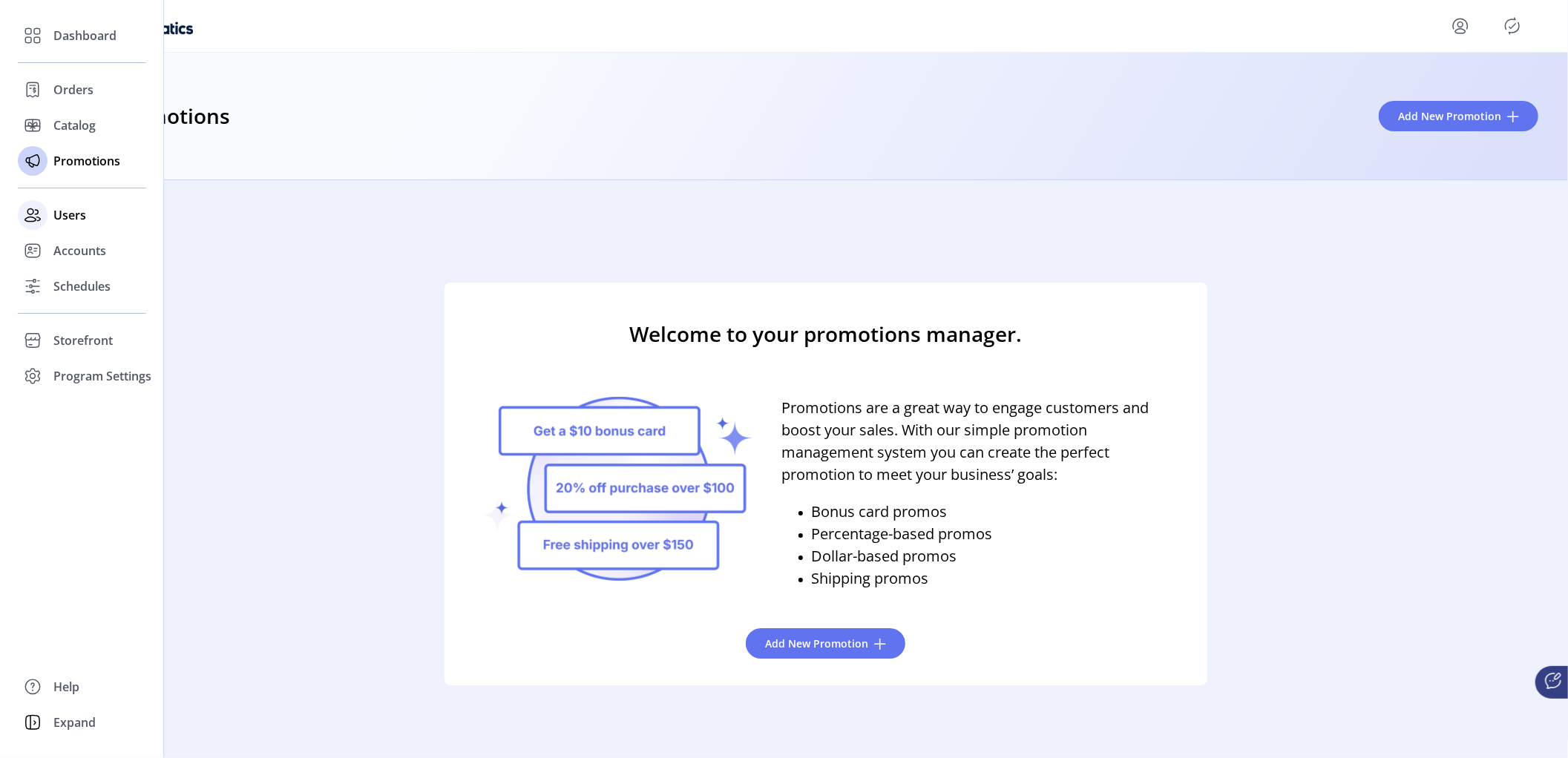
click at [68, 216] on span "Users" at bounding box center [70, 215] width 33 height 18
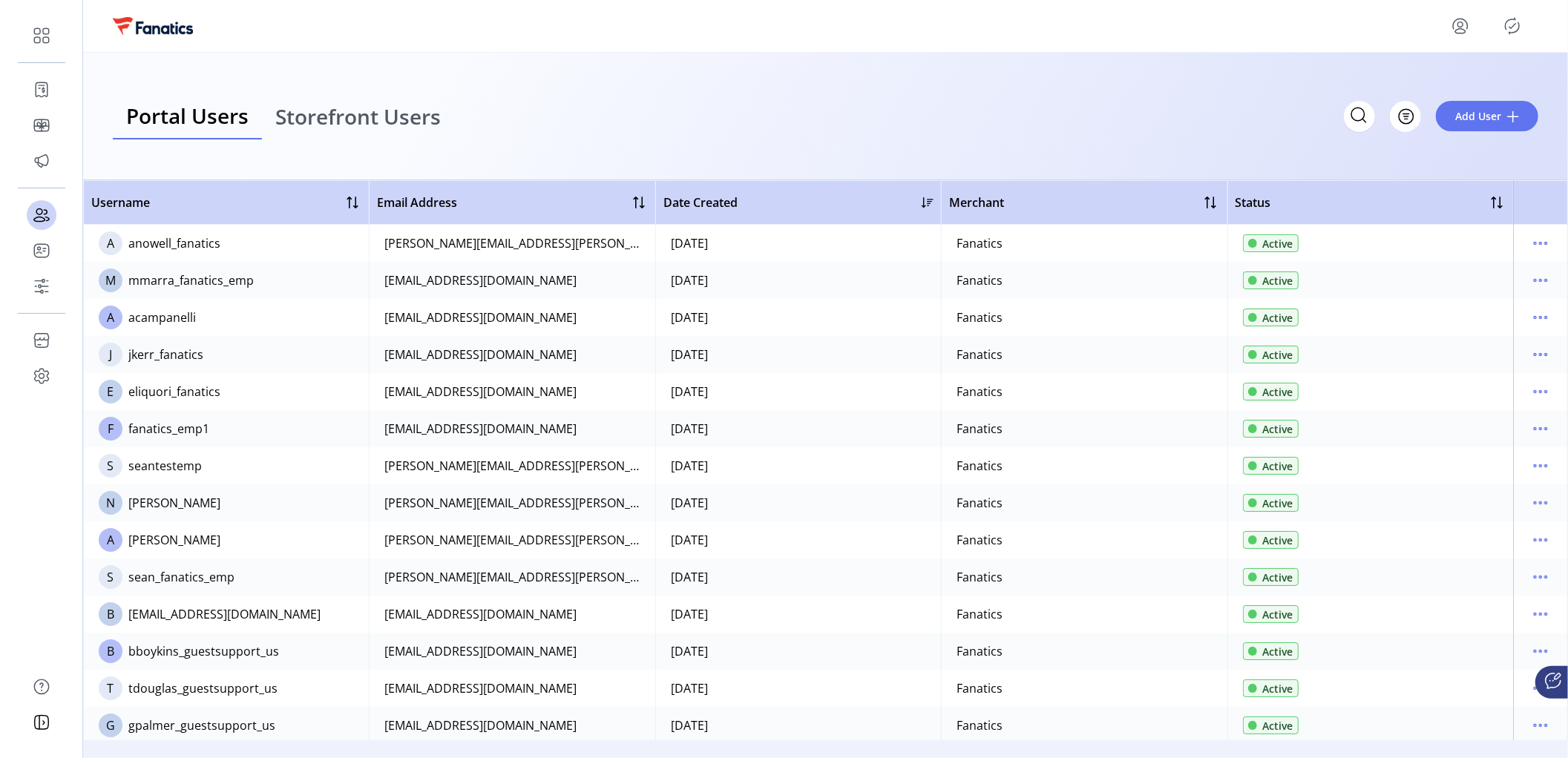
click at [335, 117] on span "Storefront Users" at bounding box center [358, 117] width 166 height 21
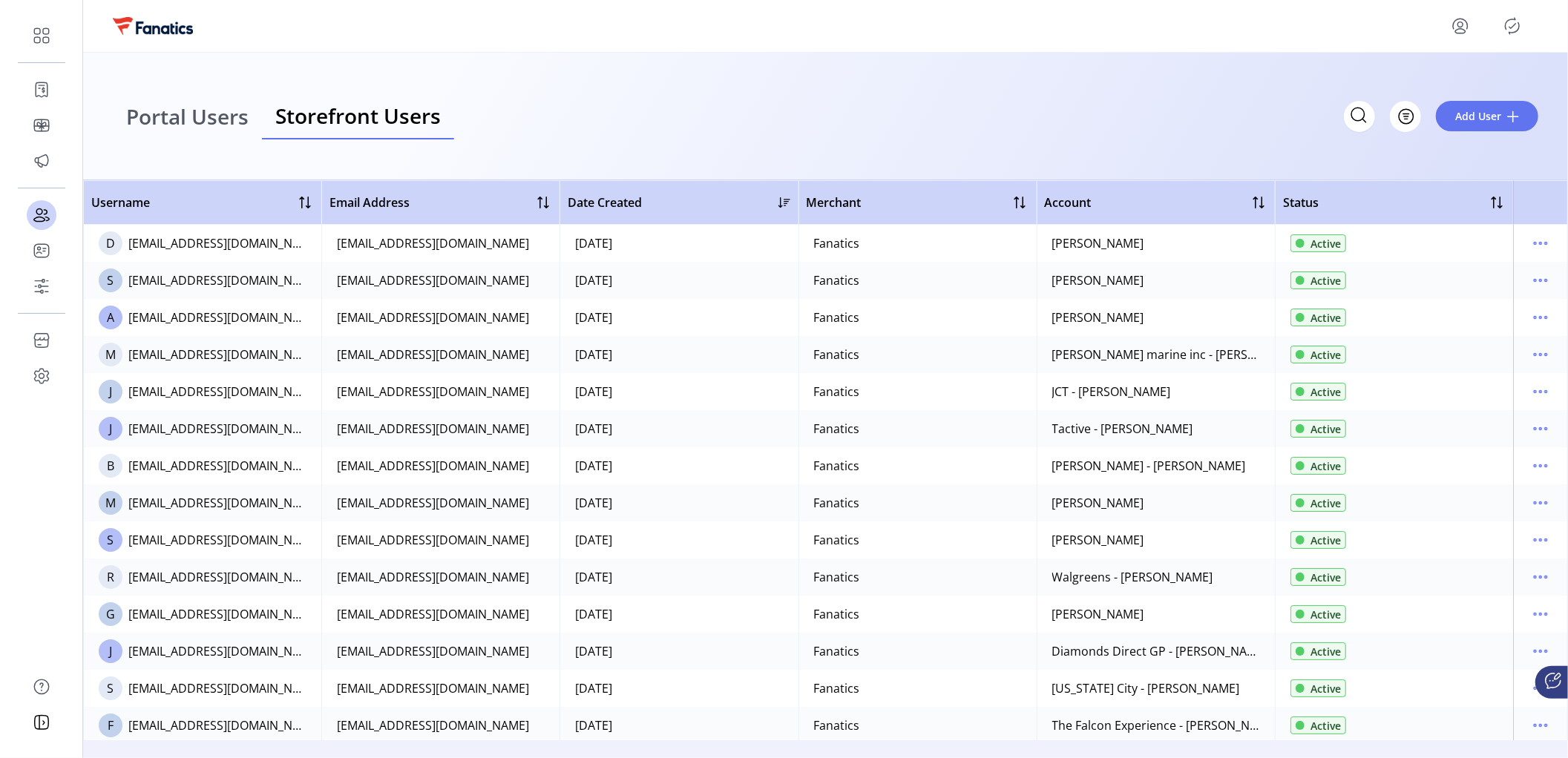
click at [185, 120] on span "Portal Users" at bounding box center [187, 117] width 122 height 21
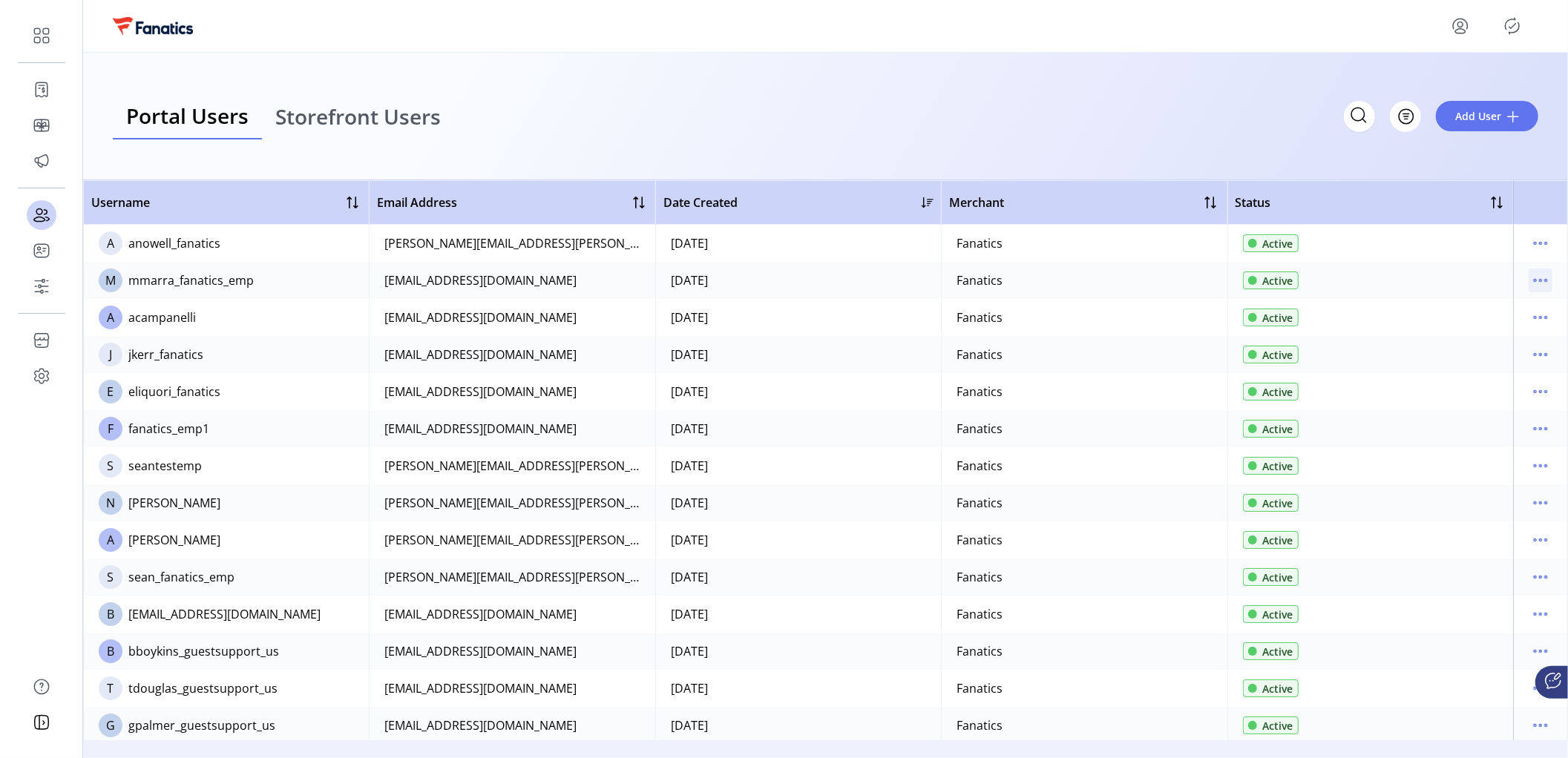
click at [1539, 273] on icon "menu" at bounding box center [1541, 281] width 24 height 24
click at [1474, 310] on span "Edit Details" at bounding box center [1471, 309] width 123 height 12
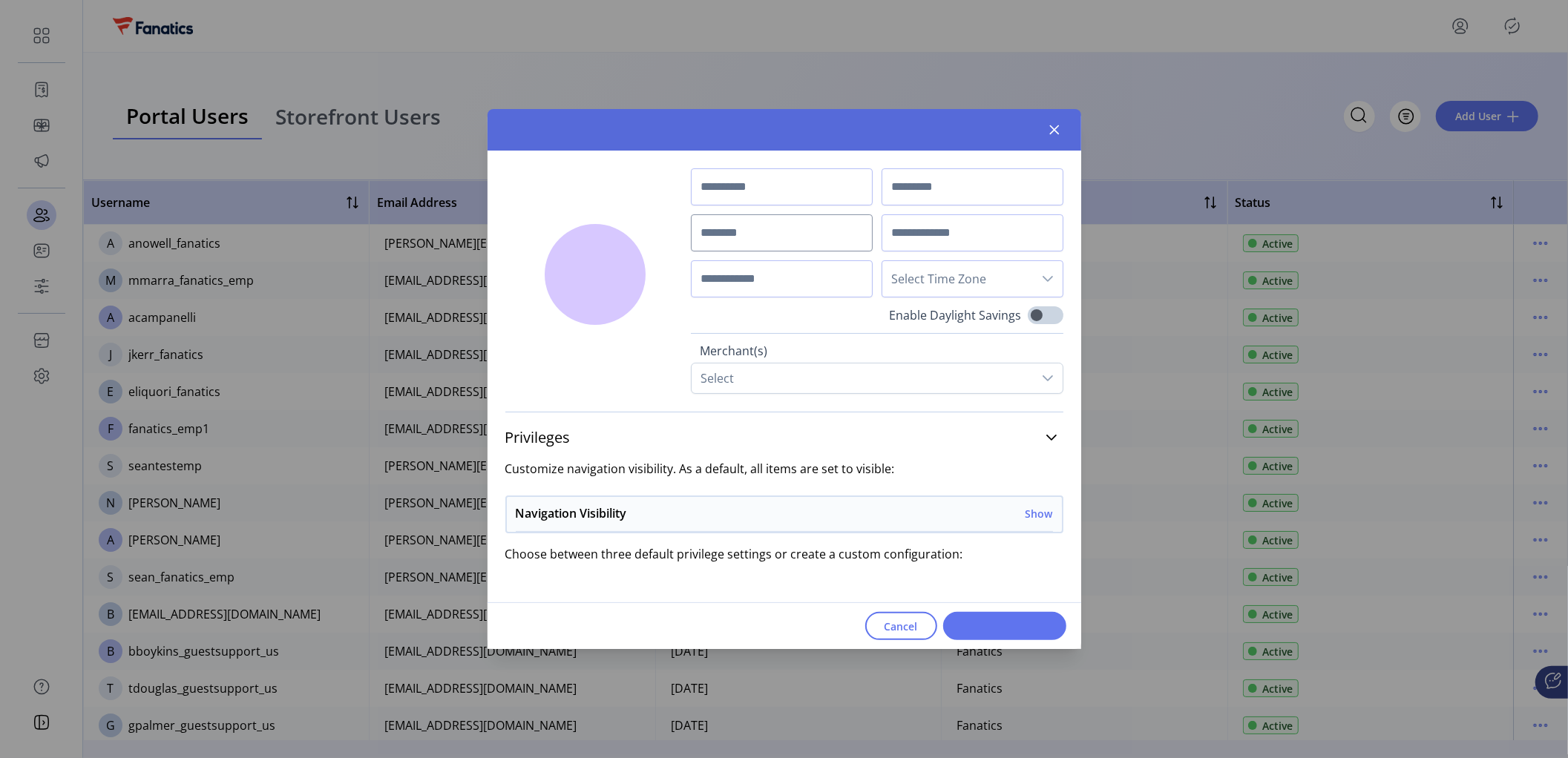
type input "***"
type input "*****"
type input "**********"
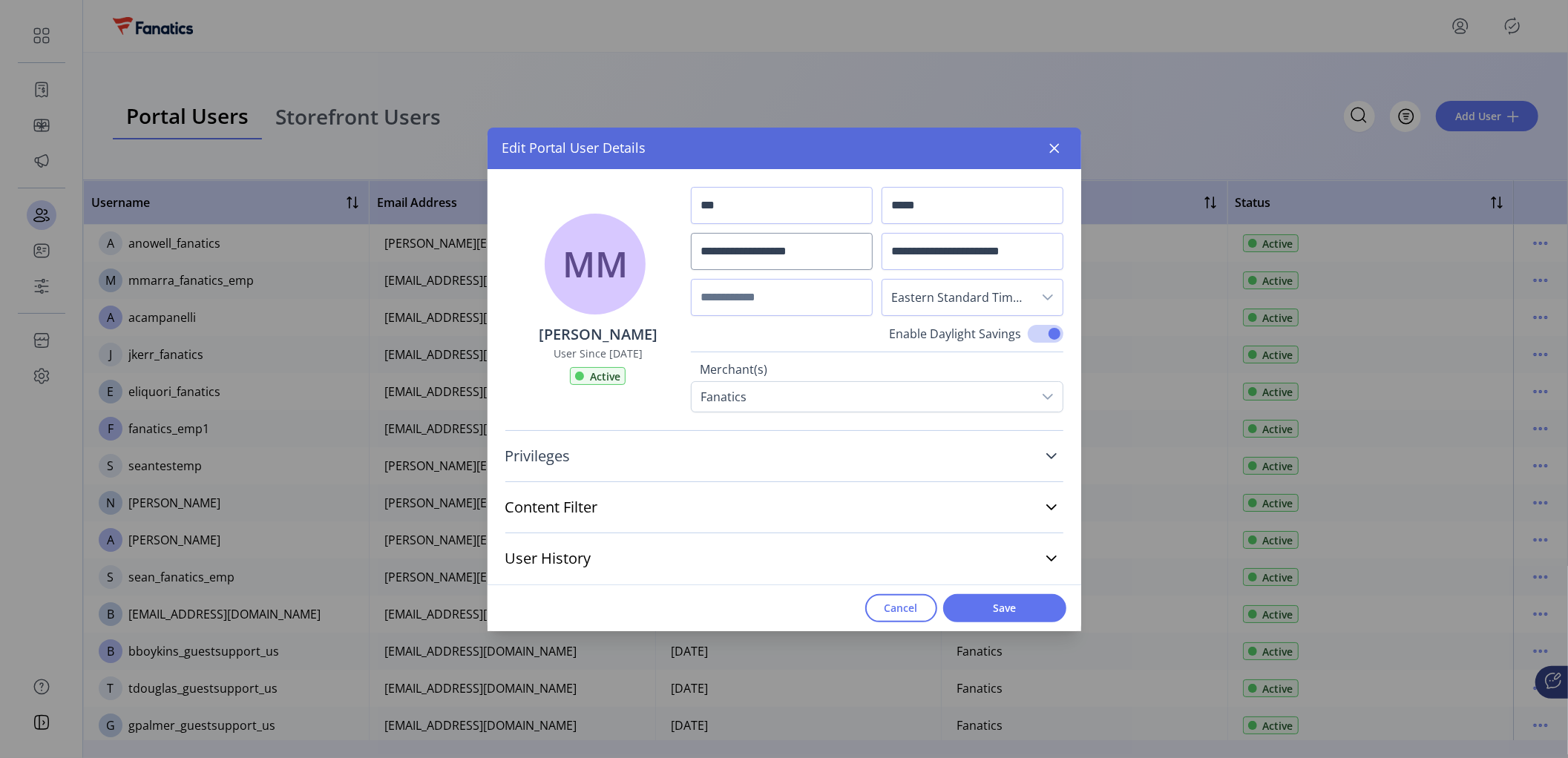
click at [540, 460] on span "Privileges" at bounding box center [538, 456] width 66 height 15
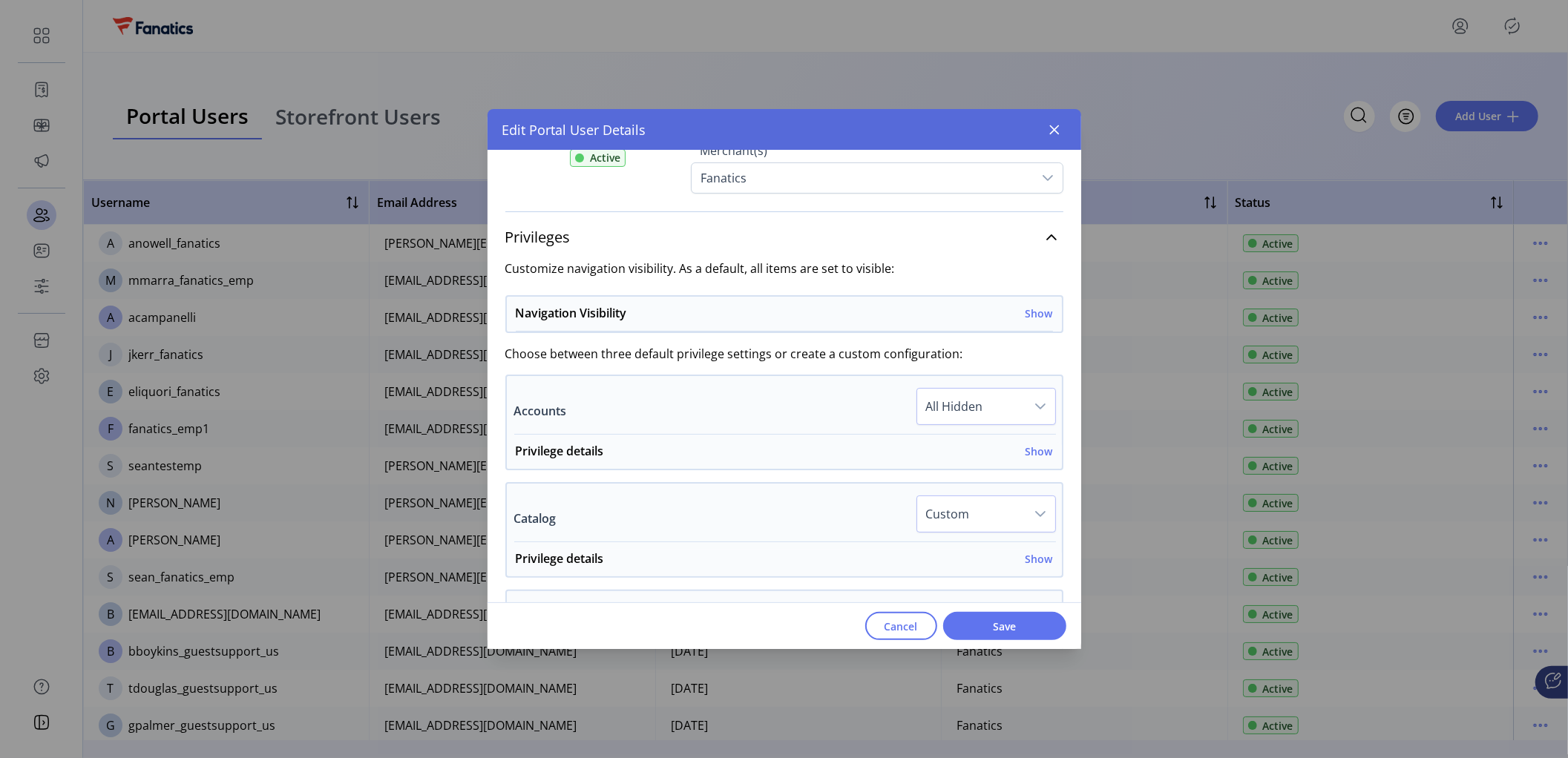
scroll to position [203, 0]
click at [1034, 309] on h6 "Show" at bounding box center [1039, 309] width 27 height 15
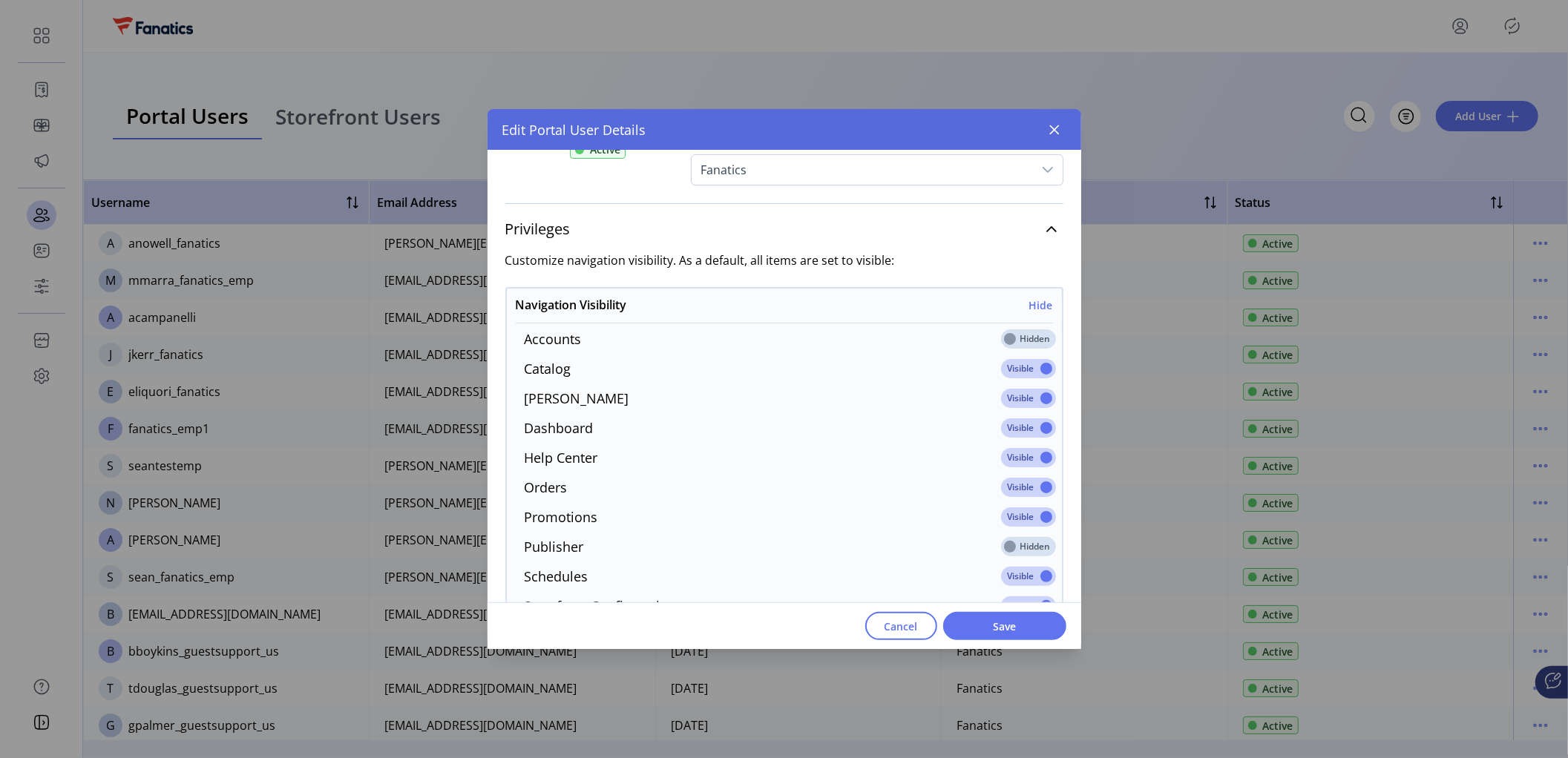
scroll to position [211, 0]
click at [1035, 300] on h6 "Hide" at bounding box center [1041, 301] width 24 height 15
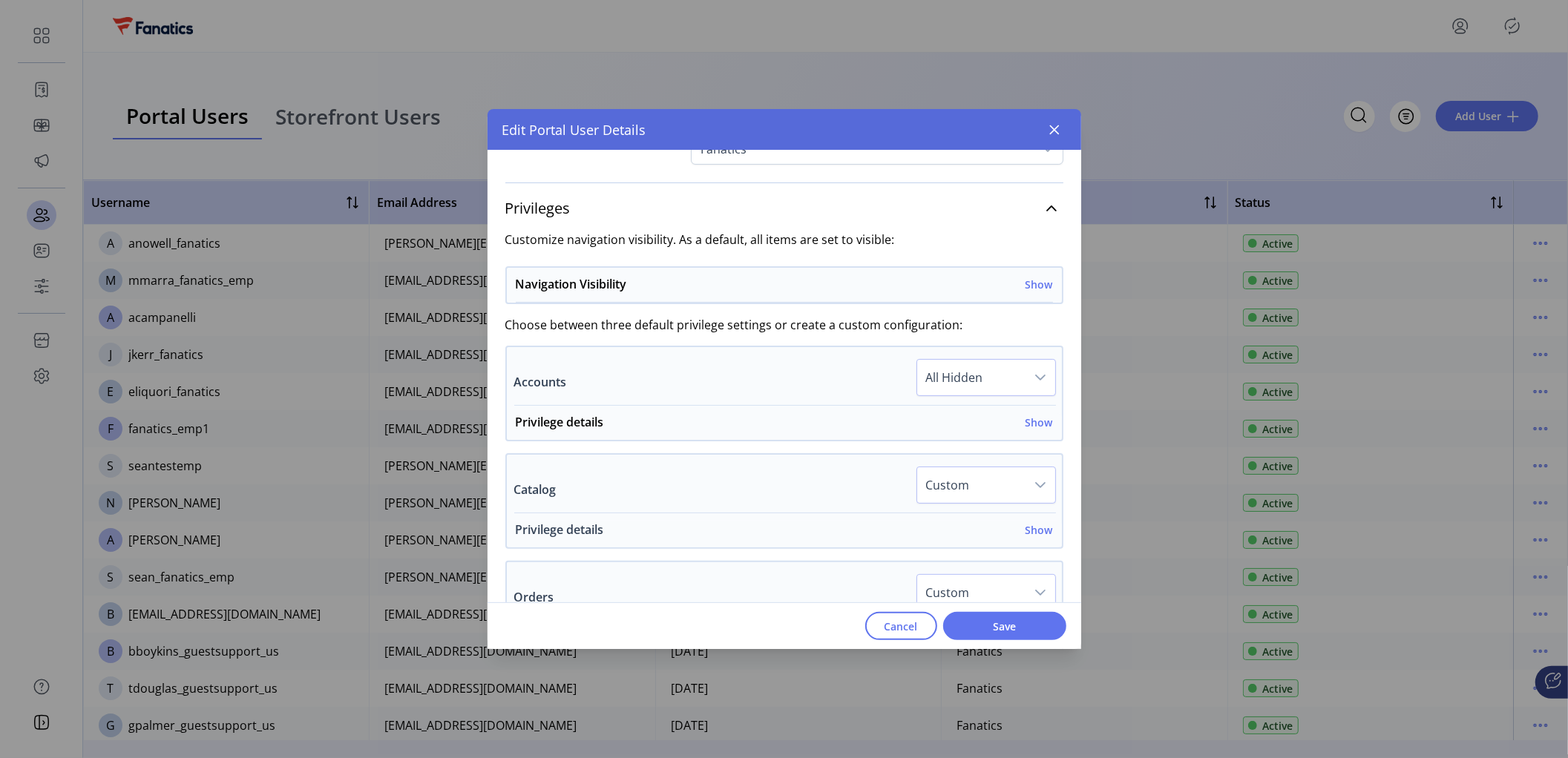
scroll to position [232, 0]
click at [1042, 529] on h6 "Show" at bounding box center [1039, 526] width 27 height 15
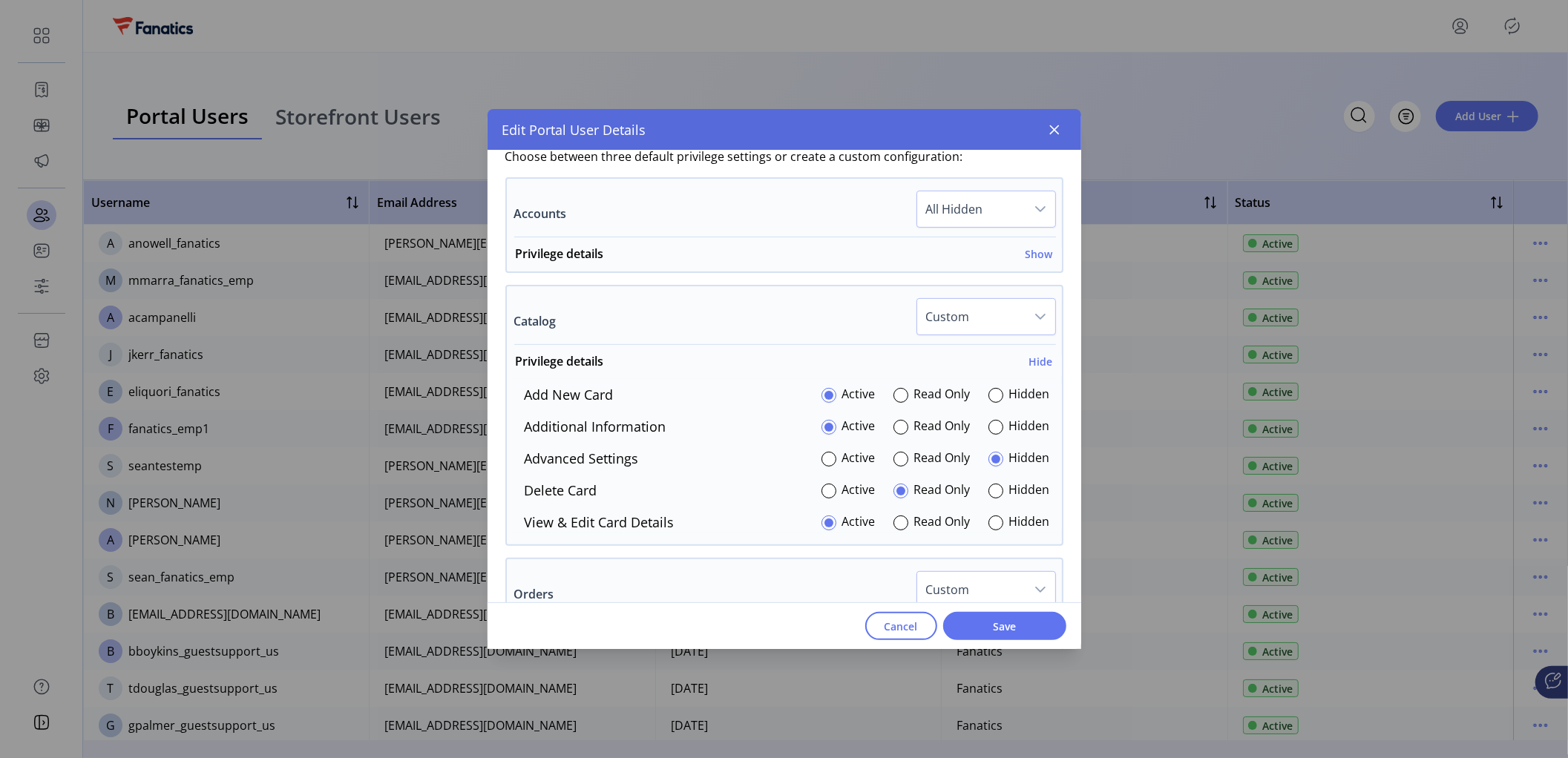
scroll to position [401, 0]
click at [1030, 359] on h6 "Hide" at bounding box center [1041, 358] width 24 height 15
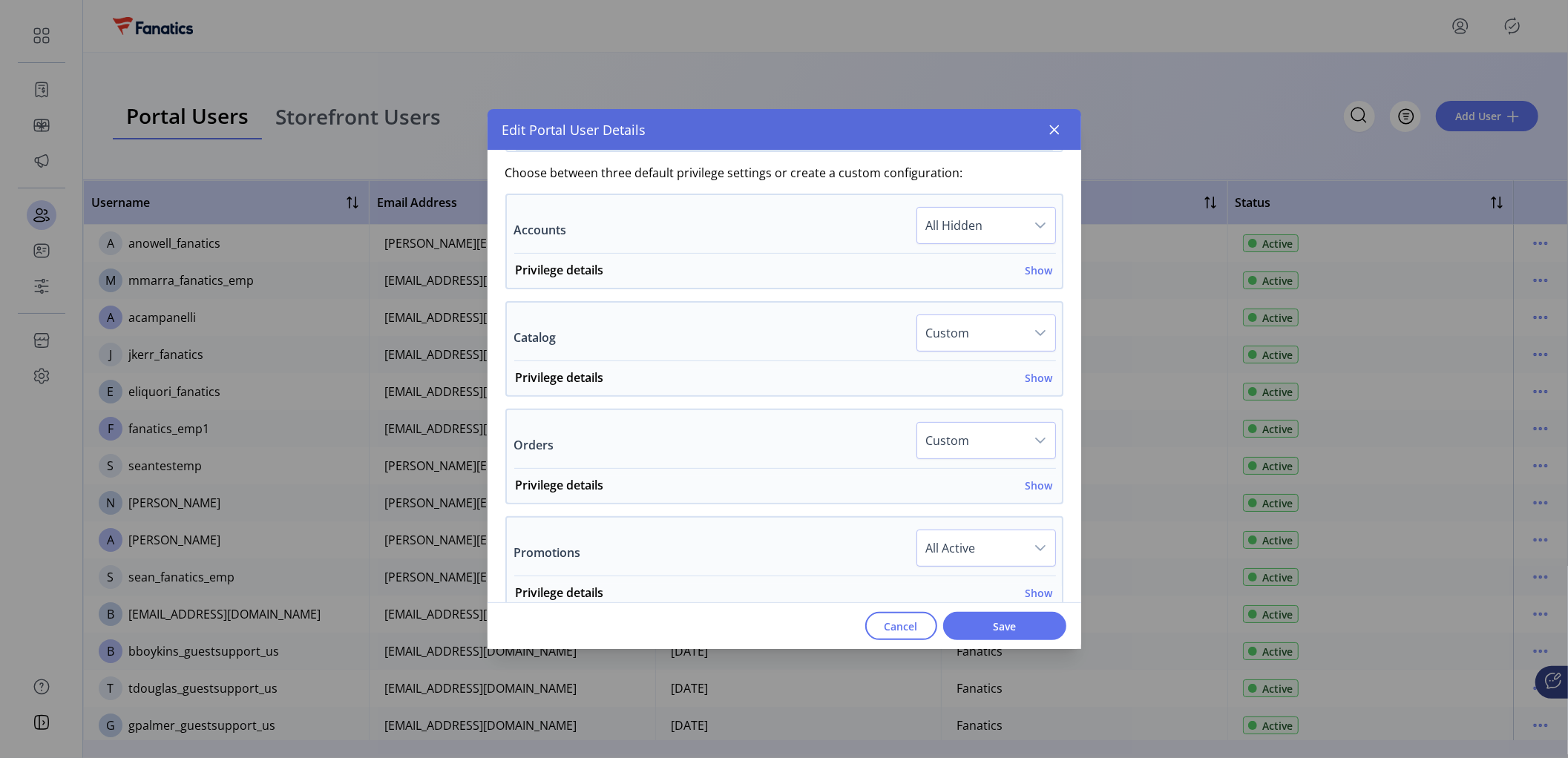
scroll to position [381, 0]
click at [1053, 130] on icon "button" at bounding box center [1054, 130] width 12 height 12
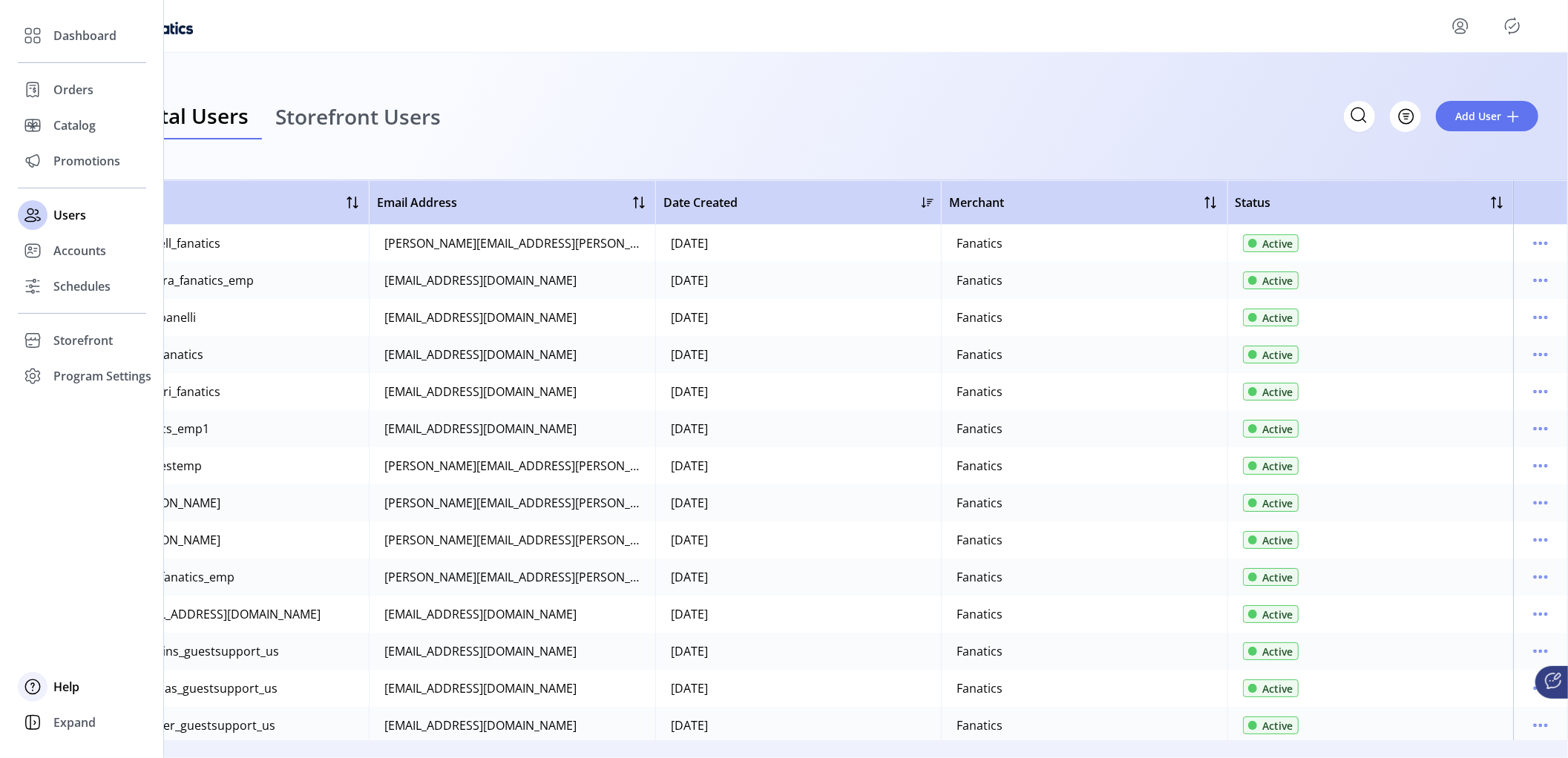
click at [74, 688] on span "Help" at bounding box center [66, 687] width 26 height 18
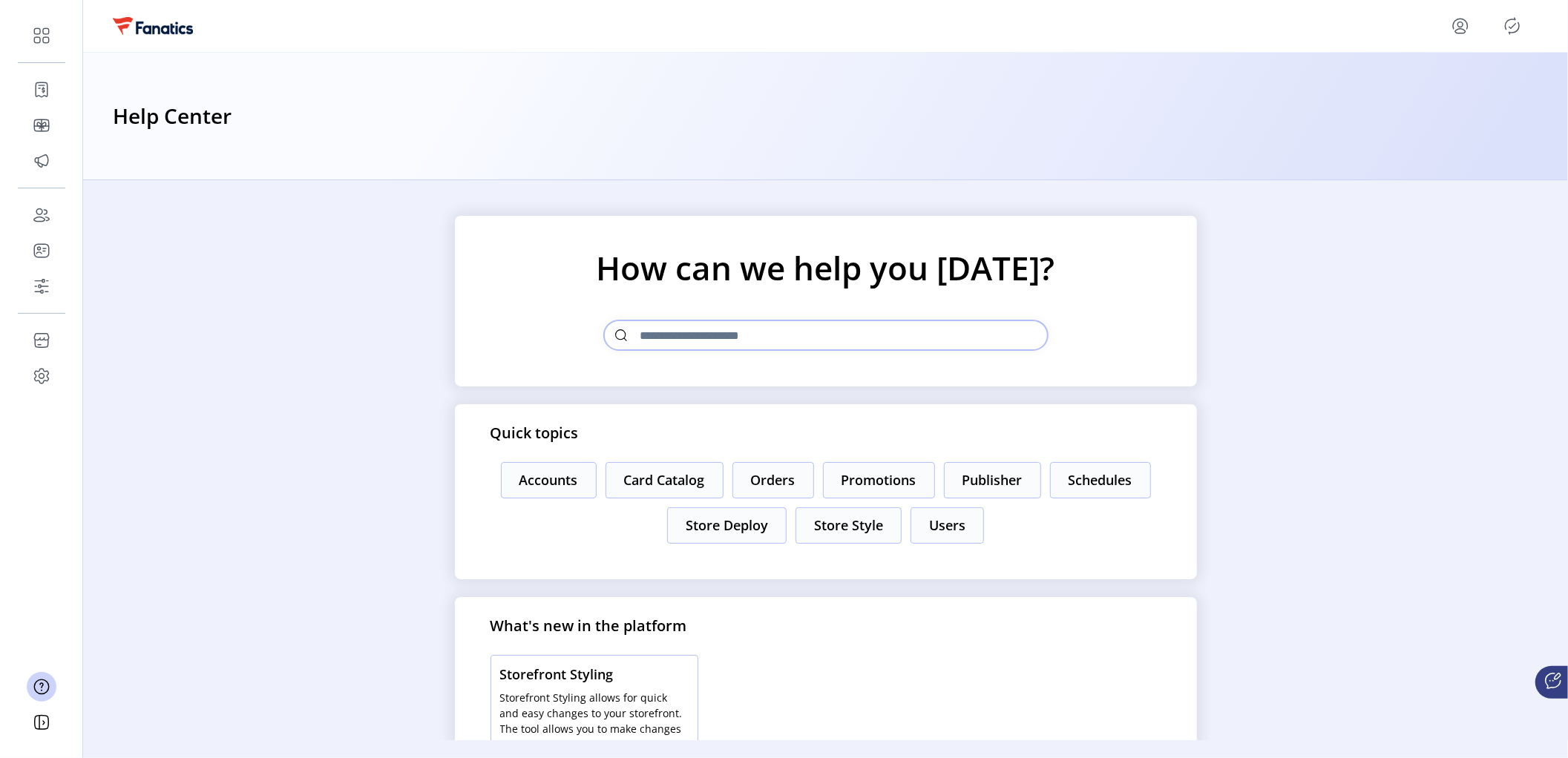
click at [1552, 681] on icon at bounding box center [1553, 680] width 18 height 18
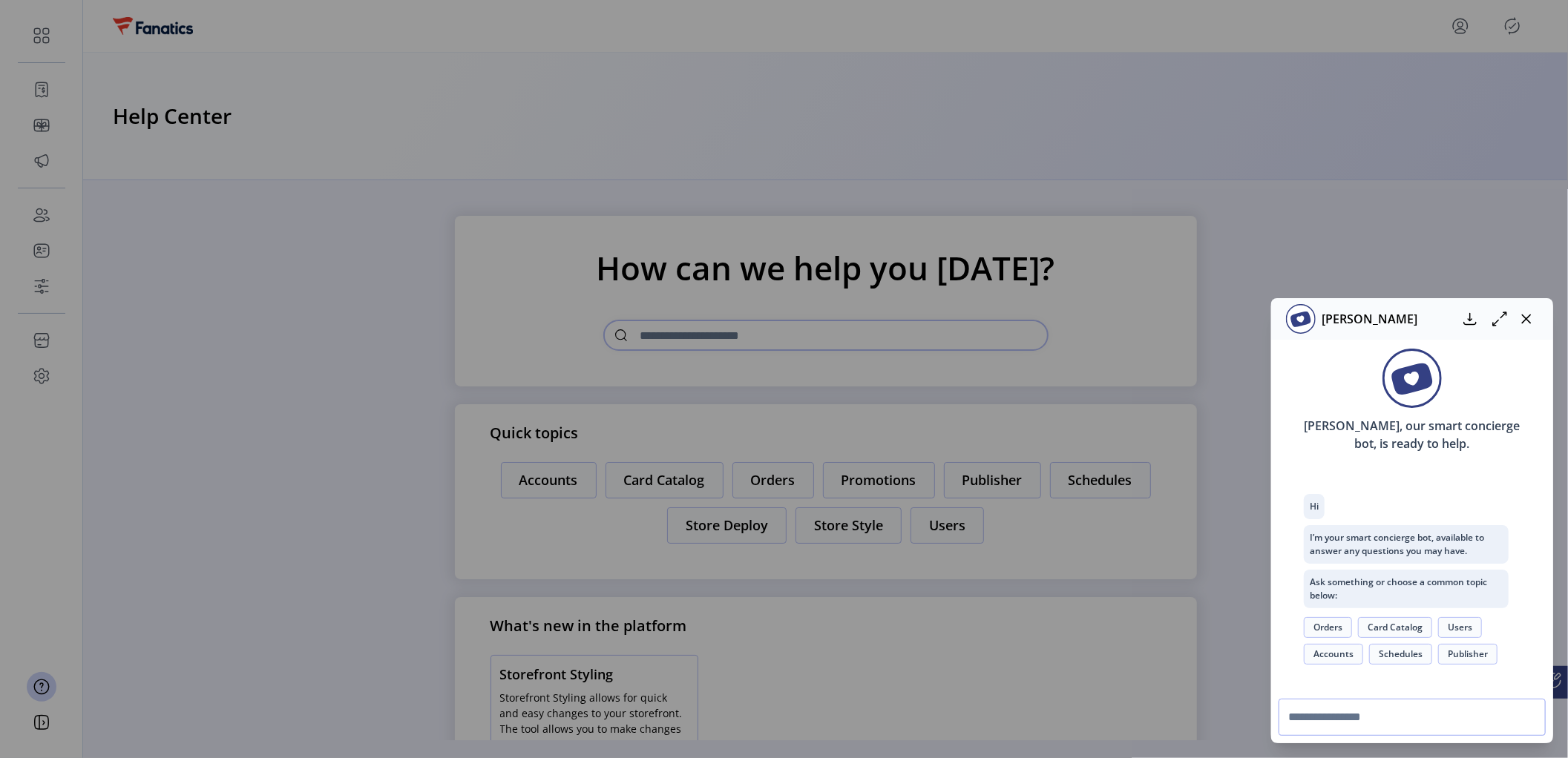
click at [1368, 718] on input "text" at bounding box center [1412, 717] width 267 height 37
type input "**********"
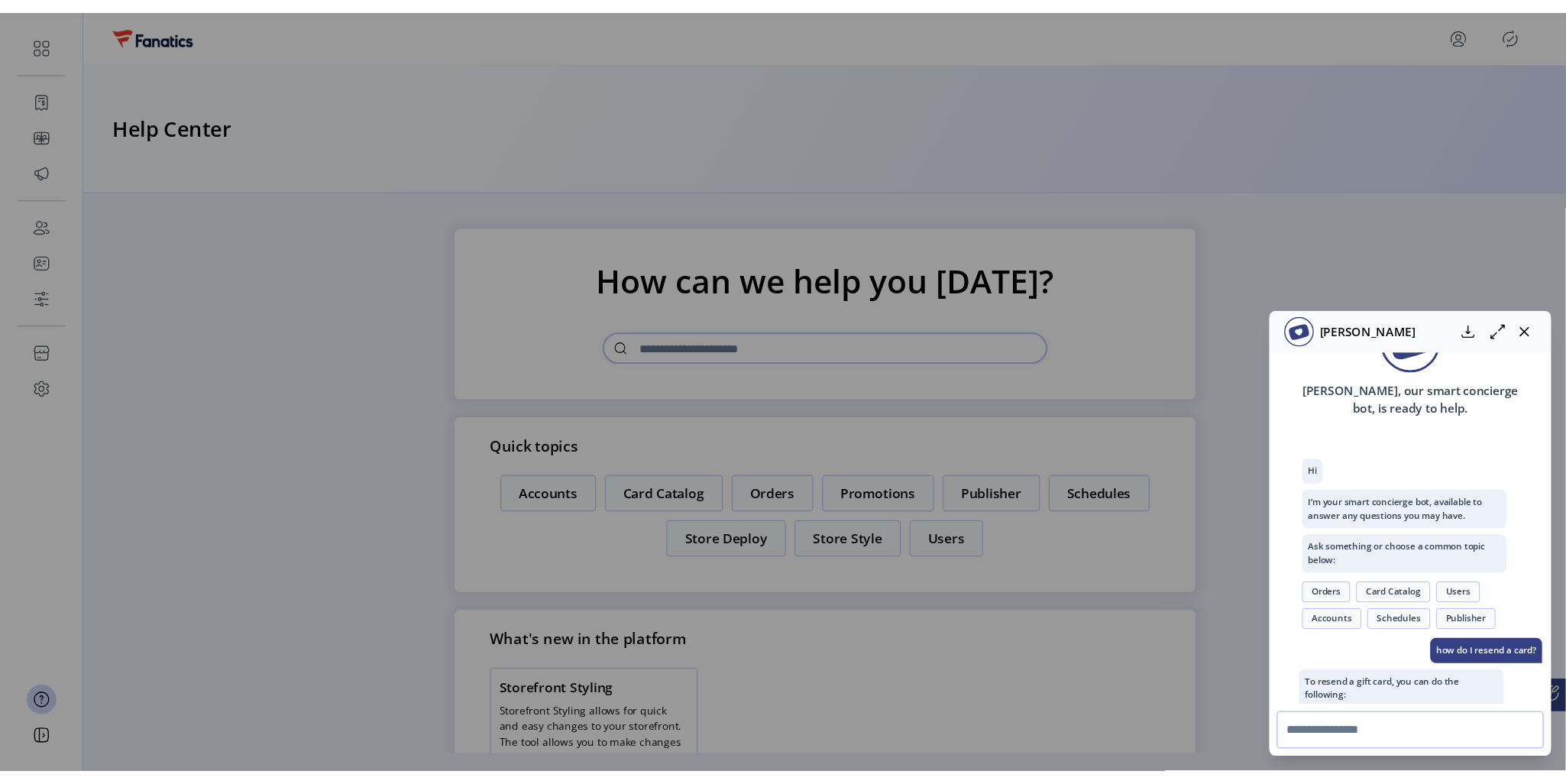
scroll to position [231, 0]
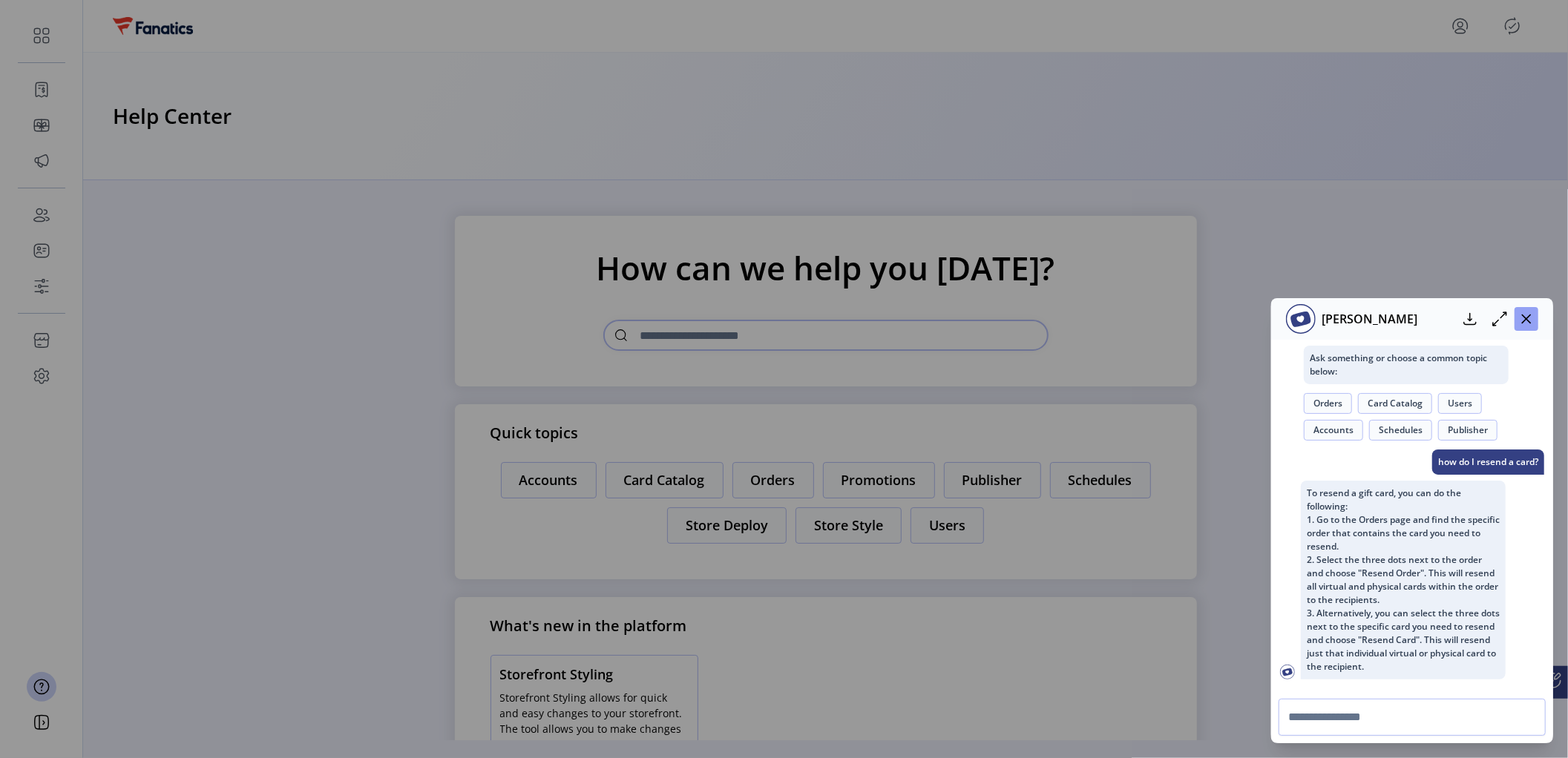
click at [1530, 323] on icon "button" at bounding box center [1526, 319] width 10 height 10
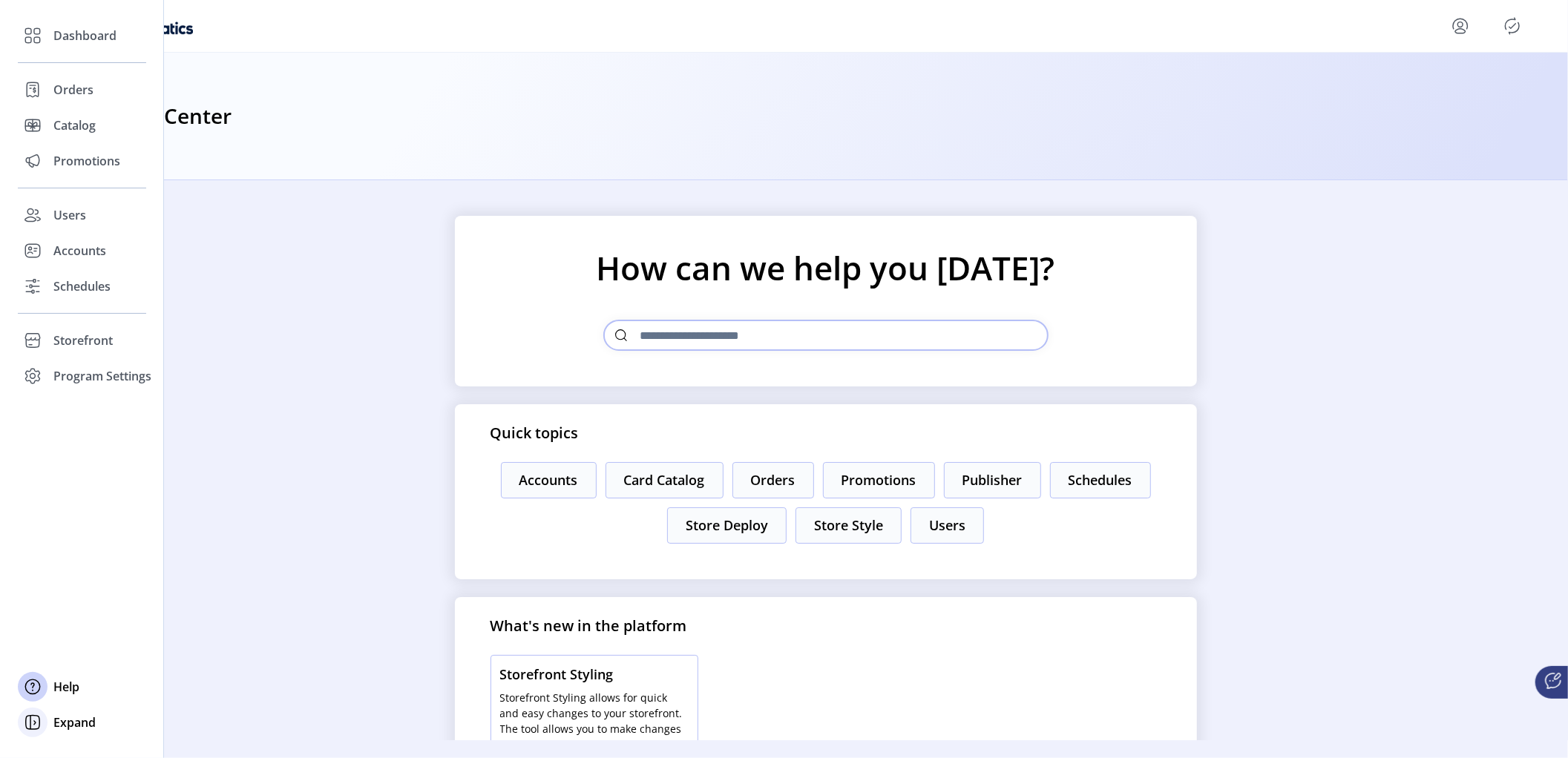
click at [66, 722] on span "Expand" at bounding box center [74, 722] width 42 height 18
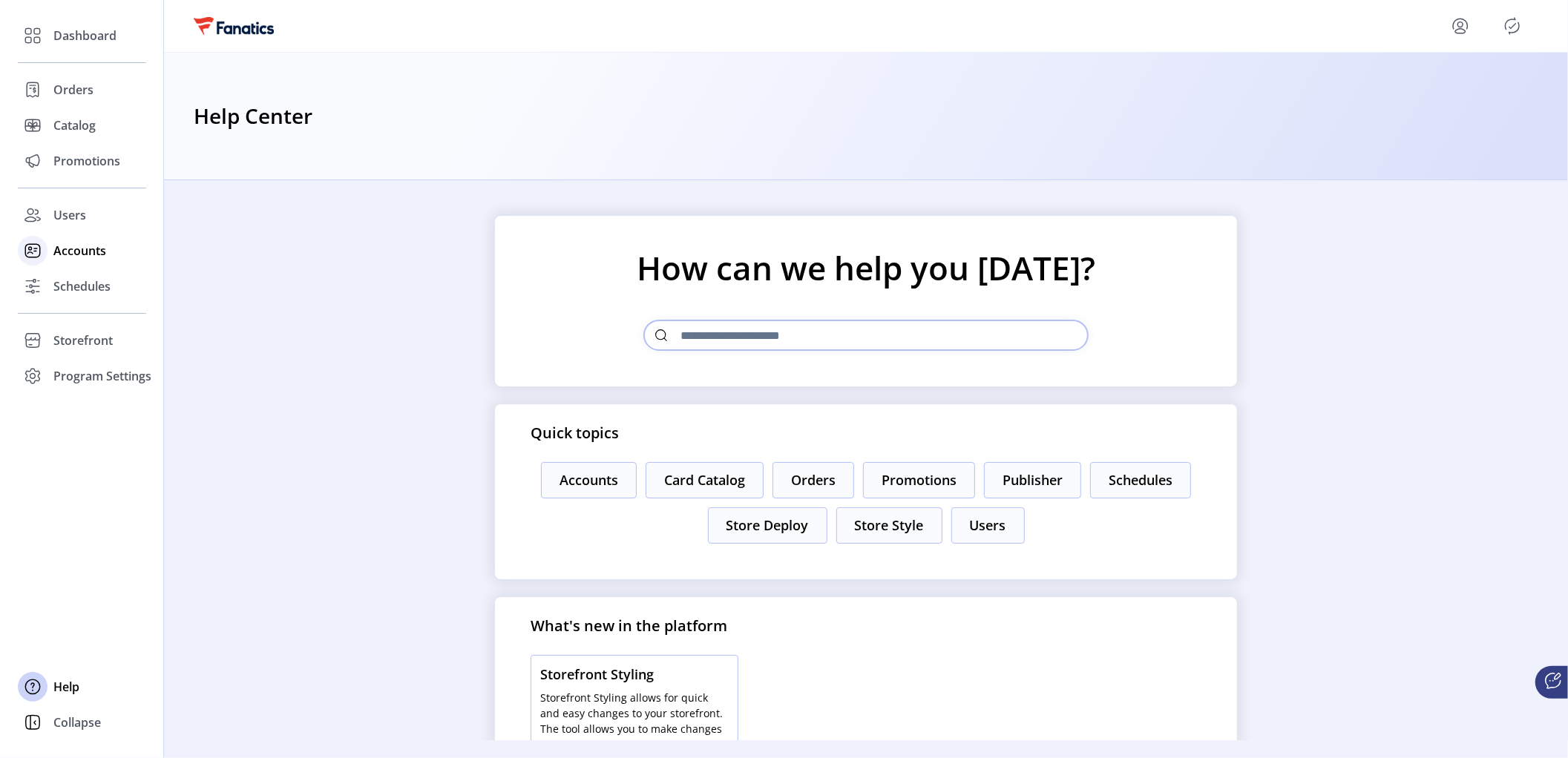
click at [70, 249] on span "Accounts" at bounding box center [80, 250] width 53 height 18
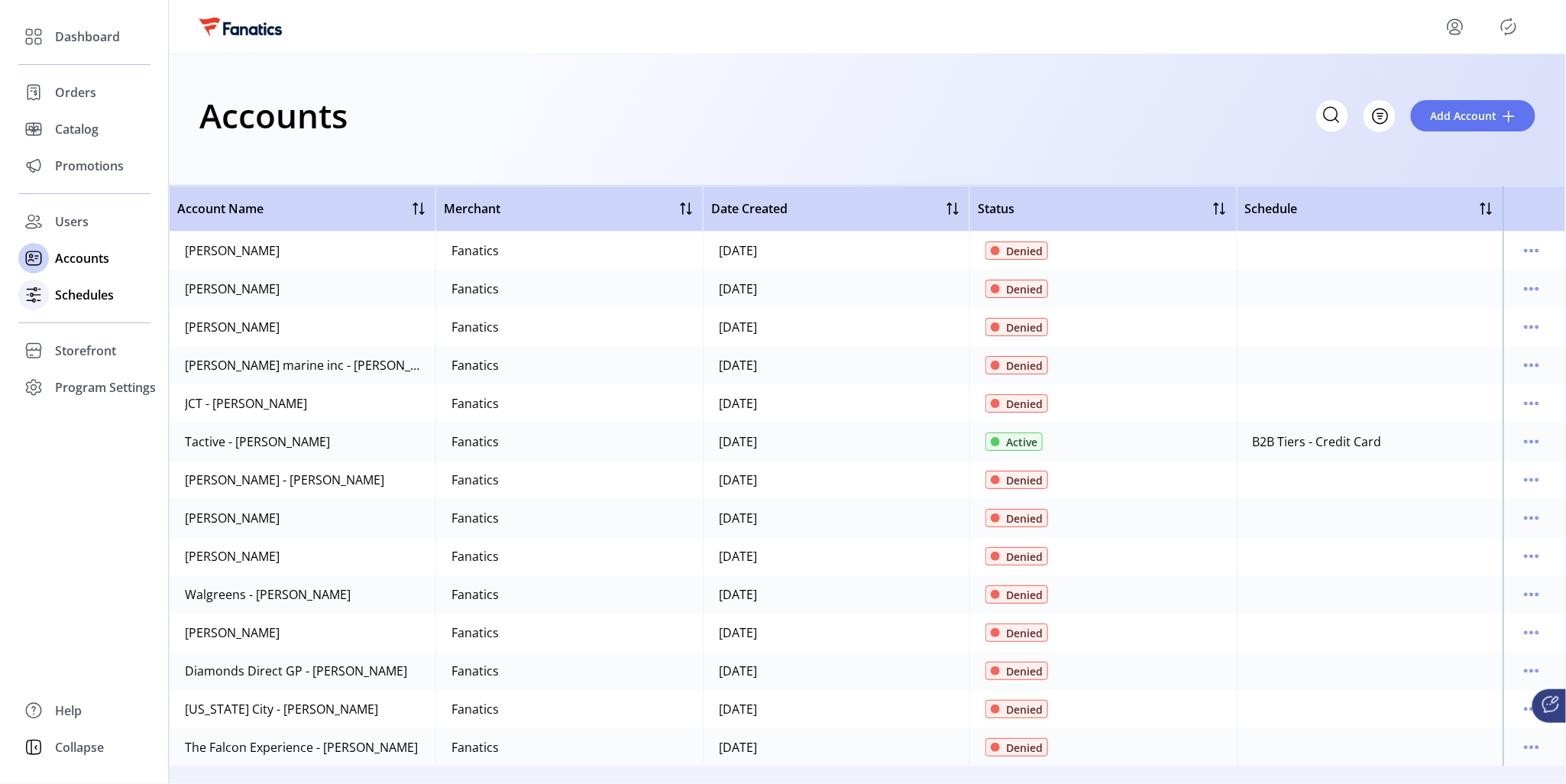
click at [73, 293] on span "Schedules" at bounding box center [84, 295] width 58 height 18
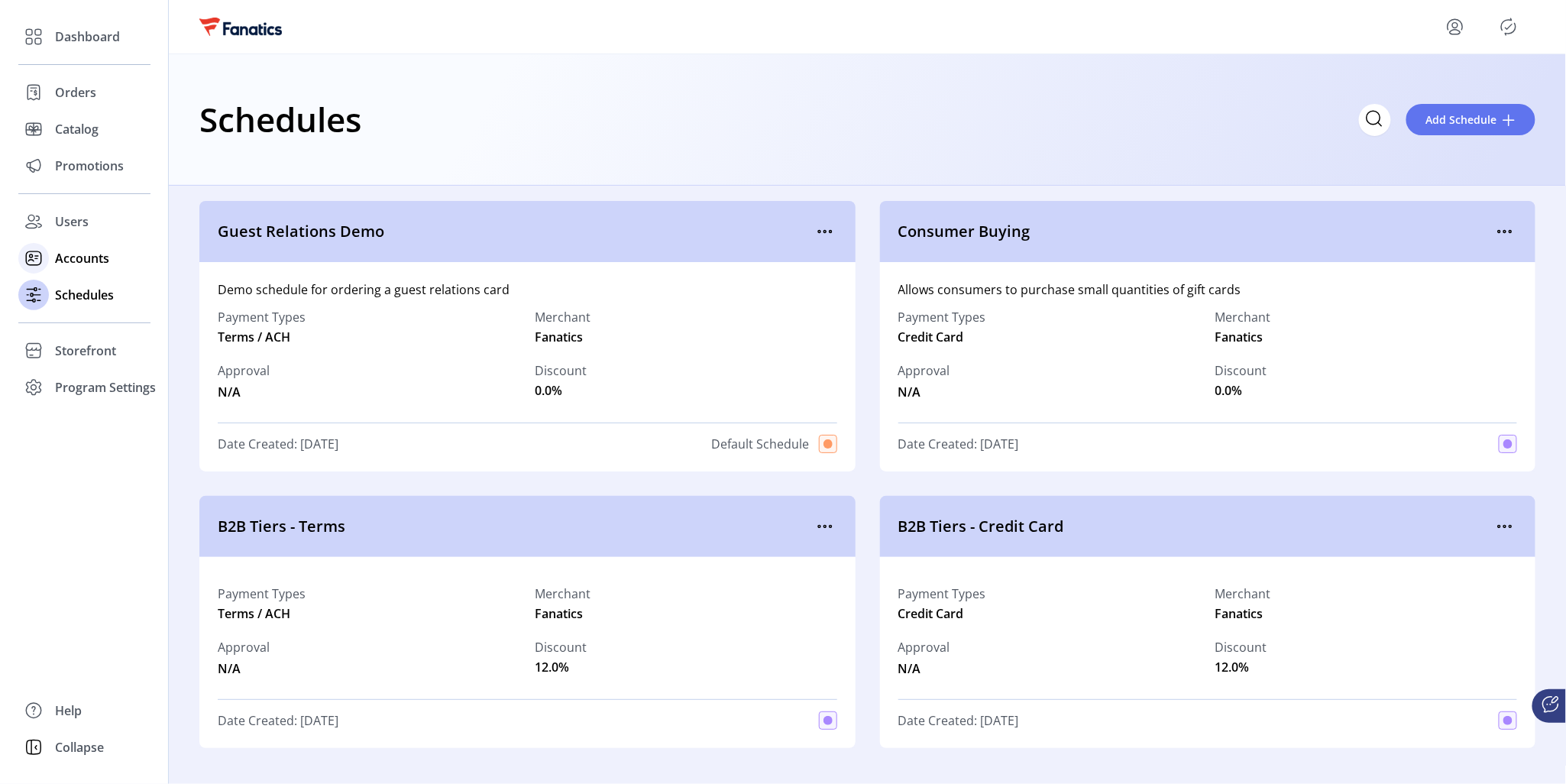
click at [96, 258] on span "Accounts" at bounding box center [82, 258] width 54 height 18
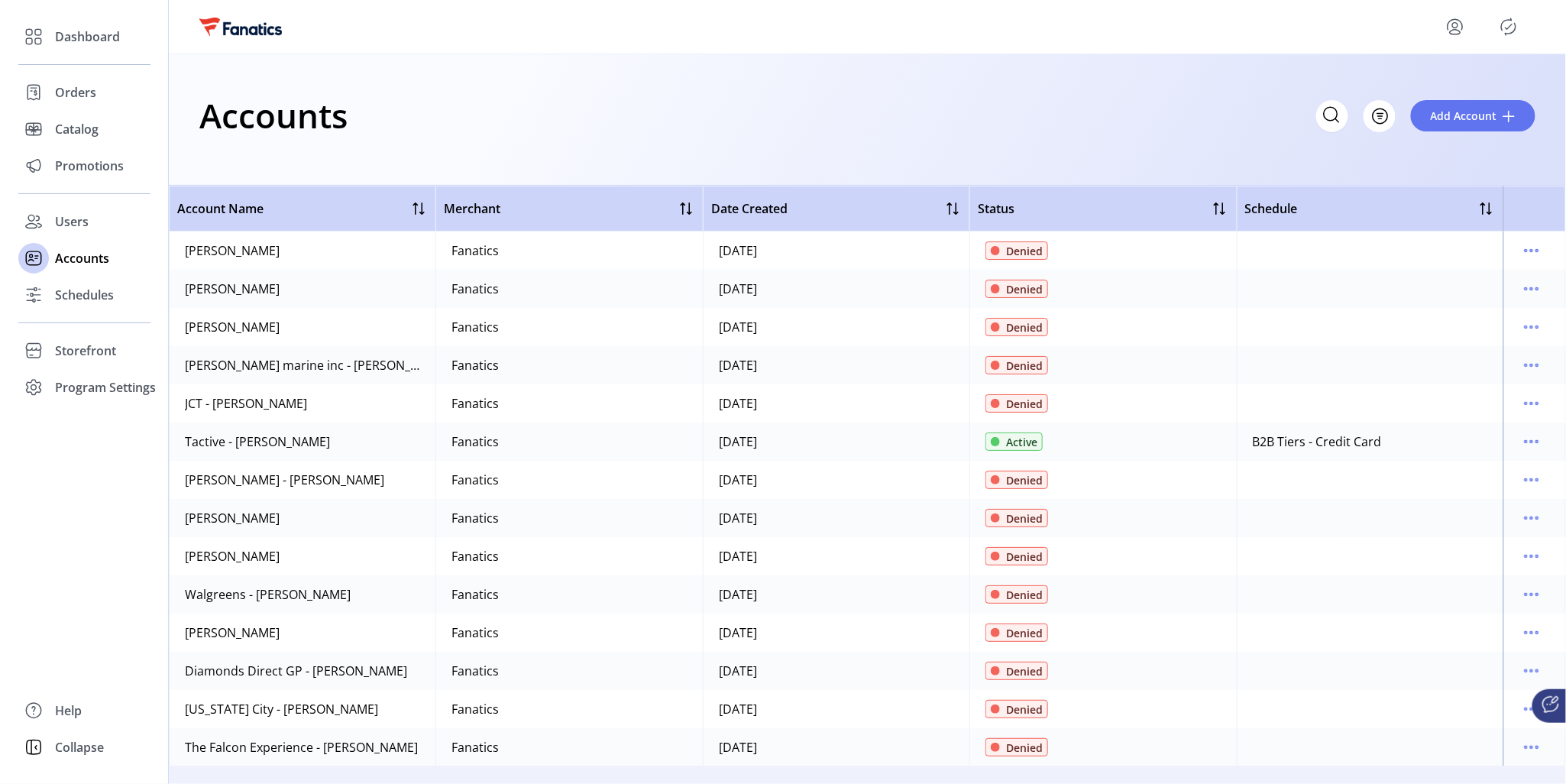
drag, startPoint x: 1412, startPoint y: 443, endPoint x: 1218, endPoint y: 446, distance: 194.0
click at [1218, 446] on tr "Tactive - [PERSON_NAME] Fanatics [DATE] Active B2B Tiers - Credit Card" at bounding box center [867, 441] width 1397 height 38
drag, startPoint x: 1391, startPoint y: 443, endPoint x: 1239, endPoint y: 447, distance: 152.1
click at [1239, 447] on td "B2B Tiers - Credit Card" at bounding box center [1371, 441] width 267 height 38
click at [1526, 437] on icon "menu" at bounding box center [1532, 441] width 25 height 25
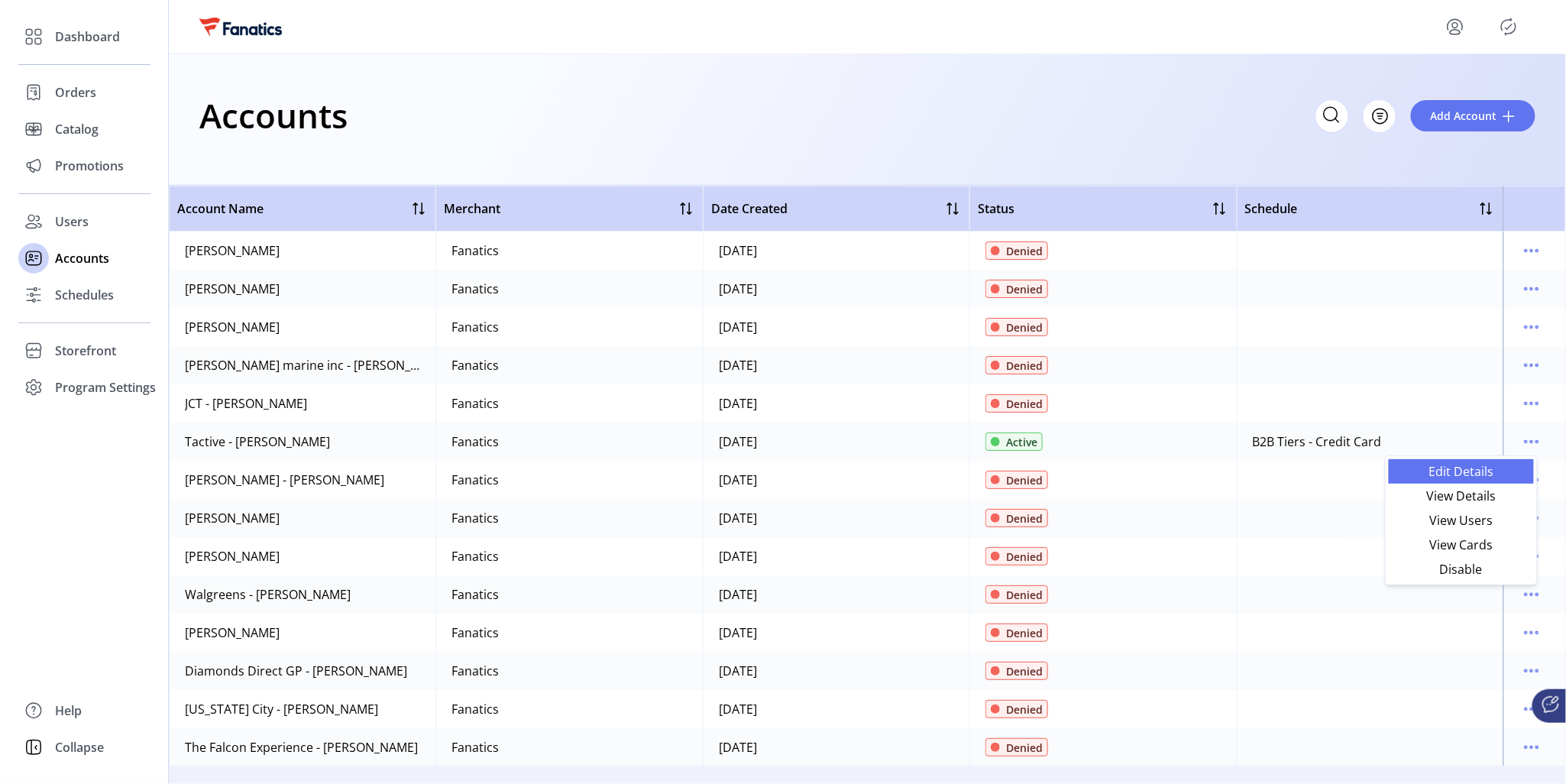
click at [1470, 473] on span "Edit Details" at bounding box center [1461, 471] width 127 height 12
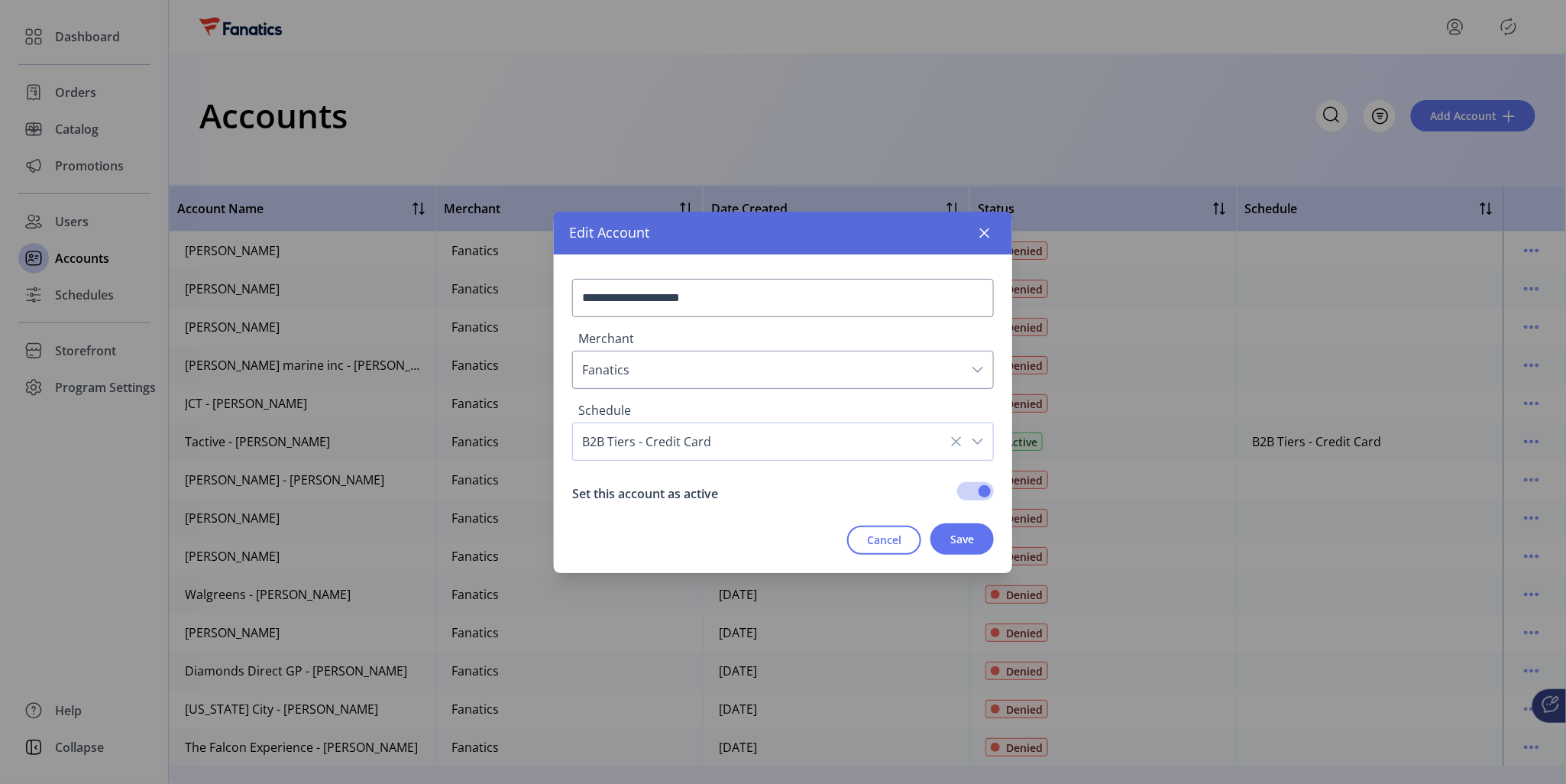
click at [761, 437] on span "B2B Tiers - Credit Card" at bounding box center [768, 441] width 390 height 37
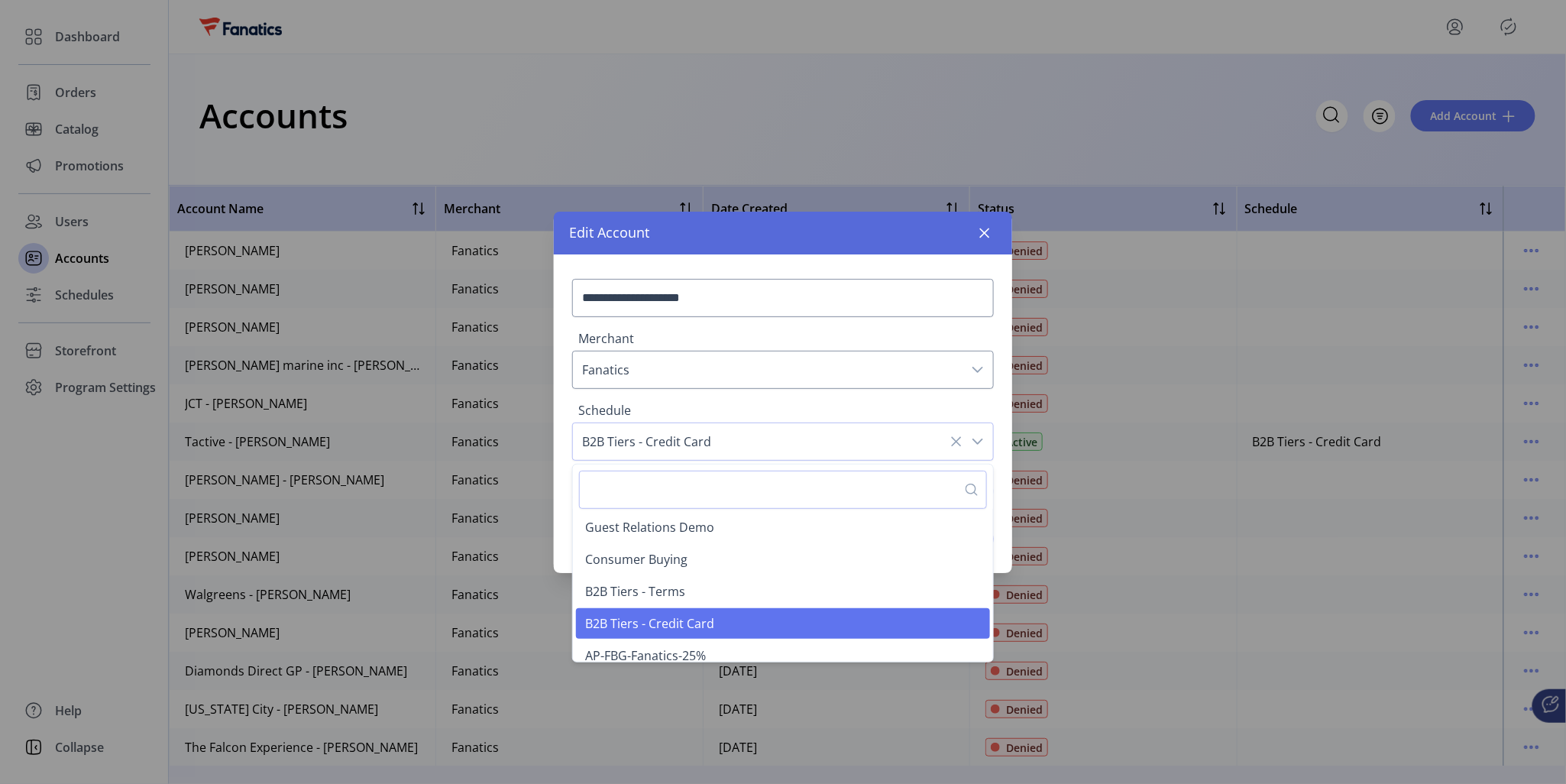
click at [729, 226] on div "Edit Account" at bounding box center [783, 233] width 458 height 43
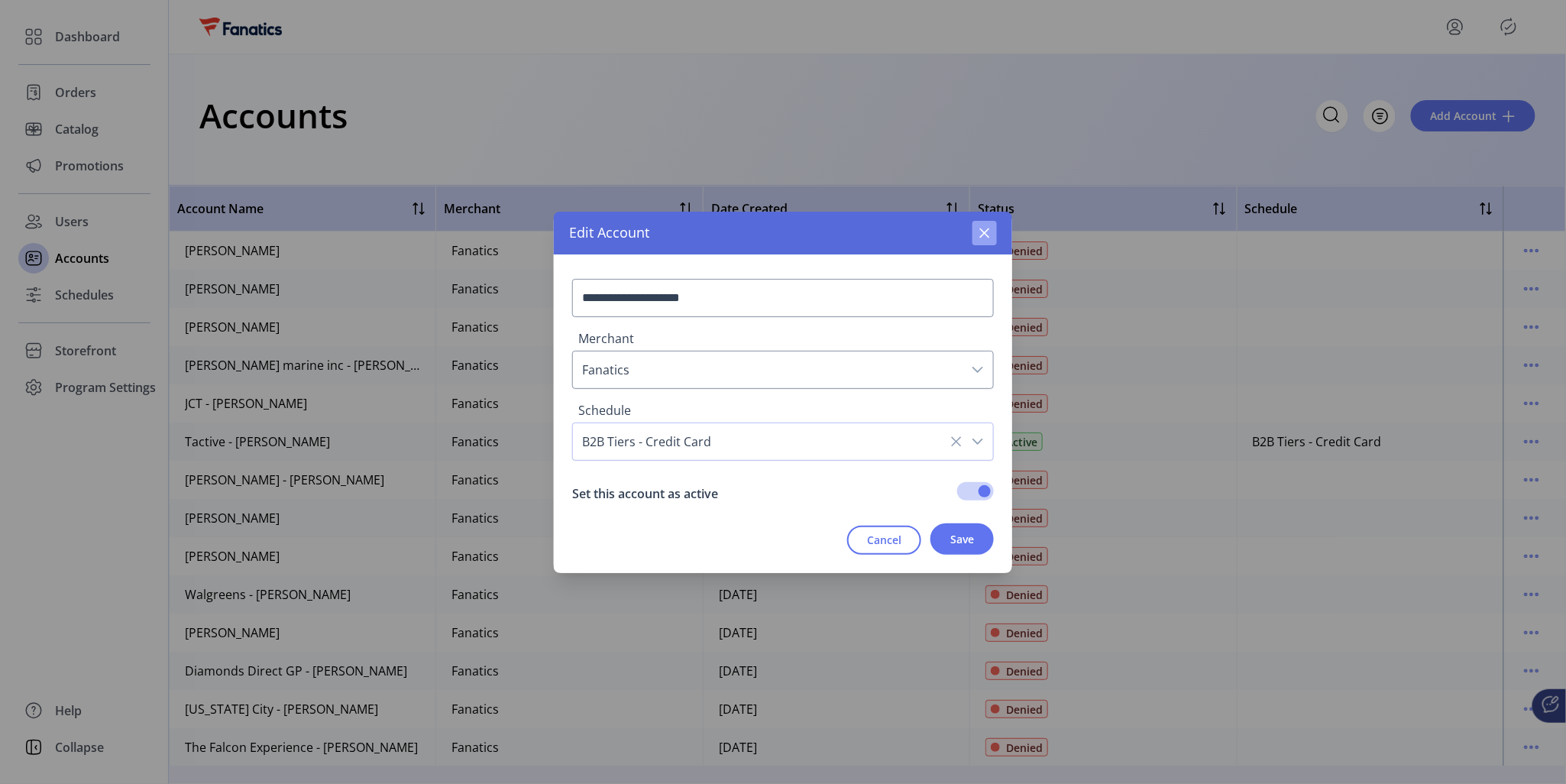
click at [981, 229] on icon "button" at bounding box center [985, 232] width 10 height 10
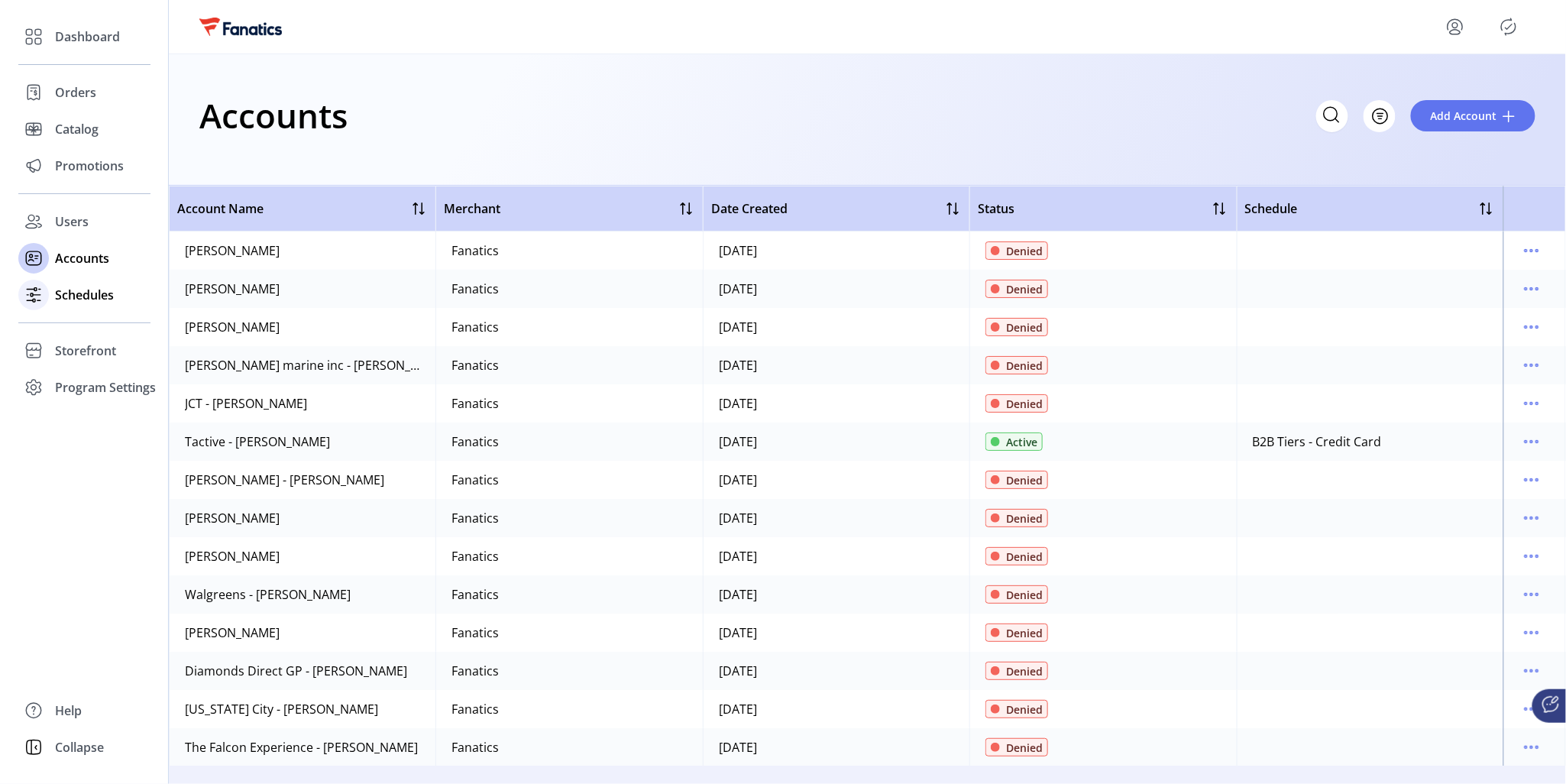
click at [76, 296] on span "Schedules" at bounding box center [84, 295] width 58 height 18
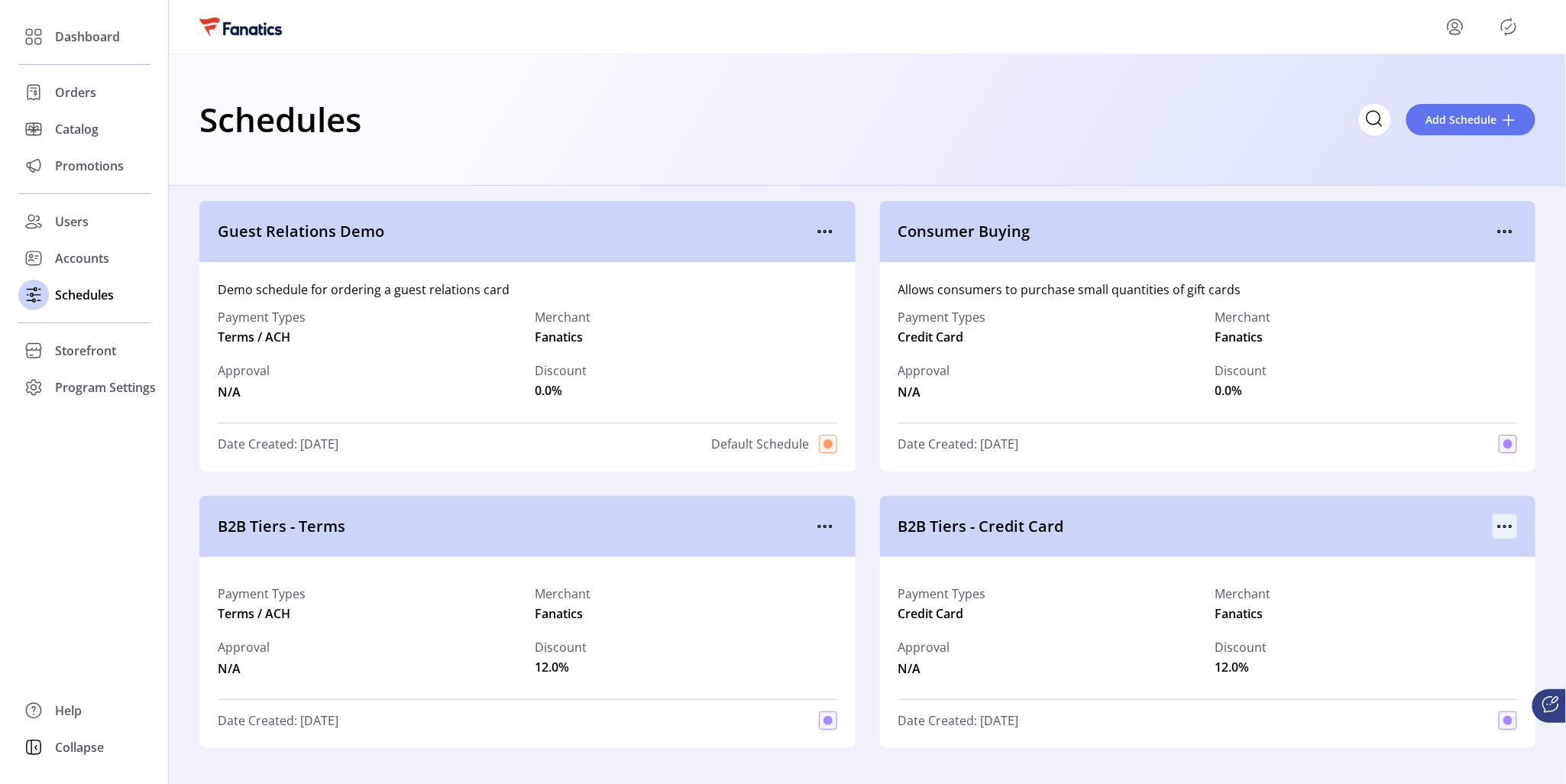
click at [1498, 532] on icon "menu" at bounding box center [1505, 526] width 25 height 25
click at [1446, 585] on span "Edit Details" at bounding box center [1434, 581] width 127 height 12
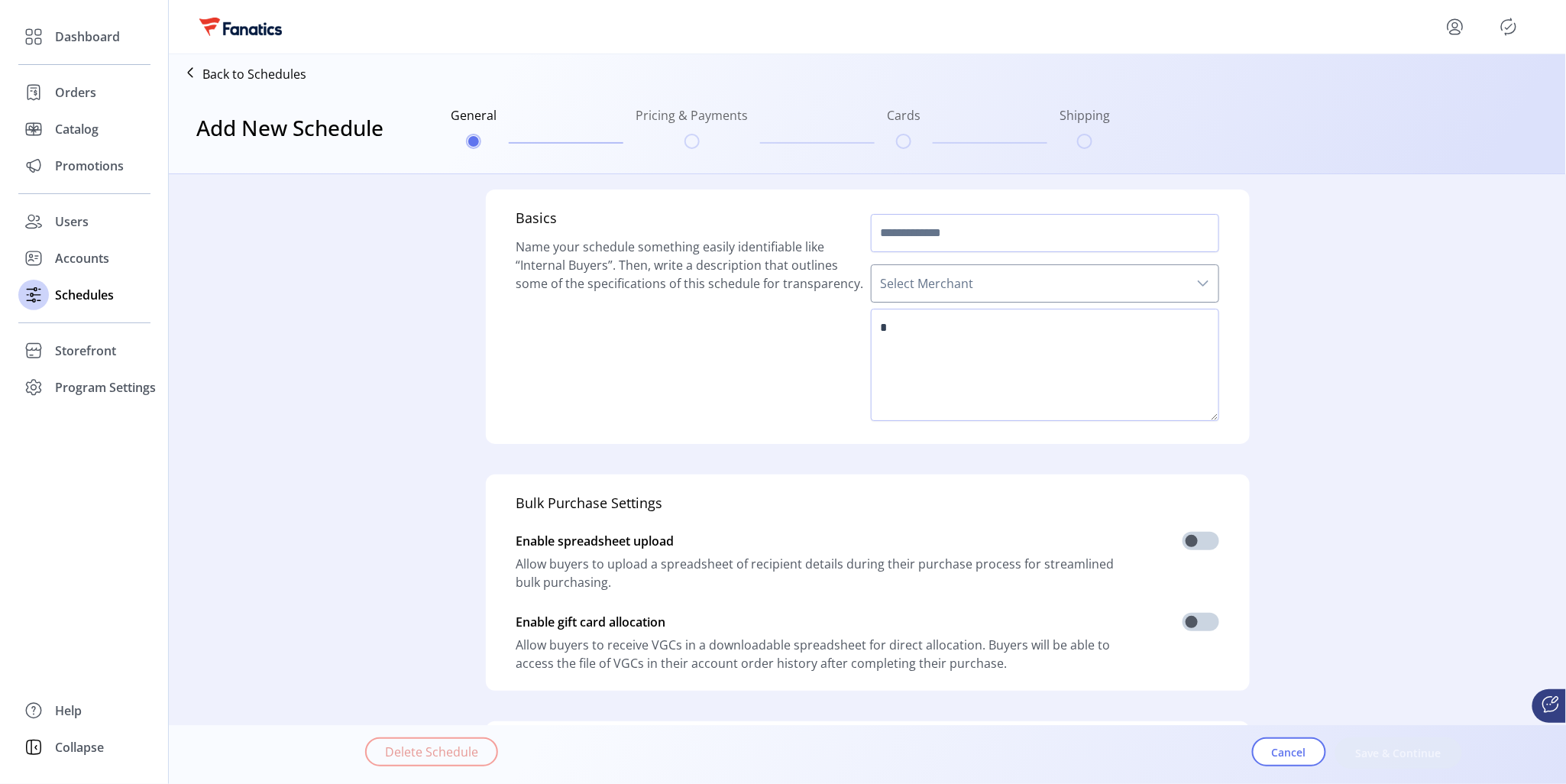
type input "**********"
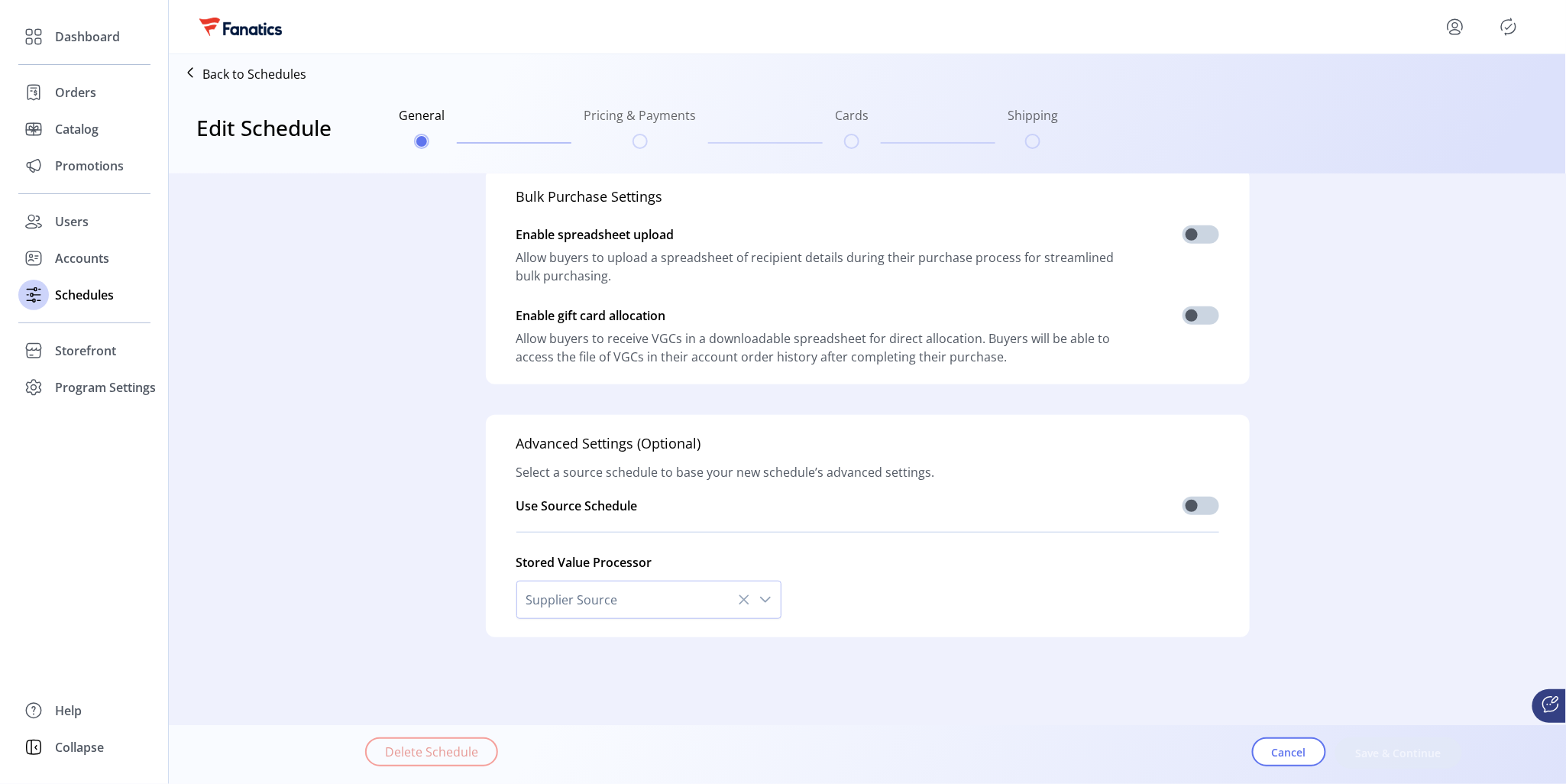
scroll to position [304, 0]
click at [640, 142] on ul "General Pricing & Payments Cards Shipping" at bounding box center [728, 127] width 671 height 73
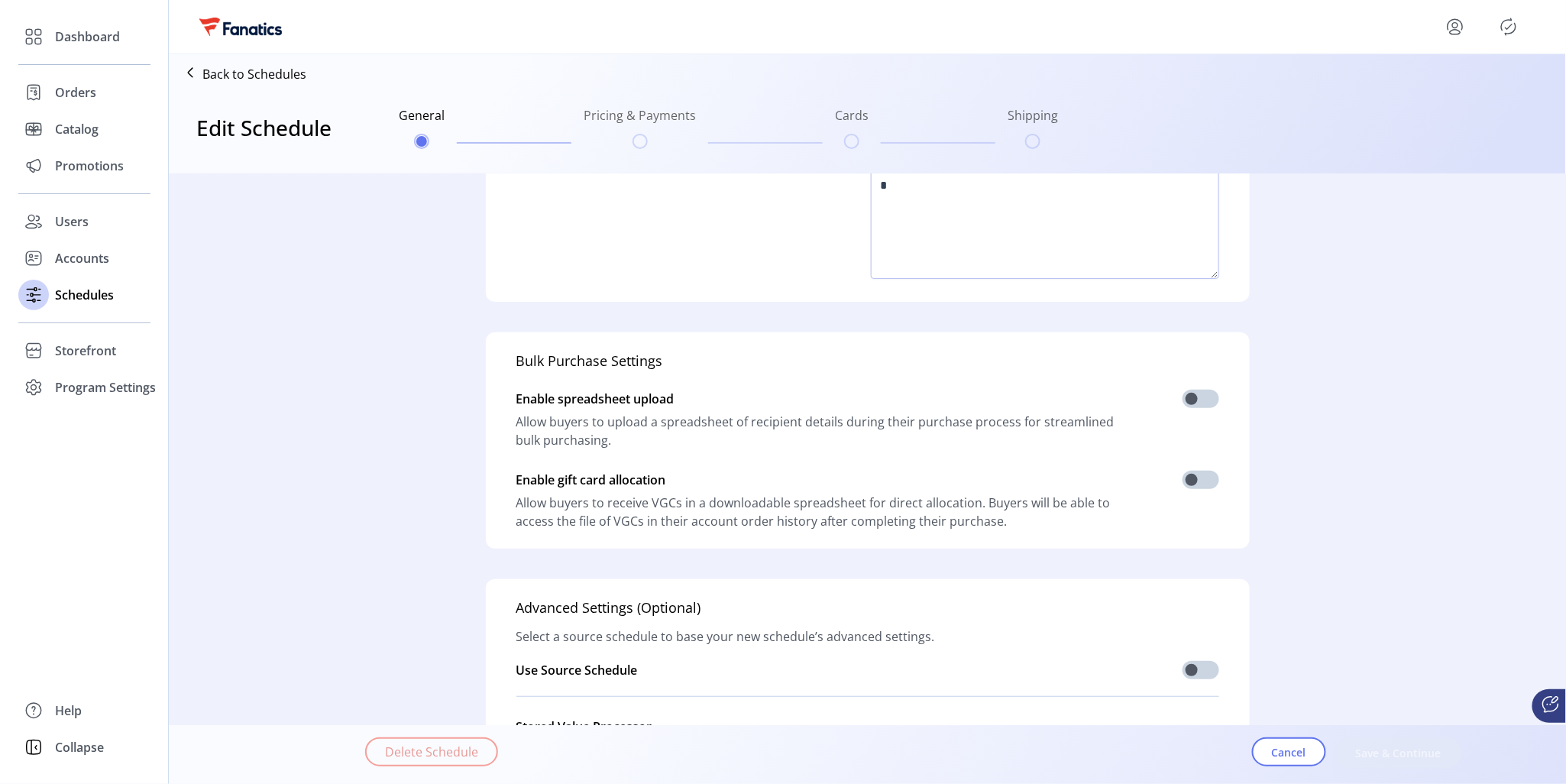
scroll to position [0, 0]
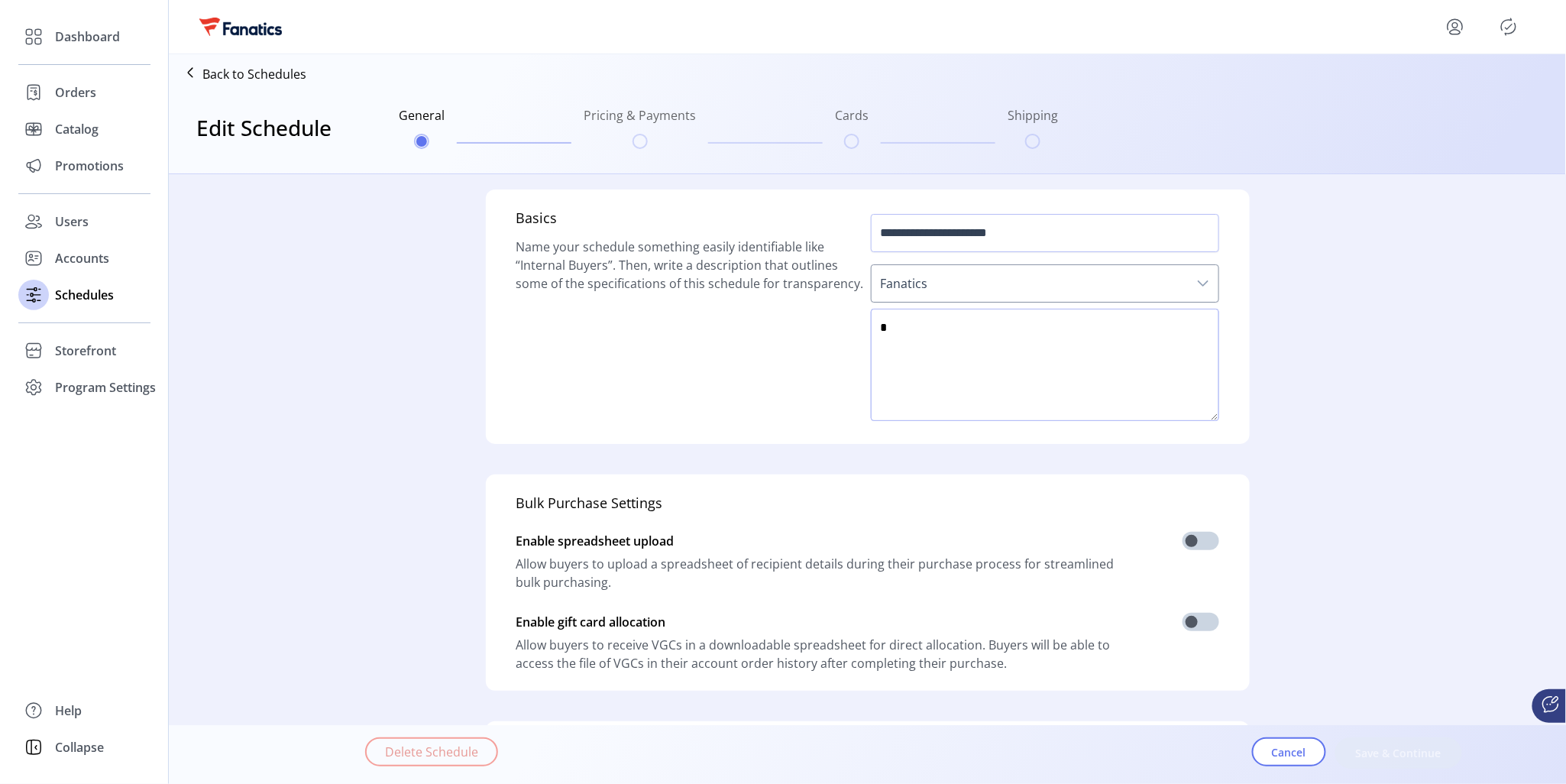
click at [964, 370] on textarea at bounding box center [1045, 365] width 348 height 112
type textarea "*********"
click at [1366, 749] on span "Save & Continue" at bounding box center [1399, 752] width 87 height 16
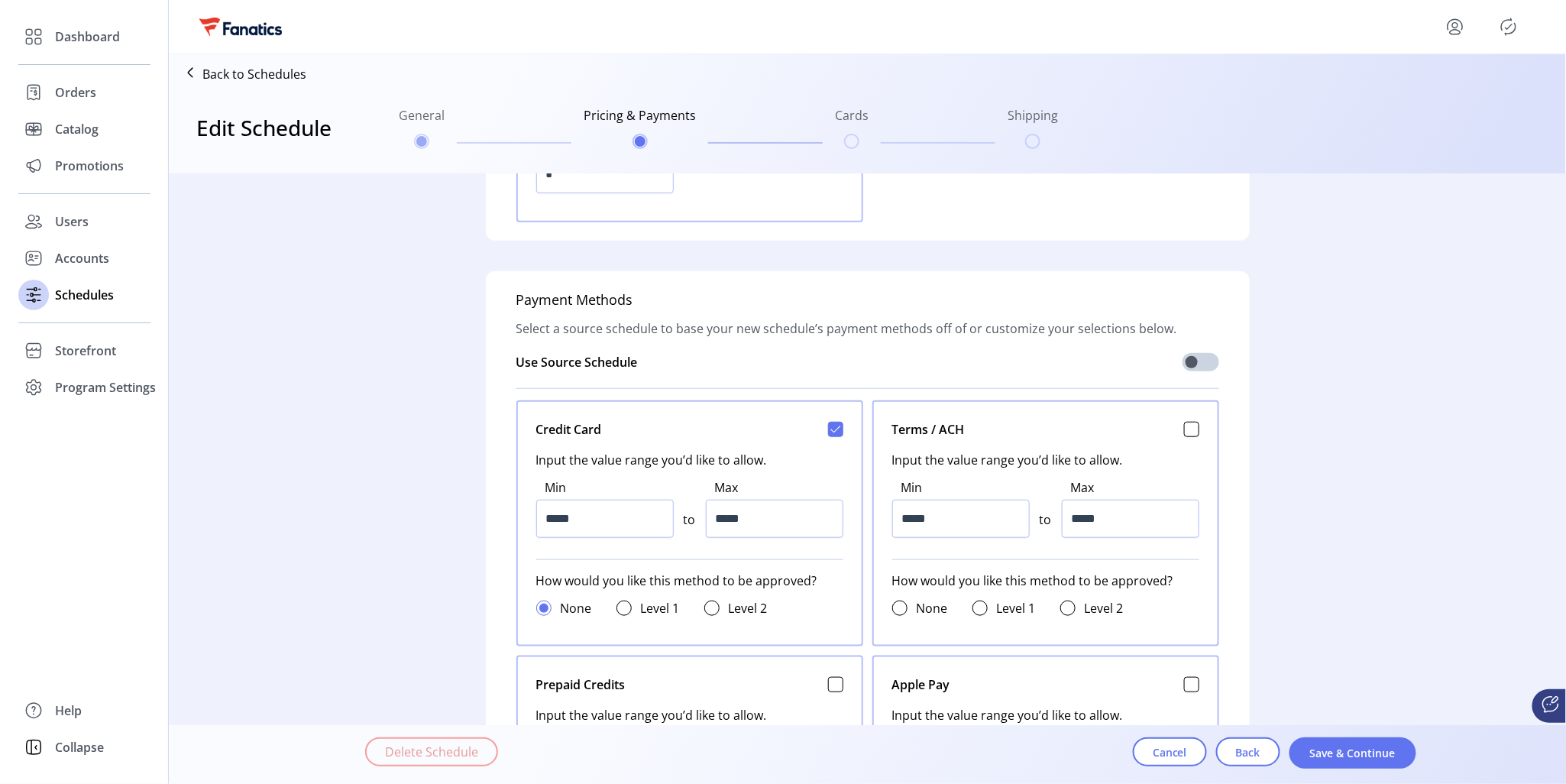
scroll to position [581, 0]
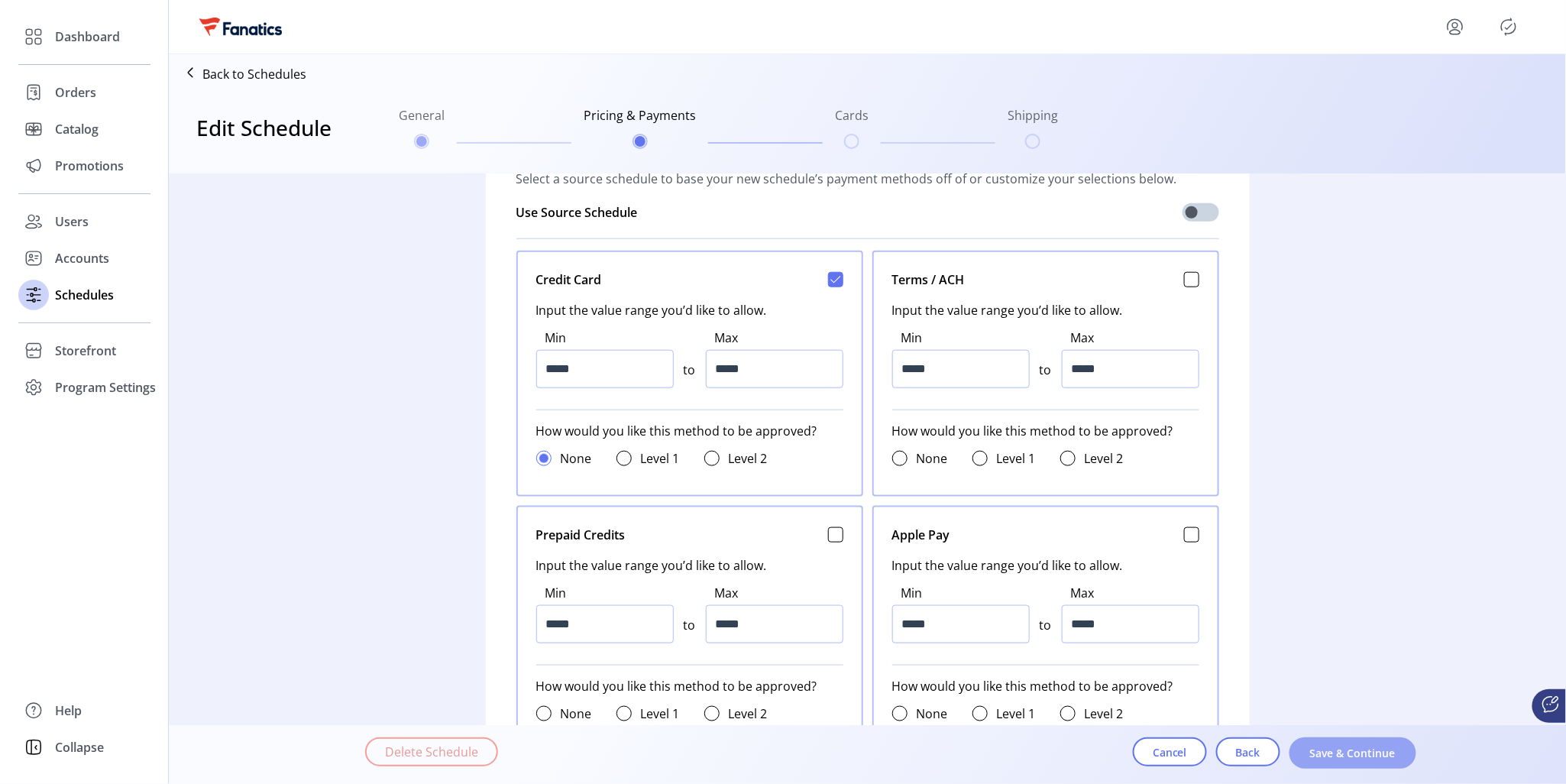
click at [1356, 756] on span "Save & Continue" at bounding box center [1353, 752] width 87 height 16
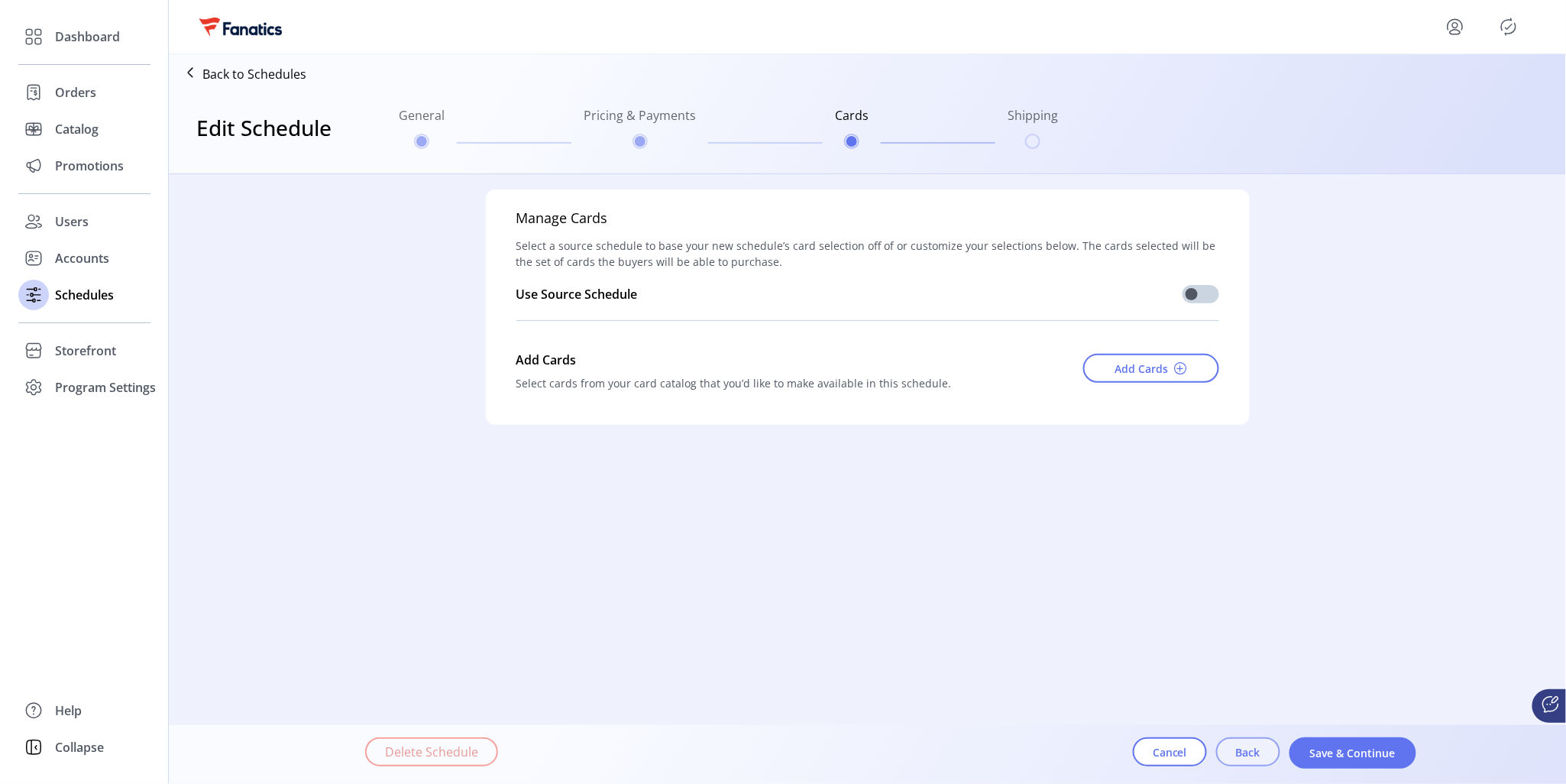
click at [1249, 753] on span "Back" at bounding box center [1249, 751] width 25 height 16
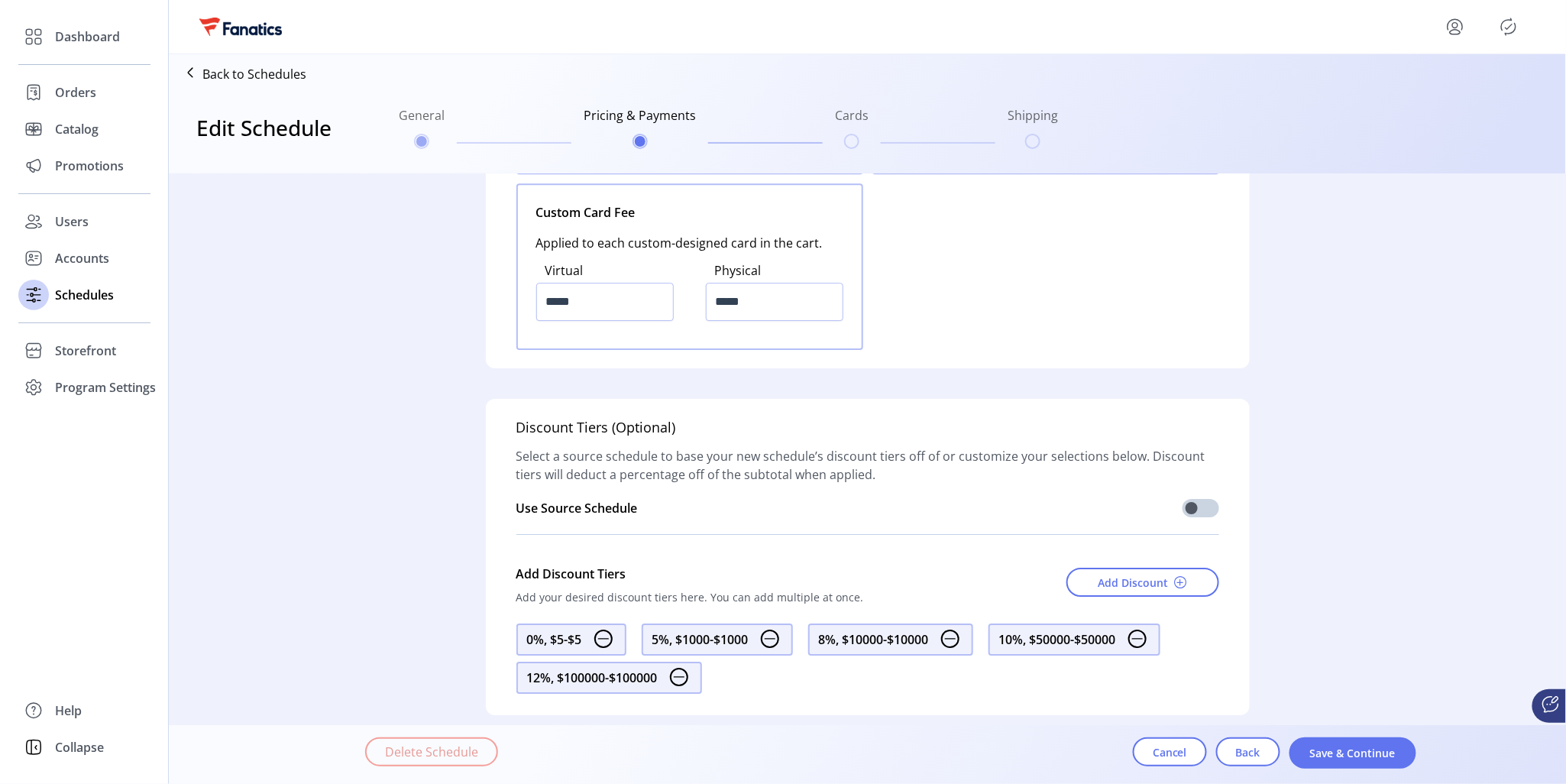
scroll to position [2042, 0]
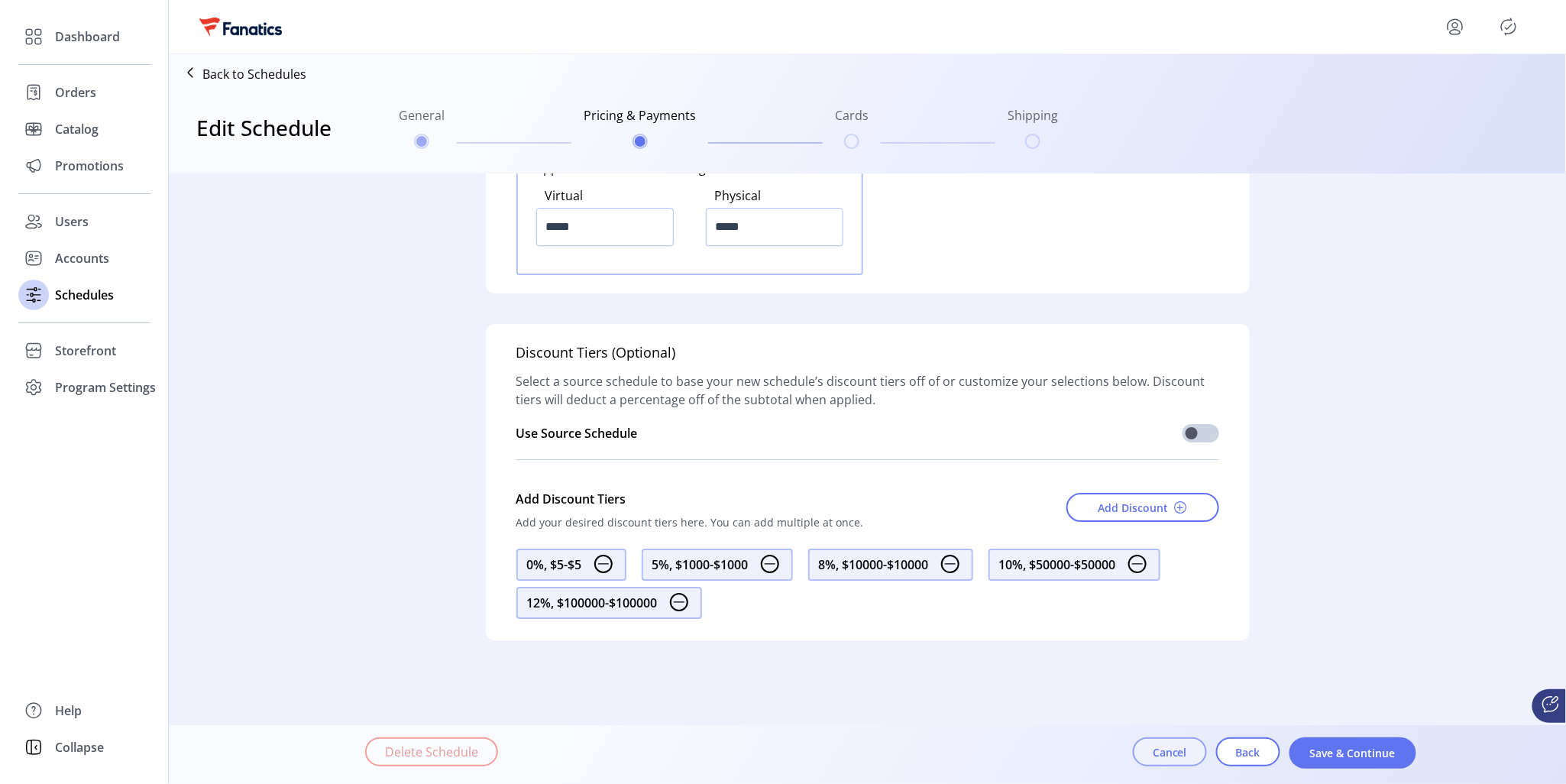
click at [1169, 758] on span "Cancel" at bounding box center [1171, 751] width 35 height 16
